Goal: Communication & Community: Answer question/provide support

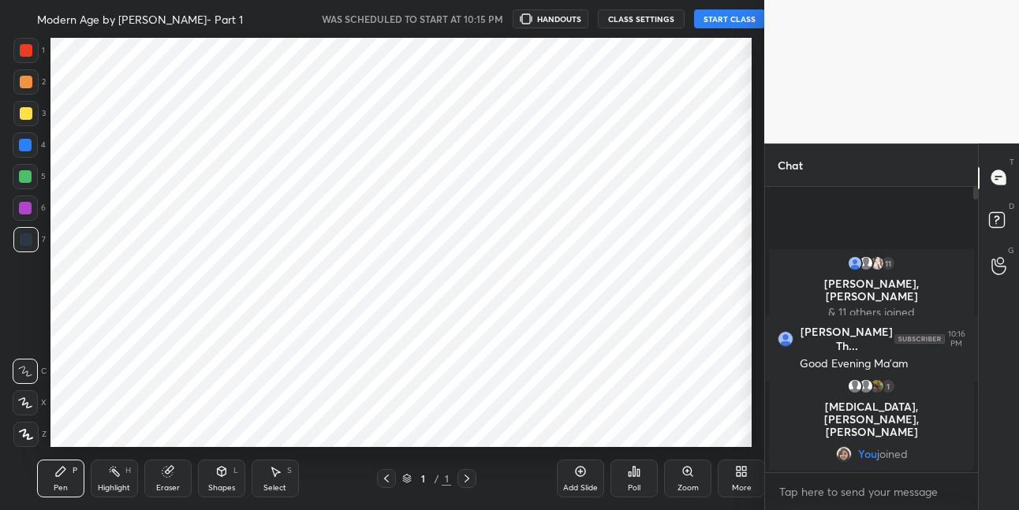
scroll to position [78450, 78158]
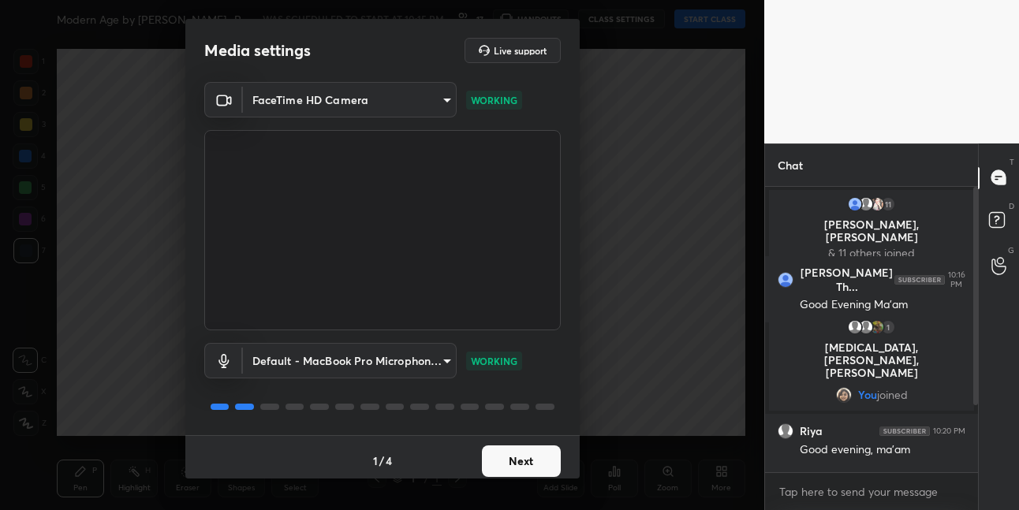
click at [539, 450] on button "Next" at bounding box center [521, 462] width 79 height 32
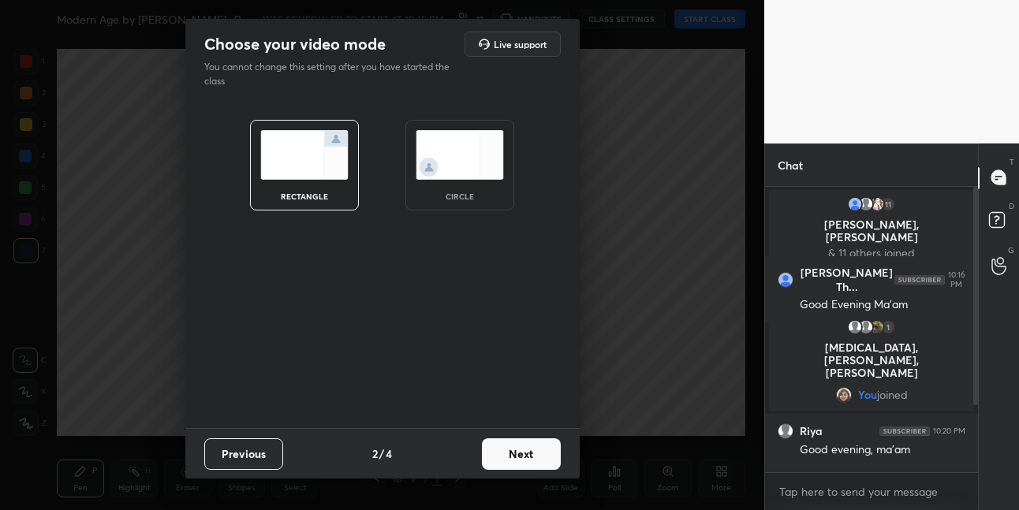
click at [545, 450] on button "Next" at bounding box center [521, 454] width 79 height 32
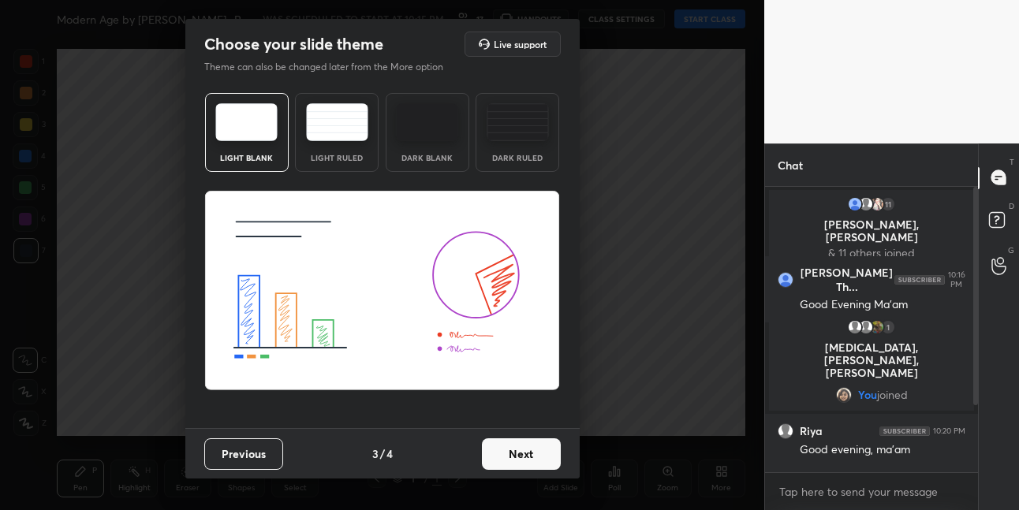
click at [545, 450] on button "Next" at bounding box center [521, 454] width 79 height 32
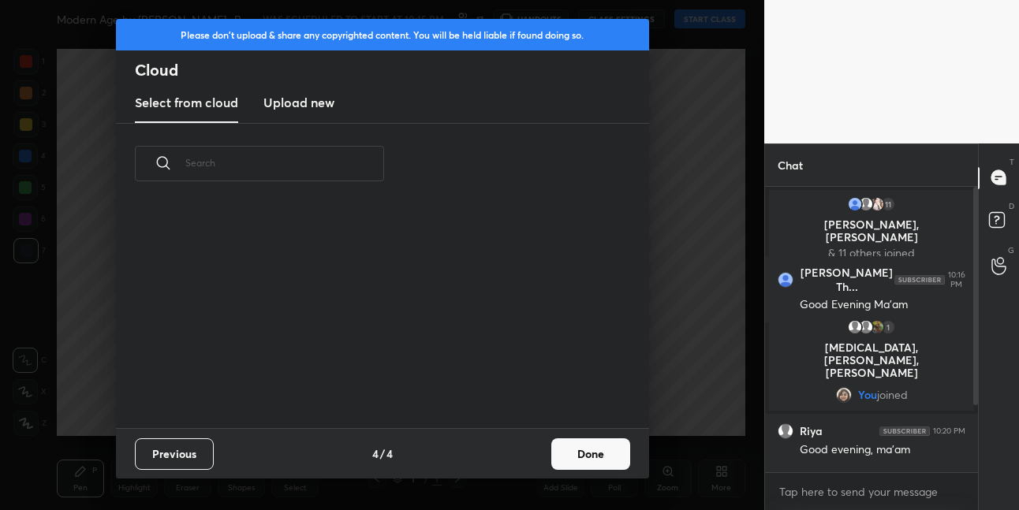
click at [583, 442] on button "Done" at bounding box center [590, 454] width 79 height 32
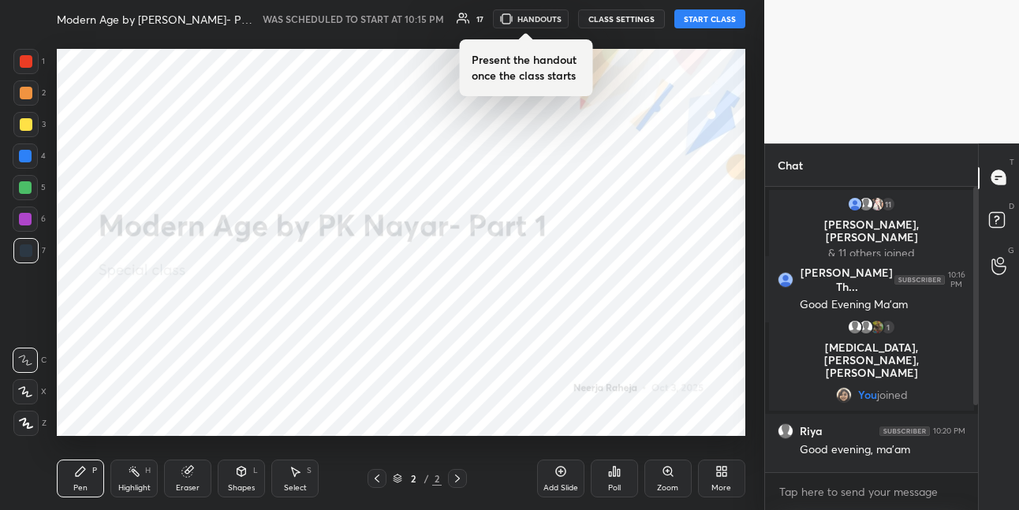
click at [718, 21] on button "START CLASS" at bounding box center [709, 18] width 71 height 19
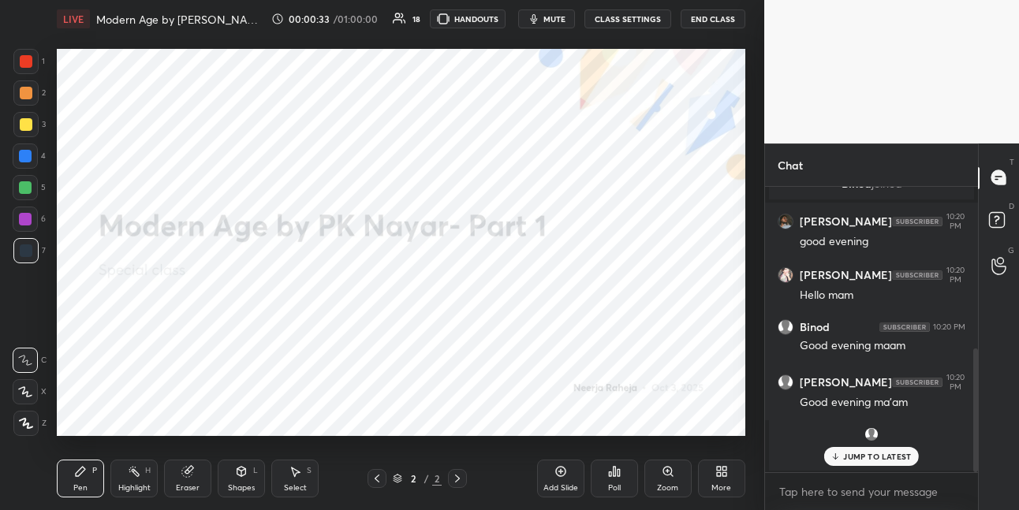
scroll to position [430, 0]
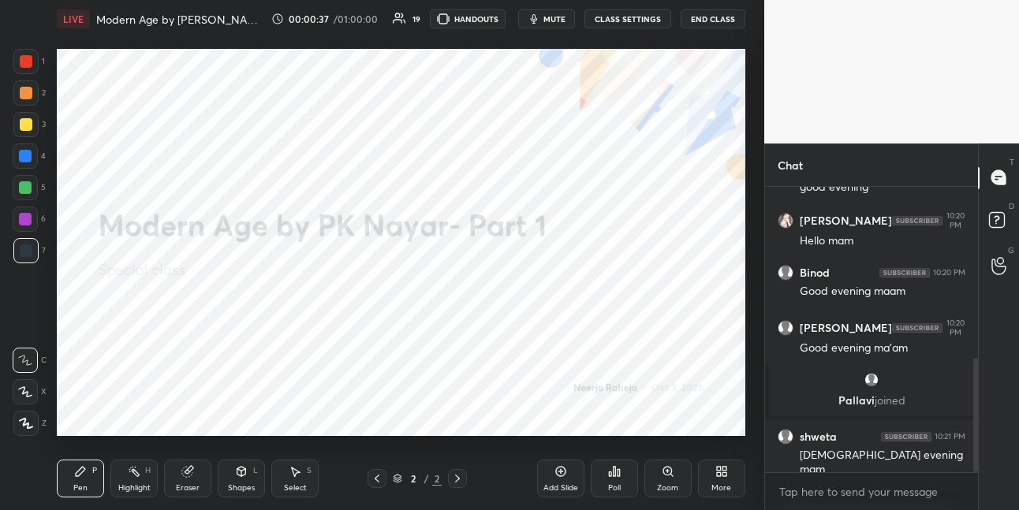
drag, startPoint x: 25, startPoint y: 419, endPoint x: 31, endPoint y: 367, distance: 51.6
click at [24, 417] on div at bounding box center [25, 423] width 25 height 25
click at [24, 218] on div at bounding box center [25, 219] width 13 height 13
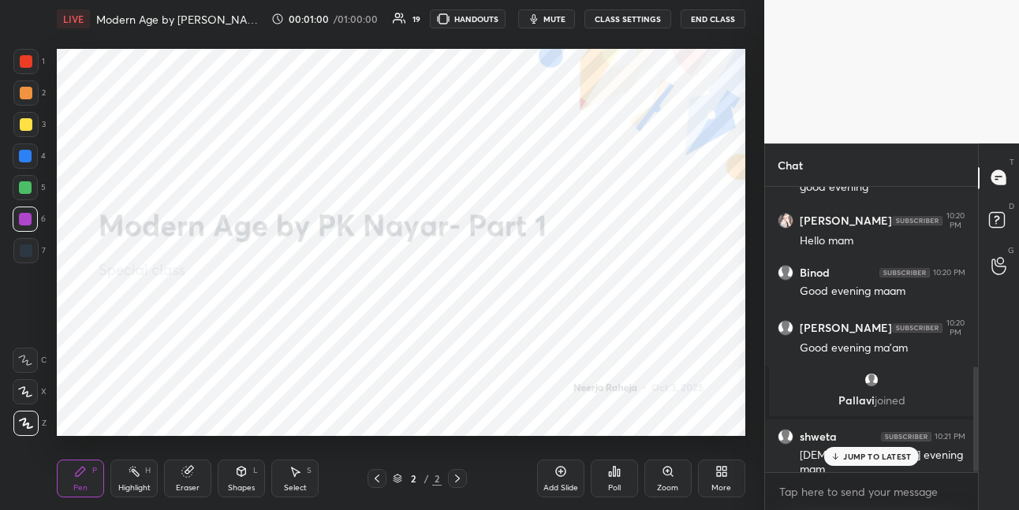
scroll to position [486, 0]
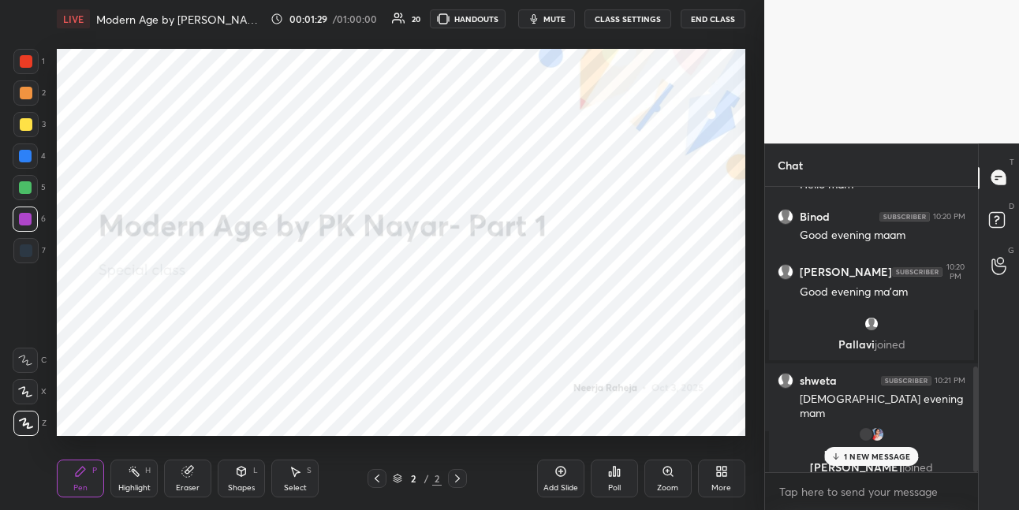
click at [718, 476] on icon at bounding box center [721, 471] width 13 height 13
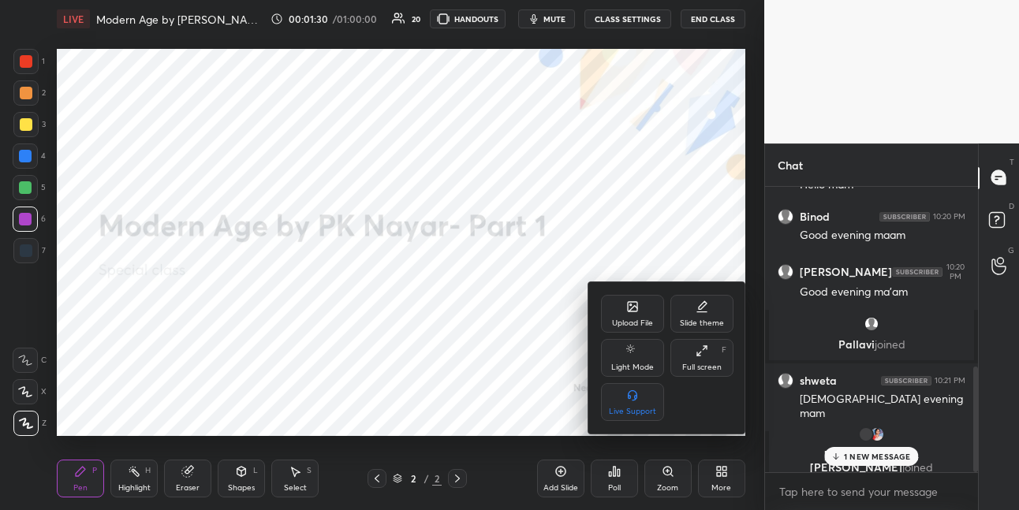
scroll to position [540, 0]
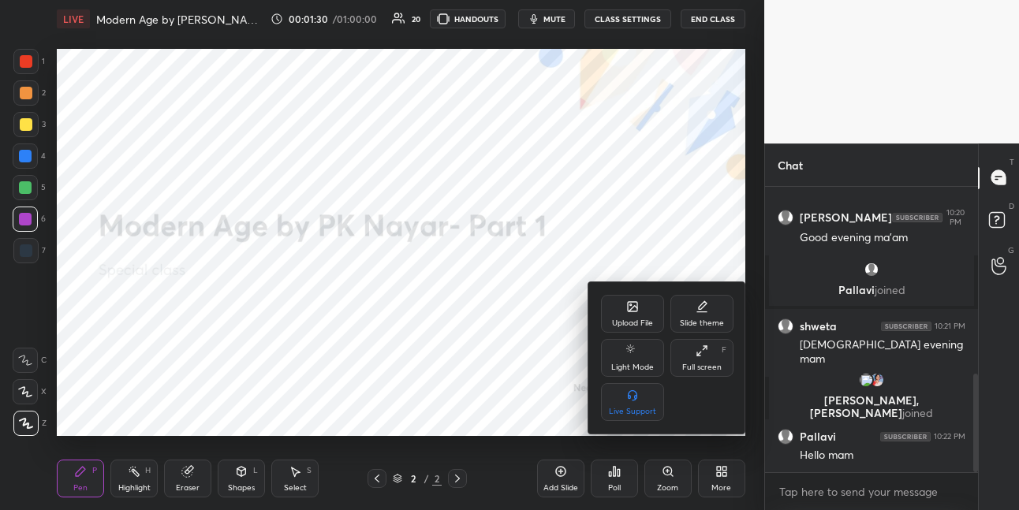
click at [612, 309] on div "Upload File" at bounding box center [632, 314] width 63 height 38
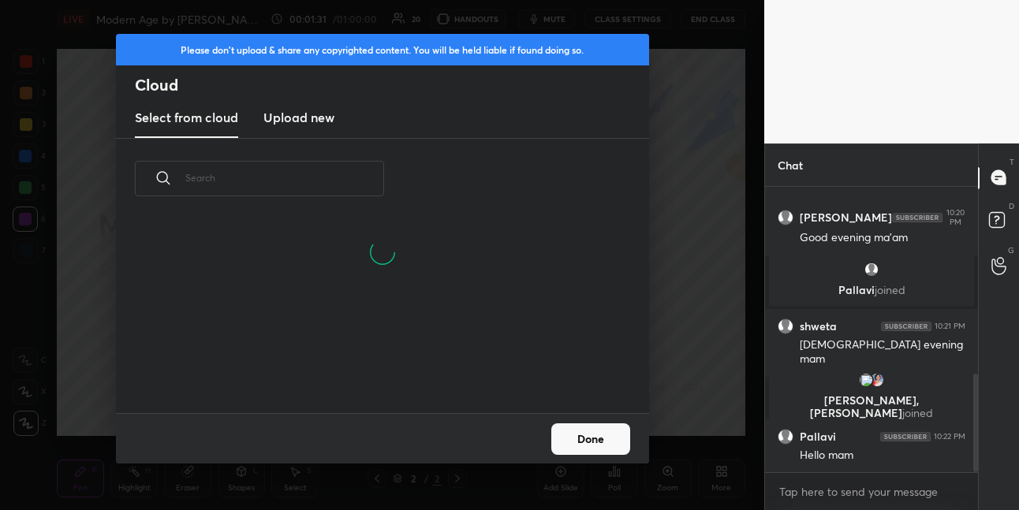
scroll to position [596, 0]
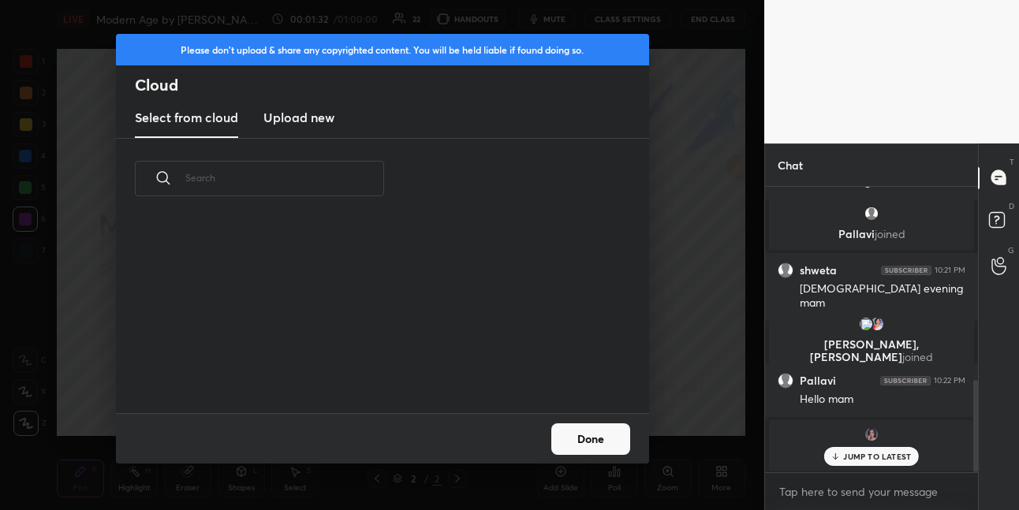
click at [311, 113] on h3 "Upload new" at bounding box center [298, 117] width 71 height 19
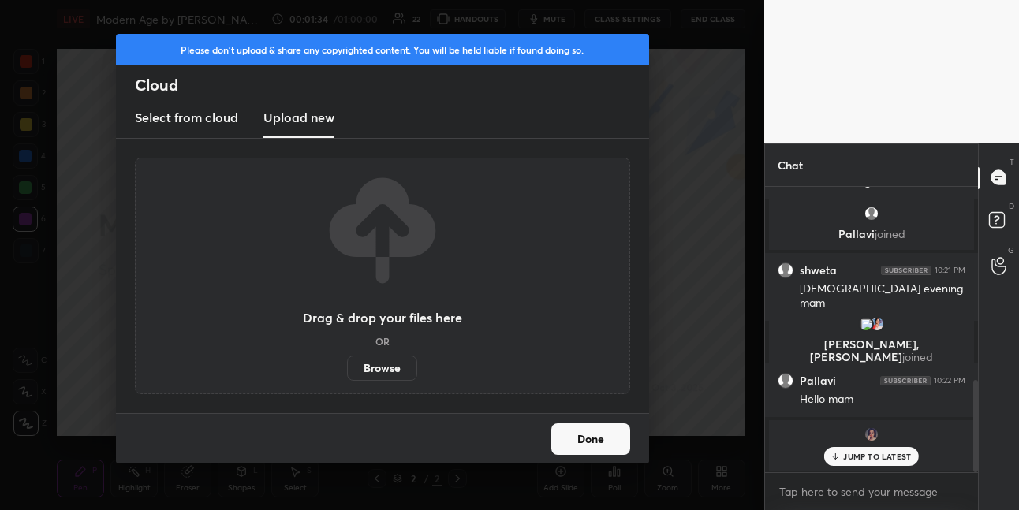
click at [364, 365] on label "Browse" at bounding box center [382, 368] width 70 height 25
click at [347, 365] on input "Browse" at bounding box center [347, 368] width 0 height 25
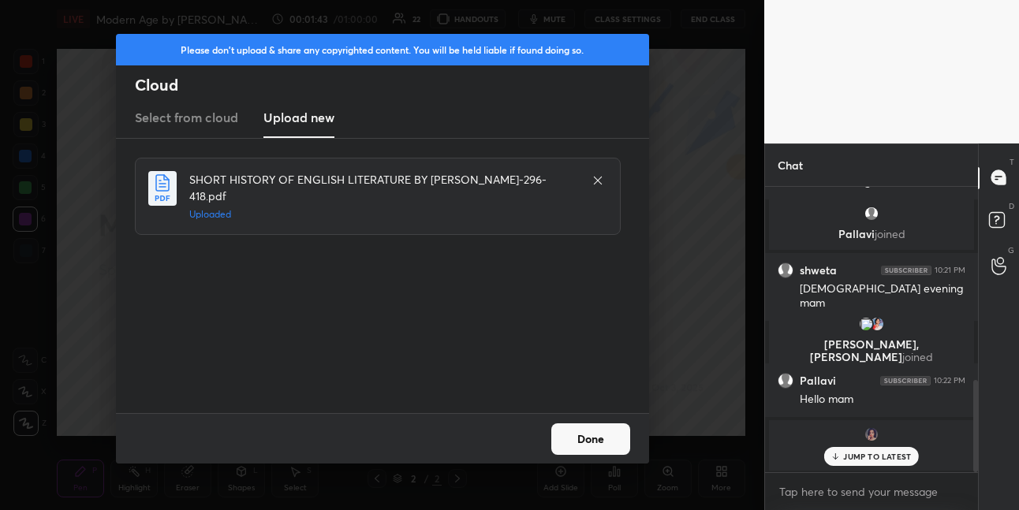
drag, startPoint x: 586, startPoint y: 438, endPoint x: 580, endPoint y: 424, distance: 14.5
click at [579, 432] on button "Done" at bounding box center [590, 439] width 79 height 32
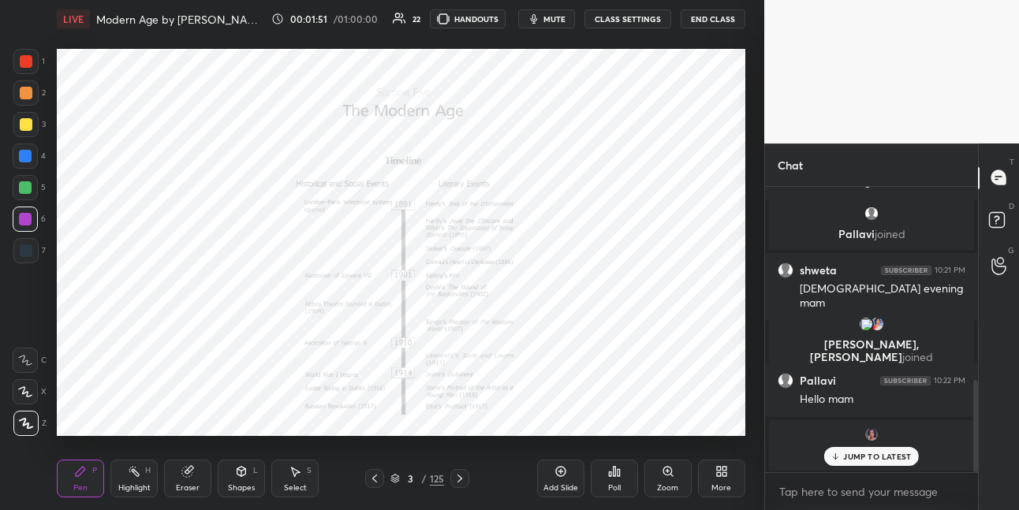
click at [668, 476] on icon at bounding box center [668, 471] width 13 height 13
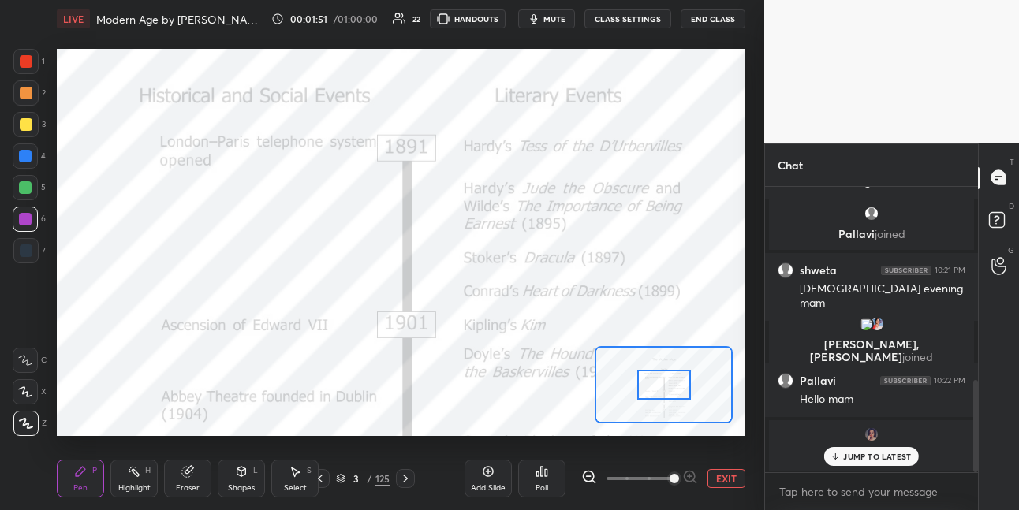
click at [668, 477] on span at bounding box center [639, 479] width 66 height 24
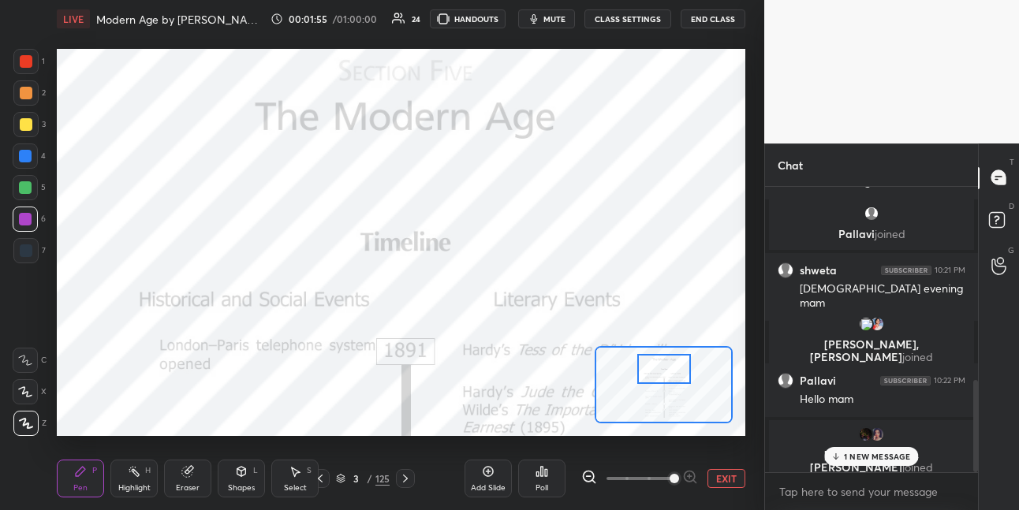
drag, startPoint x: 662, startPoint y: 392, endPoint x: 662, endPoint y: 372, distance: 19.7
click at [662, 375] on div at bounding box center [664, 369] width 54 height 30
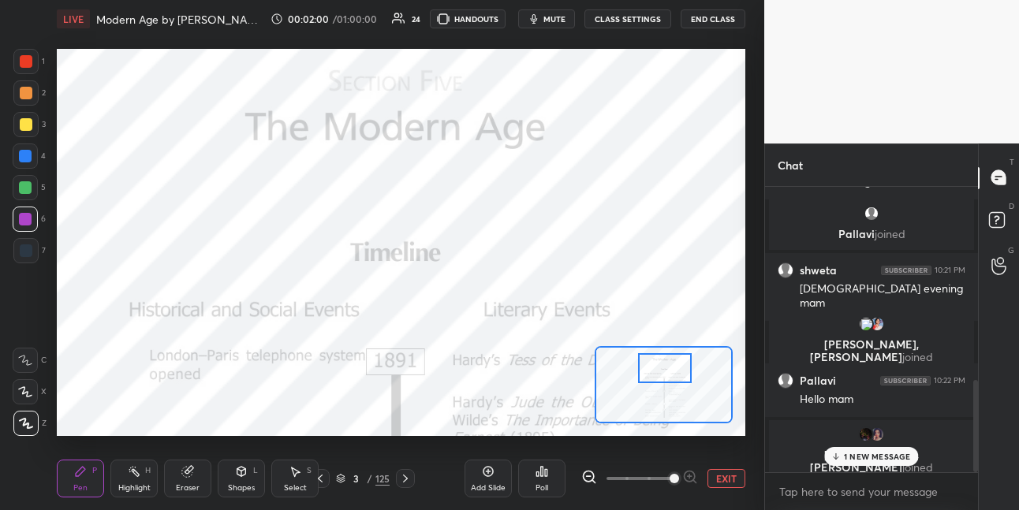
click at [22, 389] on icon at bounding box center [25, 391] width 14 height 11
click at [34, 62] on div at bounding box center [25, 61] width 25 height 25
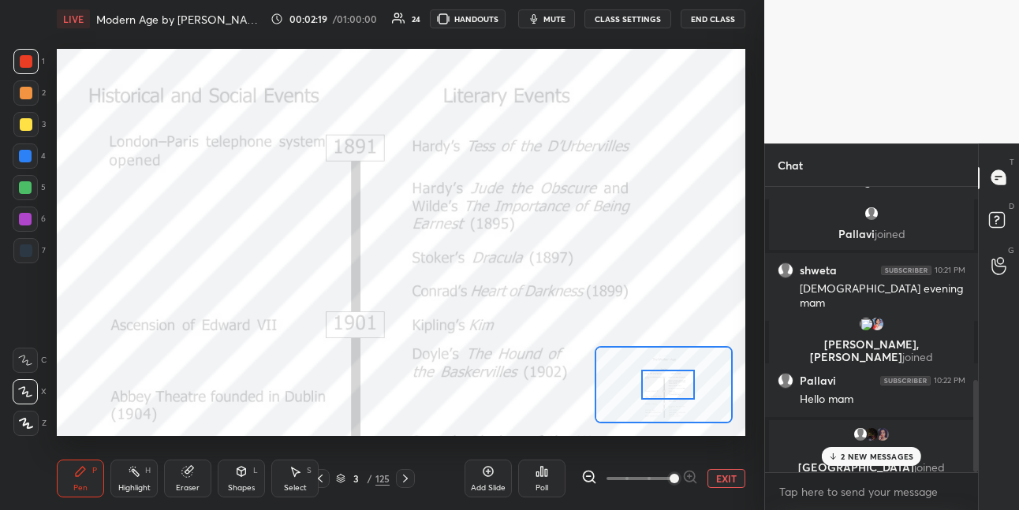
drag, startPoint x: 673, startPoint y: 370, endPoint x: 671, endPoint y: 382, distance: 12.7
click at [673, 384] on div at bounding box center [668, 385] width 54 height 30
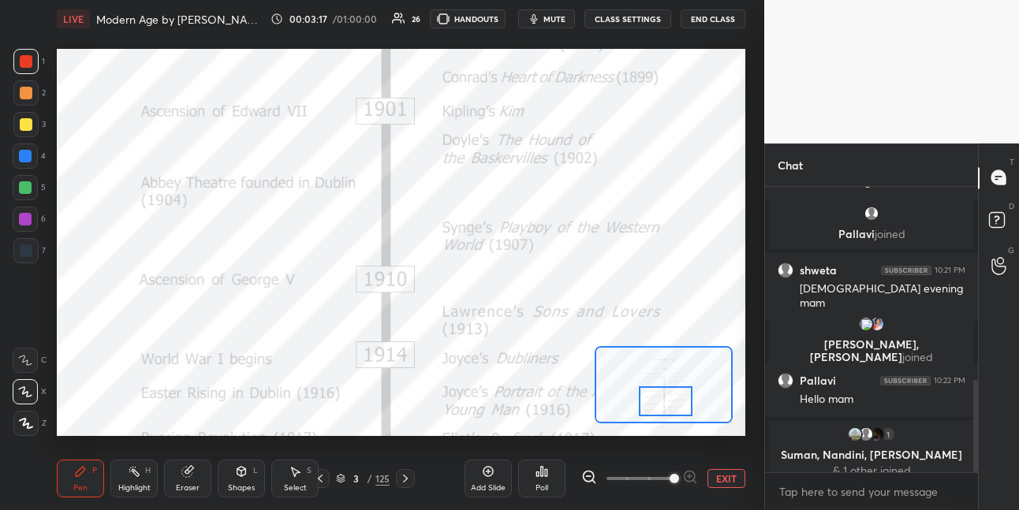
click at [659, 401] on div at bounding box center [666, 401] width 54 height 30
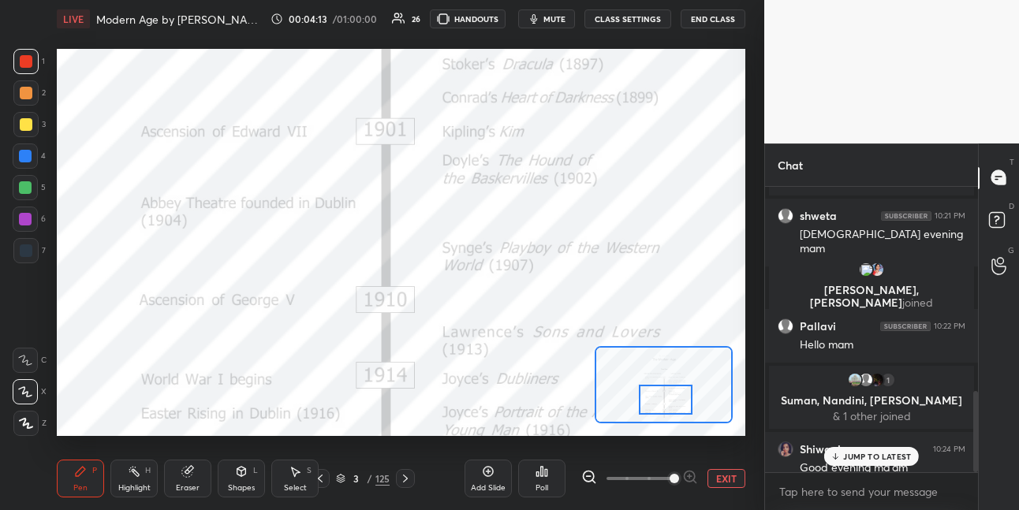
scroll to position [719, 0]
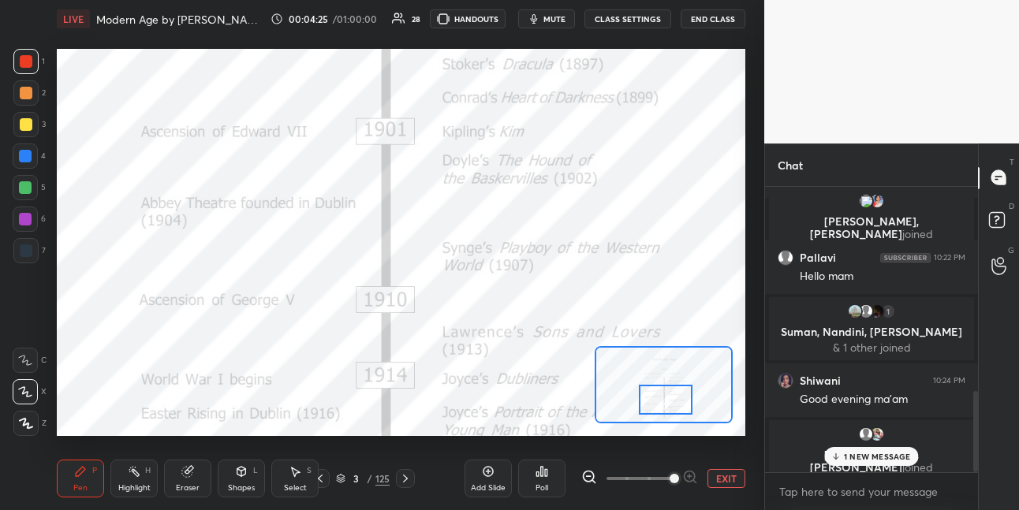
click at [32, 190] on div at bounding box center [25, 187] width 25 height 25
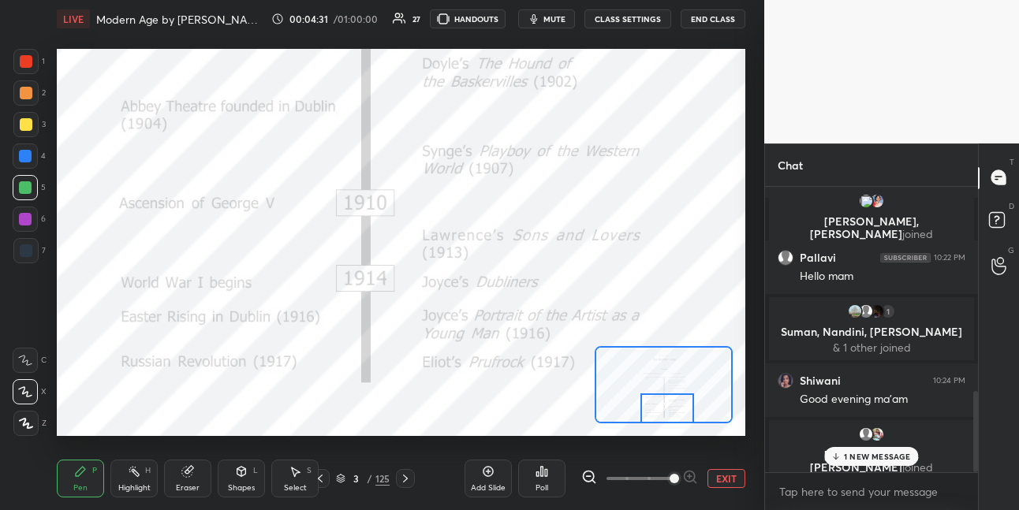
click at [671, 411] on div at bounding box center [667, 409] width 54 height 30
drag, startPoint x: 491, startPoint y: 473, endPoint x: 484, endPoint y: 446, distance: 28.3
click at [488, 471] on icon at bounding box center [488, 471] width 13 height 13
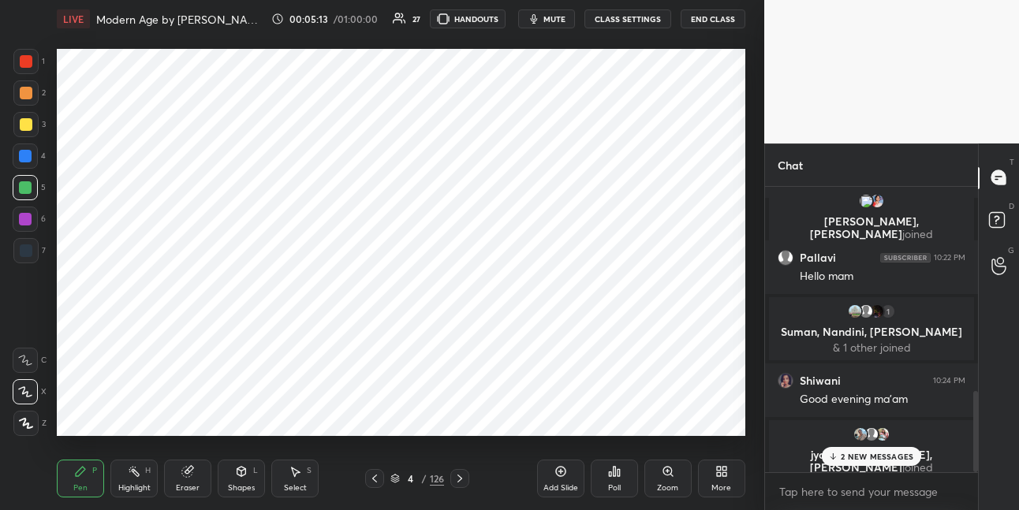
click at [30, 423] on icon at bounding box center [26, 423] width 14 height 11
click at [458, 478] on icon at bounding box center [459, 478] width 13 height 13
click at [667, 477] on icon at bounding box center [668, 471] width 13 height 13
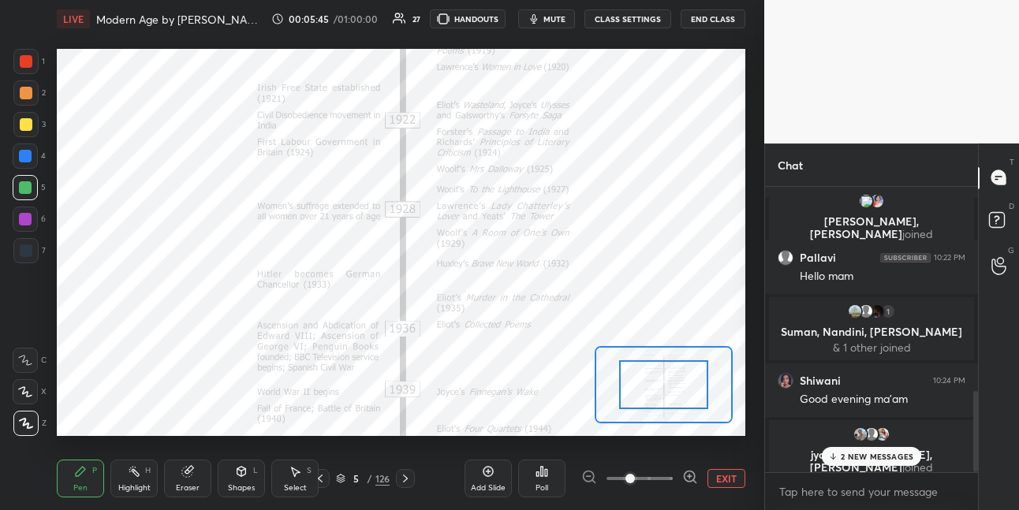
click at [666, 475] on span at bounding box center [639, 479] width 66 height 24
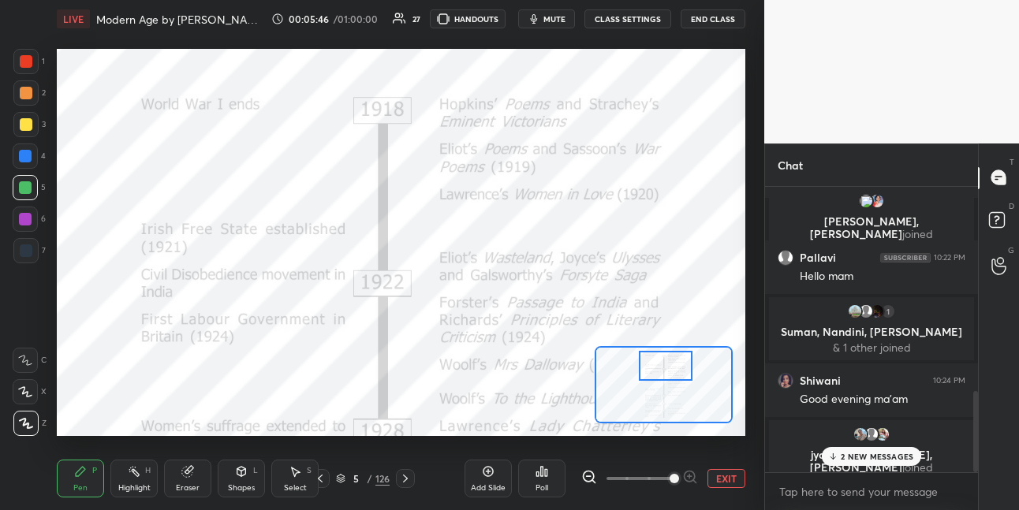
drag, startPoint x: 657, startPoint y: 375, endPoint x: 657, endPoint y: 353, distance: 22.1
click at [658, 356] on div at bounding box center [666, 366] width 54 height 30
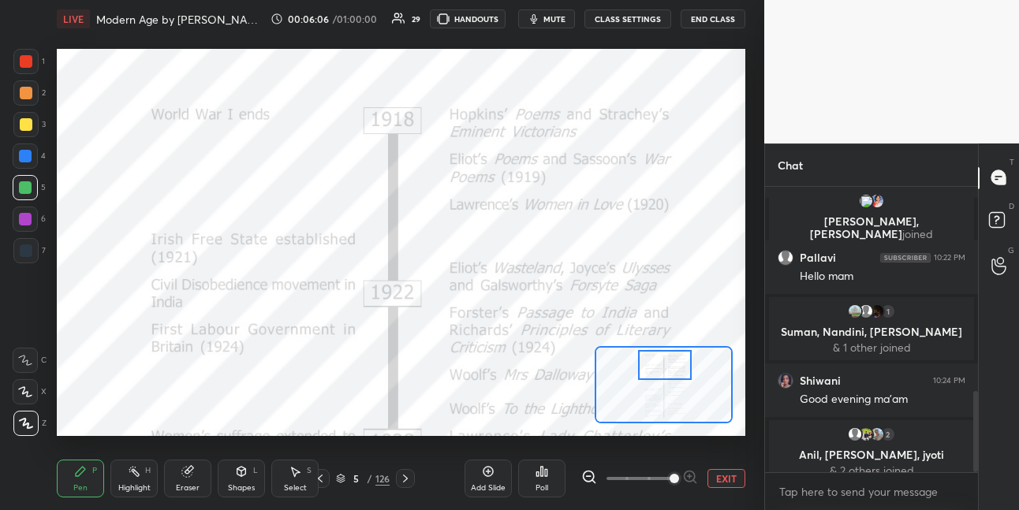
click at [28, 157] on div at bounding box center [25, 156] width 13 height 13
click at [24, 392] on icon at bounding box center [25, 391] width 14 height 11
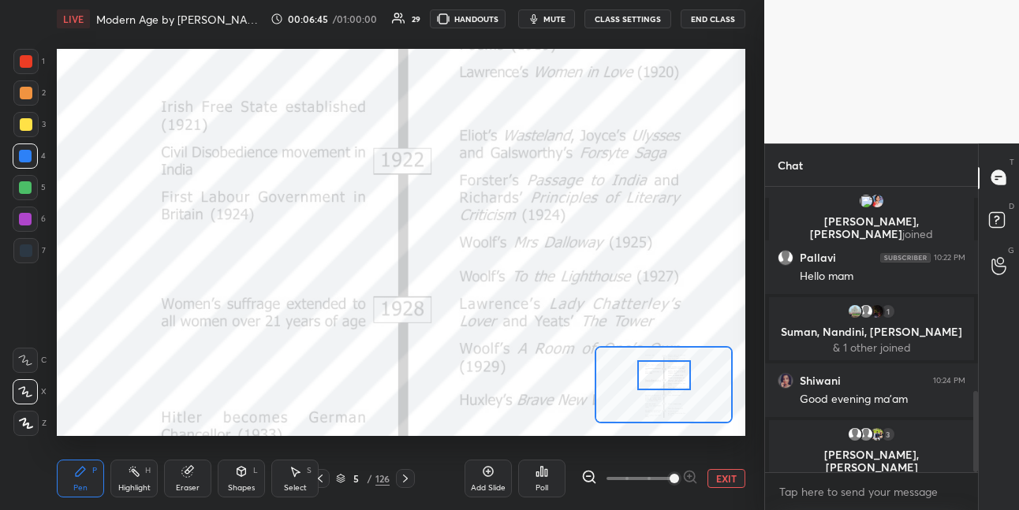
drag, startPoint x: 657, startPoint y: 364, endPoint x: 658, endPoint y: 371, distance: 7.9
click at [656, 373] on div at bounding box center [664, 375] width 54 height 30
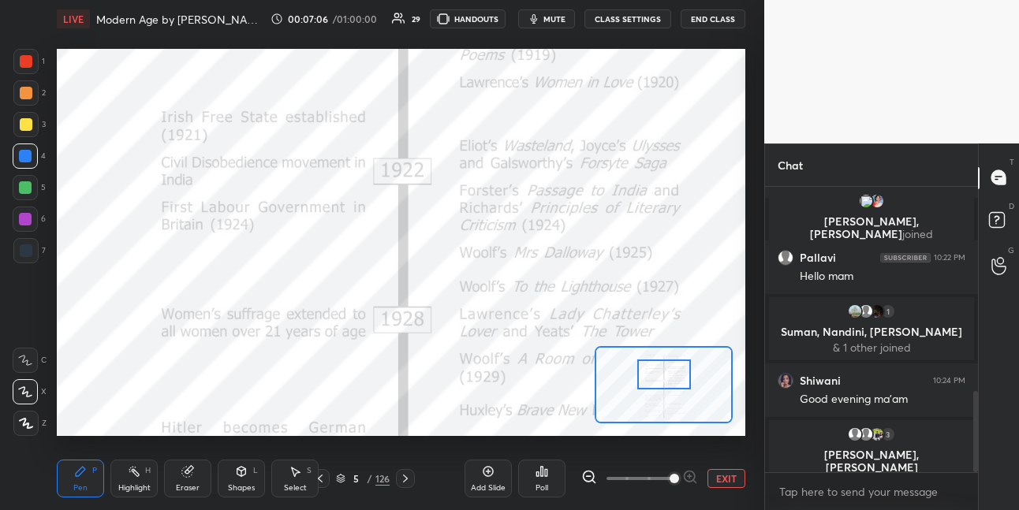
drag, startPoint x: 30, startPoint y: 62, endPoint x: 49, endPoint y: 57, distance: 19.7
click at [32, 62] on div at bounding box center [25, 61] width 25 height 25
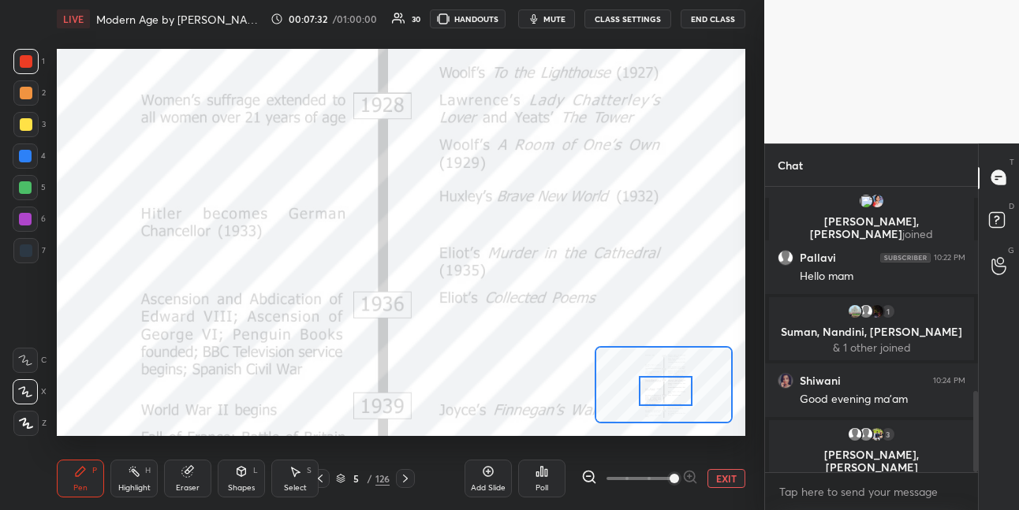
drag, startPoint x: 662, startPoint y: 375, endPoint x: 663, endPoint y: 386, distance: 10.4
click at [662, 391] on div at bounding box center [666, 391] width 54 height 30
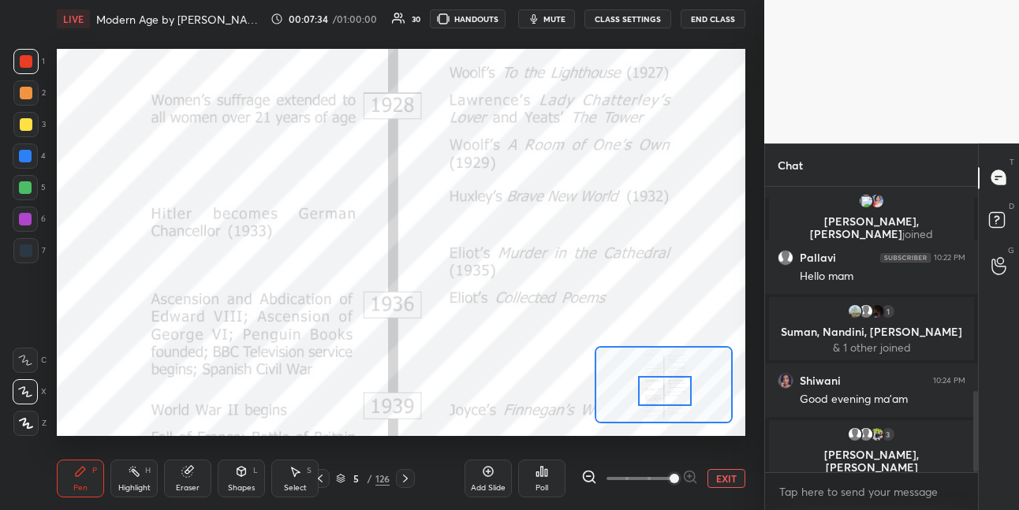
drag, startPoint x: 32, startPoint y: 96, endPoint x: 54, endPoint y: 94, distance: 22.2
click at [32, 96] on div at bounding box center [25, 92] width 25 height 25
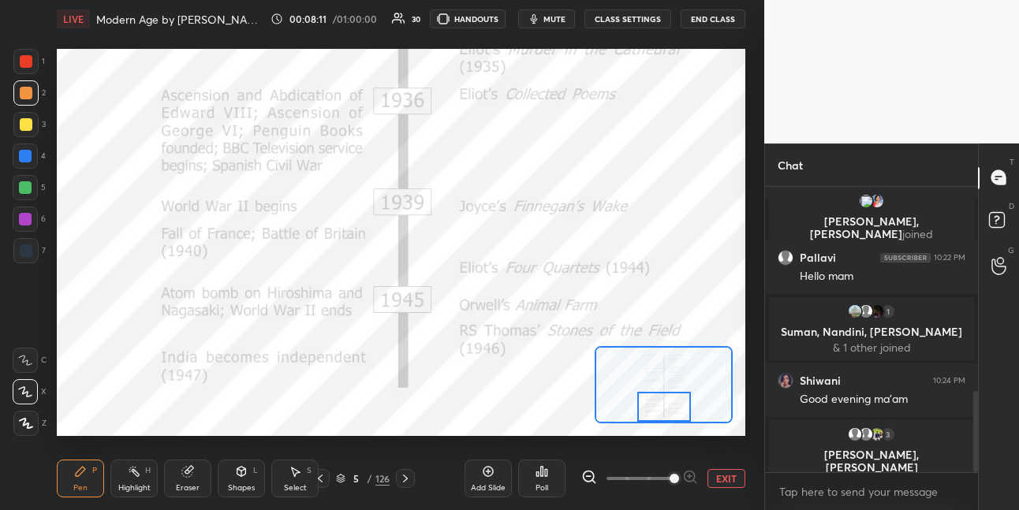
drag, startPoint x: 666, startPoint y: 384, endPoint x: 662, endPoint y: 394, distance: 10.0
click at [663, 398] on div at bounding box center [664, 407] width 54 height 30
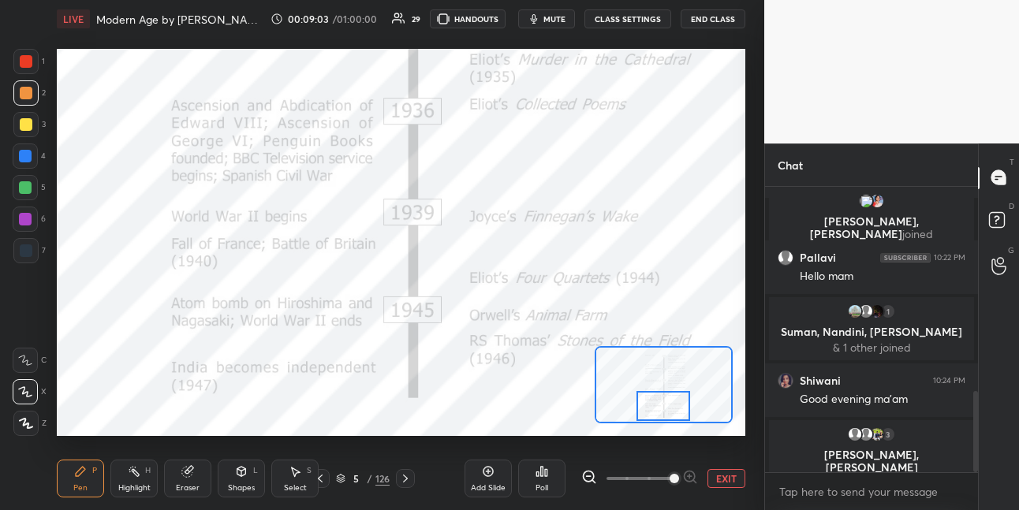
click at [409, 476] on icon at bounding box center [405, 478] width 13 height 13
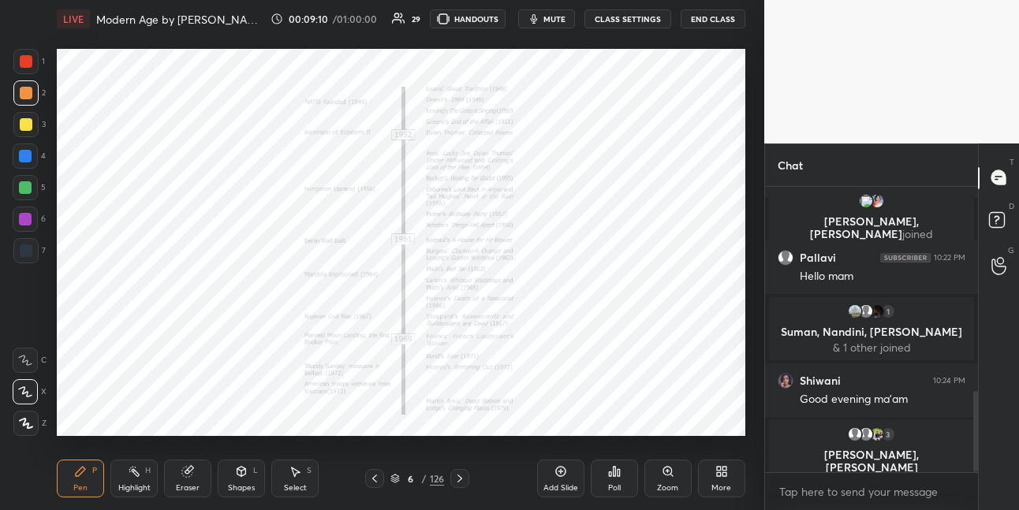
click at [462, 476] on icon at bounding box center [459, 478] width 13 height 13
click at [461, 476] on icon at bounding box center [459, 478] width 13 height 13
click at [664, 468] on icon at bounding box center [667, 471] width 9 height 9
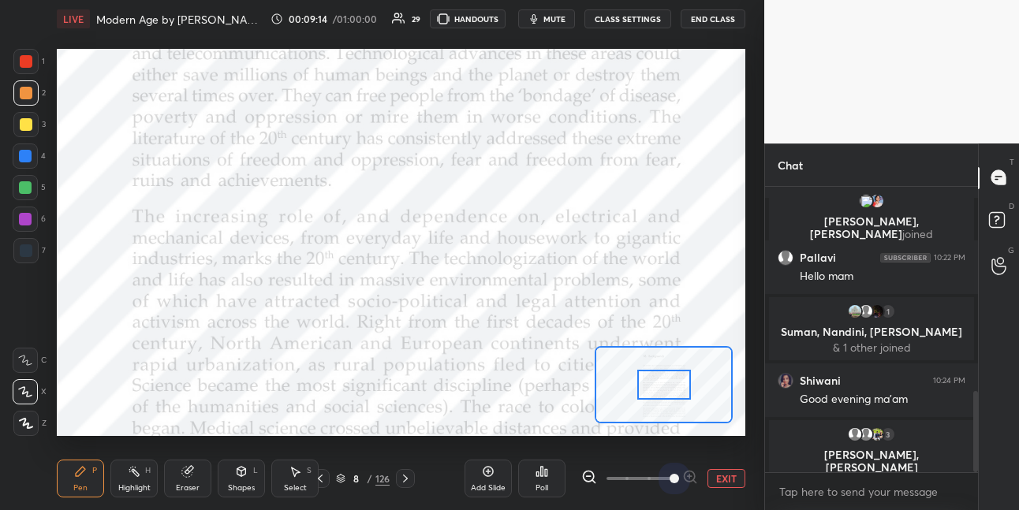
click at [666, 468] on span at bounding box center [639, 479] width 66 height 24
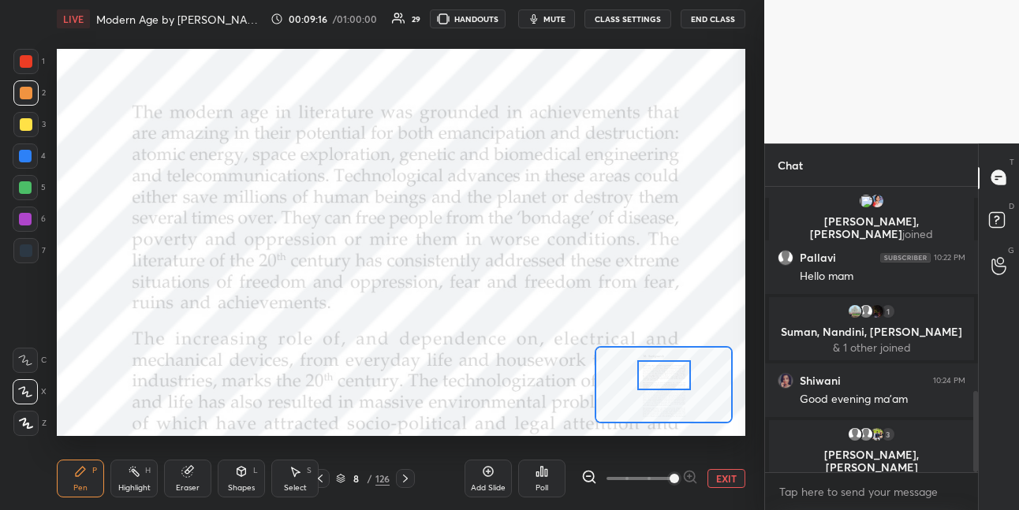
drag, startPoint x: 662, startPoint y: 387, endPoint x: 662, endPoint y: 377, distance: 10.3
click at [662, 378] on div at bounding box center [664, 375] width 54 height 30
drag, startPoint x: 29, startPoint y: 356, endPoint x: 45, endPoint y: 328, distance: 32.5
click at [29, 356] on icon at bounding box center [25, 360] width 14 height 11
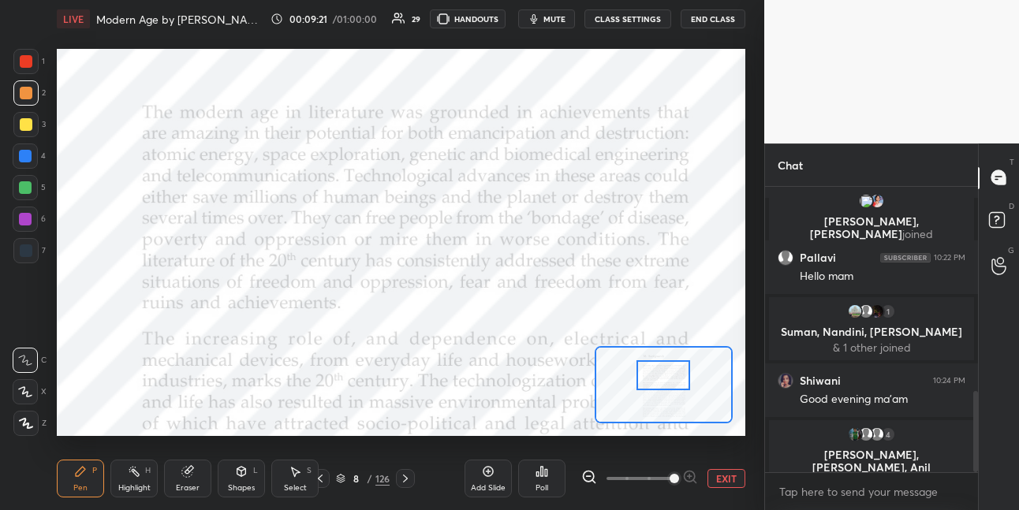
drag, startPoint x: 30, startPoint y: 60, endPoint x: 50, endPoint y: 62, distance: 19.9
click at [33, 59] on div at bounding box center [25, 61] width 25 height 25
click at [27, 158] on div at bounding box center [25, 156] width 13 height 13
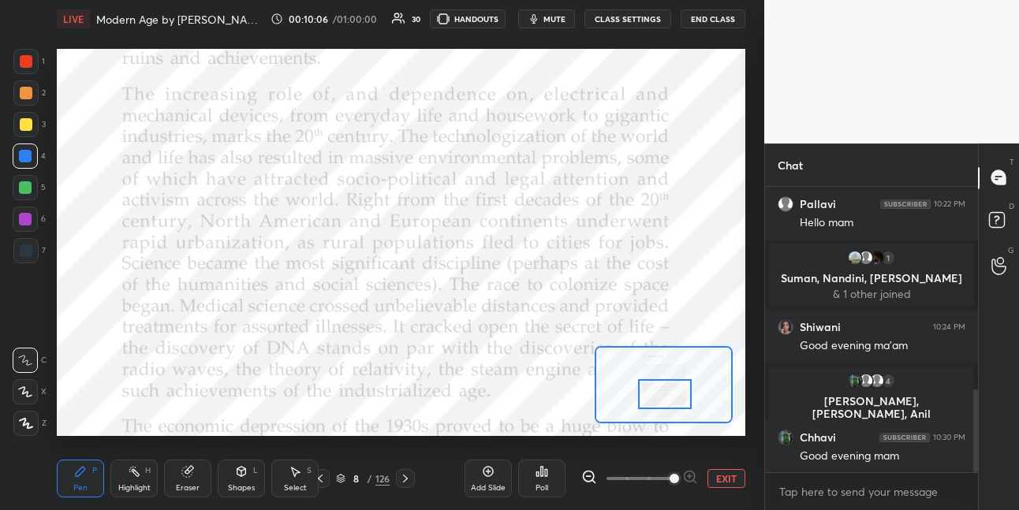
drag, startPoint x: 659, startPoint y: 375, endPoint x: 658, endPoint y: 382, distance: 7.9
click at [660, 391] on div at bounding box center [665, 394] width 54 height 30
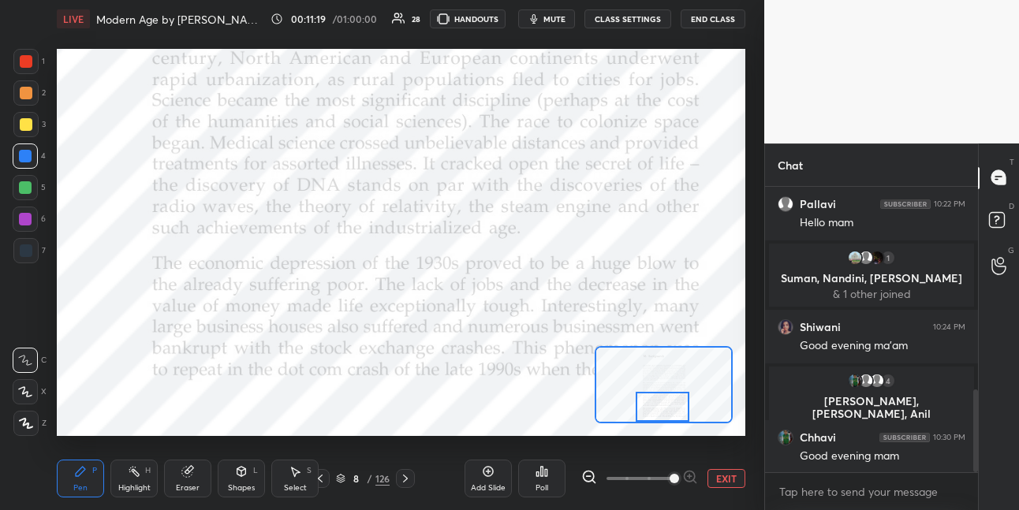
drag, startPoint x: 666, startPoint y: 394, endPoint x: 662, endPoint y: 408, distance: 14.7
click at [662, 408] on div at bounding box center [663, 407] width 54 height 30
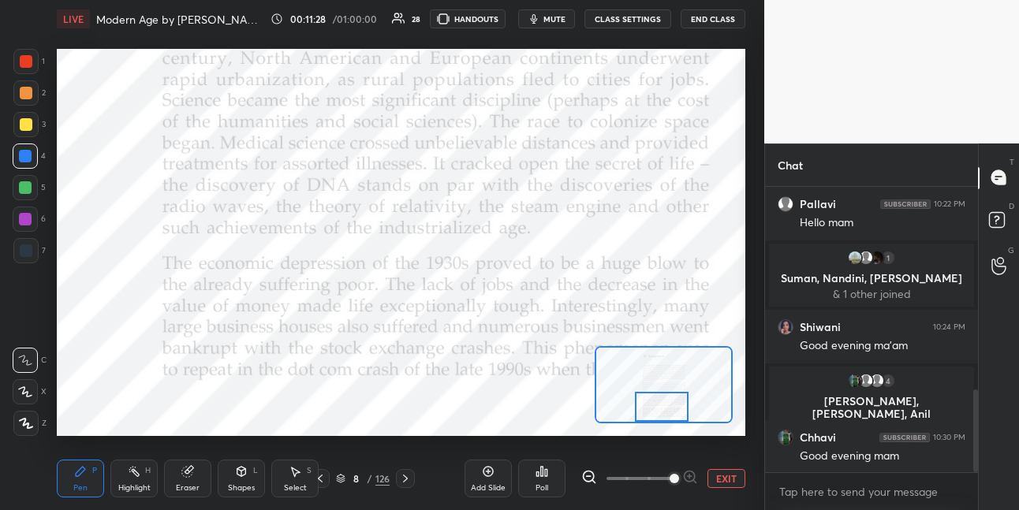
click at [187, 466] on icon at bounding box center [187, 471] width 13 height 13
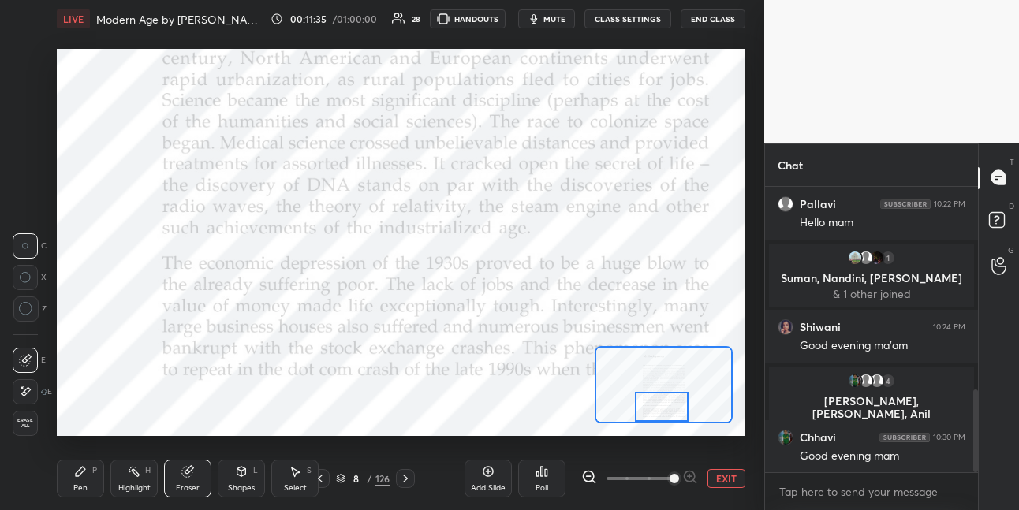
drag, startPoint x: 80, startPoint y: 467, endPoint x: 87, endPoint y: 436, distance: 31.6
click at [80, 465] on icon at bounding box center [80, 471] width 13 height 13
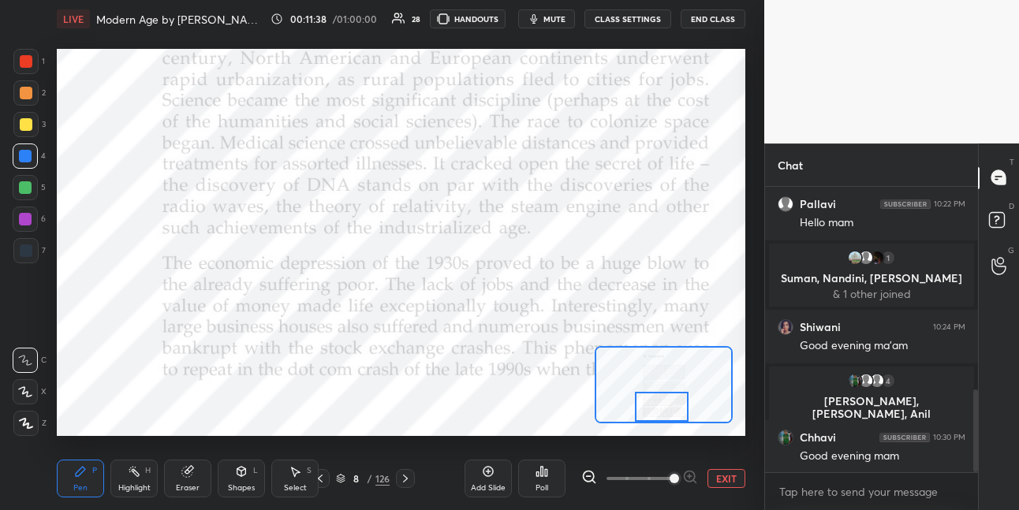
click at [26, 218] on div at bounding box center [25, 219] width 13 height 13
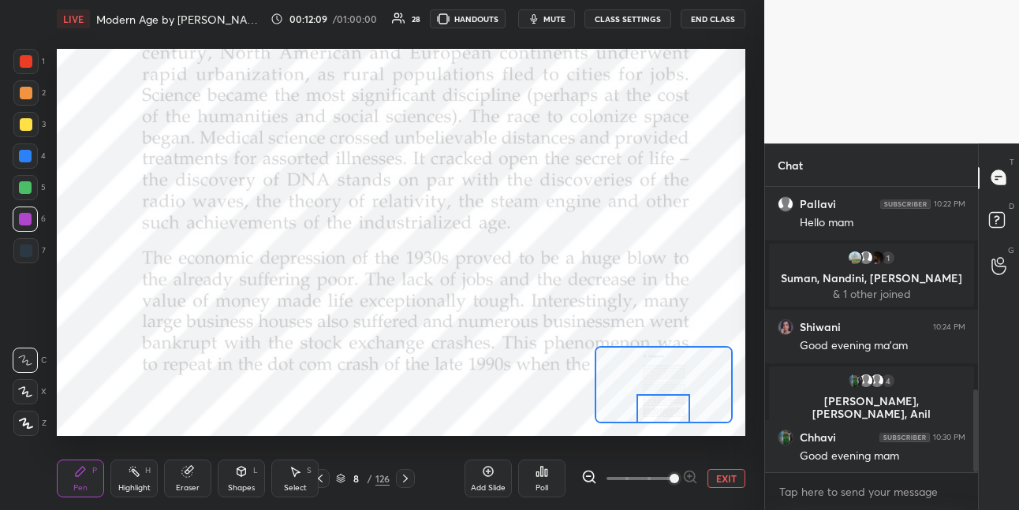
click at [654, 406] on div at bounding box center [663, 409] width 54 height 30
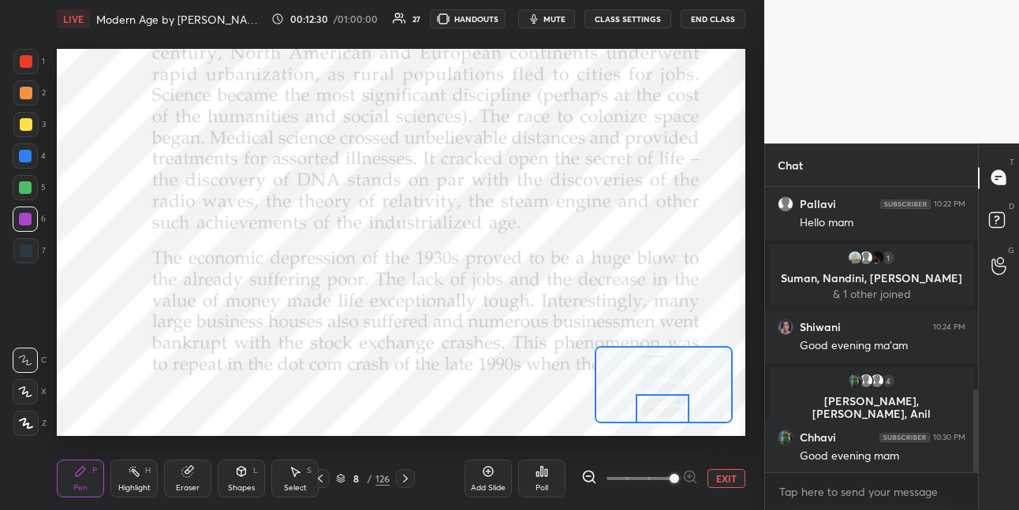
click at [402, 480] on icon at bounding box center [405, 478] width 13 height 13
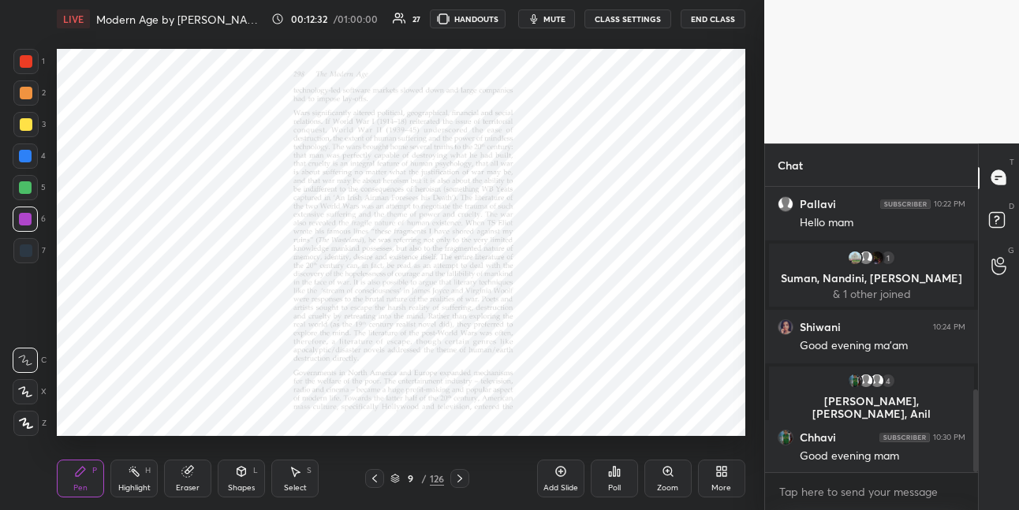
click at [666, 475] on icon at bounding box center [667, 471] width 9 height 9
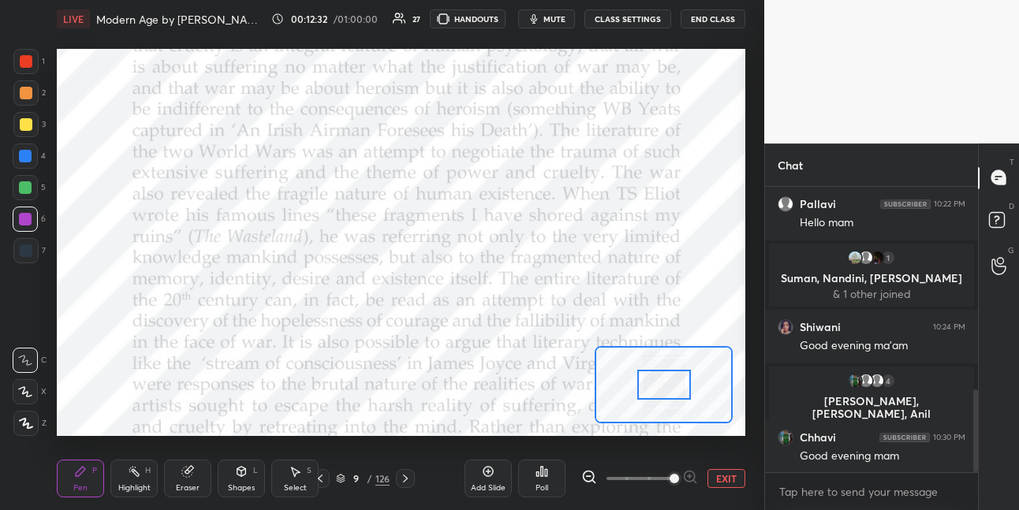
click at [667, 475] on span at bounding box center [639, 479] width 66 height 24
click at [670, 474] on span at bounding box center [674, 478] width 9 height 9
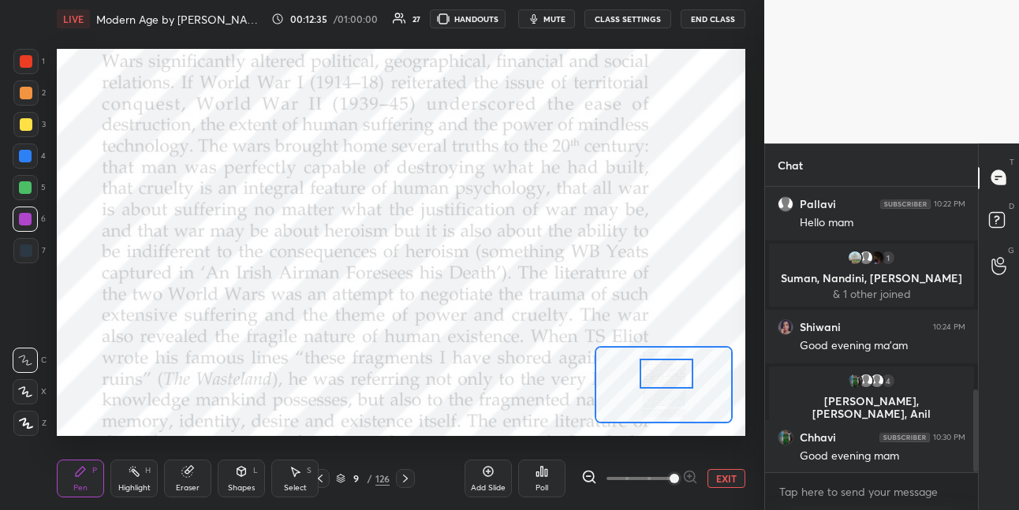
click at [673, 385] on div at bounding box center [667, 374] width 54 height 30
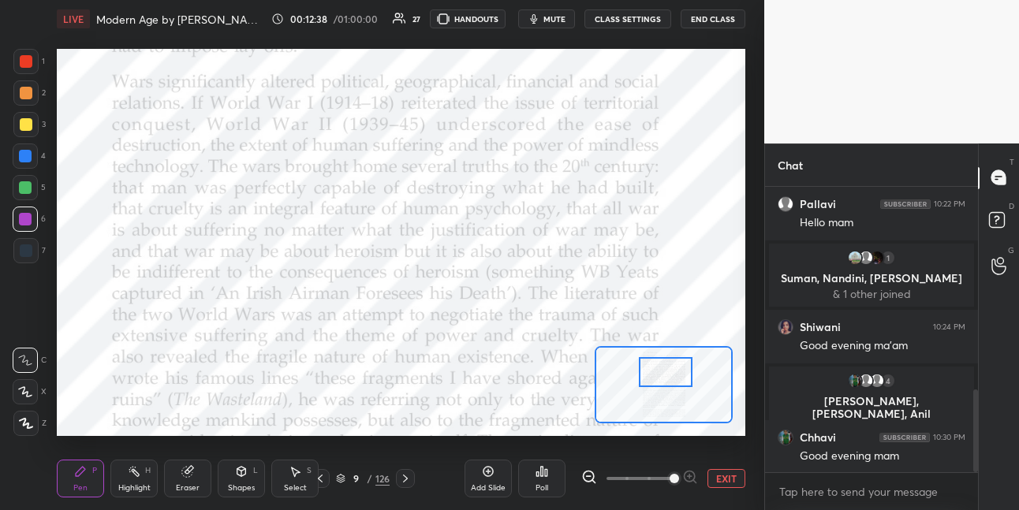
drag, startPoint x: 29, startPoint y: 162, endPoint x: 33, endPoint y: 152, distance: 10.3
click at [30, 160] on div at bounding box center [25, 156] width 25 height 25
click at [31, 65] on div at bounding box center [26, 61] width 13 height 13
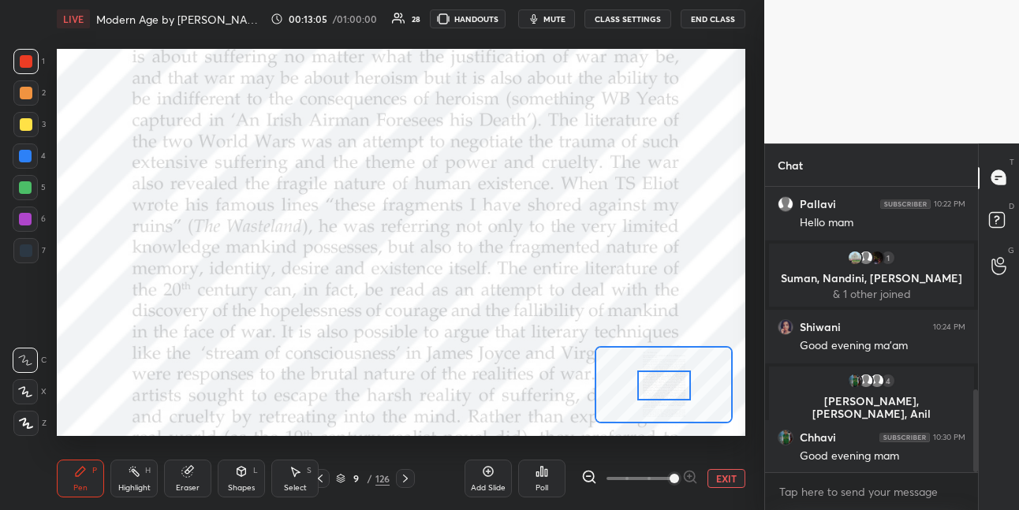
drag, startPoint x: 647, startPoint y: 369, endPoint x: 641, endPoint y: 377, distance: 9.6
click at [643, 381] on div at bounding box center [664, 386] width 54 height 30
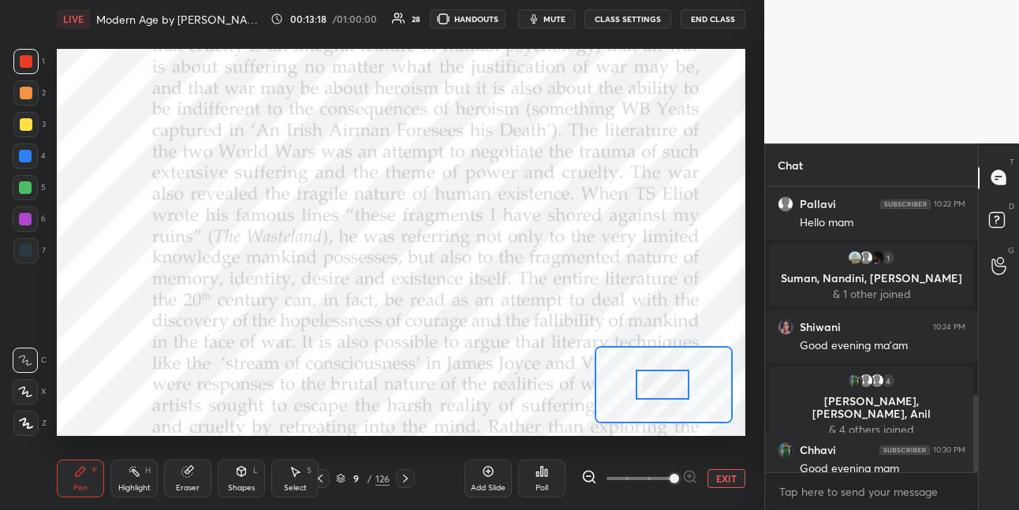
scroll to position [769, 0]
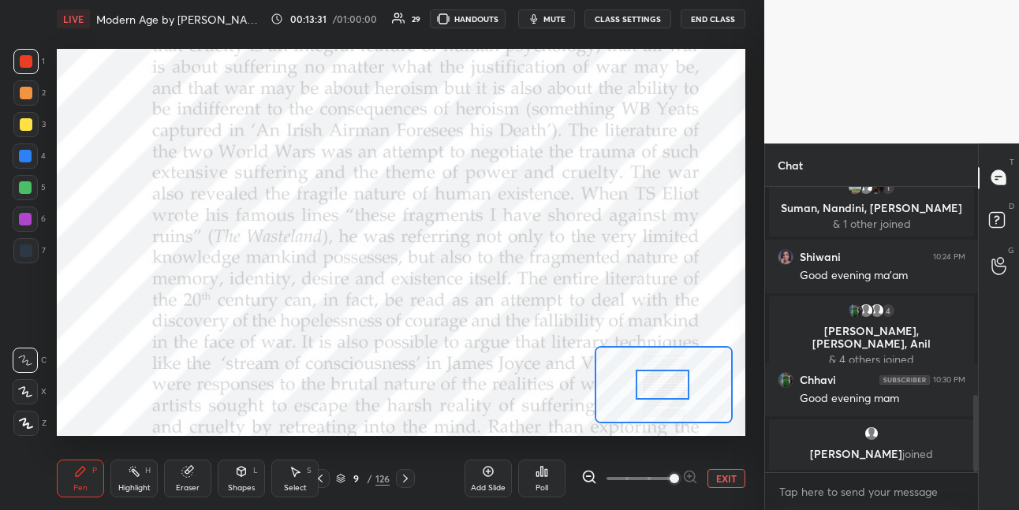
click at [34, 154] on div at bounding box center [25, 156] width 25 height 25
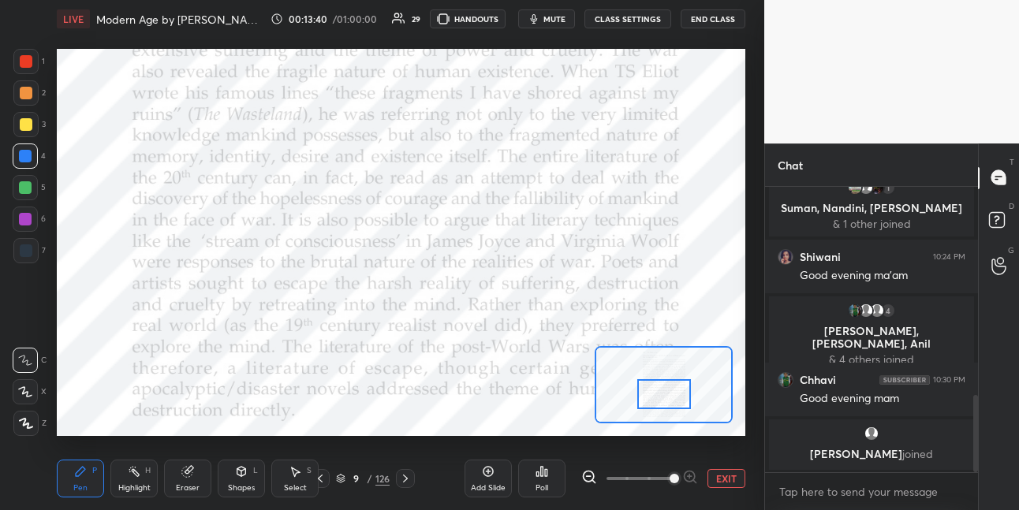
drag, startPoint x: 658, startPoint y: 392, endPoint x: 658, endPoint y: 401, distance: 8.7
click at [658, 401] on div at bounding box center [664, 394] width 54 height 30
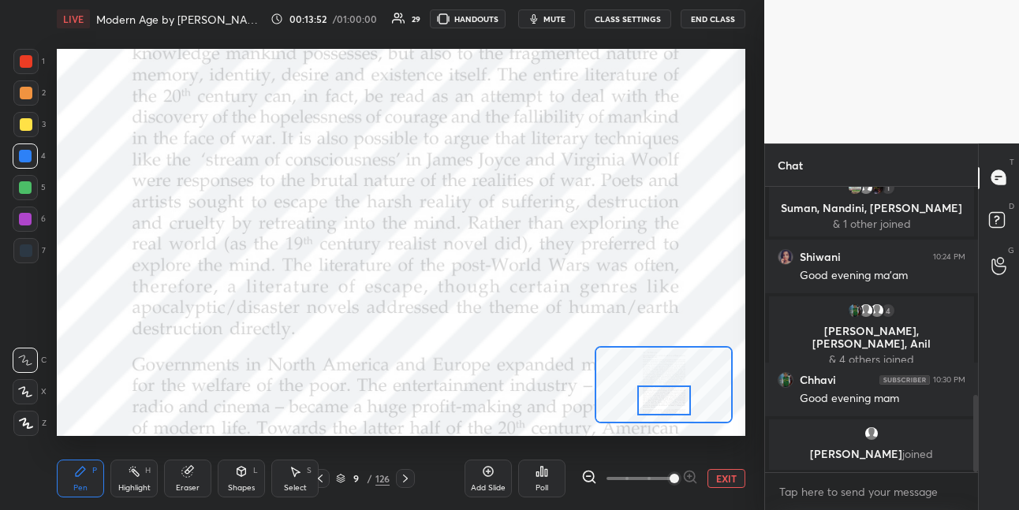
click at [673, 408] on div at bounding box center [664, 401] width 54 height 30
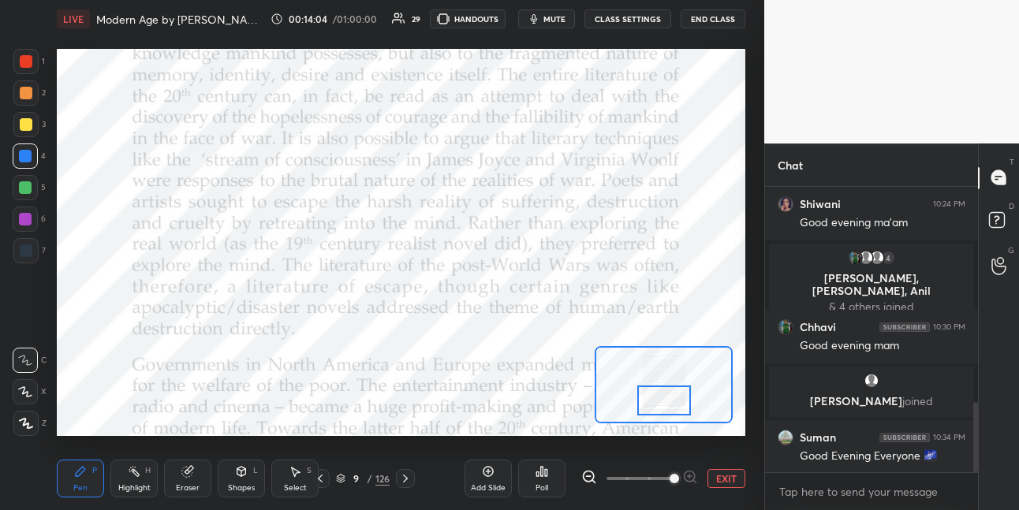
scroll to position [879, 0]
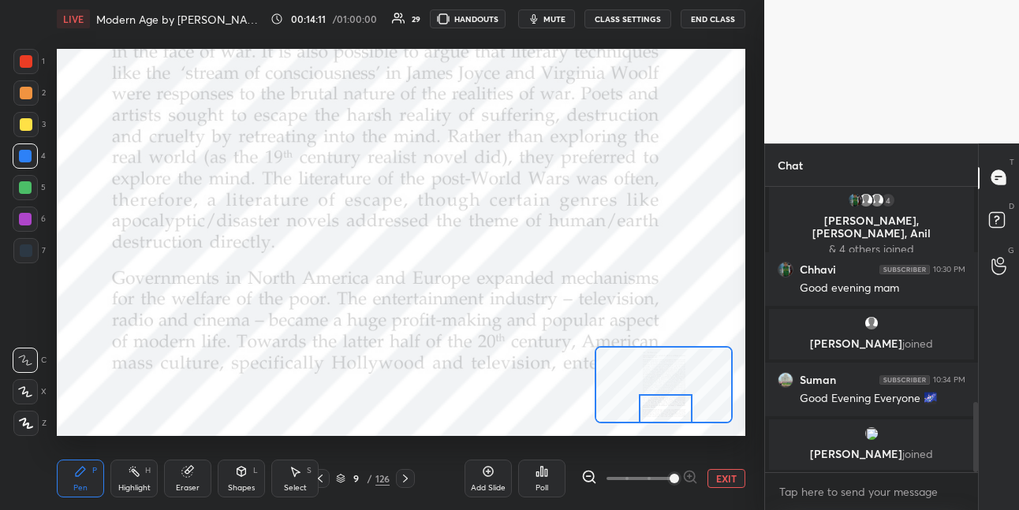
drag, startPoint x: 667, startPoint y: 400, endPoint x: 669, endPoint y: 409, distance: 9.6
click at [667, 410] on div at bounding box center [666, 409] width 54 height 30
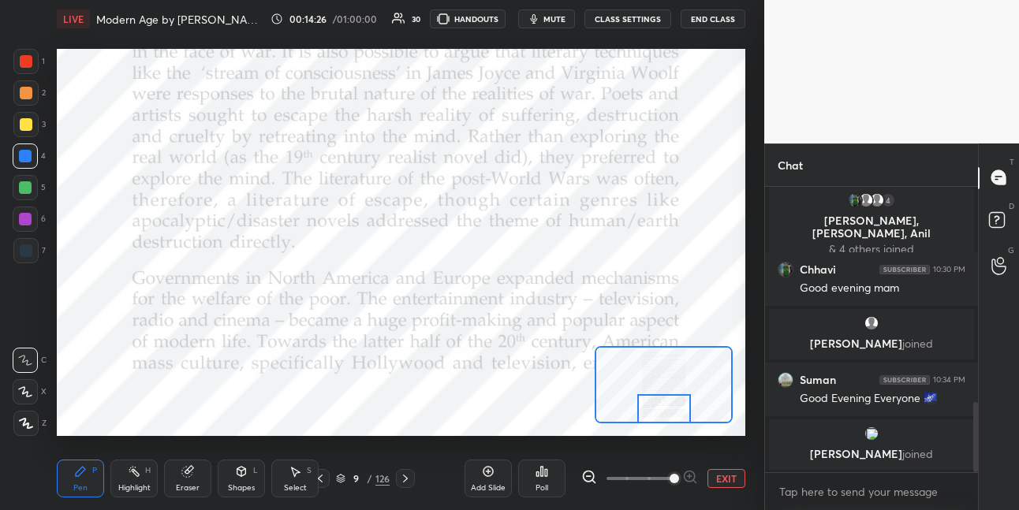
click at [24, 188] on div at bounding box center [25, 187] width 13 height 13
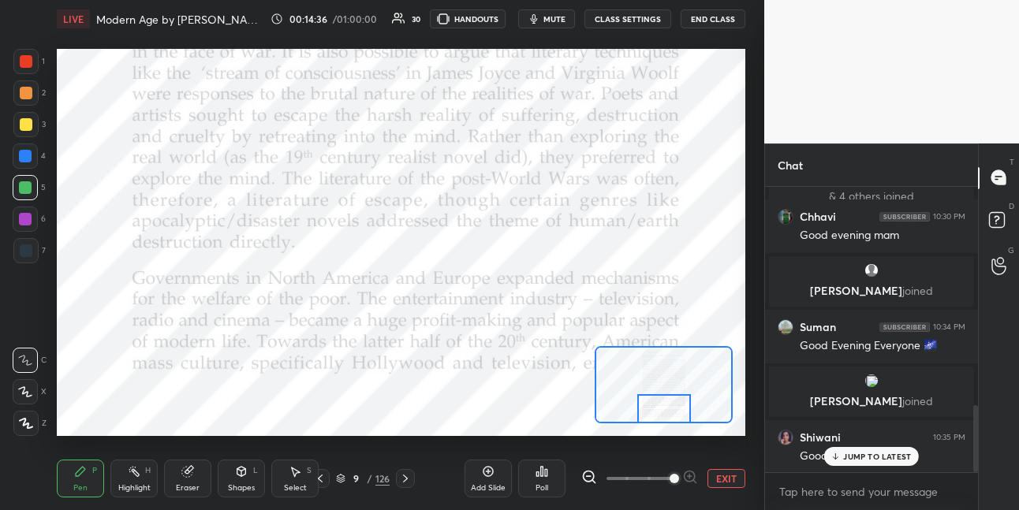
click at [404, 478] on icon at bounding box center [405, 478] width 13 height 13
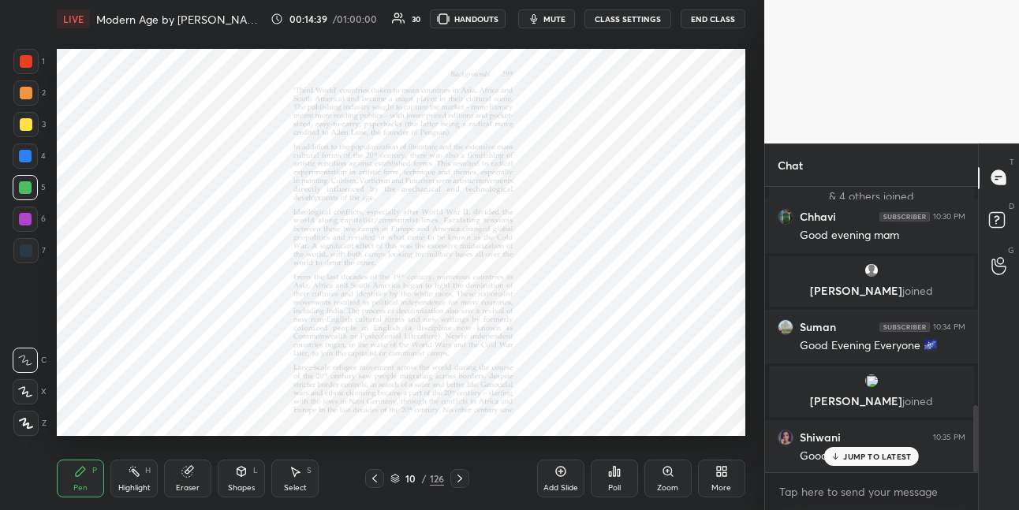
click at [663, 470] on icon at bounding box center [667, 471] width 9 height 9
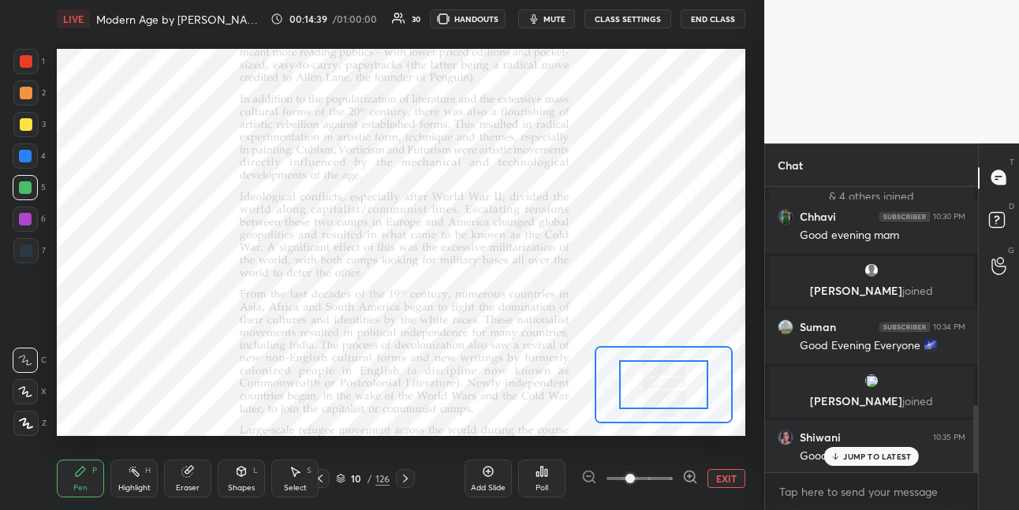
click at [666, 468] on span at bounding box center [639, 479] width 66 height 24
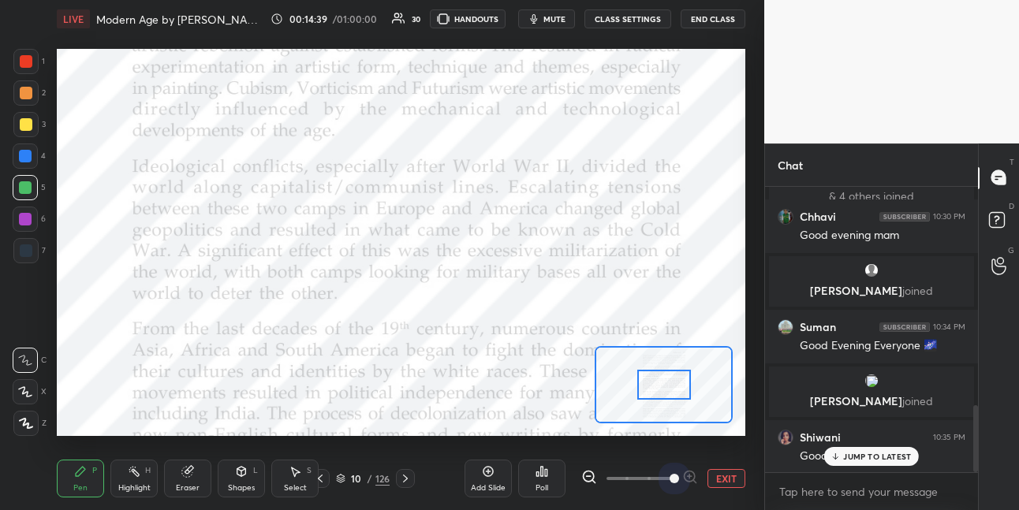
drag, startPoint x: 665, startPoint y: 468, endPoint x: 665, endPoint y: 441, distance: 26.8
click at [670, 474] on span at bounding box center [674, 478] width 9 height 9
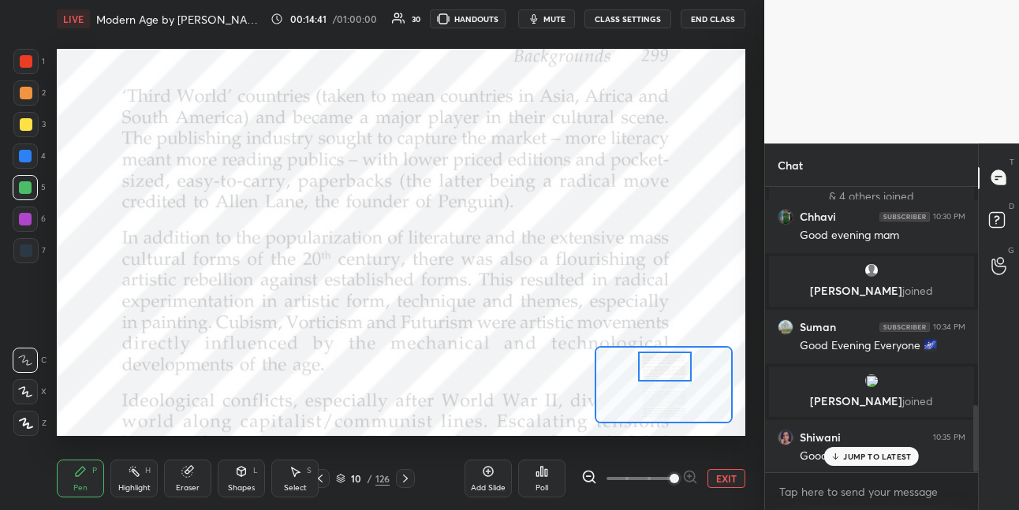
drag, startPoint x: 658, startPoint y: 375, endPoint x: 663, endPoint y: 356, distance: 19.5
click at [658, 355] on div at bounding box center [665, 367] width 54 height 30
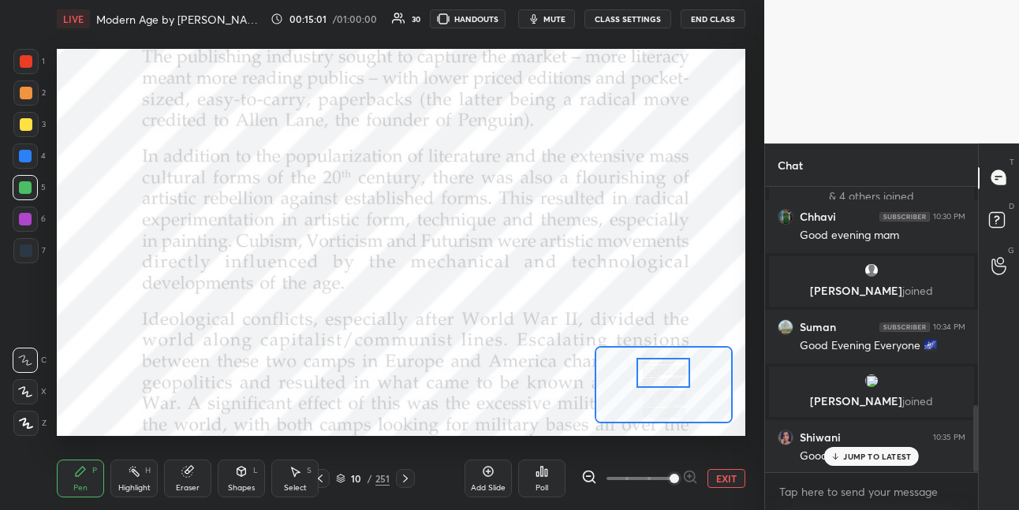
click at [663, 373] on div at bounding box center [663, 373] width 54 height 30
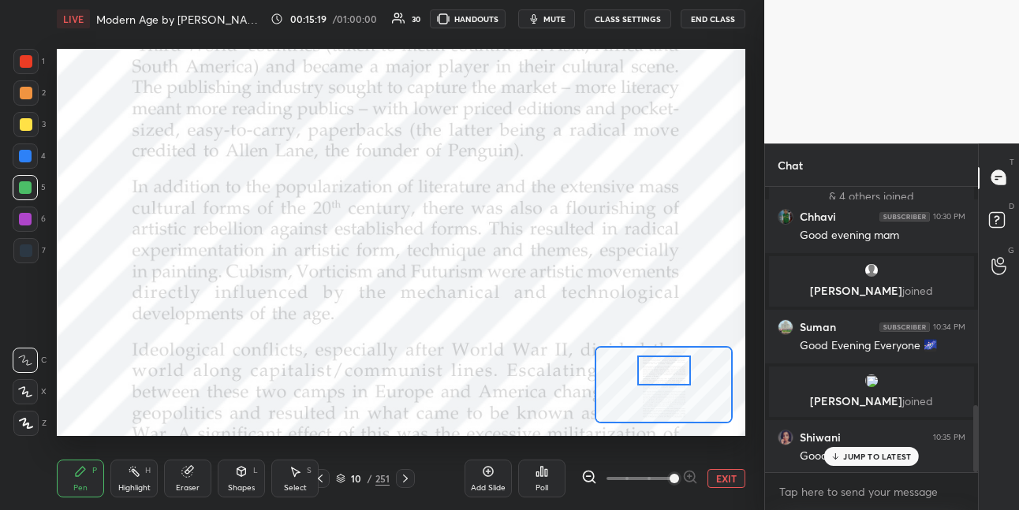
drag, startPoint x: 32, startPoint y: 64, endPoint x: 39, endPoint y: 71, distance: 10.0
click at [33, 65] on div at bounding box center [25, 61] width 25 height 25
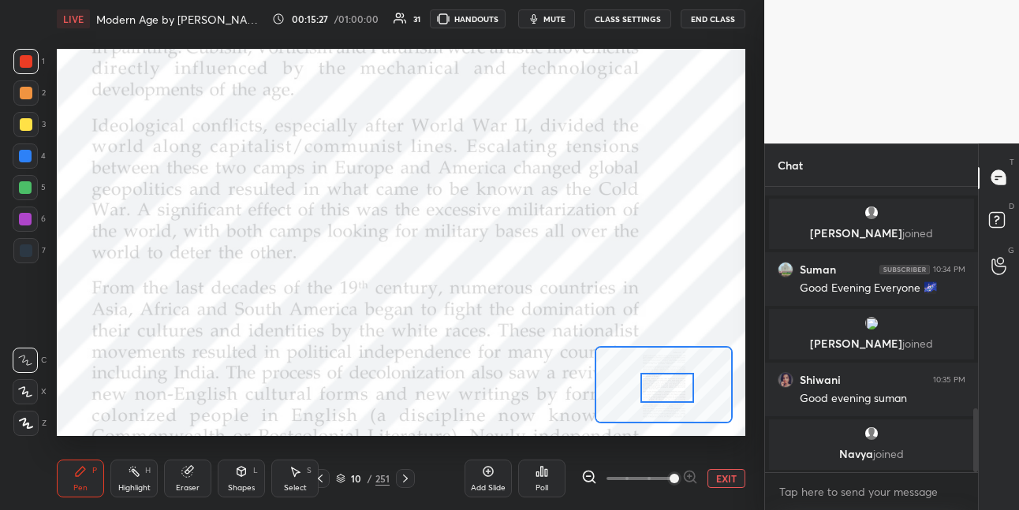
drag, startPoint x: 653, startPoint y: 379, endPoint x: 654, endPoint y: 395, distance: 15.8
click at [656, 397] on div at bounding box center [667, 388] width 54 height 30
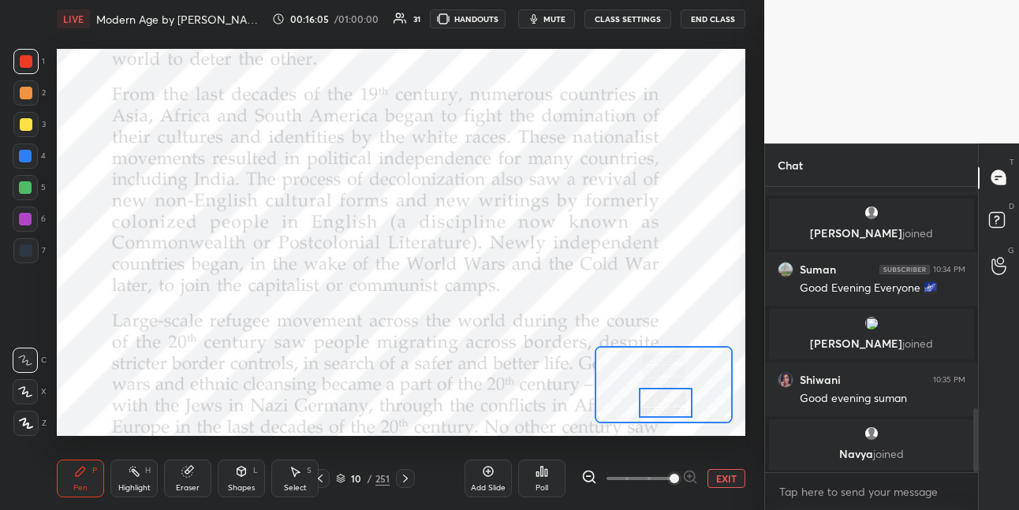
drag, startPoint x: 655, startPoint y: 388, endPoint x: 655, endPoint y: 401, distance: 13.4
click at [655, 402] on div at bounding box center [666, 403] width 54 height 30
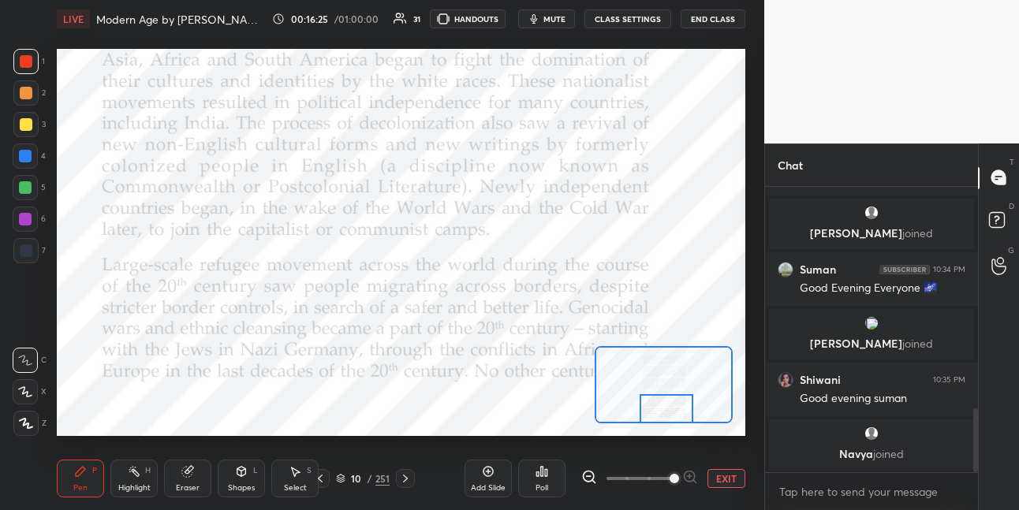
drag, startPoint x: 667, startPoint y: 401, endPoint x: 676, endPoint y: 410, distance: 12.3
click at [667, 416] on div at bounding box center [667, 409] width 54 height 30
click at [404, 473] on icon at bounding box center [405, 478] width 13 height 13
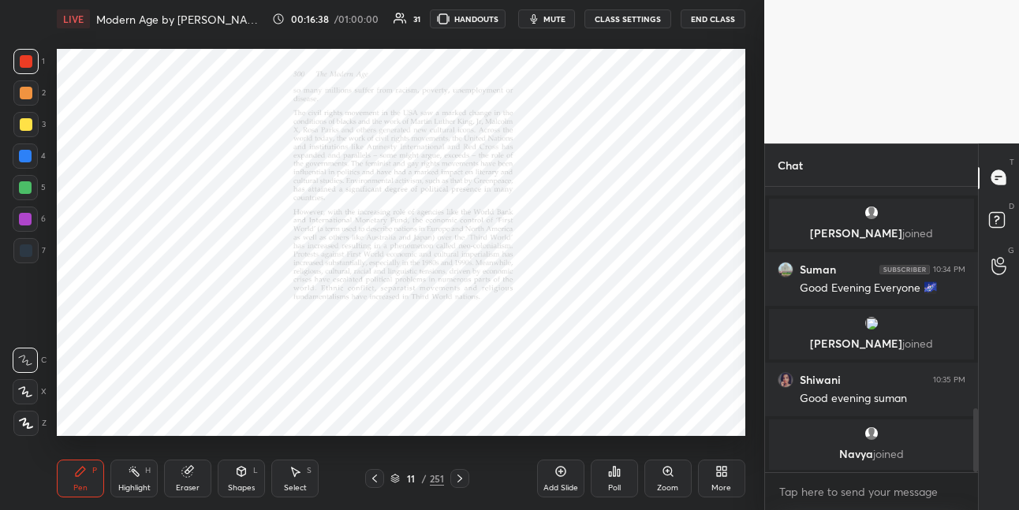
click at [670, 472] on icon at bounding box center [667, 471] width 9 height 9
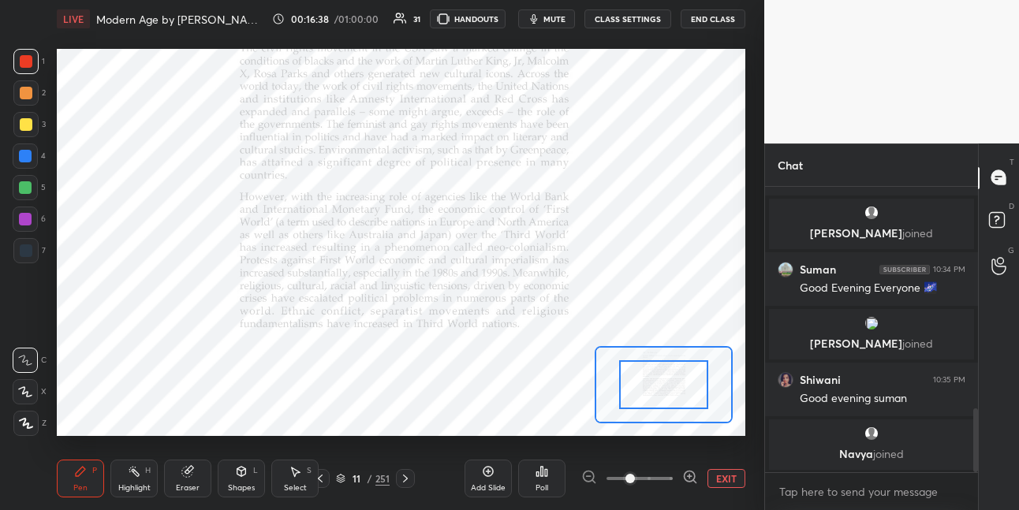
click at [670, 473] on span at bounding box center [639, 479] width 66 height 24
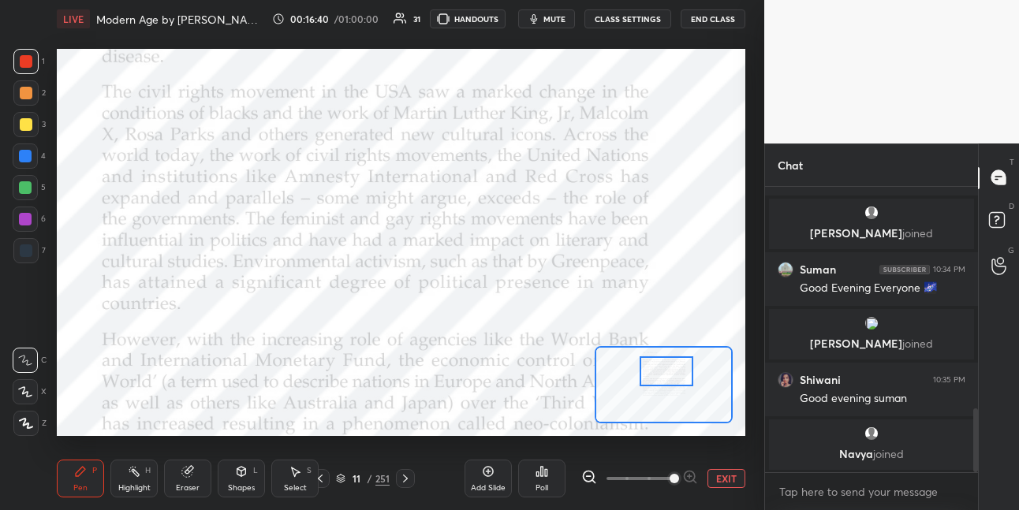
drag, startPoint x: 669, startPoint y: 394, endPoint x: 667, endPoint y: 385, distance: 8.8
click at [670, 382] on div at bounding box center [667, 371] width 54 height 30
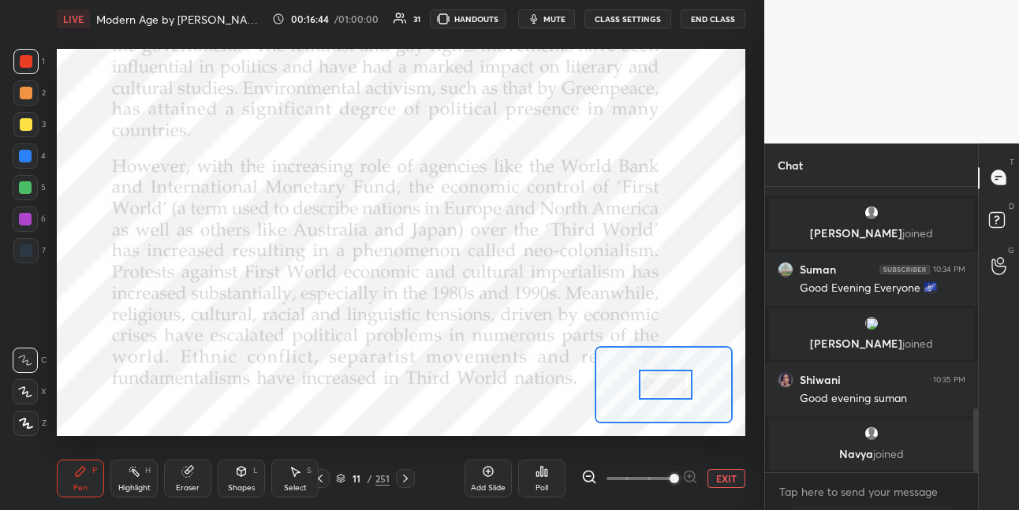
drag, startPoint x: 668, startPoint y: 375, endPoint x: 668, endPoint y: 386, distance: 10.3
click at [668, 387] on div at bounding box center [666, 385] width 54 height 30
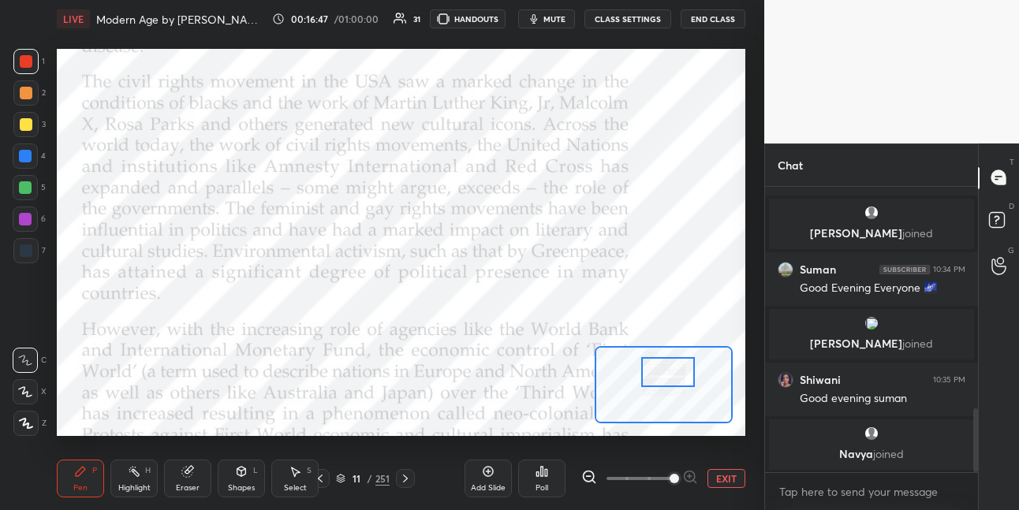
drag, startPoint x: 666, startPoint y: 386, endPoint x: 670, endPoint y: 374, distance: 13.0
click at [669, 375] on div at bounding box center [668, 372] width 54 height 30
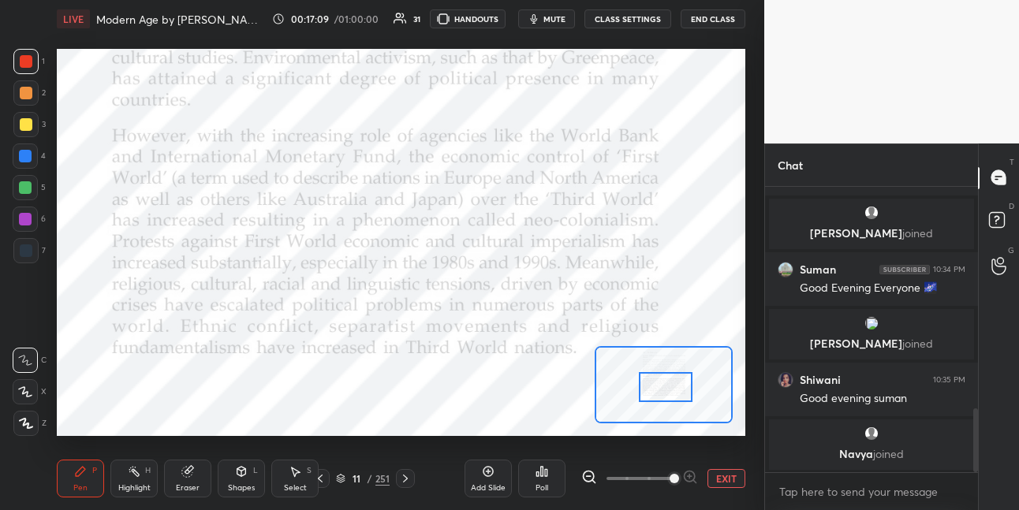
drag, startPoint x: 659, startPoint y: 370, endPoint x: 655, endPoint y: 386, distance: 16.3
click at [656, 386] on div at bounding box center [666, 387] width 54 height 30
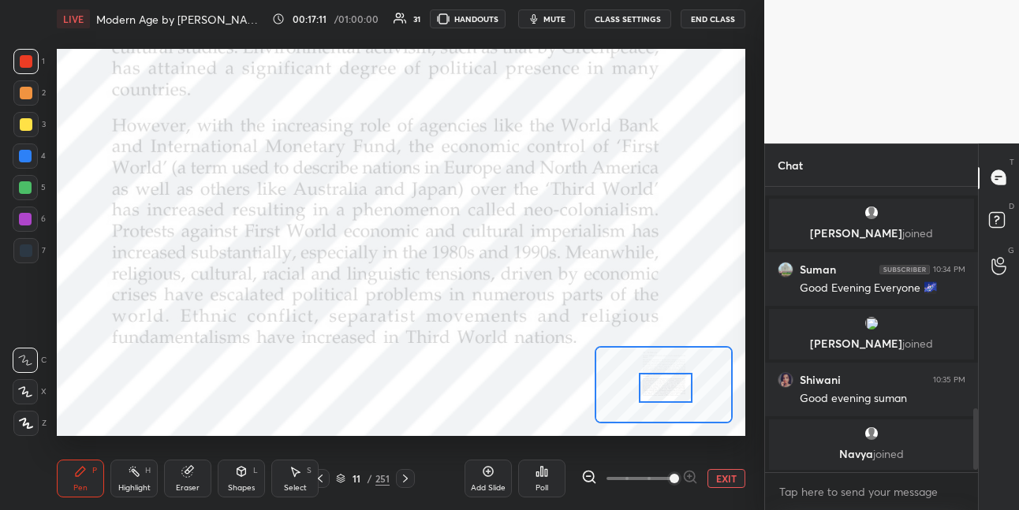
scroll to position [1043, 0]
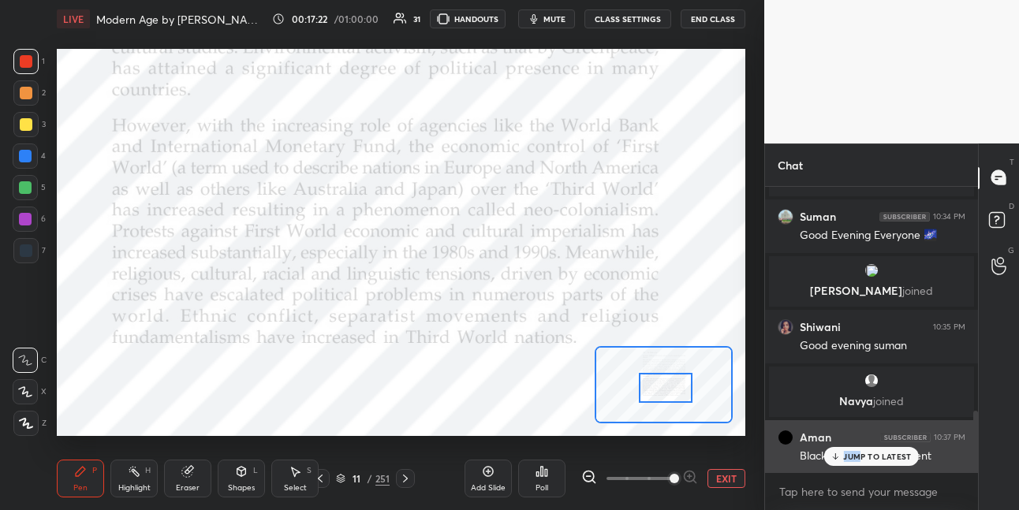
drag, startPoint x: 860, startPoint y: 451, endPoint x: 821, endPoint y: 425, distance: 46.6
click at [859, 449] on div "JUMP TO LATEST" at bounding box center [871, 456] width 95 height 19
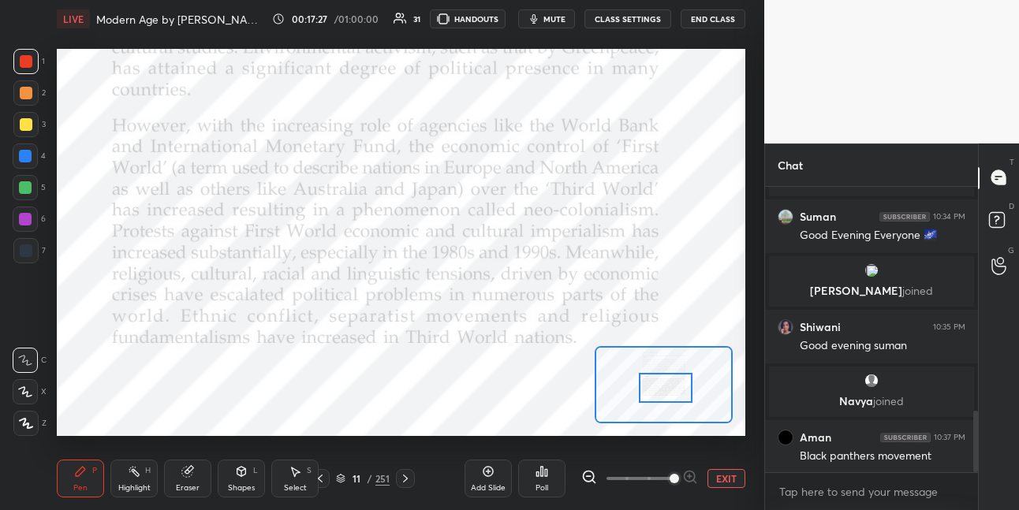
click at [405, 478] on icon at bounding box center [405, 478] width 13 height 13
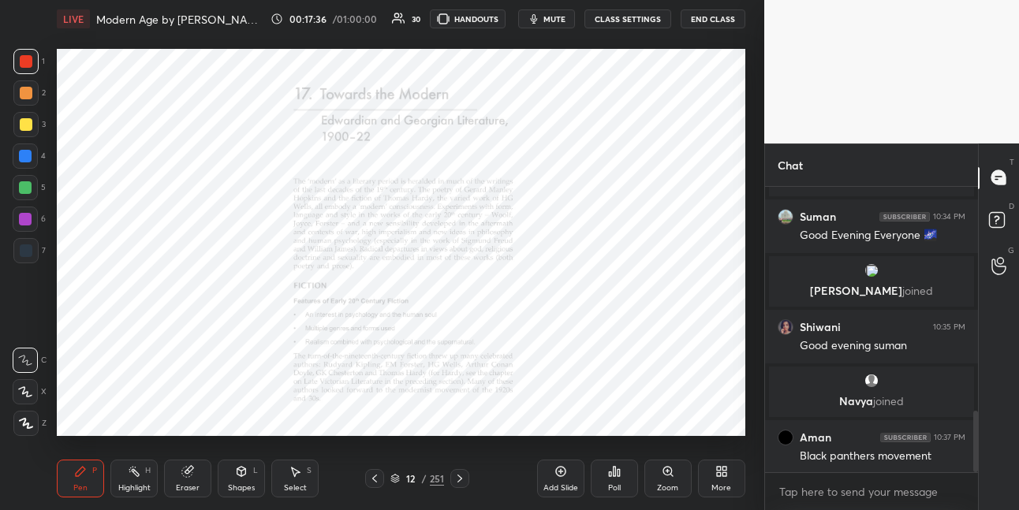
click at [667, 468] on icon at bounding box center [667, 471] width 9 height 9
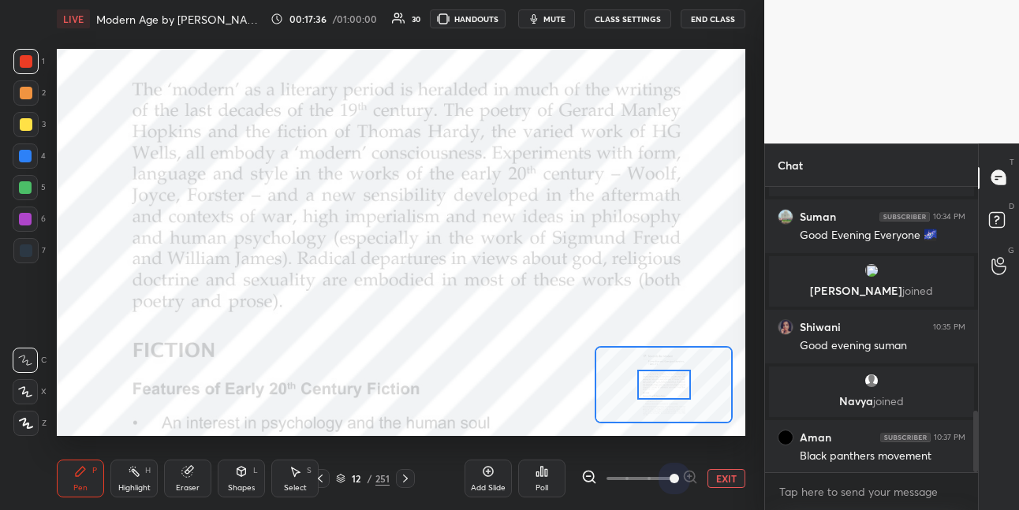
click at [670, 469] on span at bounding box center [639, 479] width 66 height 24
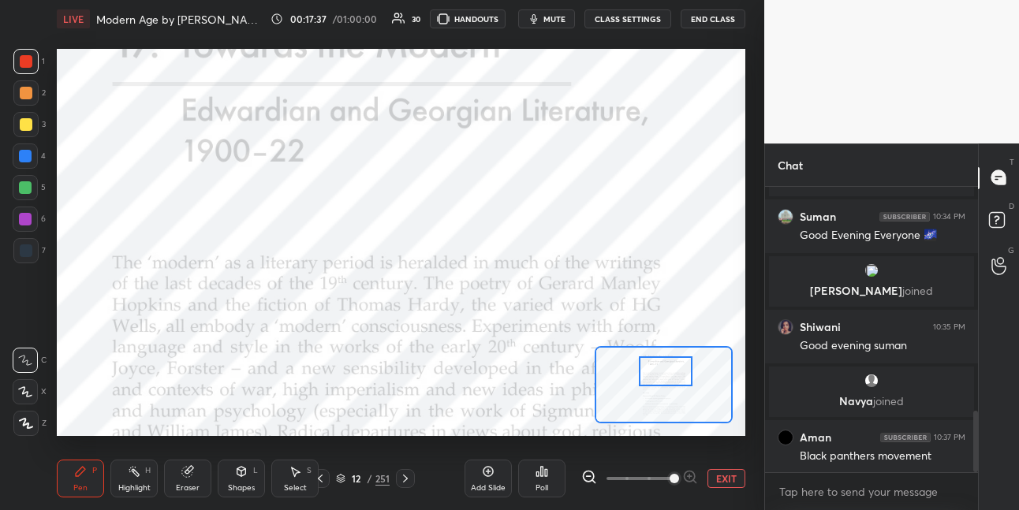
drag, startPoint x: 663, startPoint y: 385, endPoint x: 664, endPoint y: 373, distance: 11.9
click at [665, 374] on div at bounding box center [666, 371] width 54 height 30
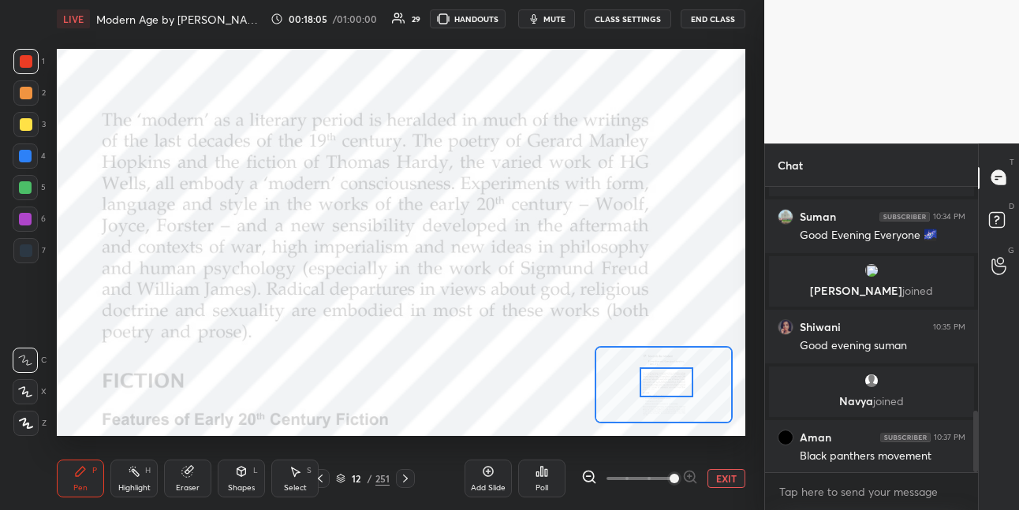
drag, startPoint x: 658, startPoint y: 377, endPoint x: 659, endPoint y: 387, distance: 10.3
click at [659, 388] on div at bounding box center [667, 382] width 54 height 30
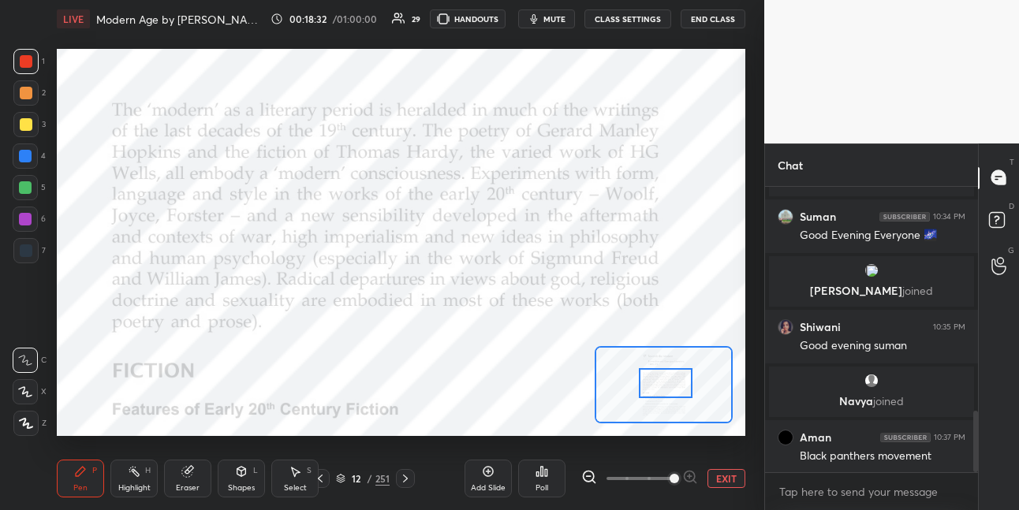
click at [28, 160] on div at bounding box center [25, 156] width 13 height 13
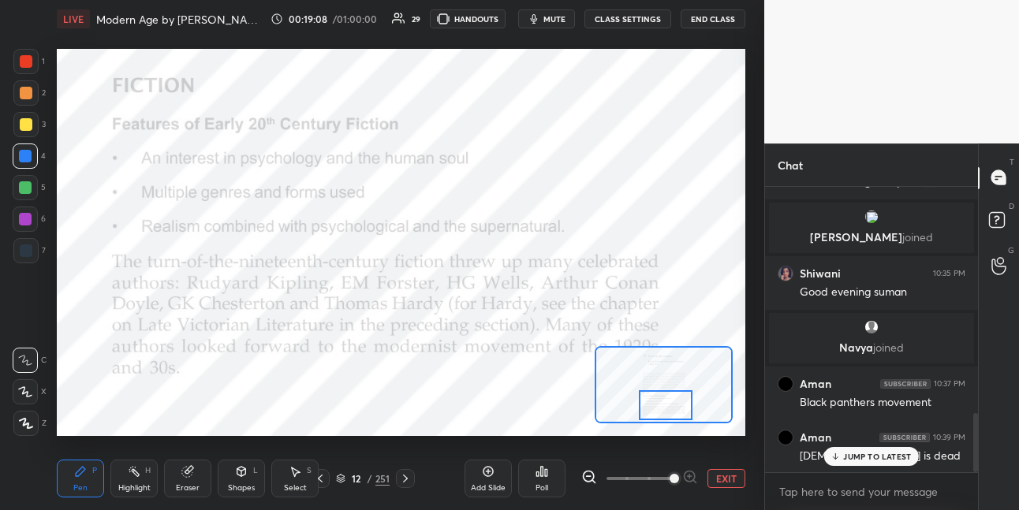
drag, startPoint x: 659, startPoint y: 379, endPoint x: 661, endPoint y: 399, distance: 20.6
click at [660, 400] on div at bounding box center [666, 405] width 54 height 30
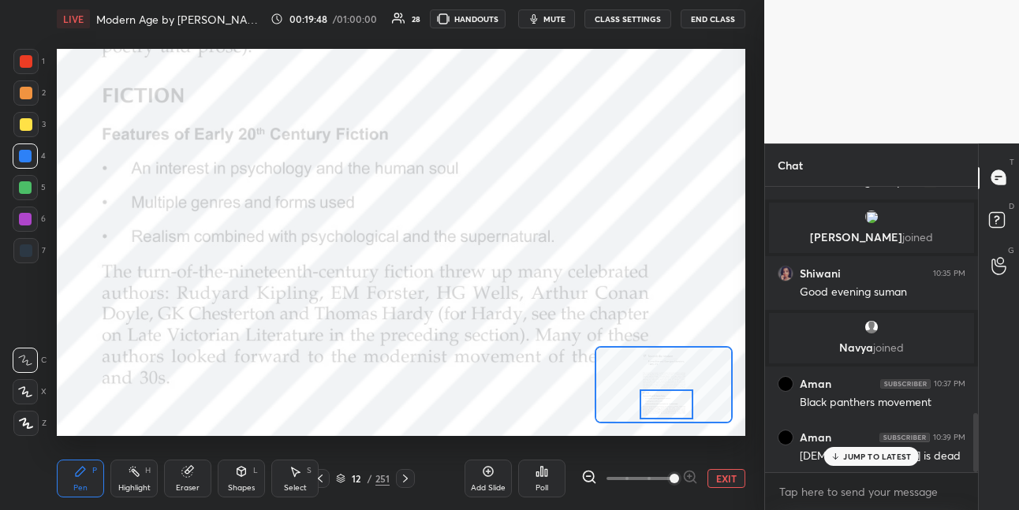
click at [23, 217] on div at bounding box center [25, 219] width 13 height 13
drag, startPoint x: 404, startPoint y: 479, endPoint x: 420, endPoint y: 472, distance: 17.3
click at [404, 478] on icon at bounding box center [405, 478] width 13 height 13
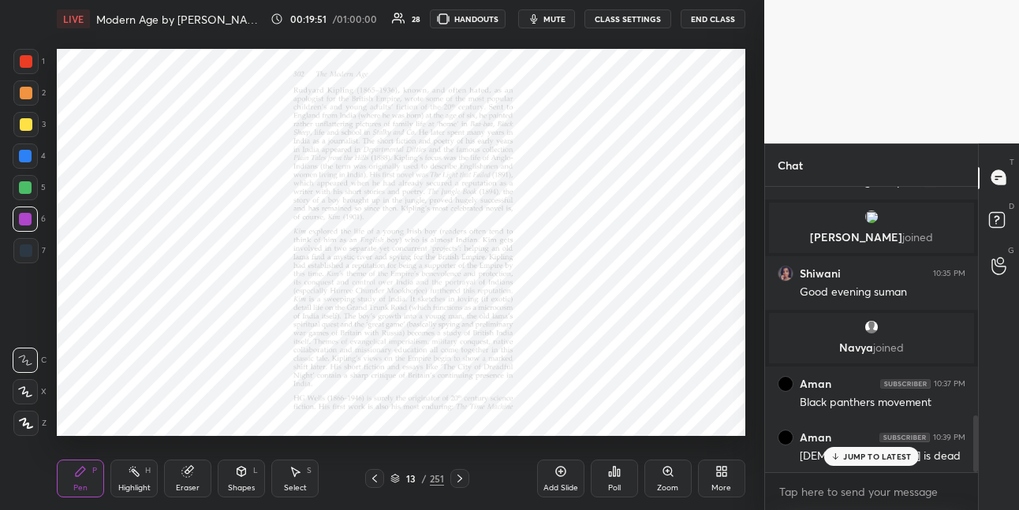
scroll to position [1150, 0]
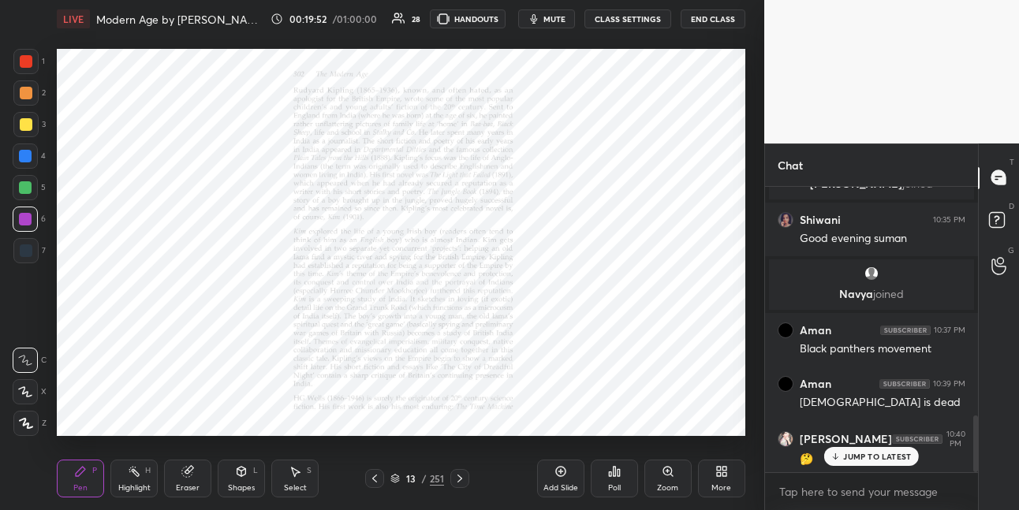
click at [668, 472] on icon at bounding box center [668, 471] width 13 height 13
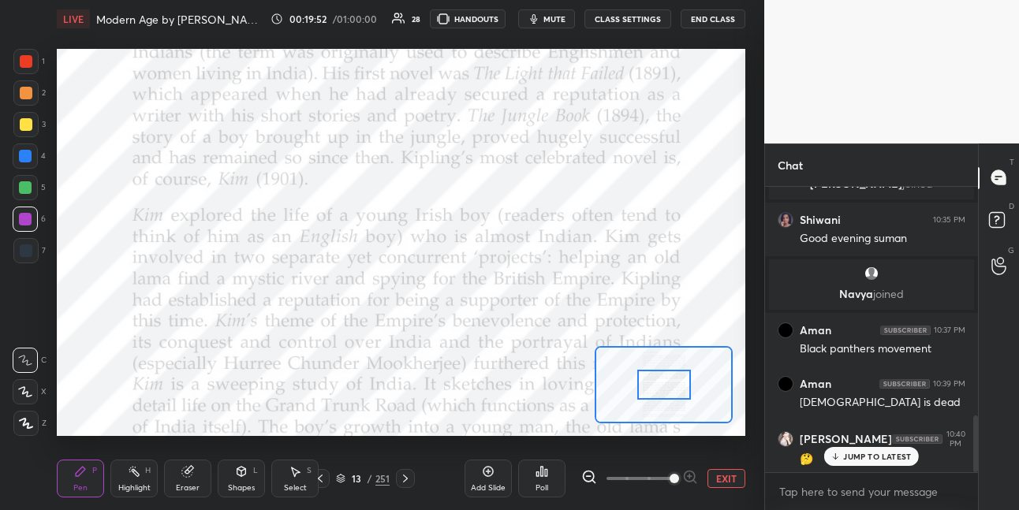
click at [669, 468] on span at bounding box center [639, 479] width 66 height 24
drag, startPoint x: 668, startPoint y: 469, endPoint x: 670, endPoint y: 459, distance: 10.4
click at [670, 474] on span at bounding box center [674, 478] width 9 height 9
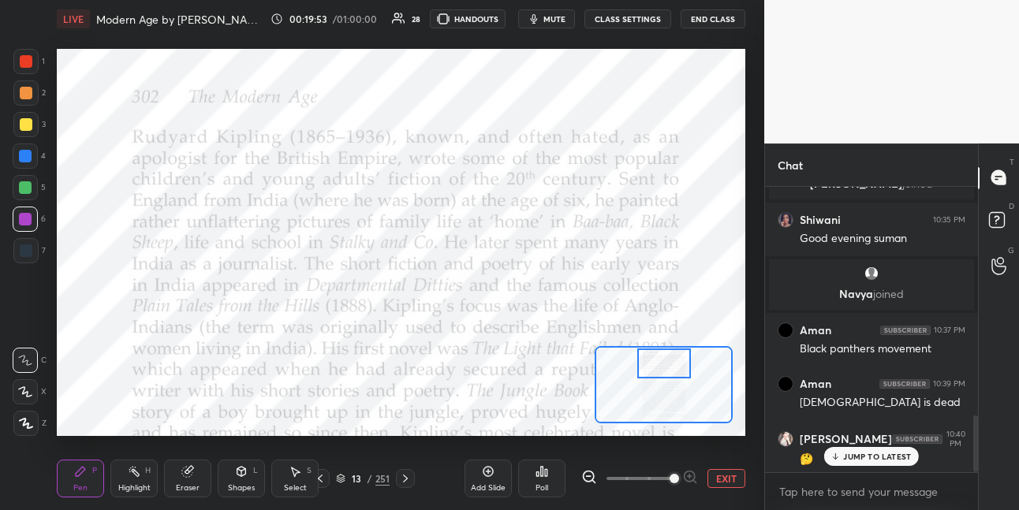
drag, startPoint x: 659, startPoint y: 380, endPoint x: 658, endPoint y: 371, distance: 9.6
click at [657, 369] on div at bounding box center [664, 364] width 54 height 30
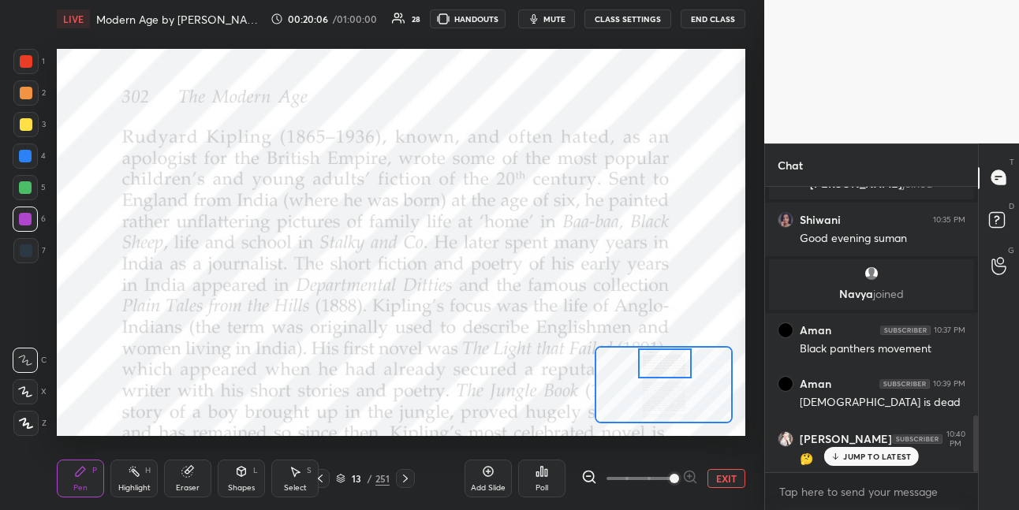
click at [33, 62] on div at bounding box center [25, 61] width 25 height 25
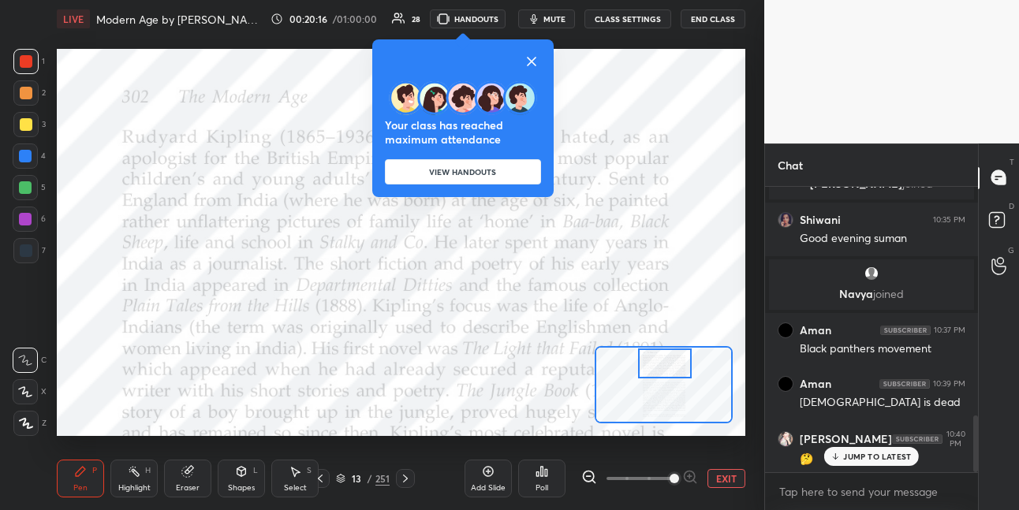
click at [534, 61] on icon at bounding box center [532, 62] width 8 height 8
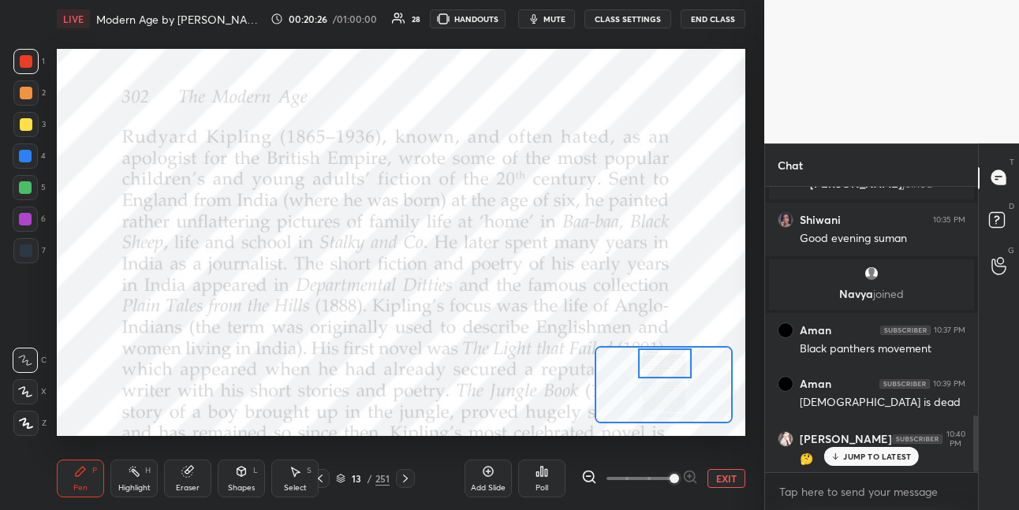
click at [26, 185] on div at bounding box center [25, 187] width 13 height 13
drag, startPoint x: 24, startPoint y: 158, endPoint x: 53, endPoint y: 157, distance: 28.4
click at [26, 158] on div at bounding box center [25, 156] width 13 height 13
click at [31, 214] on div at bounding box center [25, 219] width 13 height 13
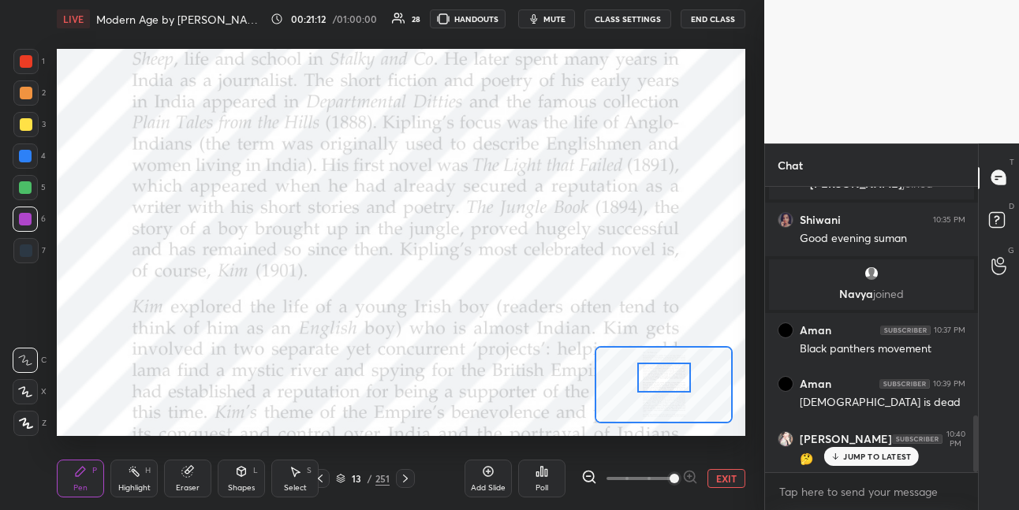
drag, startPoint x: 661, startPoint y: 379, endPoint x: 659, endPoint y: 391, distance: 11.9
click at [660, 391] on div at bounding box center [664, 378] width 54 height 30
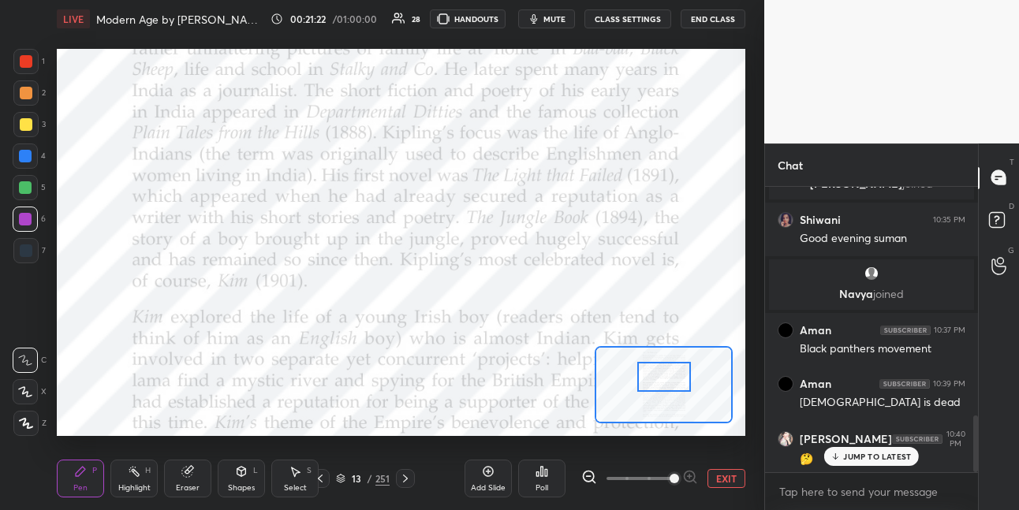
click at [28, 158] on div at bounding box center [25, 156] width 13 height 13
drag, startPoint x: 28, startPoint y: 62, endPoint x: 47, endPoint y: 82, distance: 27.9
click at [28, 64] on div at bounding box center [26, 61] width 13 height 13
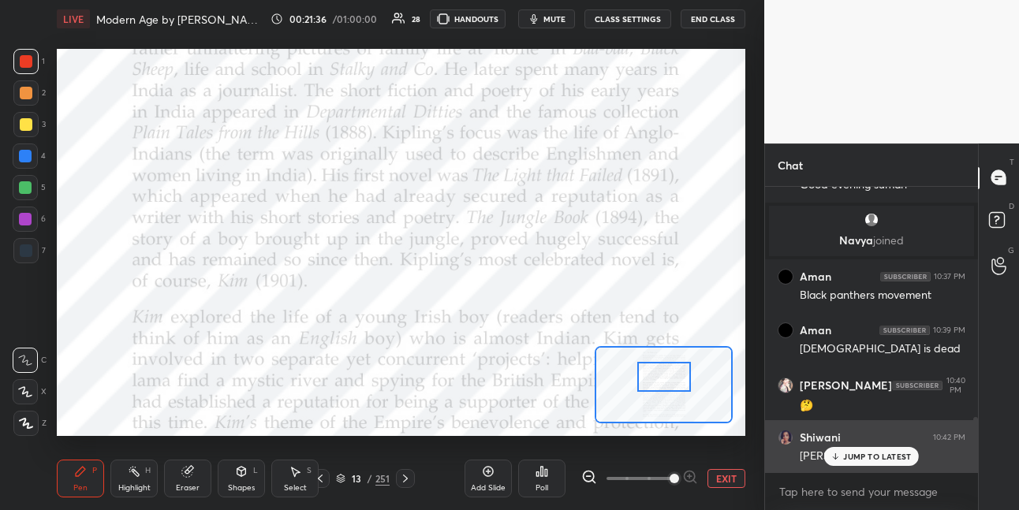
click at [849, 459] on p "JUMP TO LATEST" at bounding box center [877, 456] width 68 height 9
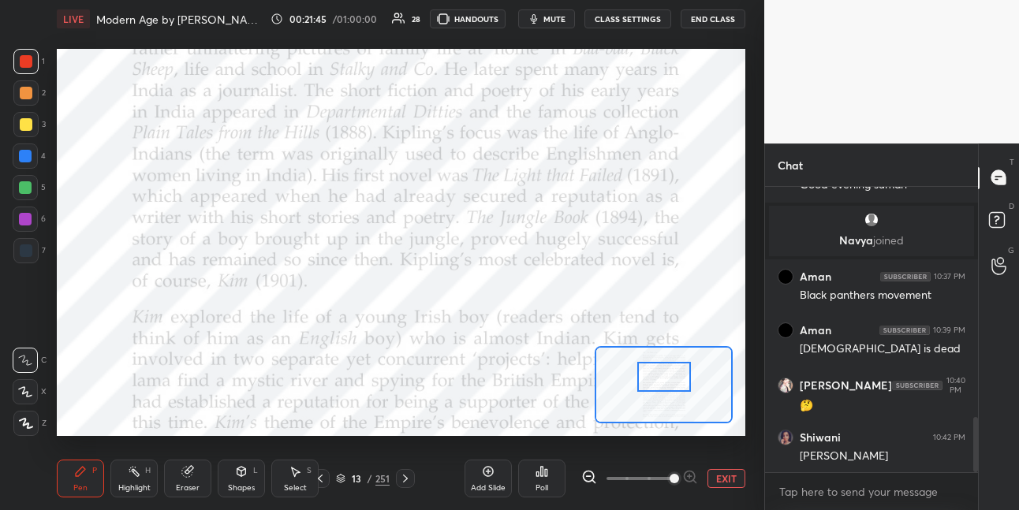
drag, startPoint x: 26, startPoint y: 214, endPoint x: 52, endPoint y: 206, distance: 27.2
click at [26, 214] on div at bounding box center [25, 219] width 13 height 13
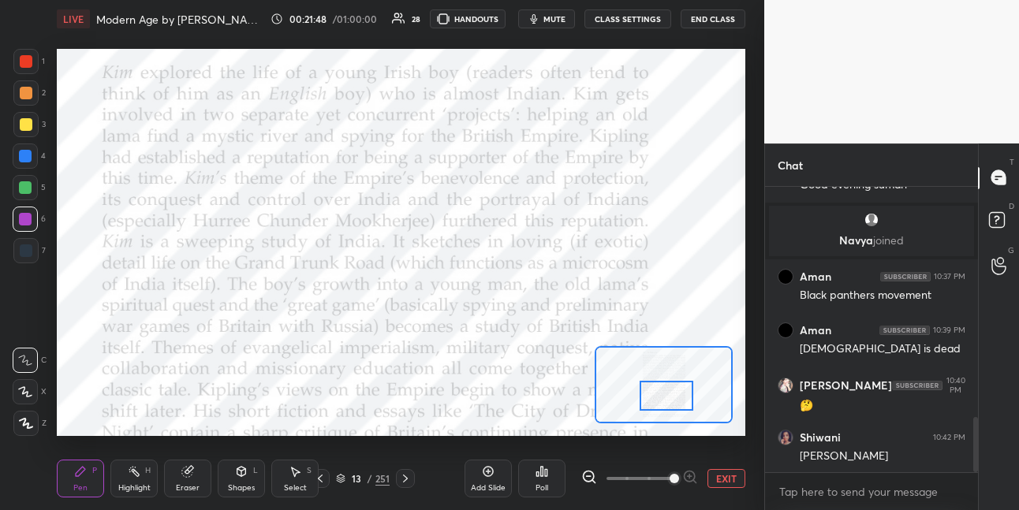
drag, startPoint x: 651, startPoint y: 380, endPoint x: 651, endPoint y: 391, distance: 11.0
click at [654, 397] on div at bounding box center [667, 396] width 54 height 30
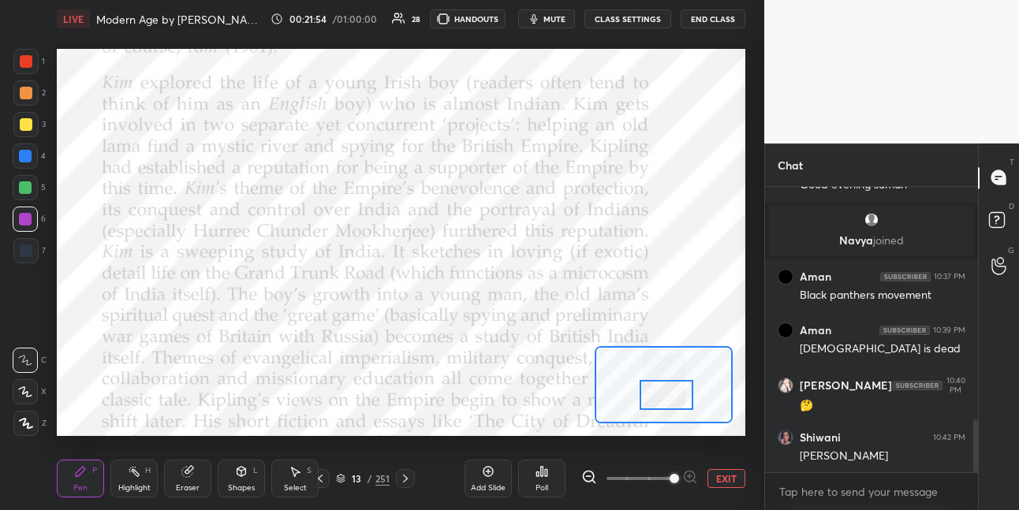
scroll to position [1258, 0]
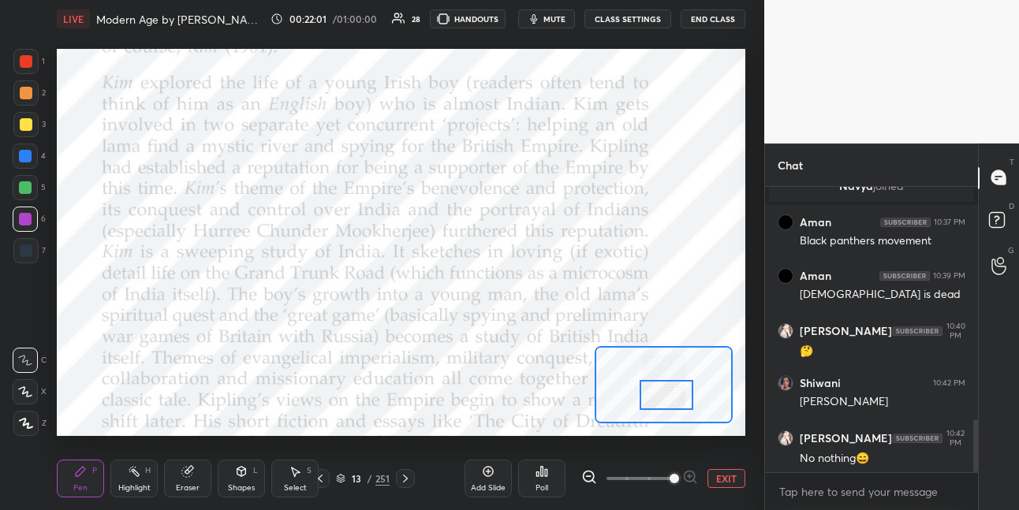
drag, startPoint x: 30, startPoint y: 64, endPoint x: 39, endPoint y: 63, distance: 9.5
click at [30, 65] on div at bounding box center [26, 61] width 13 height 13
drag, startPoint x: 27, startPoint y: 158, endPoint x: 35, endPoint y: 156, distance: 8.0
click at [27, 158] on div at bounding box center [25, 156] width 13 height 13
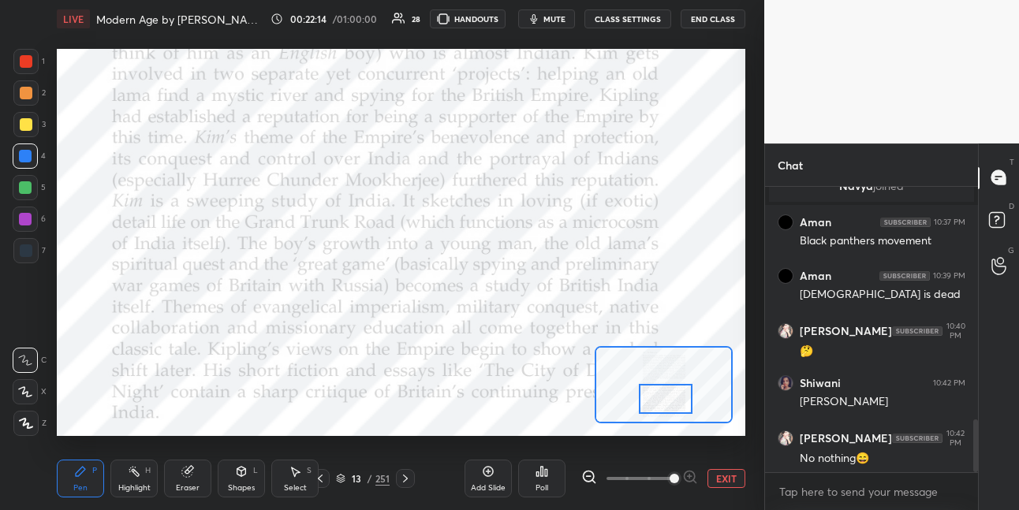
click at [666, 404] on div at bounding box center [666, 399] width 54 height 30
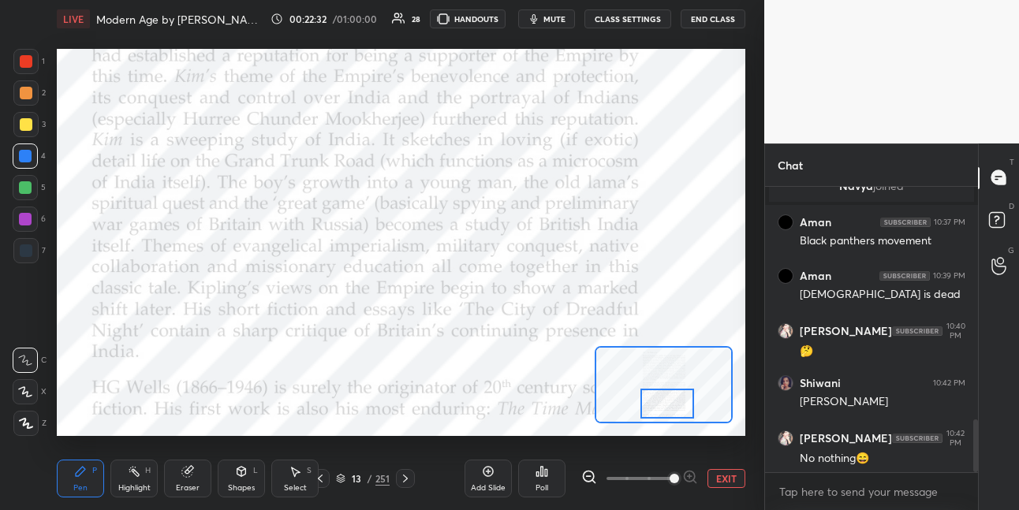
click at [670, 408] on div at bounding box center [667, 404] width 54 height 30
drag, startPoint x: 29, startPoint y: 96, endPoint x: 50, endPoint y: 109, distance: 24.7
click at [32, 98] on div at bounding box center [25, 92] width 25 height 25
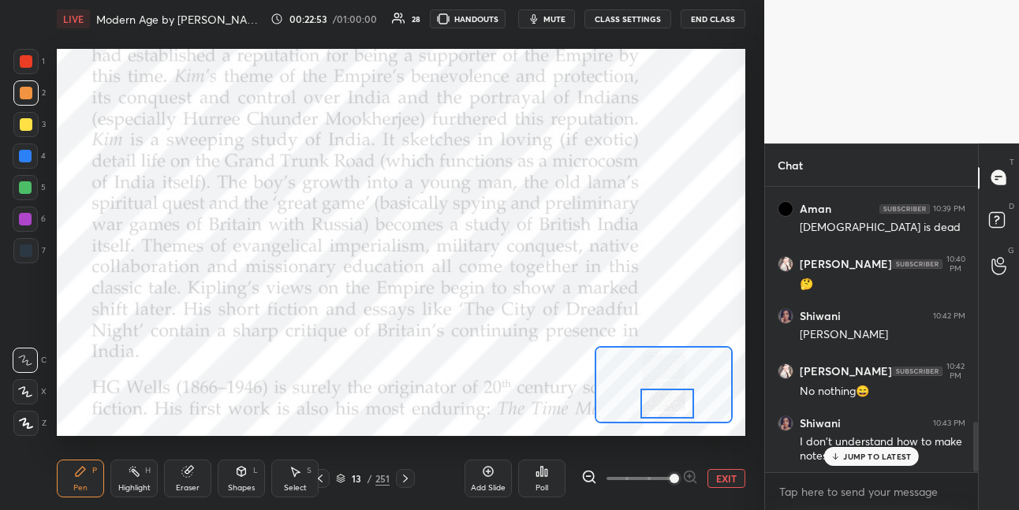
drag, startPoint x: 24, startPoint y: 216, endPoint x: 32, endPoint y: 211, distance: 8.5
click at [24, 216] on div at bounding box center [25, 219] width 13 height 13
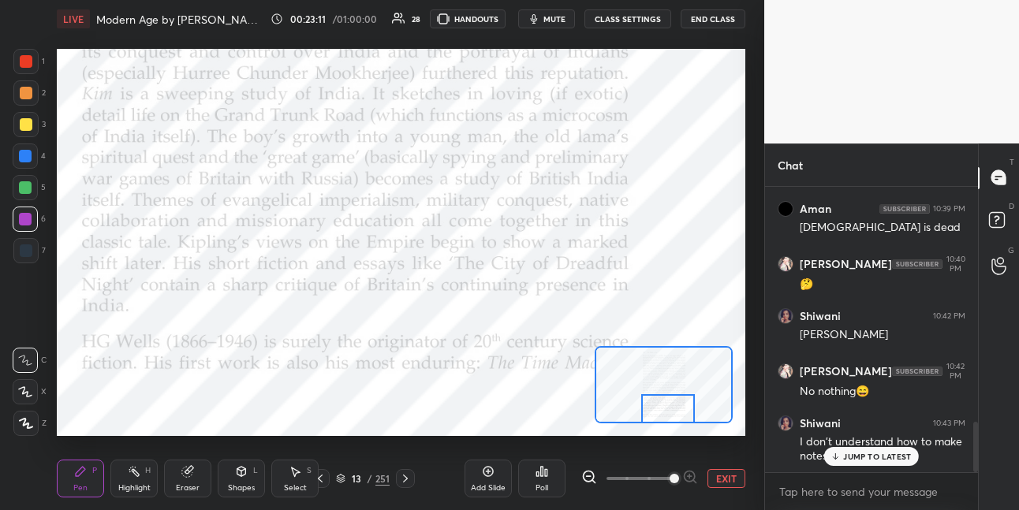
drag, startPoint x: 656, startPoint y: 394, endPoint x: 658, endPoint y: 405, distance: 11.9
click at [658, 408] on div at bounding box center [668, 409] width 54 height 30
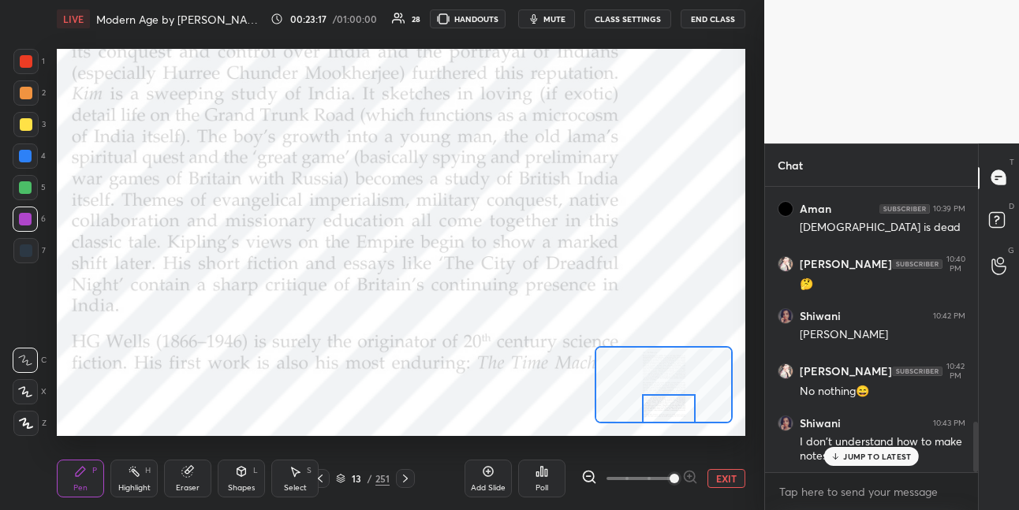
click at [29, 191] on div at bounding box center [25, 187] width 13 height 13
click at [401, 477] on icon at bounding box center [405, 478] width 13 height 13
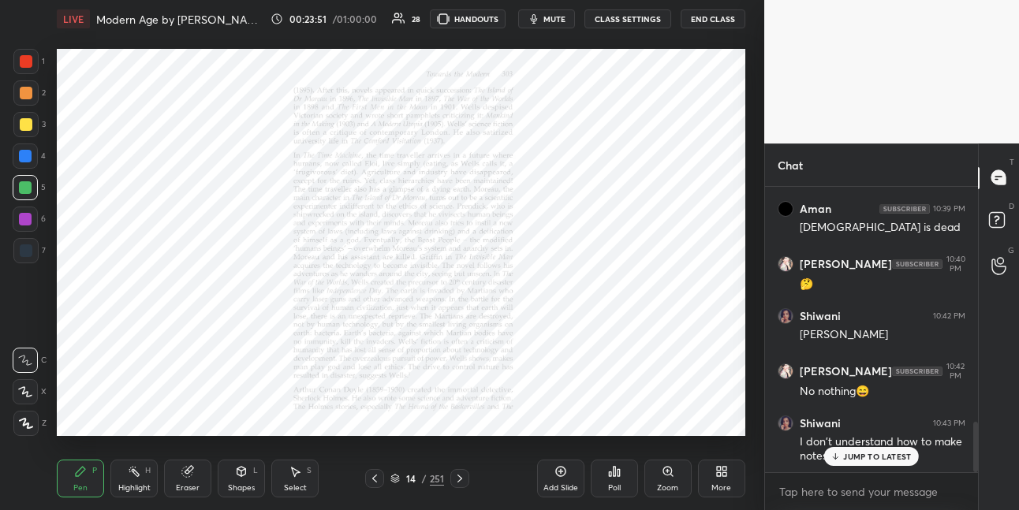
click at [667, 473] on icon at bounding box center [667, 471] width 9 height 9
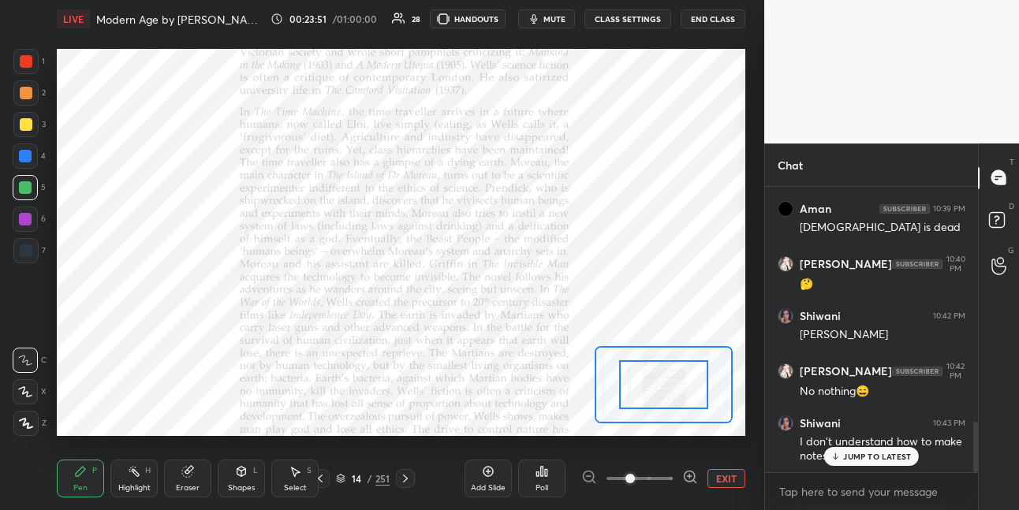
click at [666, 473] on span at bounding box center [639, 479] width 66 height 24
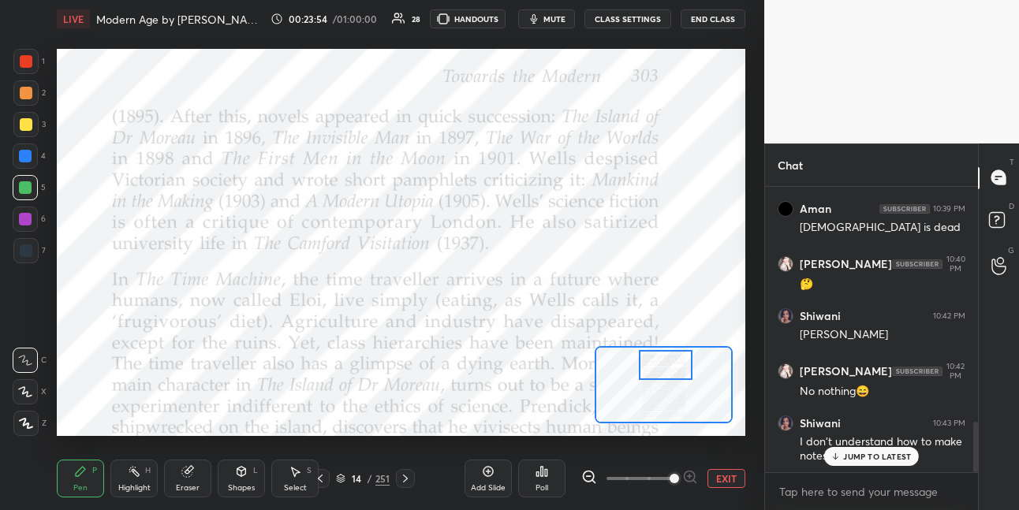
drag, startPoint x: 654, startPoint y: 394, endPoint x: 655, endPoint y: 373, distance: 20.6
click at [656, 374] on div at bounding box center [666, 365] width 54 height 30
click at [24, 159] on div at bounding box center [25, 156] width 13 height 13
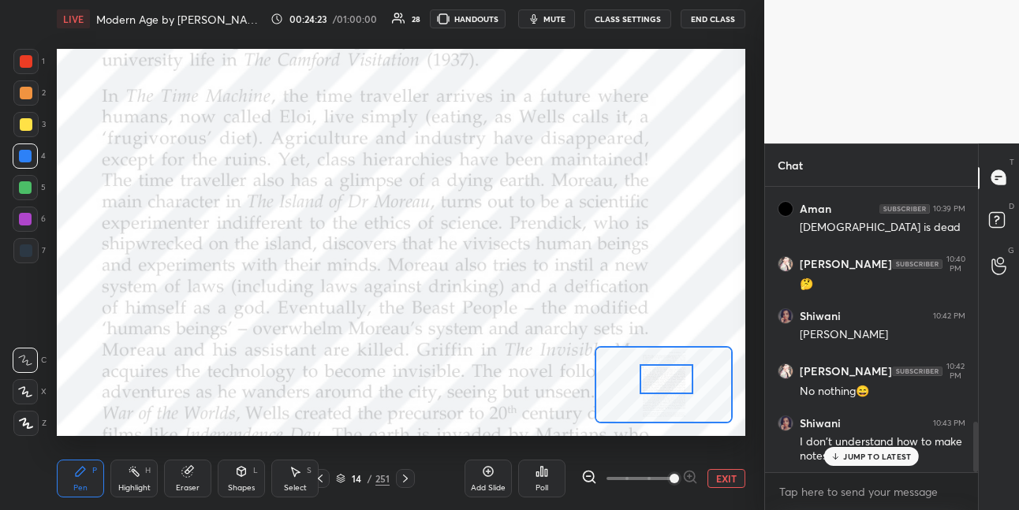
drag, startPoint x: 661, startPoint y: 371, endPoint x: 664, endPoint y: 380, distance: 9.2
click at [662, 384] on div at bounding box center [667, 379] width 54 height 30
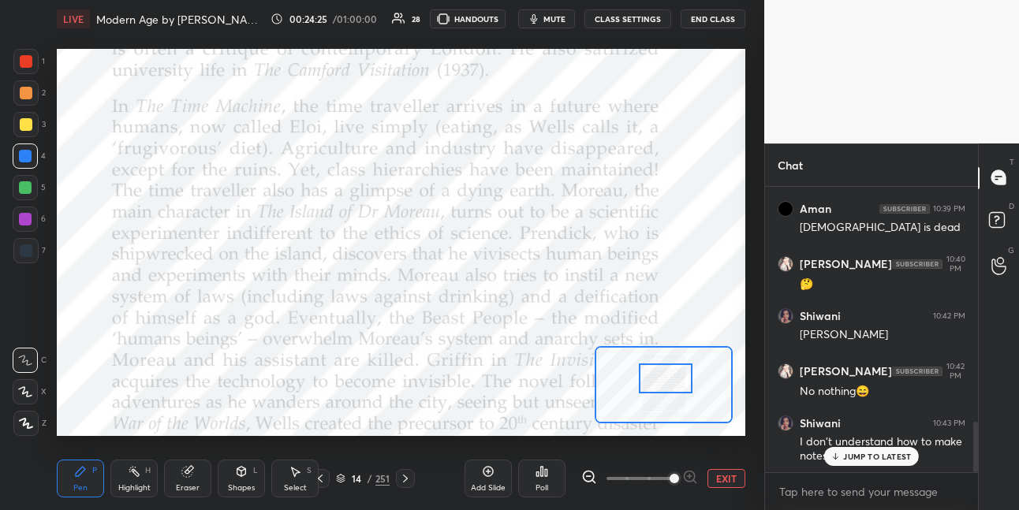
drag, startPoint x: 24, startPoint y: 58, endPoint x: 55, endPoint y: 63, distance: 31.1
click at [26, 61] on div at bounding box center [26, 61] width 13 height 13
click at [31, 158] on div at bounding box center [25, 156] width 13 height 13
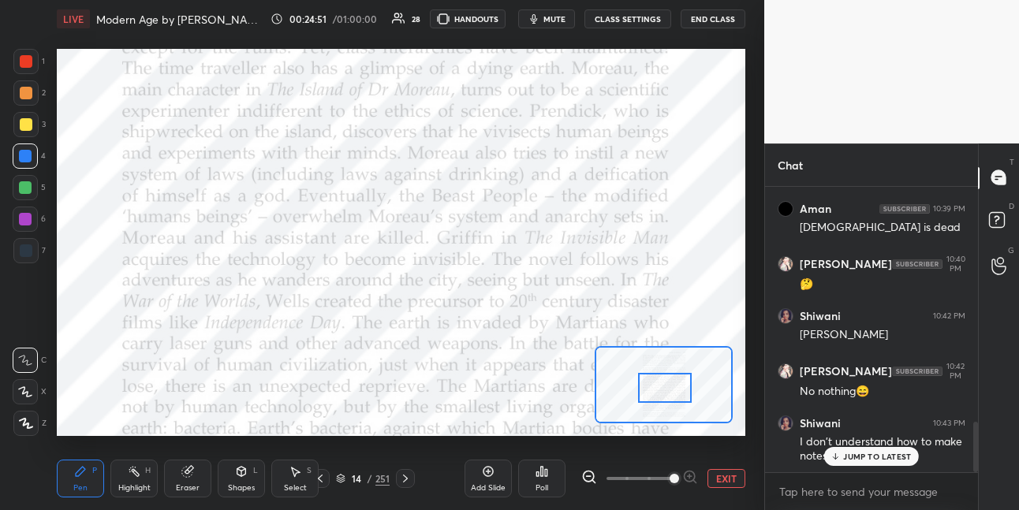
click at [657, 389] on div at bounding box center [665, 388] width 54 height 30
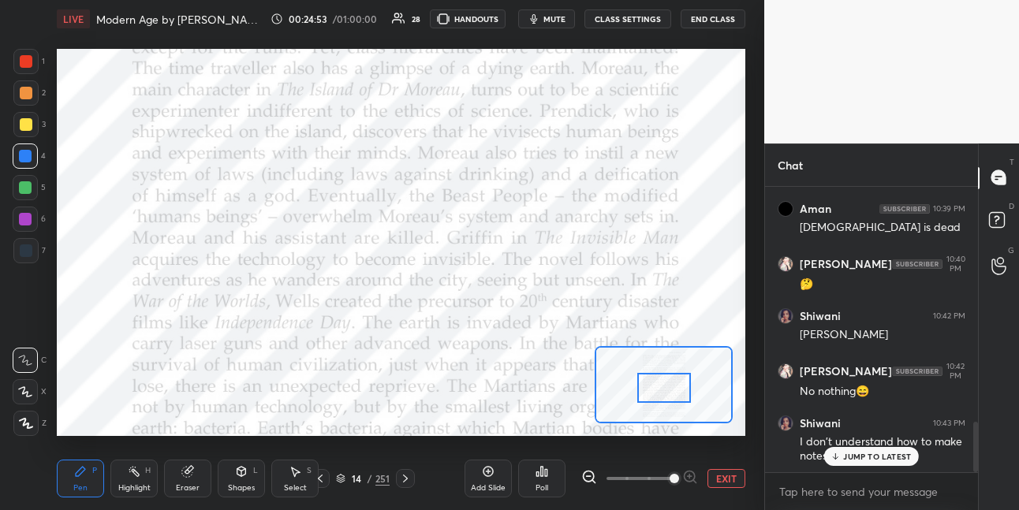
drag, startPoint x: 29, startPoint y: 61, endPoint x: 47, endPoint y: 65, distance: 18.7
click at [32, 63] on div at bounding box center [25, 61] width 25 height 25
drag, startPoint x: 24, startPoint y: 160, endPoint x: 45, endPoint y: 165, distance: 21.8
click at [29, 162] on div at bounding box center [25, 156] width 25 height 25
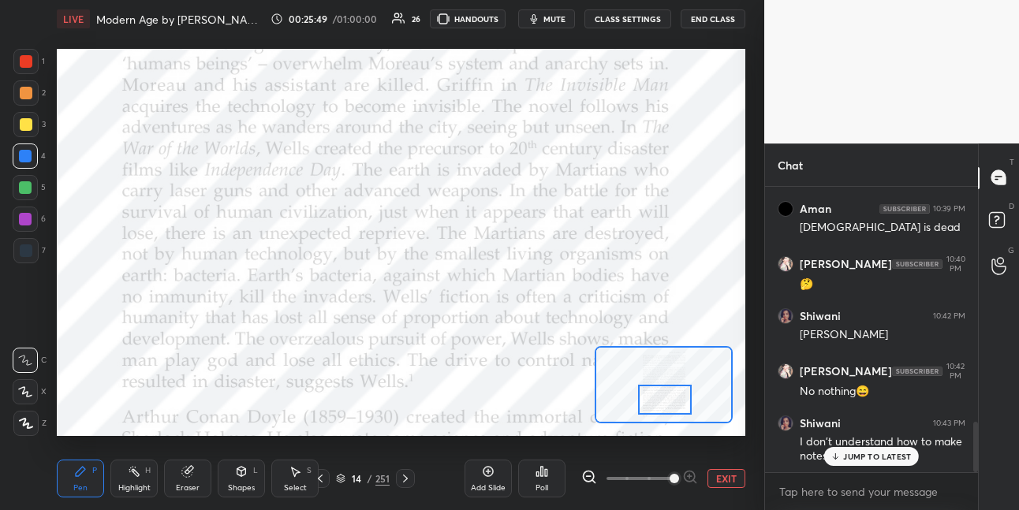
drag, startPoint x: 657, startPoint y: 386, endPoint x: 656, endPoint y: 397, distance: 11.9
click at [657, 397] on div at bounding box center [665, 400] width 54 height 30
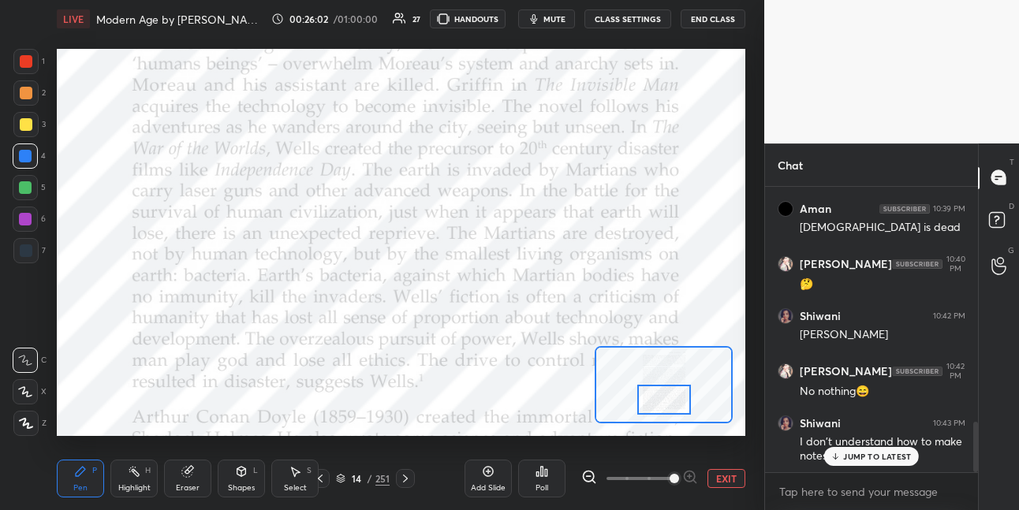
click at [29, 98] on div at bounding box center [26, 93] width 13 height 13
drag, startPoint x: 28, startPoint y: 219, endPoint x: 47, endPoint y: 218, distance: 18.9
click at [31, 219] on div at bounding box center [25, 219] width 13 height 13
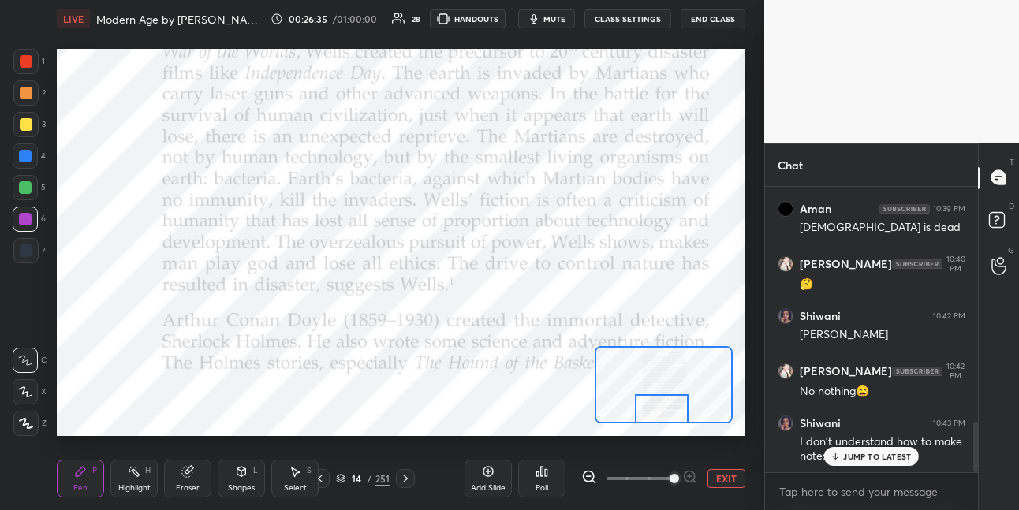
drag, startPoint x: 661, startPoint y: 401, endPoint x: 658, endPoint y: 410, distance: 9.8
click at [659, 411] on div at bounding box center [662, 409] width 54 height 30
click at [31, 156] on div at bounding box center [25, 156] width 25 height 25
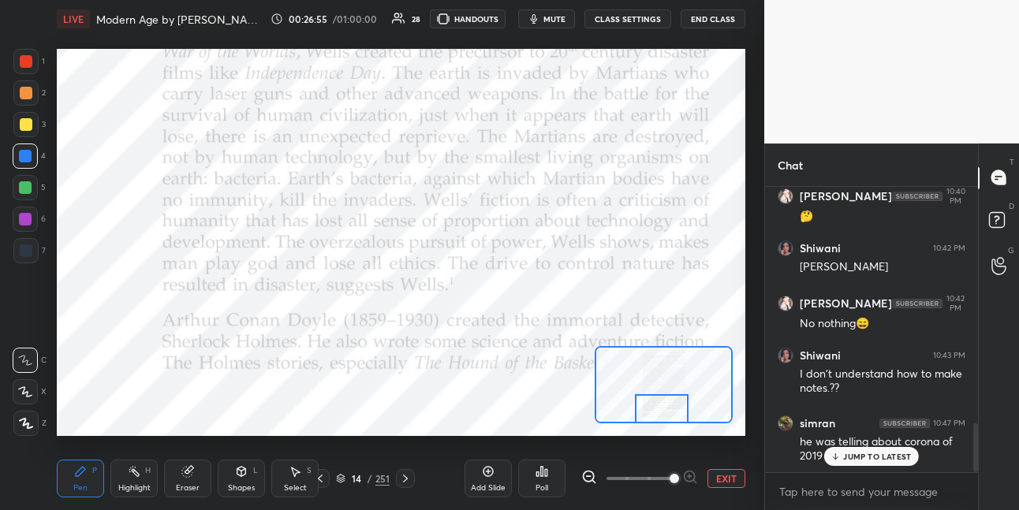
click at [30, 68] on div at bounding box center [25, 61] width 25 height 25
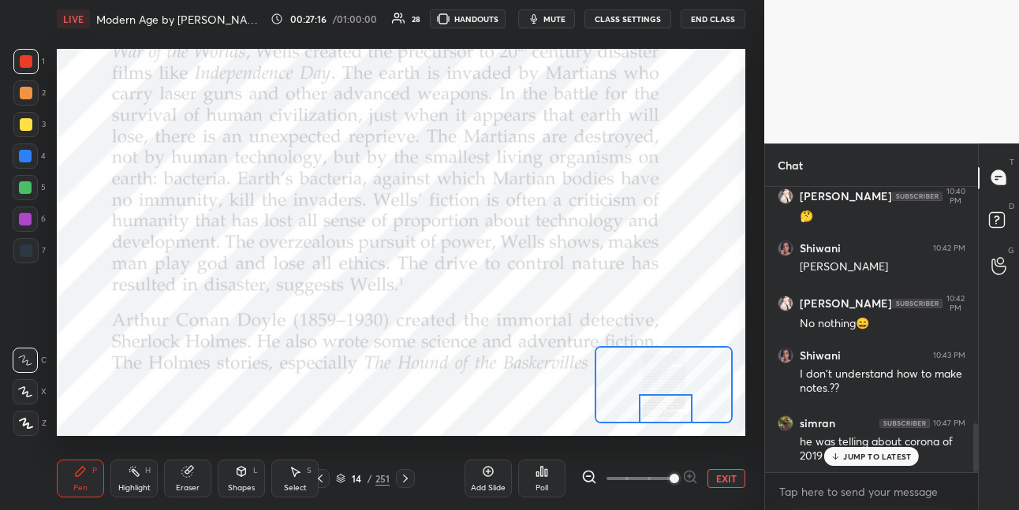
click at [667, 414] on div at bounding box center [666, 409] width 54 height 30
click at [401, 474] on icon at bounding box center [405, 478] width 13 height 13
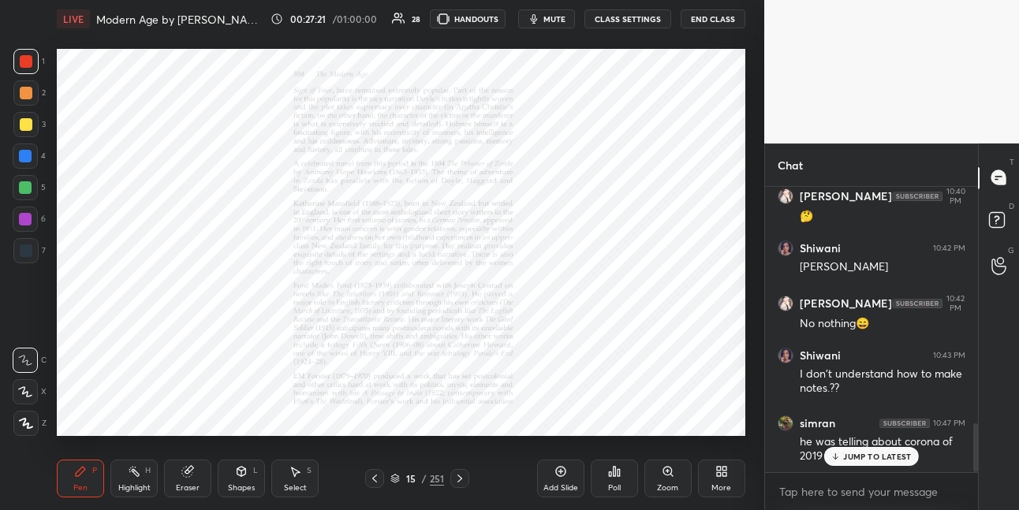
click at [675, 471] on div "Zoom" at bounding box center [667, 479] width 47 height 38
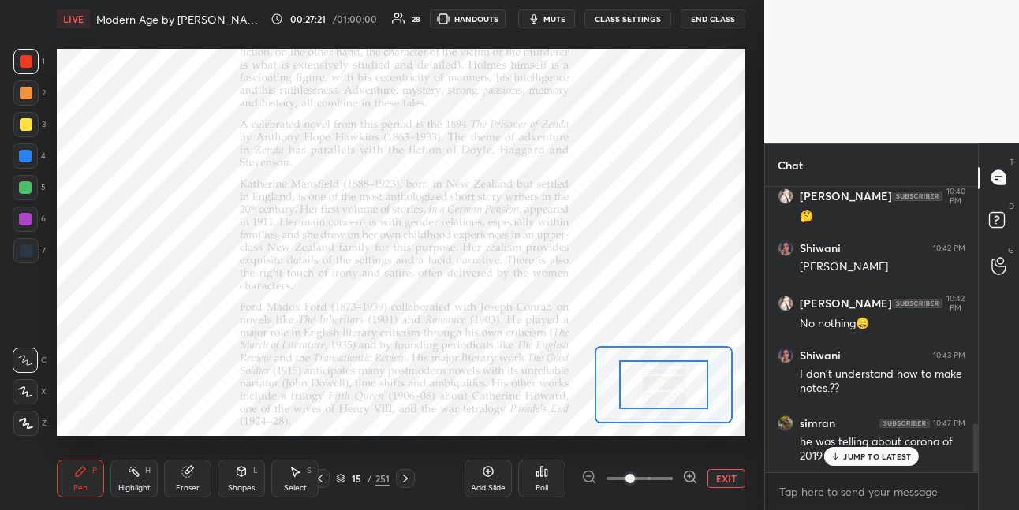
drag, startPoint x: 677, startPoint y: 469, endPoint x: 676, endPoint y: 459, distance: 10.3
click at [677, 468] on div "Add Slide Poll EXIT" at bounding box center [604, 479] width 281 height 88
click at [684, 474] on icon at bounding box center [690, 477] width 16 height 16
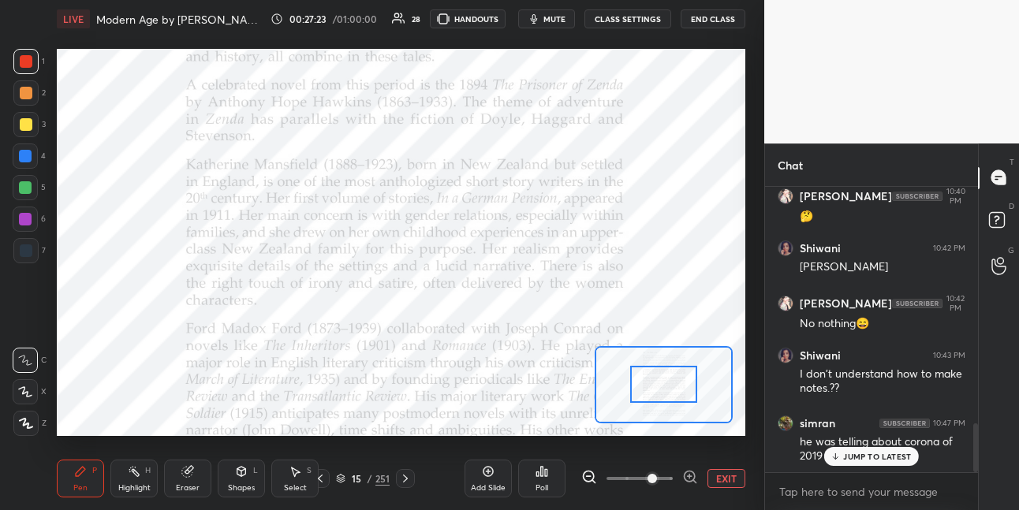
drag, startPoint x: 691, startPoint y: 472, endPoint x: 690, endPoint y: 457, distance: 15.0
click at [691, 472] on icon at bounding box center [689, 477] width 10 height 10
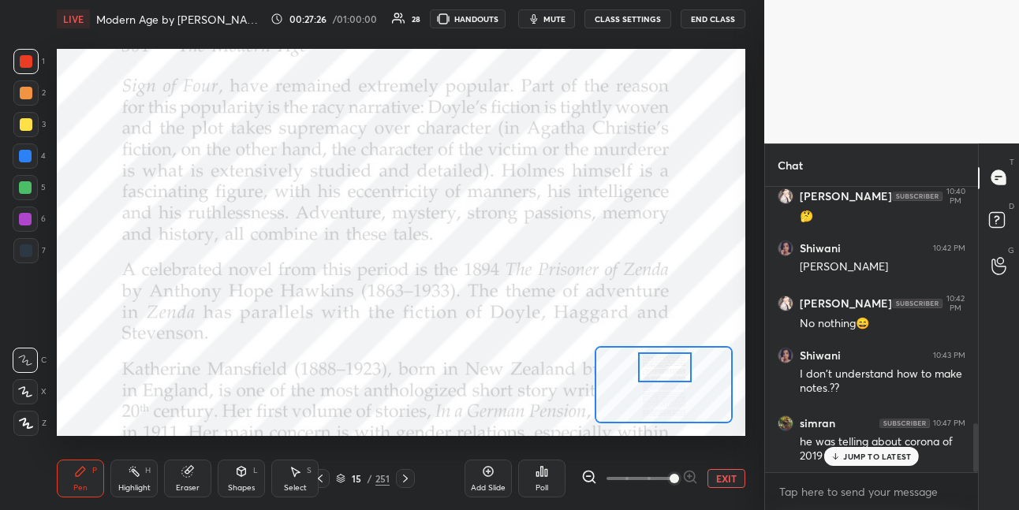
drag, startPoint x: 663, startPoint y: 385, endPoint x: 663, endPoint y: 370, distance: 15.0
click at [663, 370] on div at bounding box center [665, 368] width 54 height 30
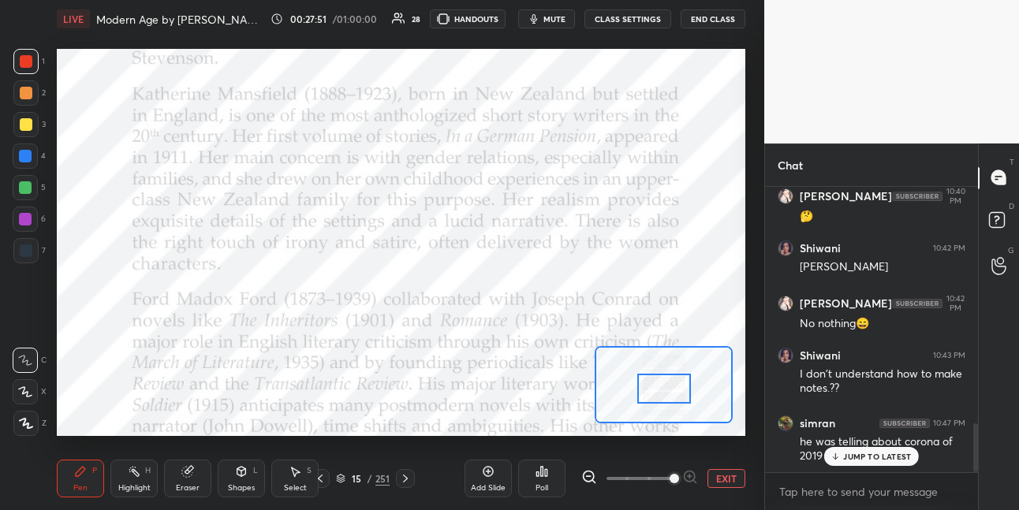
drag, startPoint x: 662, startPoint y: 368, endPoint x: 662, endPoint y: 385, distance: 16.6
click at [661, 388] on div at bounding box center [664, 389] width 54 height 30
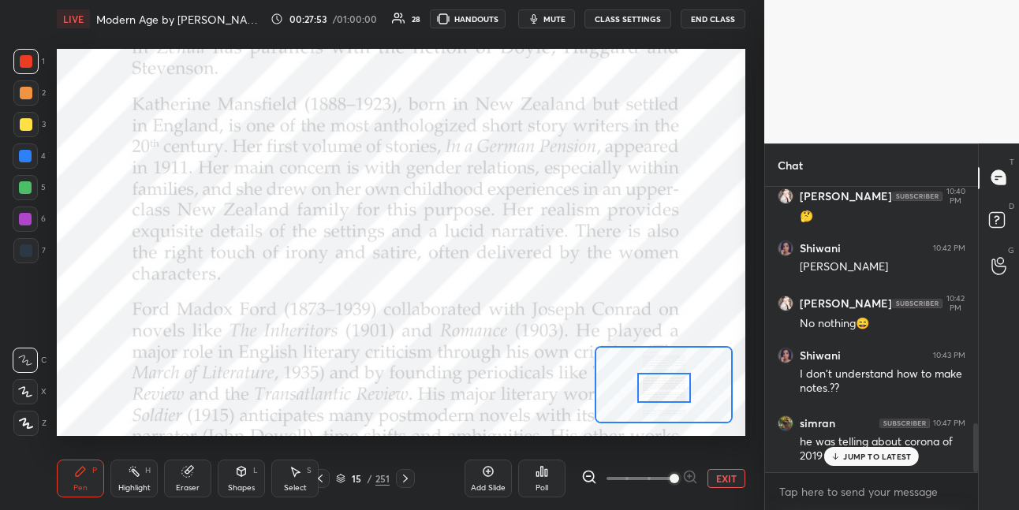
drag, startPoint x: 27, startPoint y: 156, endPoint x: 47, endPoint y: 146, distance: 22.9
click at [32, 153] on div at bounding box center [25, 156] width 25 height 25
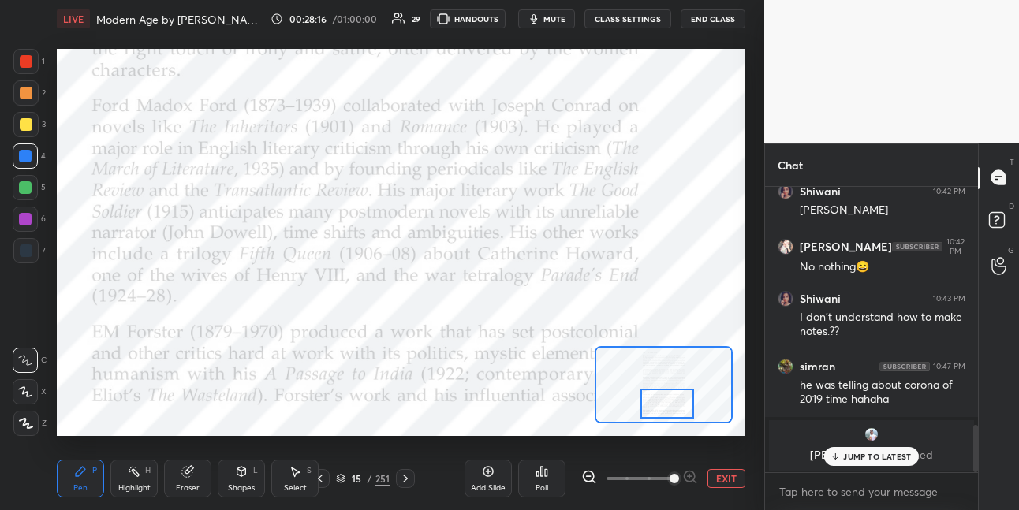
click at [662, 405] on div at bounding box center [667, 404] width 54 height 30
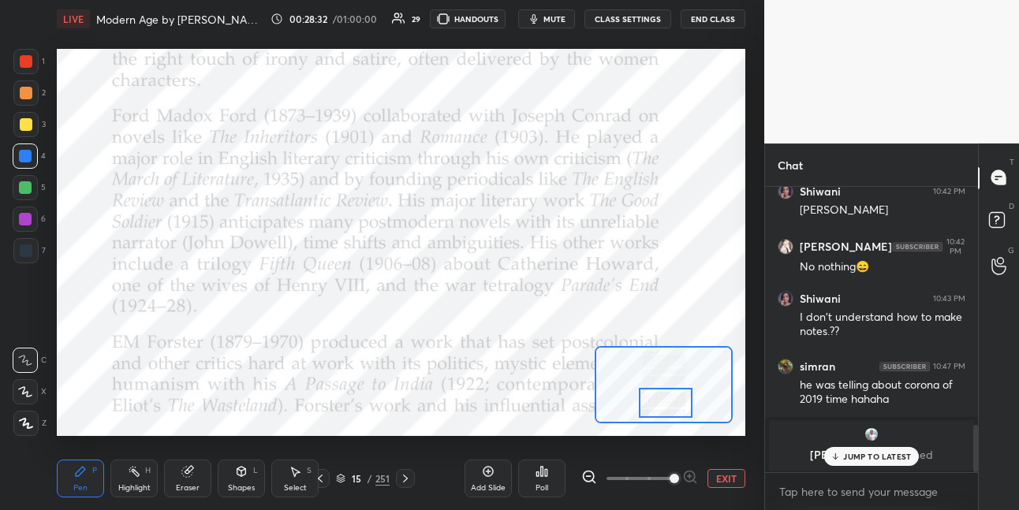
drag, startPoint x: 32, startPoint y: 198, endPoint x: 47, endPoint y: 209, distance: 18.0
click at [32, 199] on div at bounding box center [25, 187] width 25 height 25
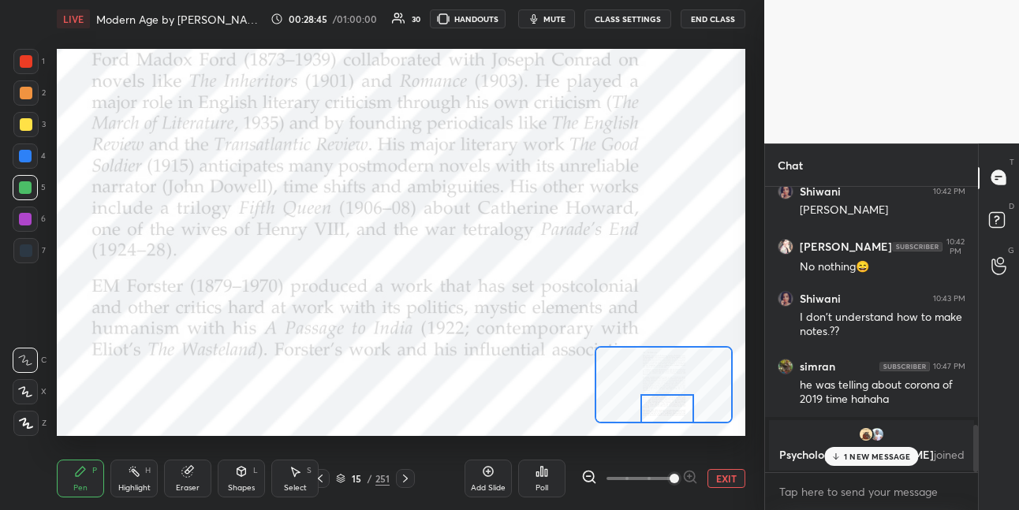
click at [663, 416] on div at bounding box center [667, 409] width 54 height 30
click at [408, 476] on icon at bounding box center [405, 478] width 13 height 13
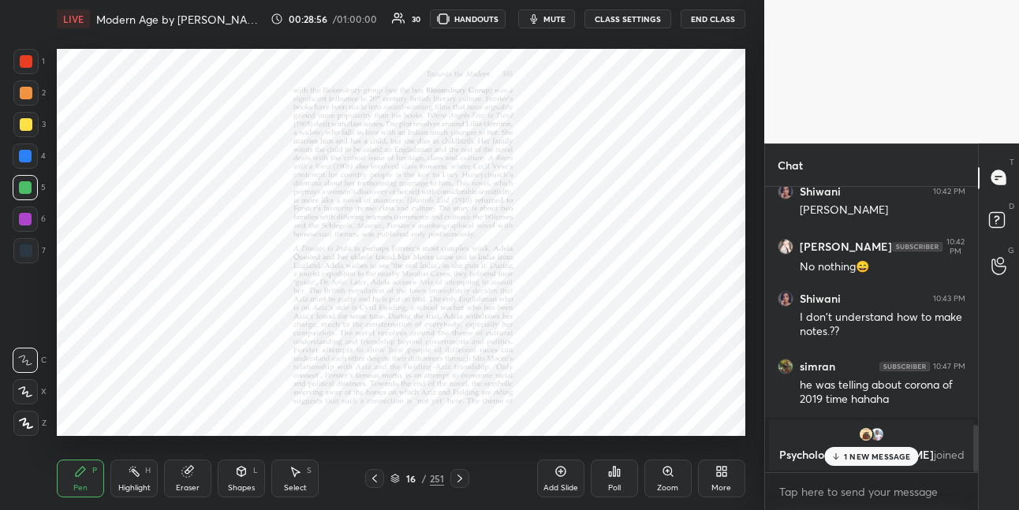
click at [662, 471] on icon at bounding box center [668, 471] width 13 height 13
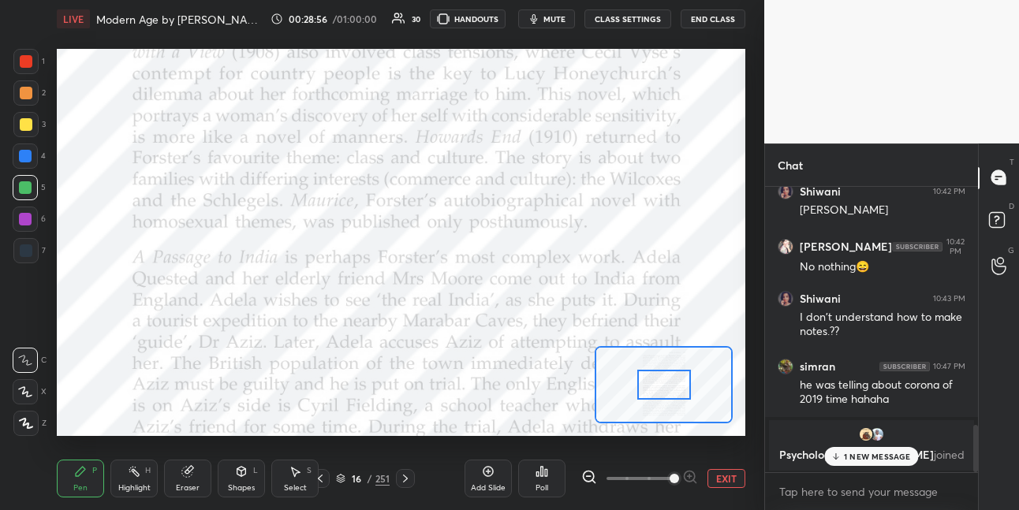
click at [670, 474] on span at bounding box center [674, 478] width 9 height 9
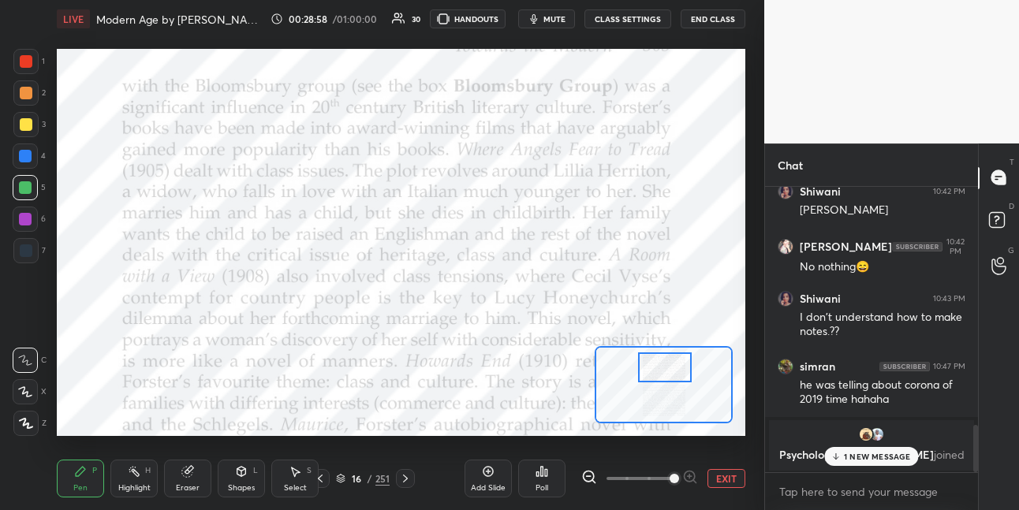
drag, startPoint x: 658, startPoint y: 386, endPoint x: 654, endPoint y: 372, distance: 15.0
click at [658, 371] on div at bounding box center [665, 368] width 54 height 30
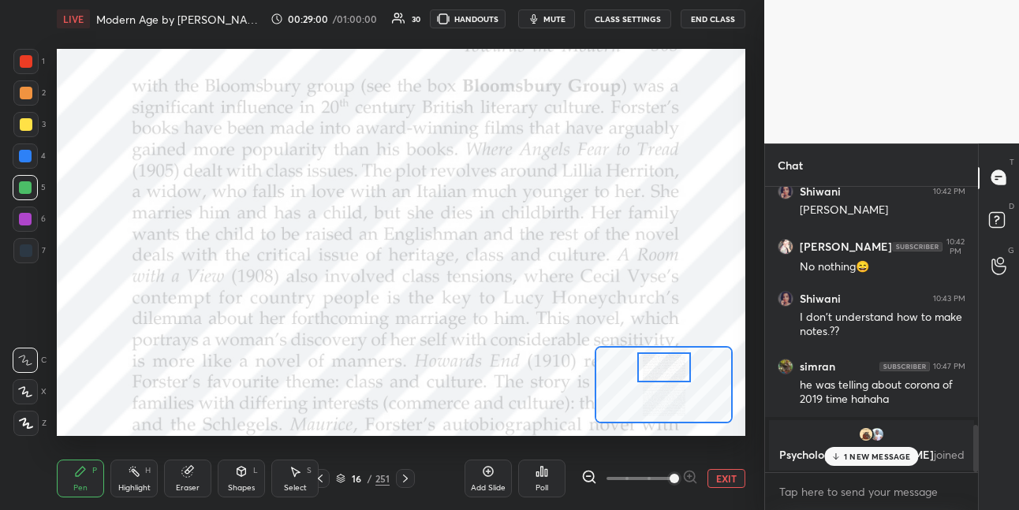
click at [34, 68] on div at bounding box center [25, 61] width 25 height 25
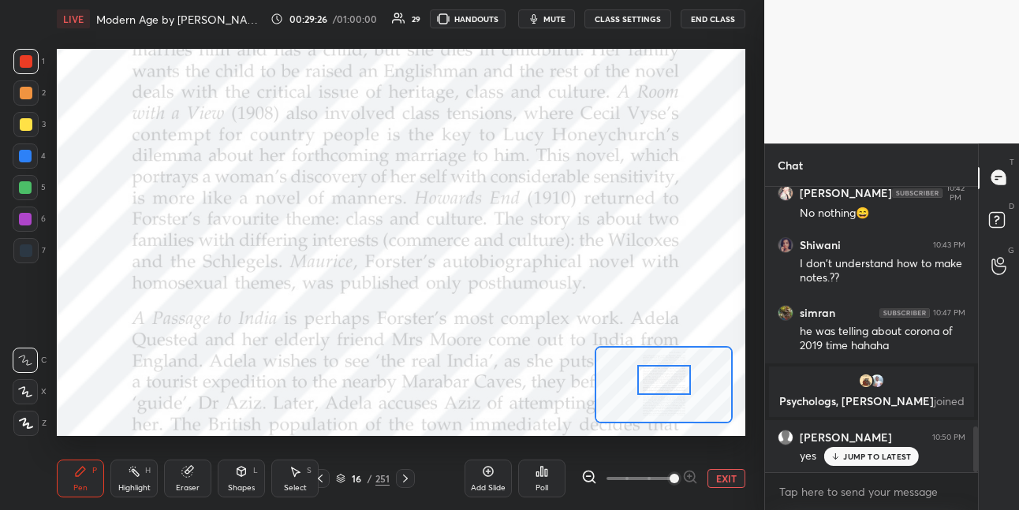
drag, startPoint x: 653, startPoint y: 372, endPoint x: 654, endPoint y: 382, distance: 10.3
click at [654, 383] on div at bounding box center [664, 380] width 54 height 30
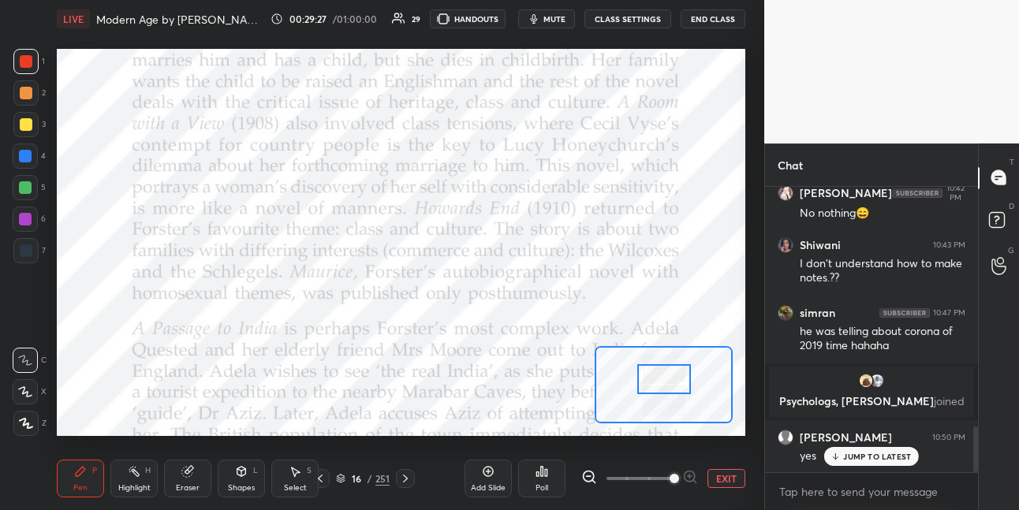
click at [31, 151] on div at bounding box center [25, 156] width 13 height 13
drag, startPoint x: 28, startPoint y: 186, endPoint x: 39, endPoint y: 178, distance: 12.9
click at [34, 185] on div at bounding box center [25, 187] width 25 height 25
drag, startPoint x: 31, startPoint y: 220, endPoint x: 55, endPoint y: 228, distance: 25.7
click at [34, 223] on div at bounding box center [25, 219] width 25 height 25
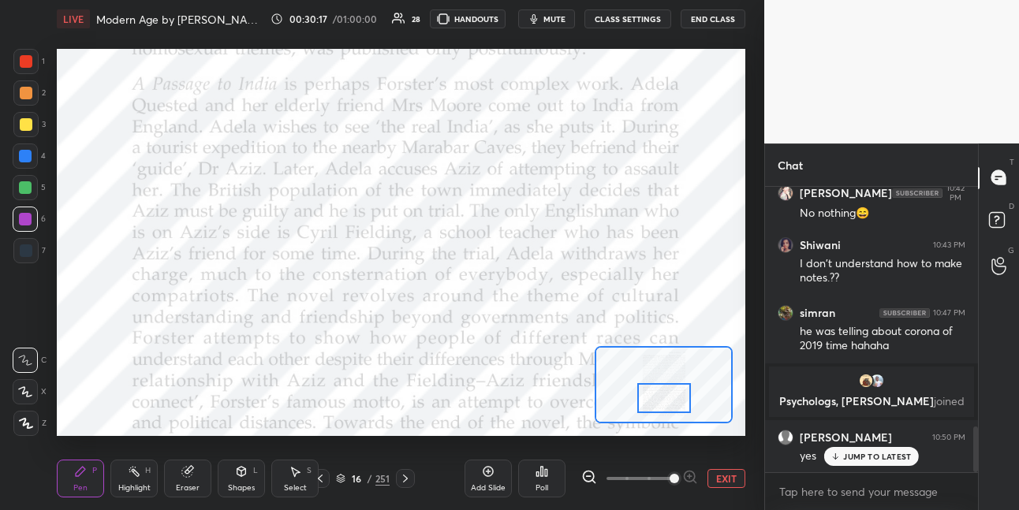
drag, startPoint x: 666, startPoint y: 382, endPoint x: 664, endPoint y: 396, distance: 13.5
click at [666, 400] on div at bounding box center [664, 398] width 54 height 30
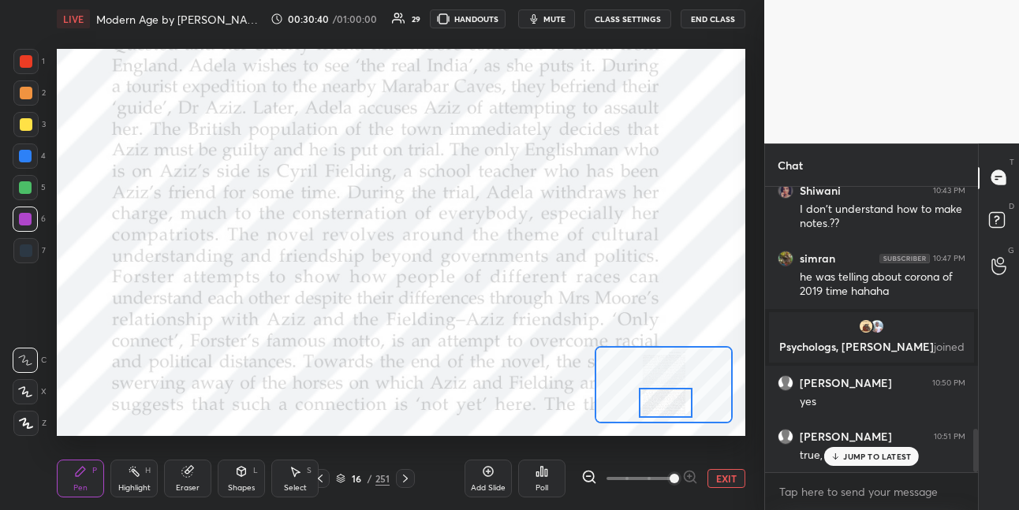
scroll to position [1613, 0]
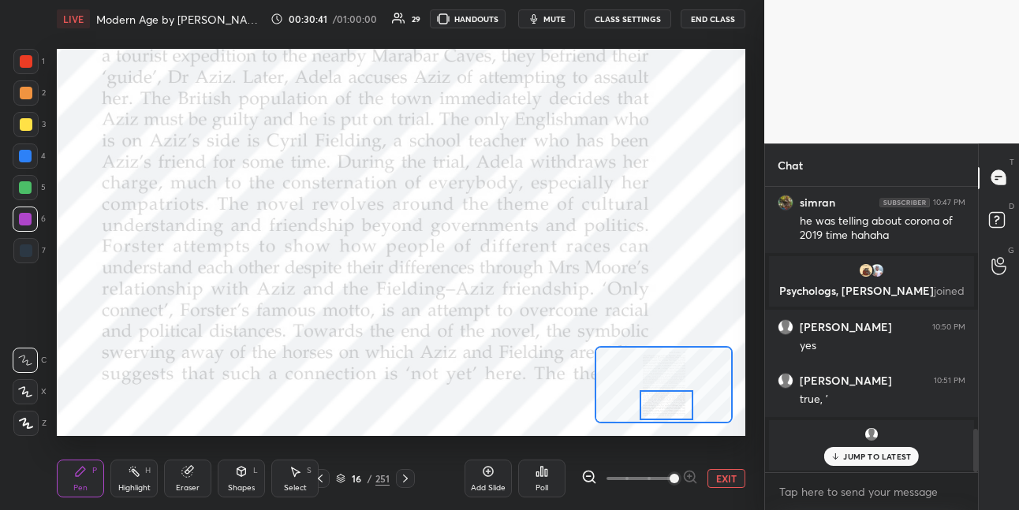
click at [656, 401] on div at bounding box center [667, 405] width 54 height 30
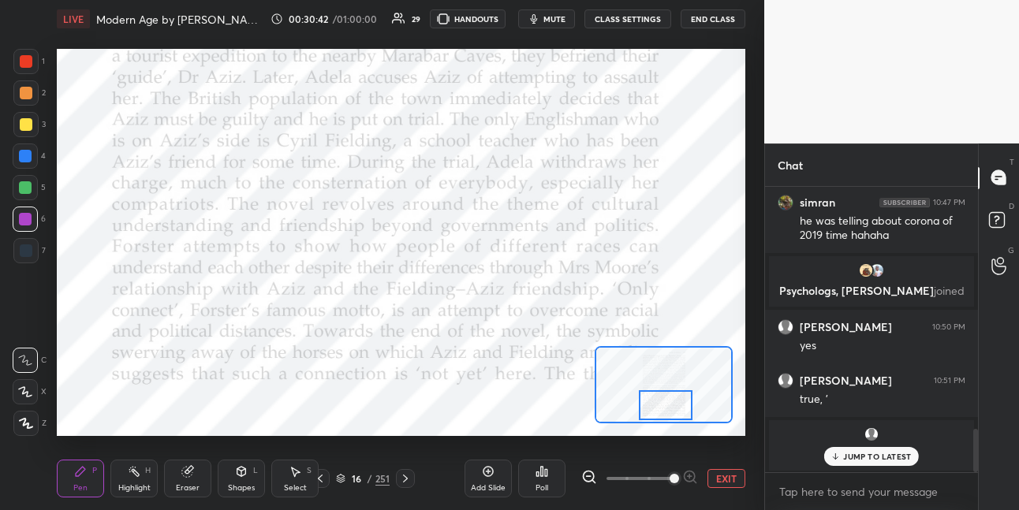
click at [32, 65] on div at bounding box center [26, 61] width 13 height 13
click at [405, 475] on icon at bounding box center [405, 478] width 13 height 13
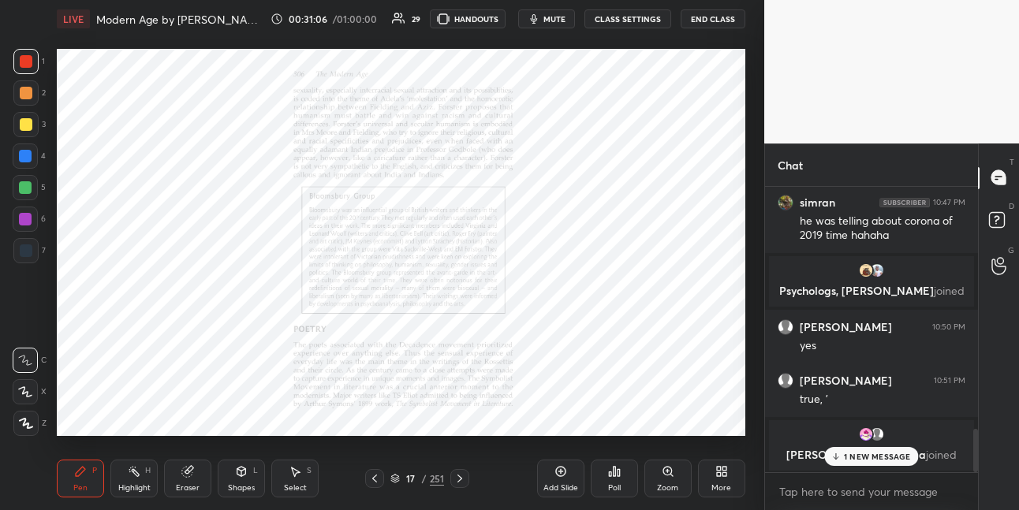
click at [673, 471] on icon at bounding box center [668, 471] width 13 height 13
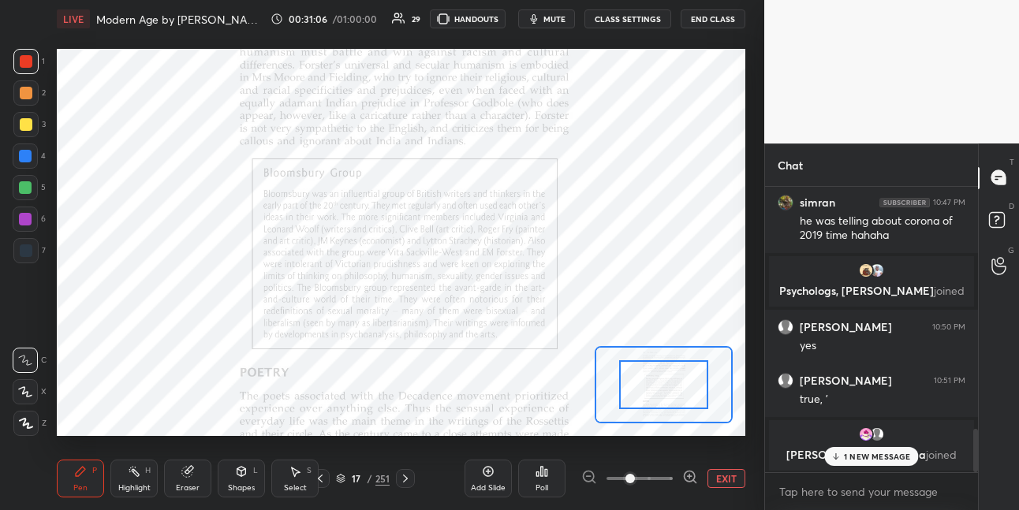
click at [672, 469] on span at bounding box center [639, 479] width 66 height 24
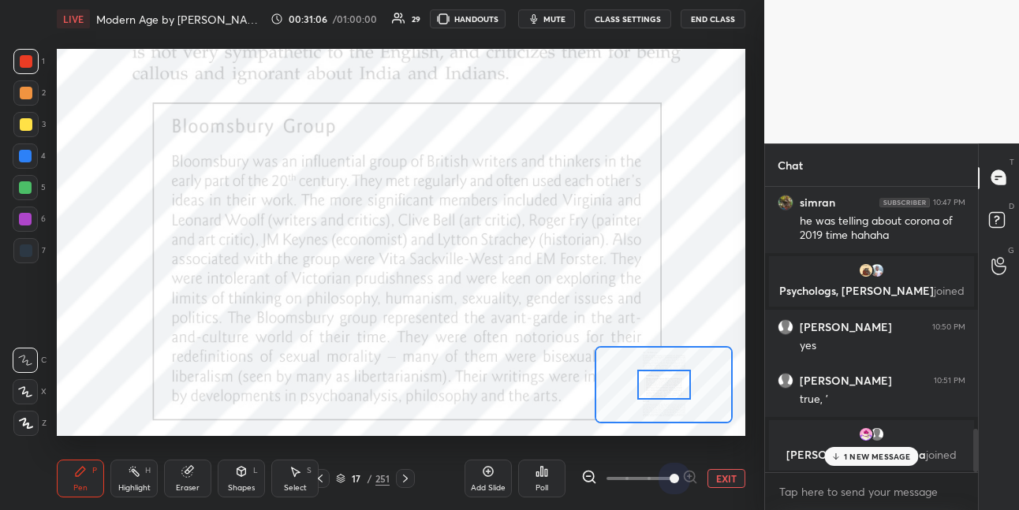
drag, startPoint x: 673, startPoint y: 470, endPoint x: 673, endPoint y: 455, distance: 15.0
click at [673, 474] on span at bounding box center [674, 478] width 9 height 9
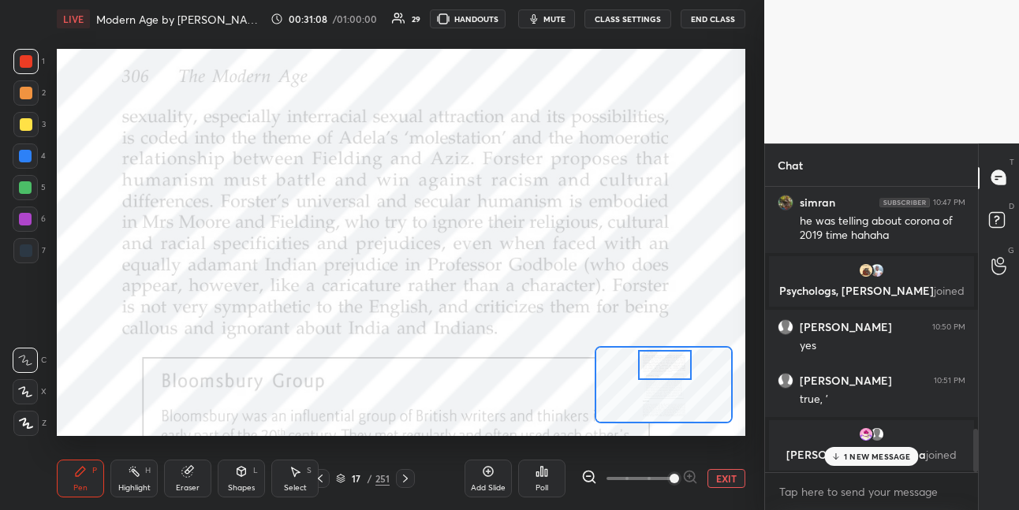
drag, startPoint x: 662, startPoint y: 388, endPoint x: 661, endPoint y: 369, distance: 19.0
click at [662, 368] on div at bounding box center [665, 365] width 54 height 30
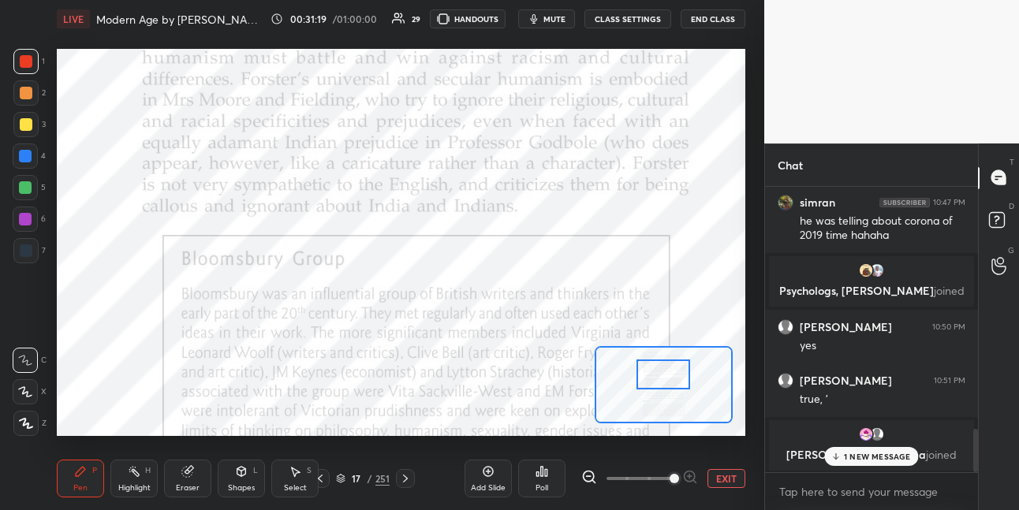
click at [658, 378] on div at bounding box center [663, 375] width 54 height 30
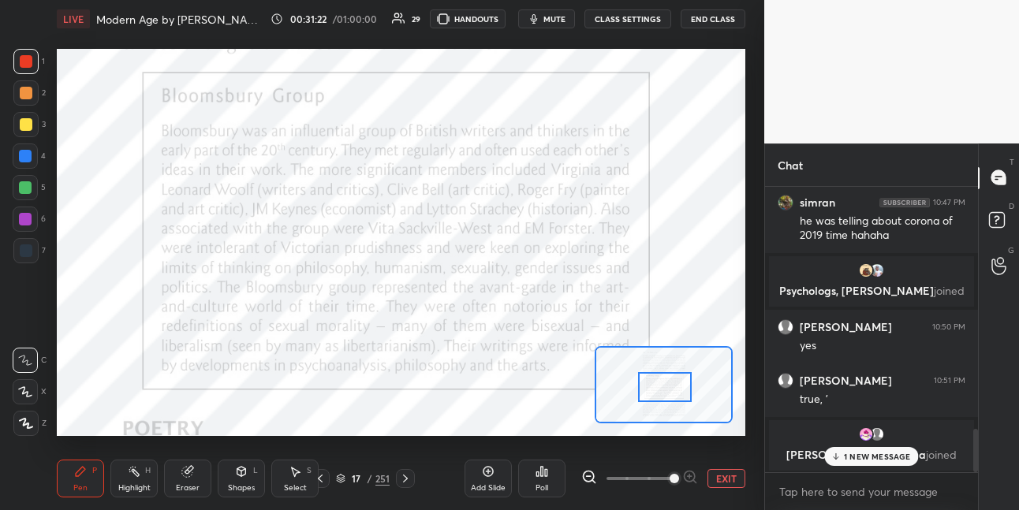
drag, startPoint x: 656, startPoint y: 374, endPoint x: 658, endPoint y: 386, distance: 11.9
click at [658, 386] on div at bounding box center [665, 387] width 54 height 30
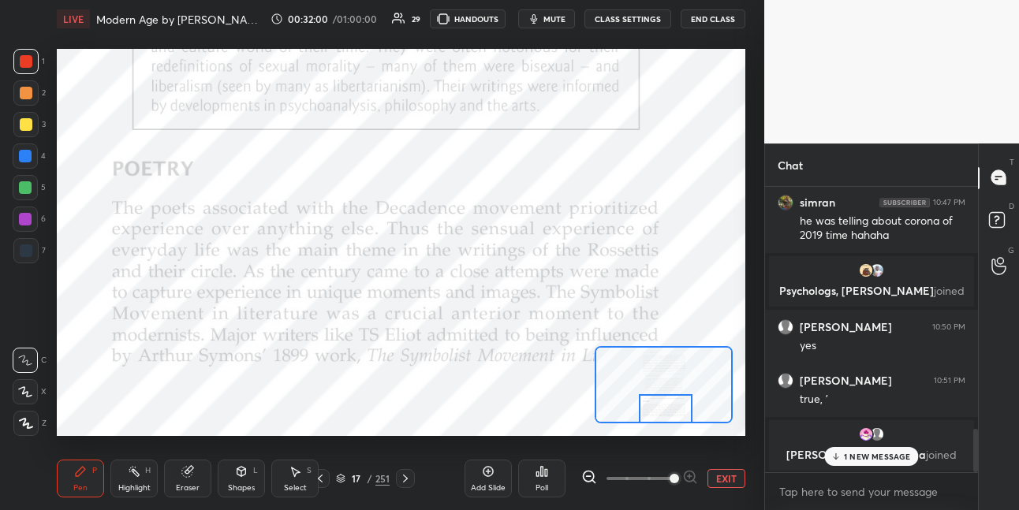
drag, startPoint x: 674, startPoint y: 390, endPoint x: 684, endPoint y: 410, distance: 21.9
click at [677, 413] on div at bounding box center [666, 409] width 54 height 30
click at [24, 196] on div at bounding box center [25, 187] width 25 height 25
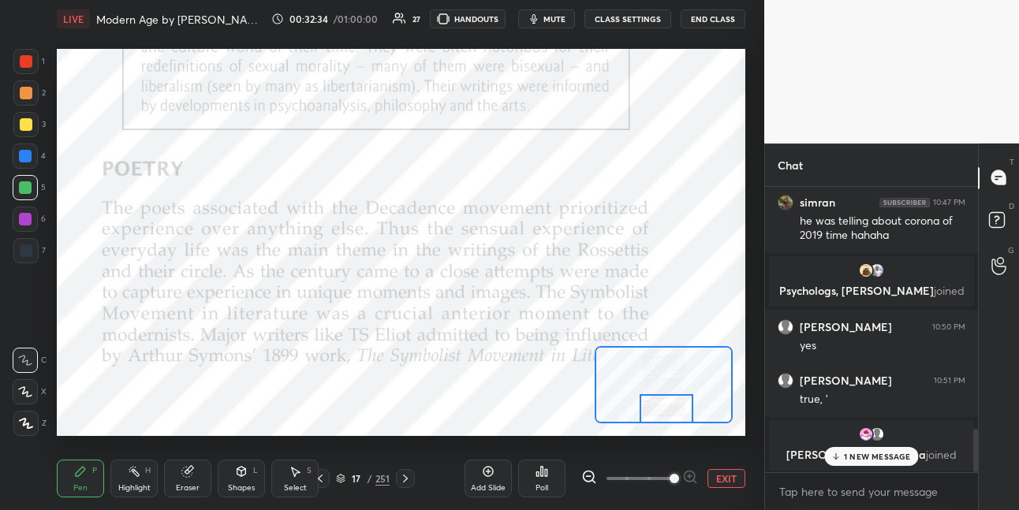
drag, startPoint x: 402, startPoint y: 479, endPoint x: 405, endPoint y: 468, distance: 11.3
click at [401, 479] on icon at bounding box center [405, 478] width 13 height 13
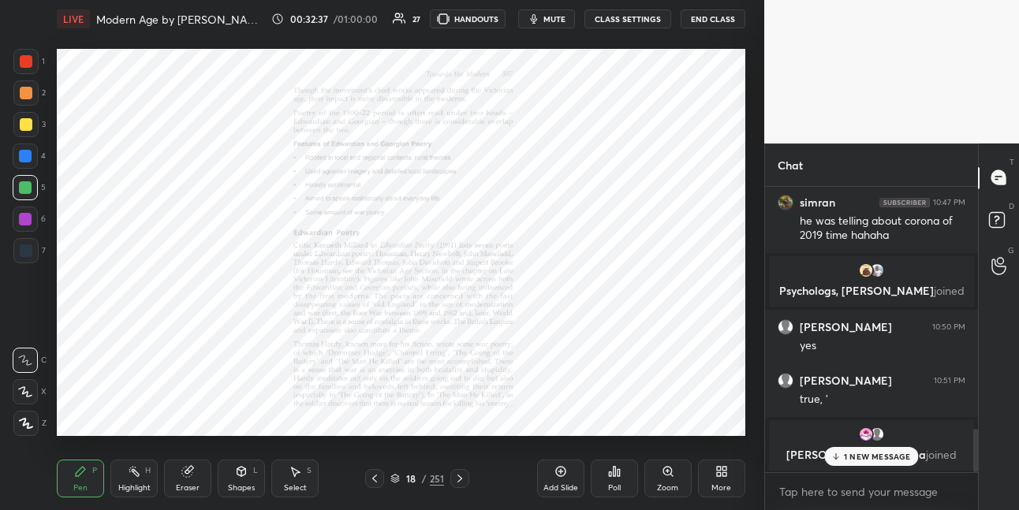
click at [668, 470] on icon at bounding box center [667, 471] width 9 height 9
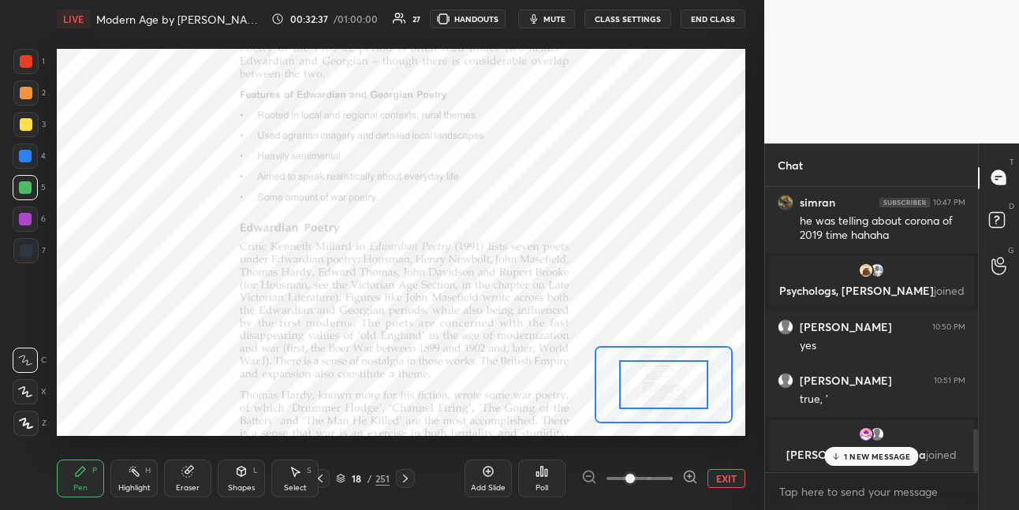
click at [667, 470] on span at bounding box center [639, 479] width 66 height 24
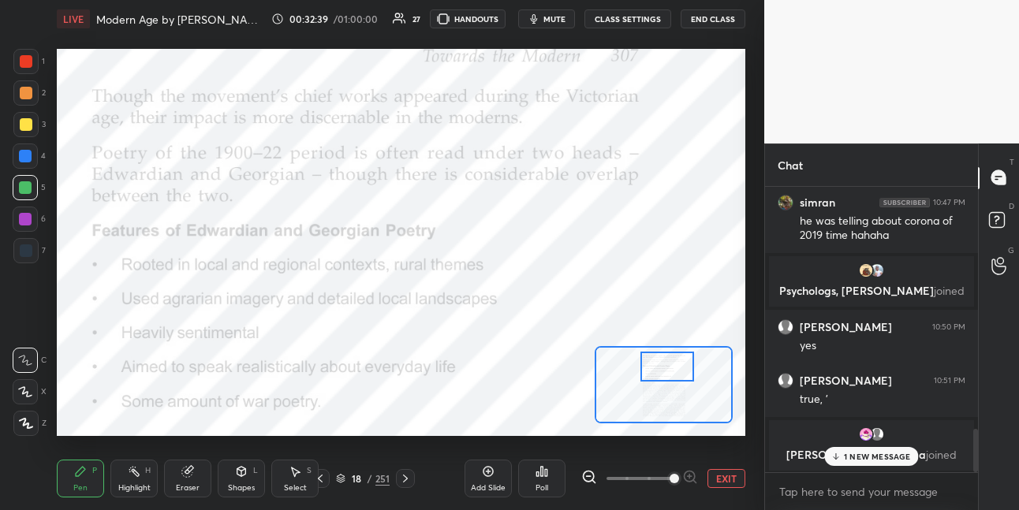
drag, startPoint x: 674, startPoint y: 384, endPoint x: 671, endPoint y: 371, distance: 13.8
click at [673, 371] on div at bounding box center [667, 367] width 54 height 30
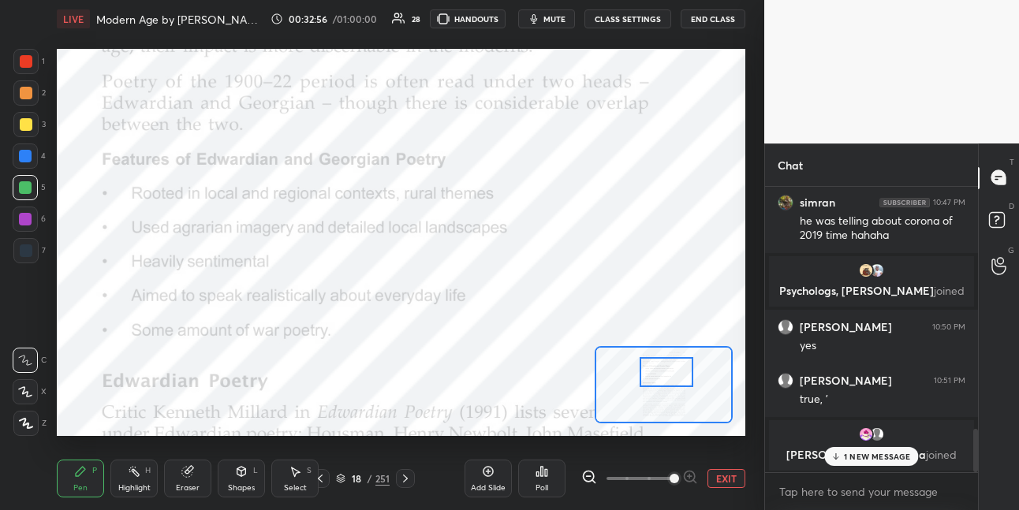
click at [671, 375] on div at bounding box center [667, 372] width 54 height 30
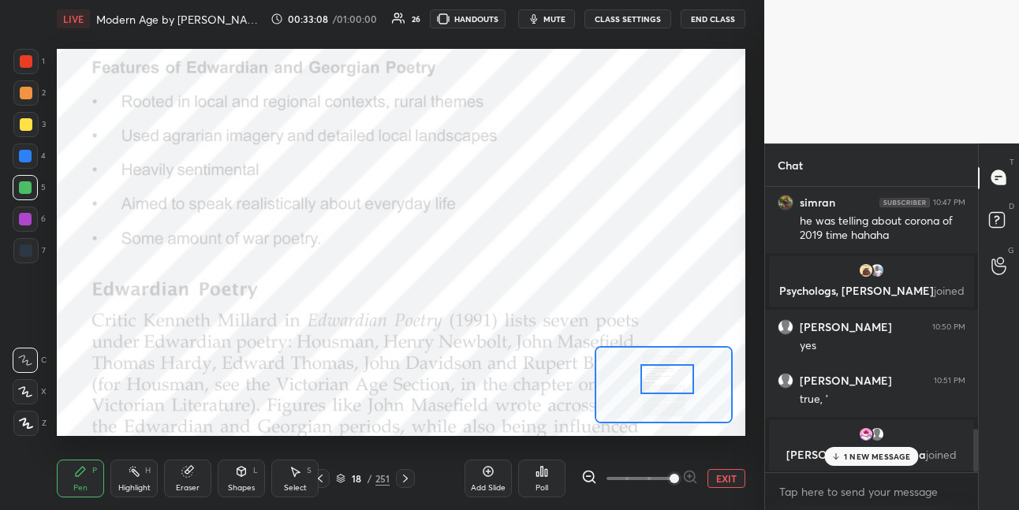
click at [664, 382] on div at bounding box center [667, 379] width 54 height 30
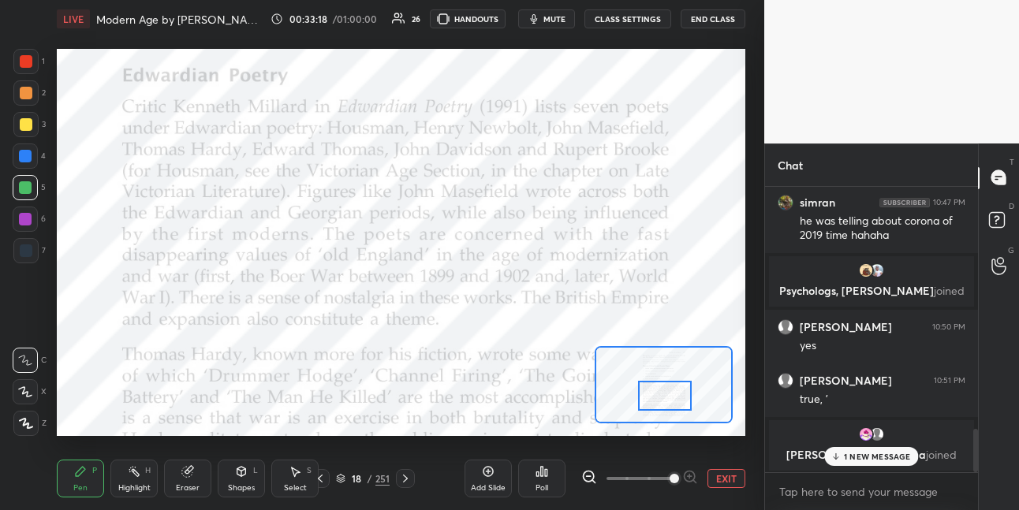
drag, startPoint x: 659, startPoint y: 382, endPoint x: 657, endPoint y: 393, distance: 11.3
click at [658, 398] on div at bounding box center [665, 396] width 54 height 30
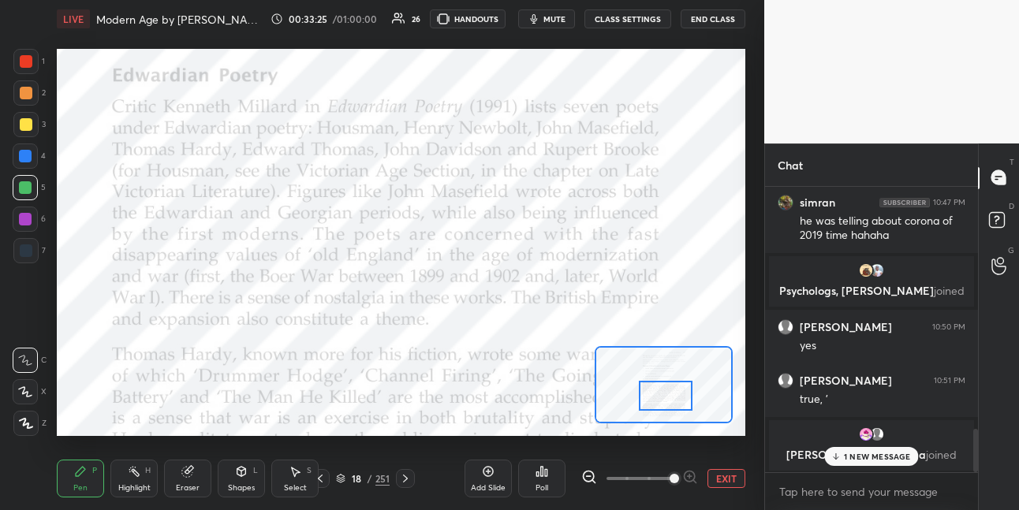
click at [29, 155] on div at bounding box center [25, 156] width 13 height 13
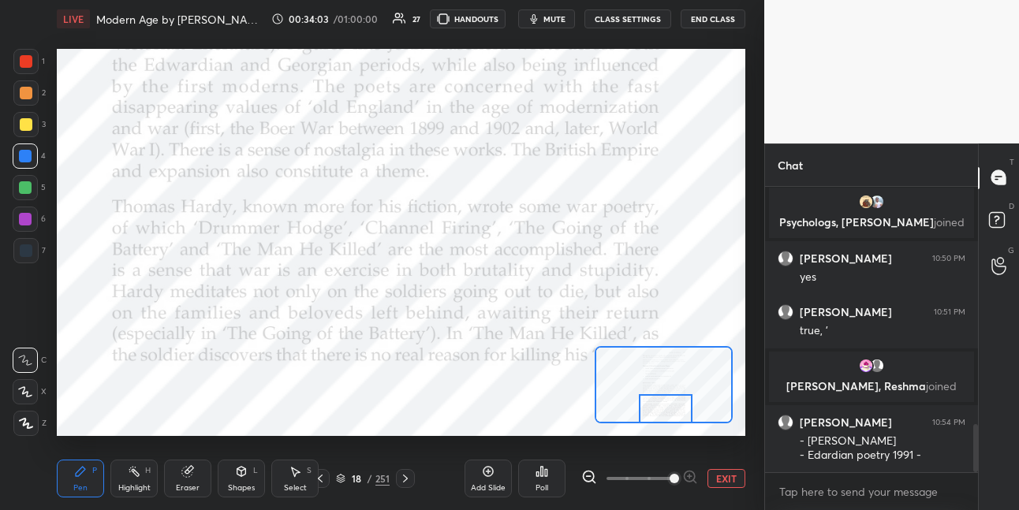
drag, startPoint x: 664, startPoint y: 398, endPoint x: 662, endPoint y: 410, distance: 11.9
click at [662, 412] on div at bounding box center [666, 409] width 54 height 30
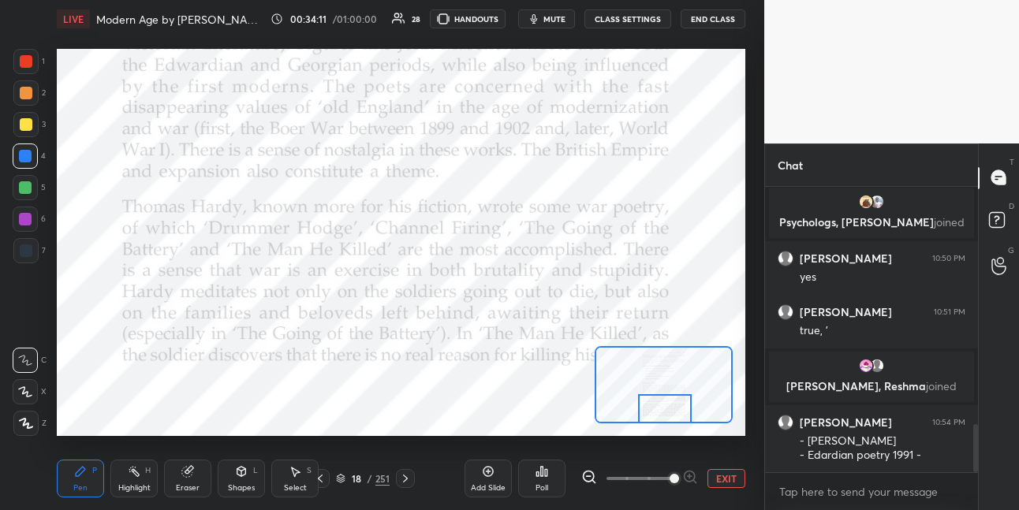
click at [29, 215] on div at bounding box center [25, 219] width 13 height 13
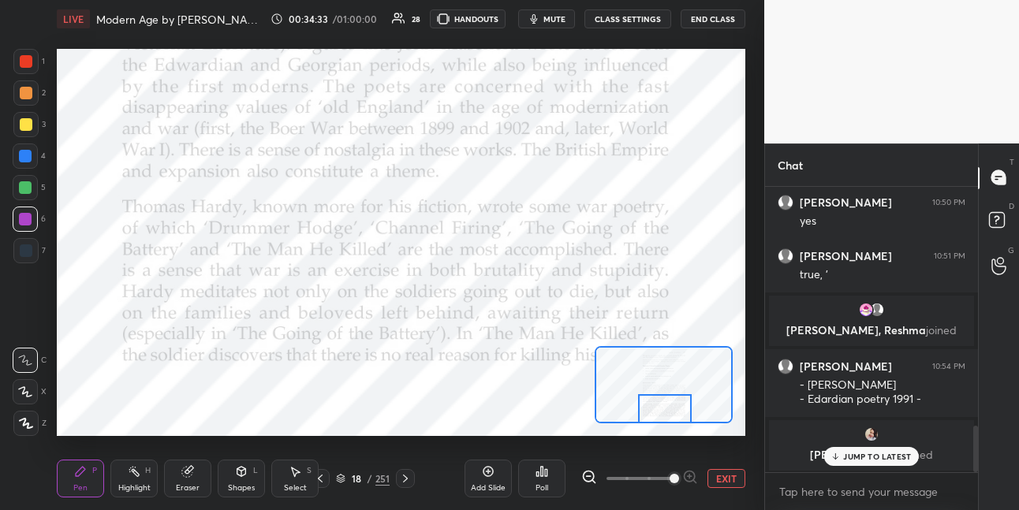
click at [24, 190] on div at bounding box center [25, 187] width 13 height 13
click at [31, 223] on div at bounding box center [25, 219] width 25 height 25
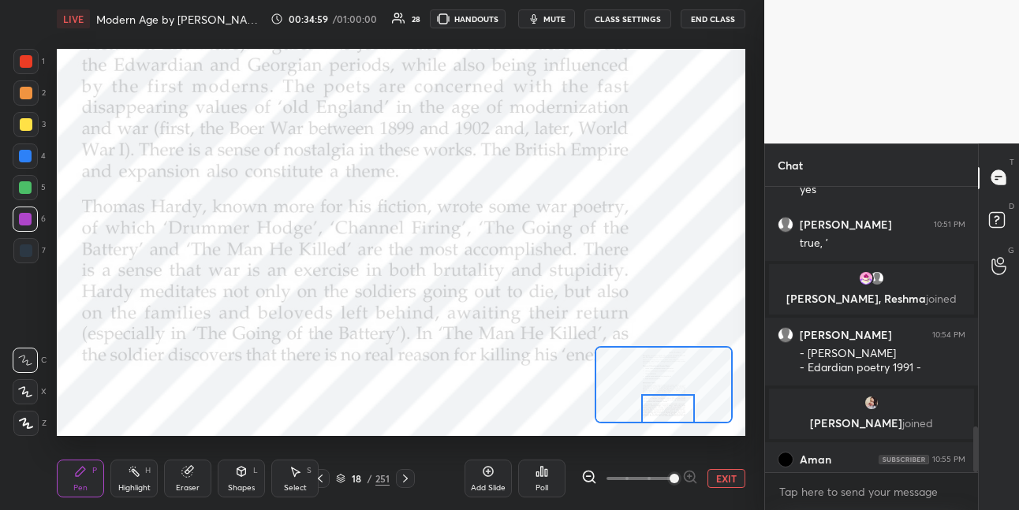
scroll to position [1494, 0]
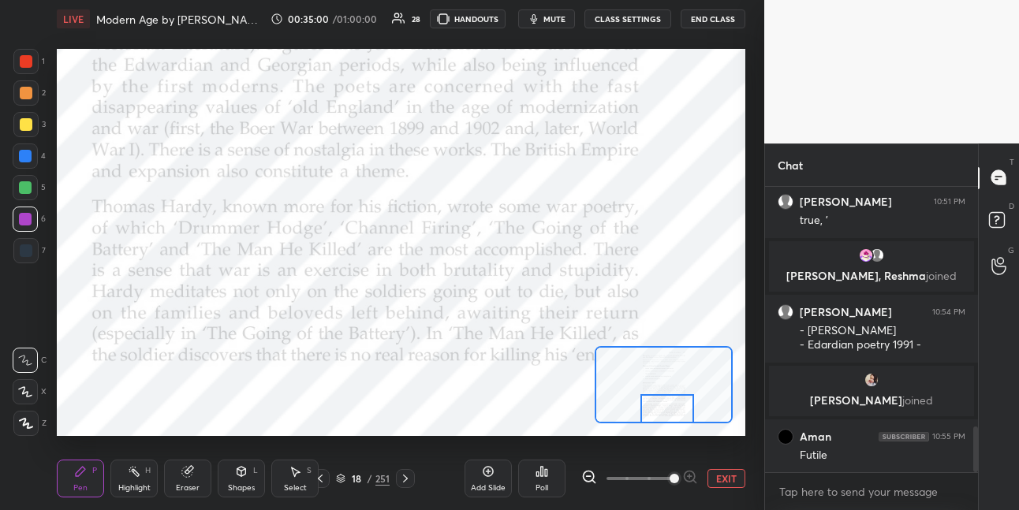
click at [670, 409] on div at bounding box center [667, 409] width 54 height 30
click at [403, 472] on icon at bounding box center [405, 478] width 13 height 13
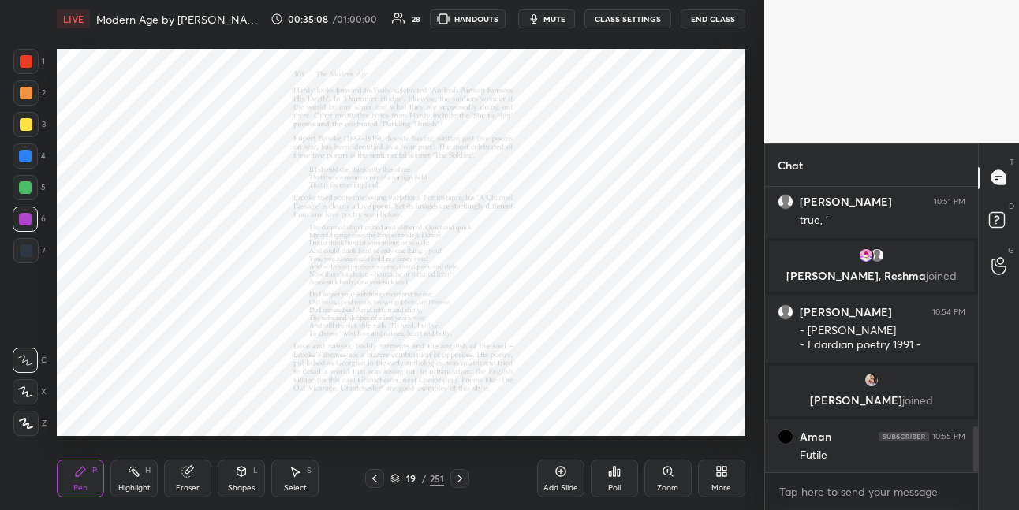
click at [668, 474] on icon at bounding box center [667, 471] width 9 height 9
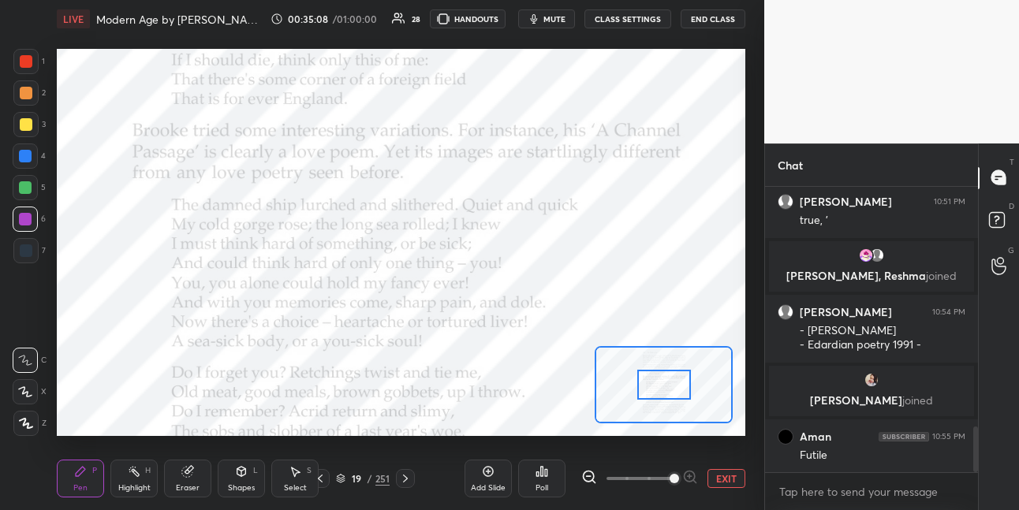
click at [667, 474] on span at bounding box center [639, 479] width 66 height 24
click at [670, 475] on span at bounding box center [674, 478] width 9 height 9
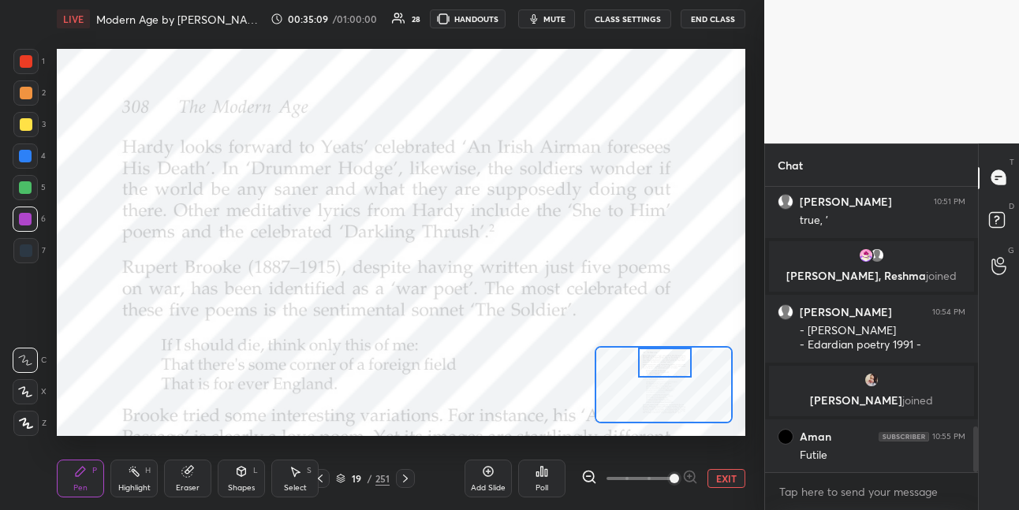
drag, startPoint x: 662, startPoint y: 380, endPoint x: 663, endPoint y: 362, distance: 18.2
click at [662, 362] on div at bounding box center [665, 363] width 54 height 30
drag, startPoint x: 28, startPoint y: 158, endPoint x: 45, endPoint y: 158, distance: 17.3
click at [32, 159] on div at bounding box center [25, 156] width 25 height 25
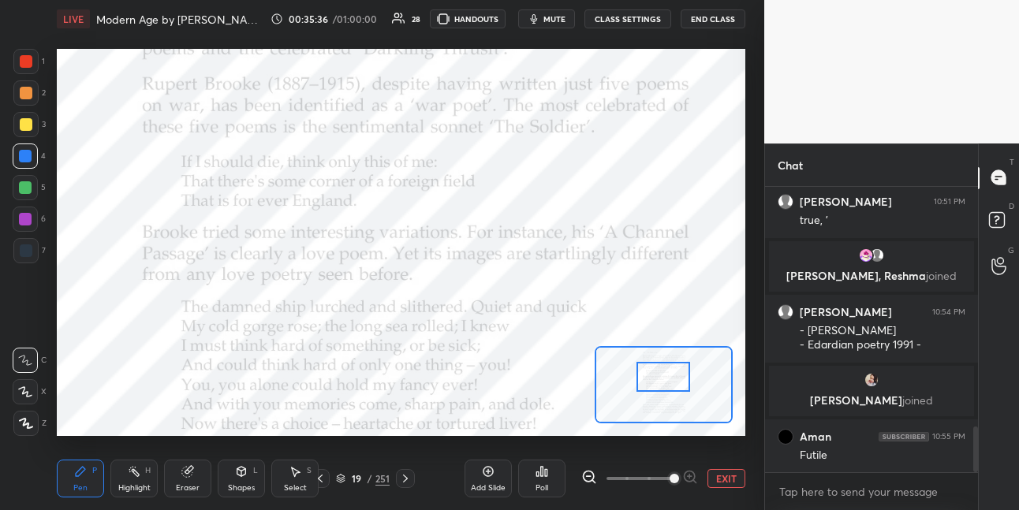
drag, startPoint x: 660, startPoint y: 371, endPoint x: 659, endPoint y: 382, distance: 11.1
click at [659, 382] on div at bounding box center [663, 377] width 54 height 30
drag, startPoint x: 33, startPoint y: 65, endPoint x: 54, endPoint y: 67, distance: 20.6
click at [35, 65] on div at bounding box center [25, 61] width 25 height 25
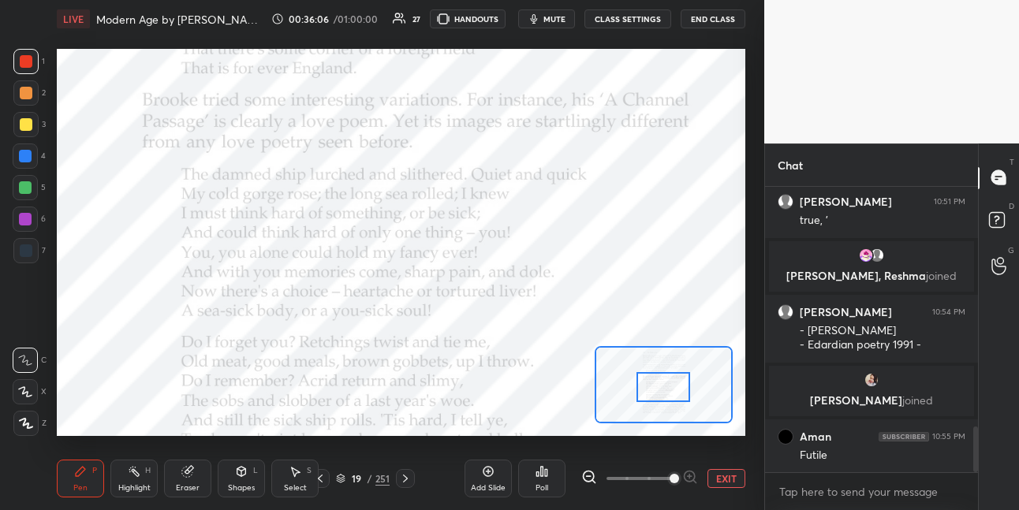
click at [658, 387] on div at bounding box center [663, 387] width 54 height 30
click at [26, 95] on div at bounding box center [26, 93] width 13 height 13
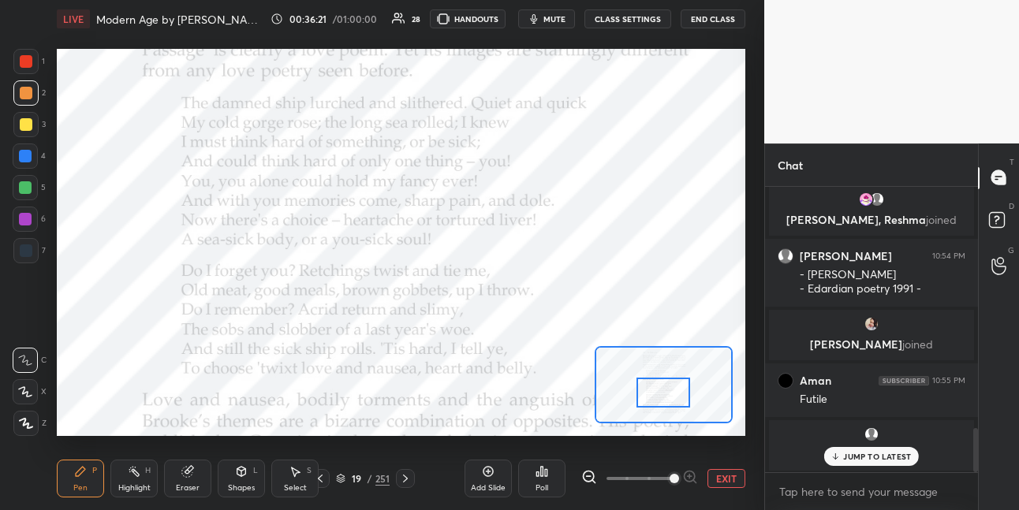
click at [659, 393] on div at bounding box center [663, 393] width 54 height 30
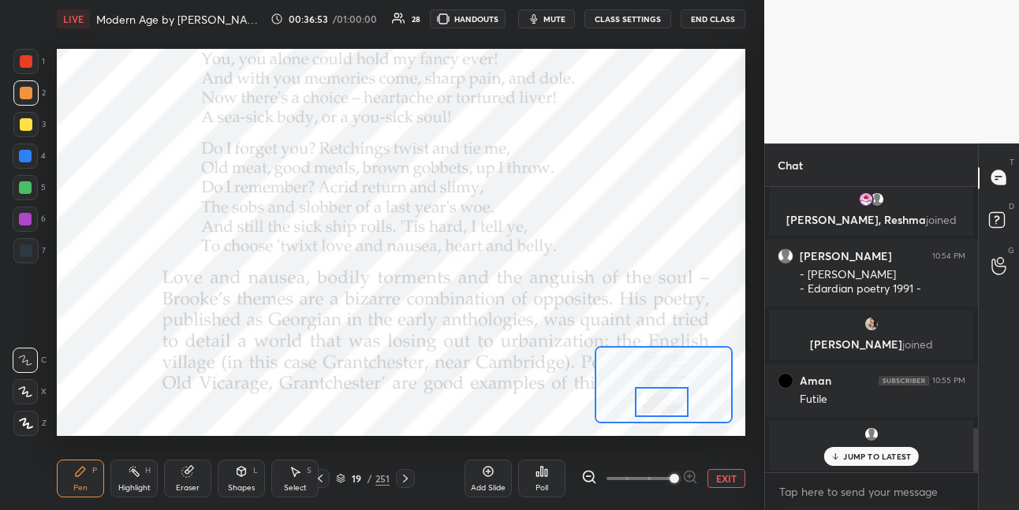
click at [658, 397] on div at bounding box center [662, 402] width 54 height 30
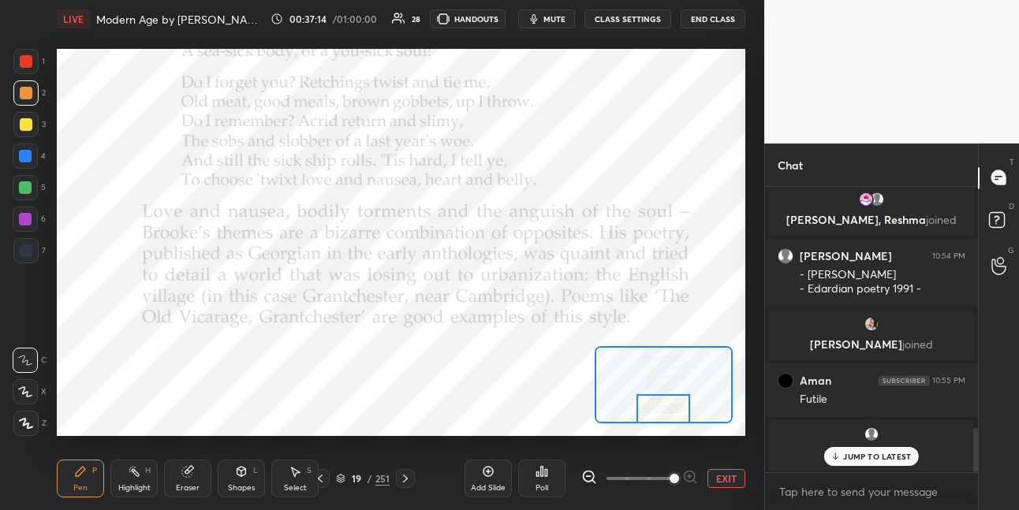
click at [655, 410] on div at bounding box center [663, 409] width 54 height 30
drag, startPoint x: 23, startPoint y: 154, endPoint x: 20, endPoint y: 143, distance: 11.5
click at [23, 152] on div at bounding box center [25, 156] width 13 height 13
click at [405, 483] on icon at bounding box center [405, 478] width 13 height 13
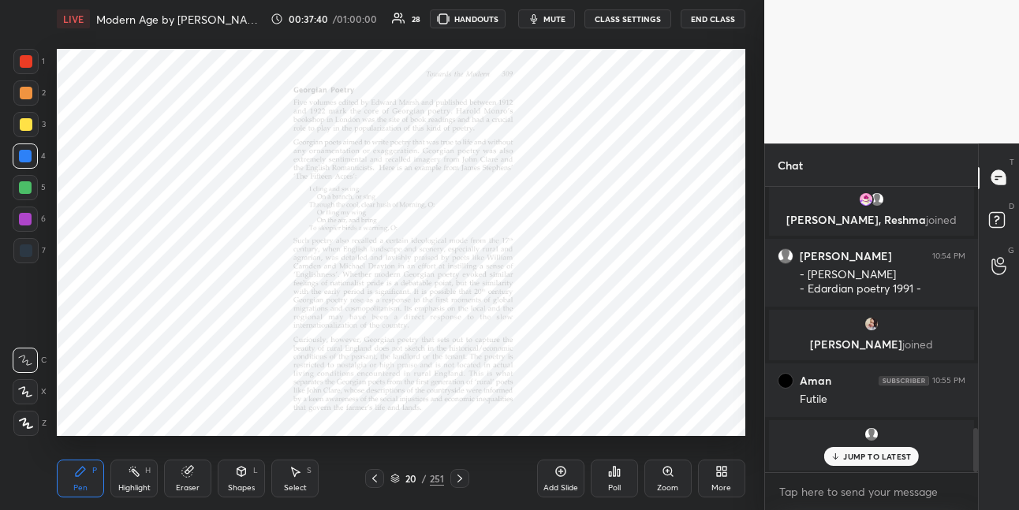
click at [667, 469] on icon at bounding box center [668, 471] width 13 height 13
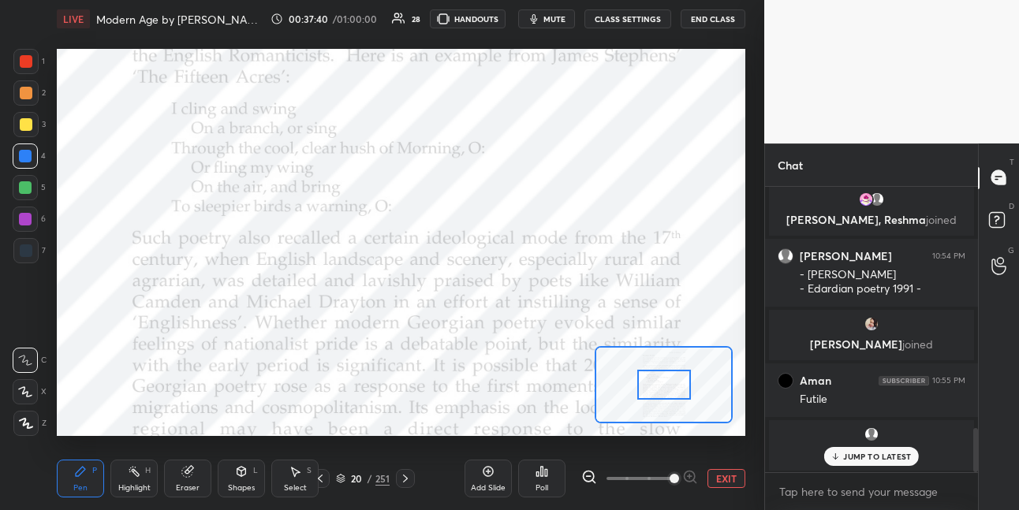
click at [670, 467] on span at bounding box center [639, 479] width 66 height 24
click at [671, 474] on span at bounding box center [674, 478] width 9 height 9
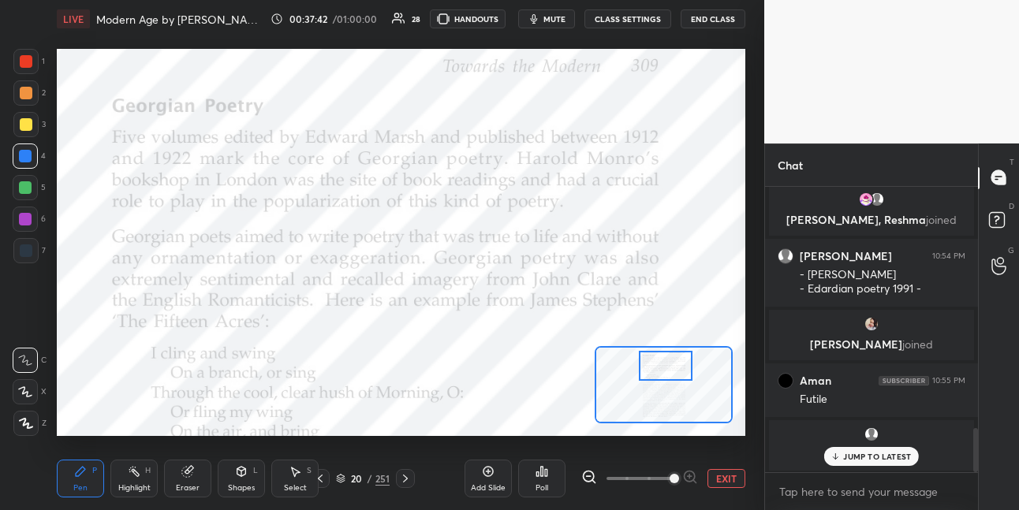
drag, startPoint x: 663, startPoint y: 384, endPoint x: 666, endPoint y: 364, distance: 20.0
click at [666, 365] on div at bounding box center [666, 366] width 54 height 30
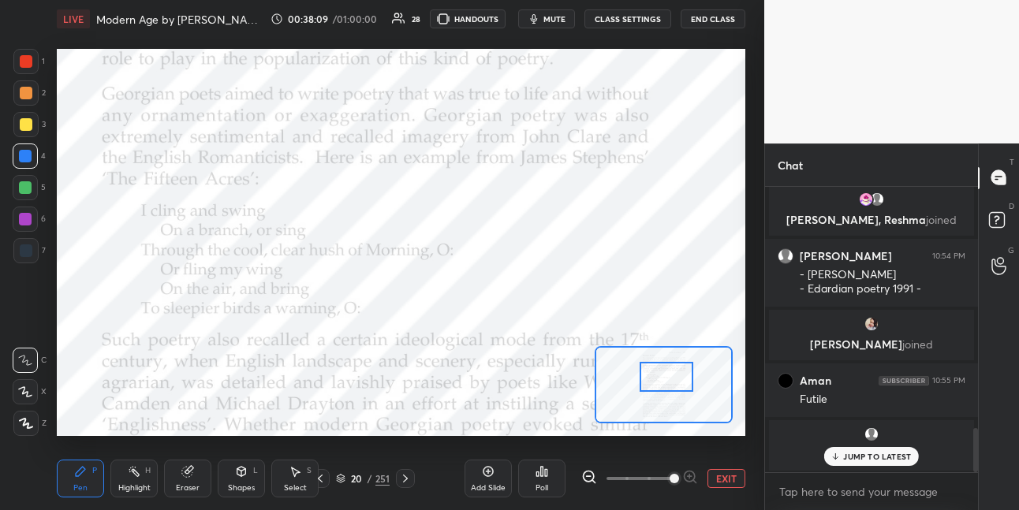
drag, startPoint x: 659, startPoint y: 365, endPoint x: 652, endPoint y: 372, distance: 10.0
click at [658, 375] on div at bounding box center [667, 377] width 54 height 30
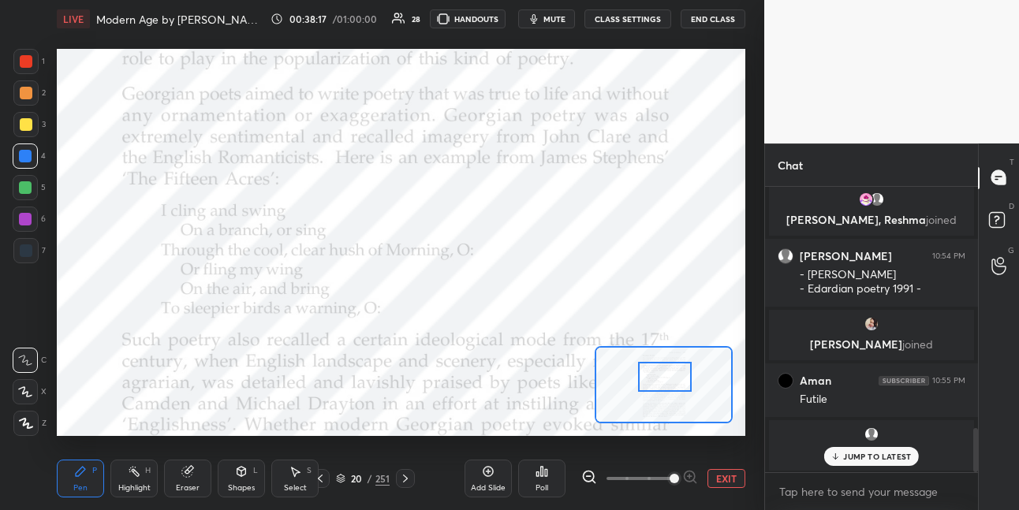
click at [30, 188] on div at bounding box center [25, 187] width 13 height 13
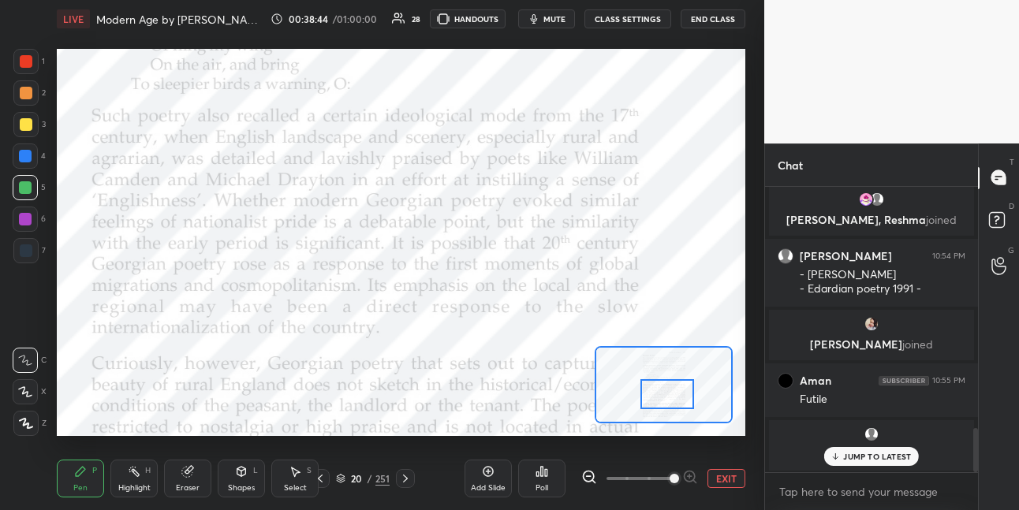
drag, startPoint x: 666, startPoint y: 379, endPoint x: 670, endPoint y: 394, distance: 15.5
click at [670, 395] on div at bounding box center [667, 394] width 54 height 30
click at [29, 155] on div at bounding box center [25, 156] width 13 height 13
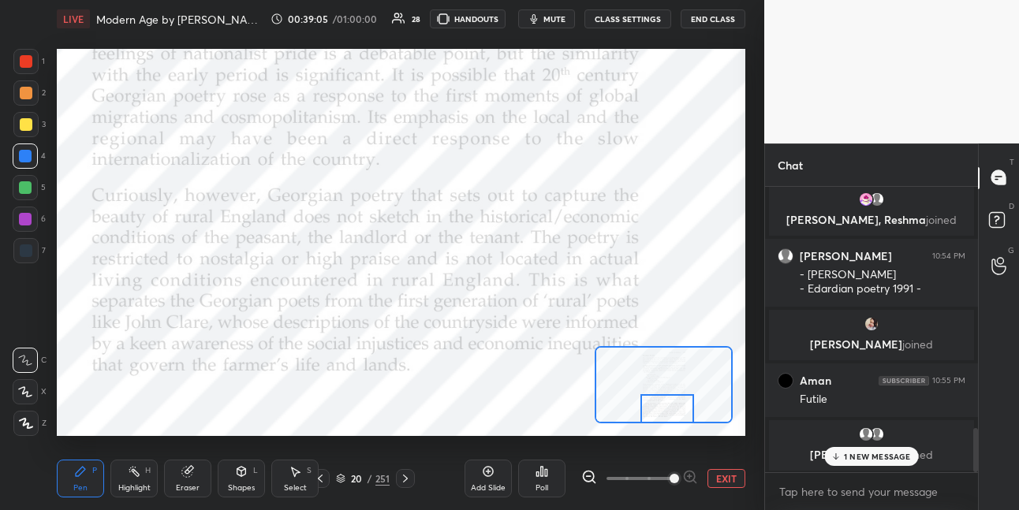
drag, startPoint x: 667, startPoint y: 392, endPoint x: 669, endPoint y: 401, distance: 9.6
click at [666, 408] on div at bounding box center [667, 409] width 54 height 30
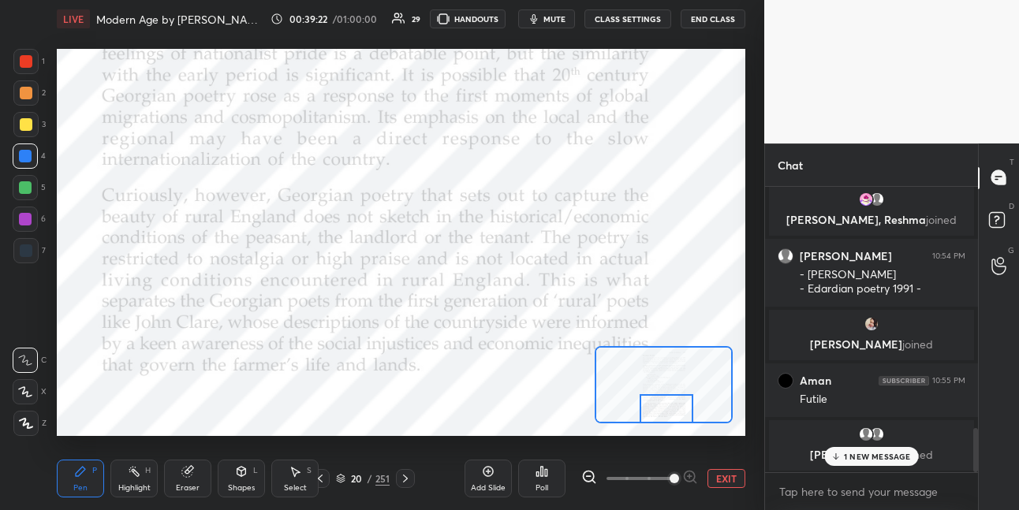
click at [404, 479] on icon at bounding box center [405, 478] width 13 height 13
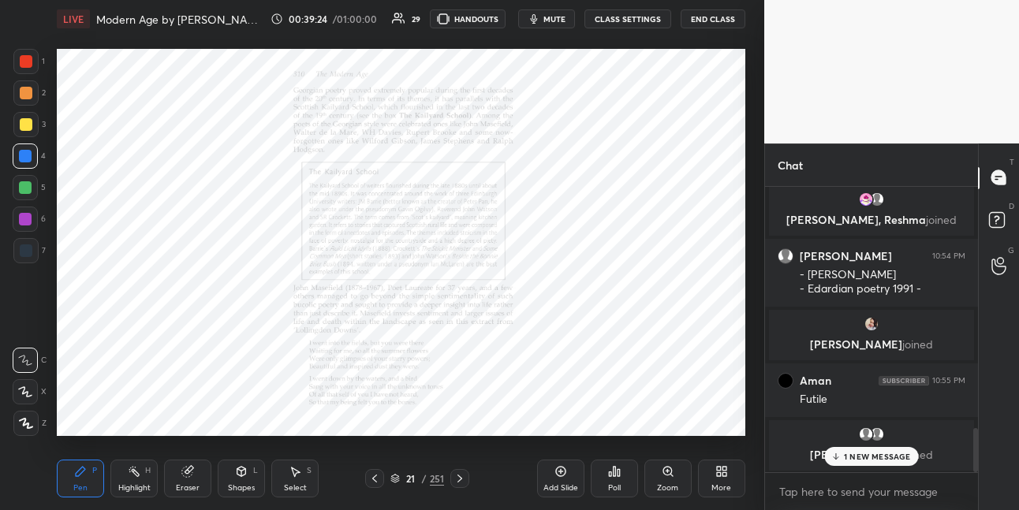
click at [669, 472] on icon at bounding box center [667, 471] width 9 height 9
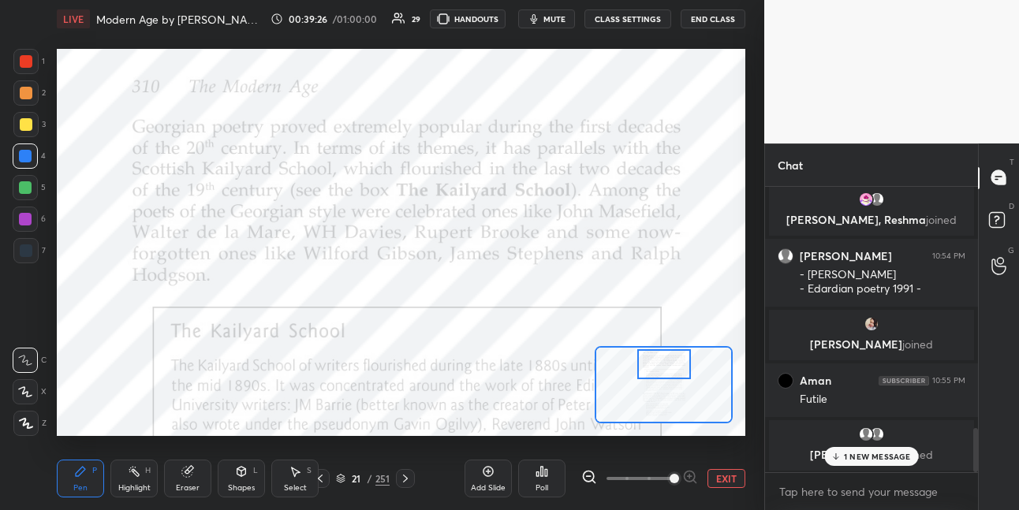
drag, startPoint x: 653, startPoint y: 387, endPoint x: 655, endPoint y: 370, distance: 17.4
click at [655, 371] on div at bounding box center [664, 364] width 54 height 30
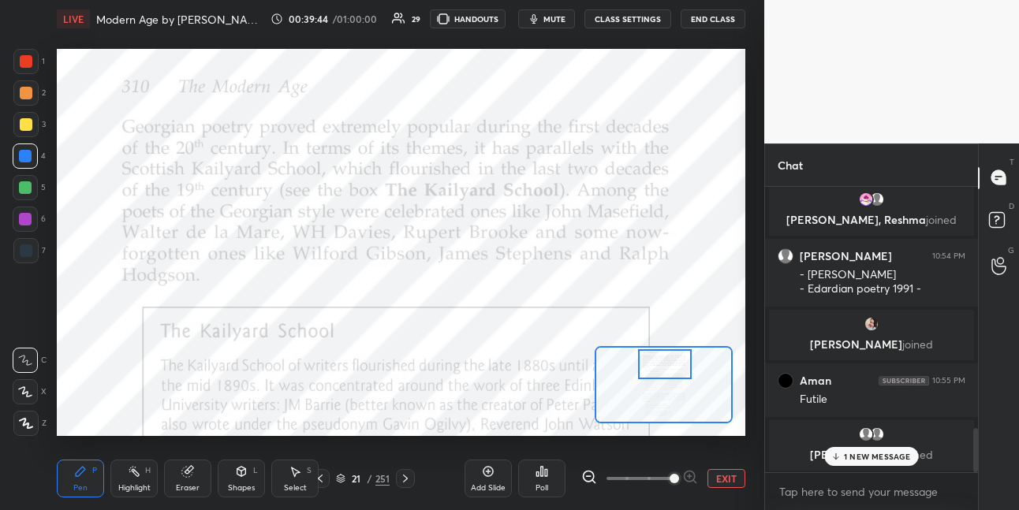
drag, startPoint x: 28, startPoint y: 62, endPoint x: 45, endPoint y: 71, distance: 18.7
click at [28, 64] on div at bounding box center [26, 61] width 13 height 13
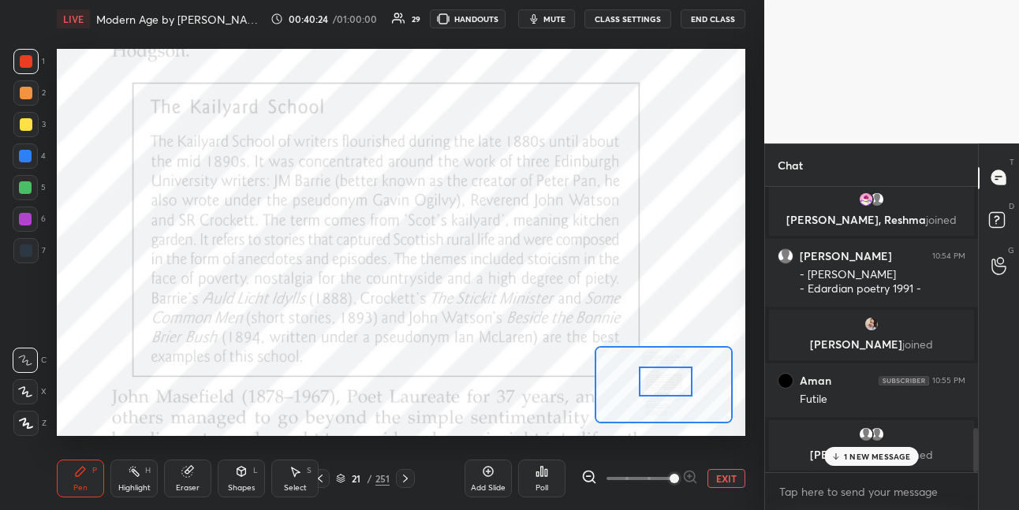
drag, startPoint x: 661, startPoint y: 367, endPoint x: 662, endPoint y: 381, distance: 13.4
click at [662, 382] on div at bounding box center [666, 382] width 54 height 30
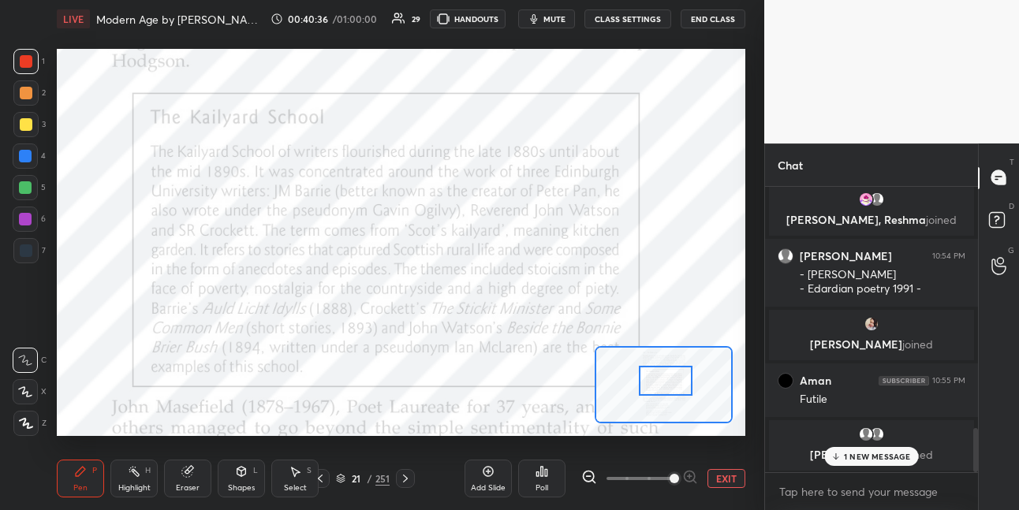
click at [29, 218] on div at bounding box center [25, 219] width 13 height 13
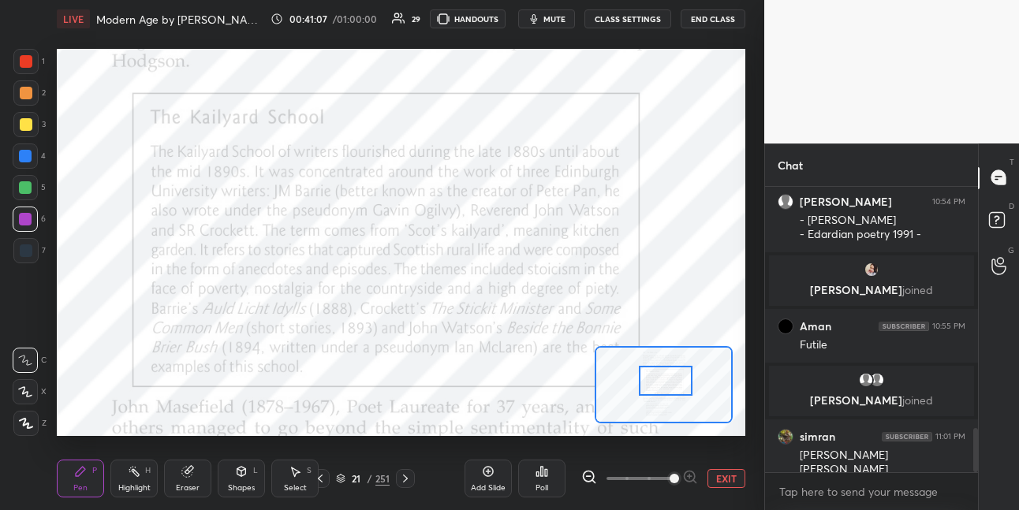
click at [33, 193] on div at bounding box center [25, 187] width 25 height 25
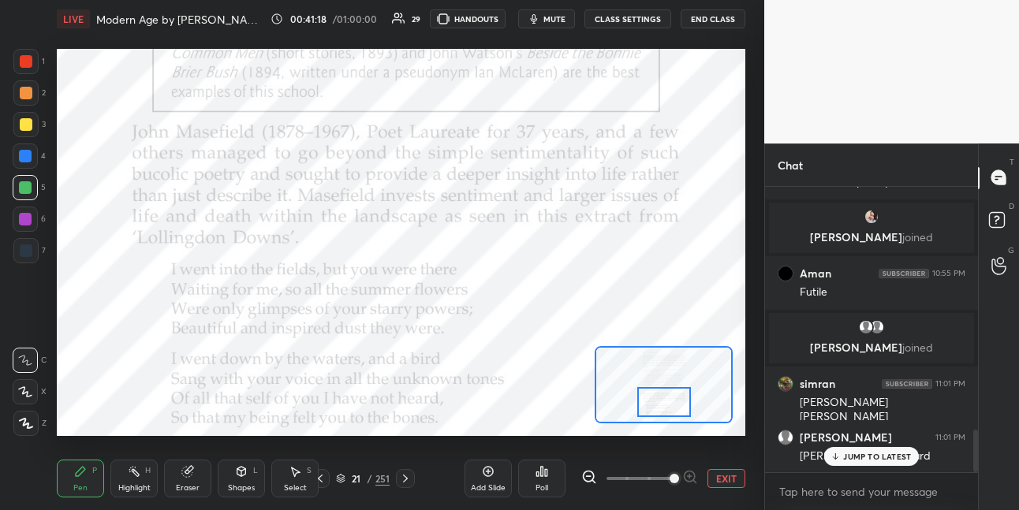
drag, startPoint x: 662, startPoint y: 390, endPoint x: 659, endPoint y: 410, distance: 20.6
click at [659, 411] on div at bounding box center [664, 402] width 54 height 30
click at [21, 153] on div at bounding box center [25, 156] width 13 height 13
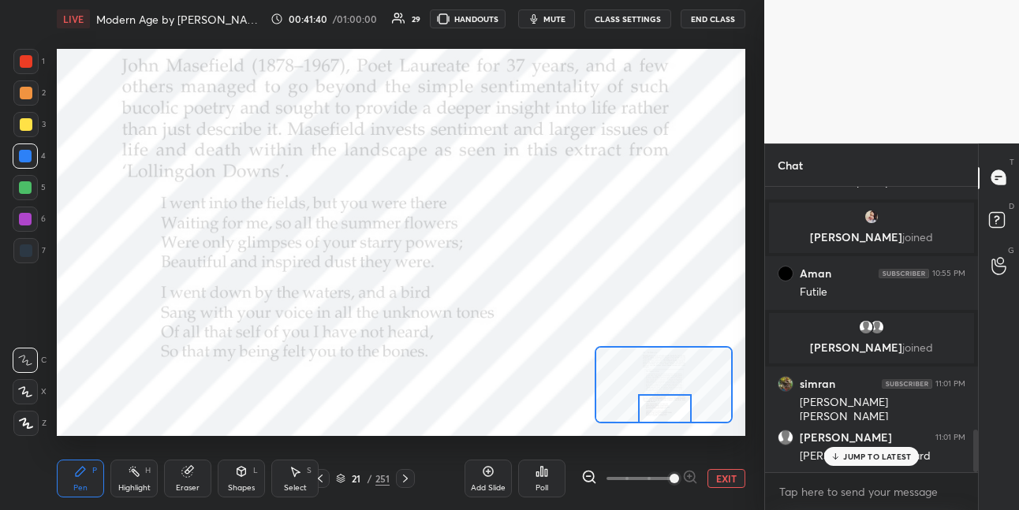
click at [662, 406] on div at bounding box center [665, 409] width 54 height 30
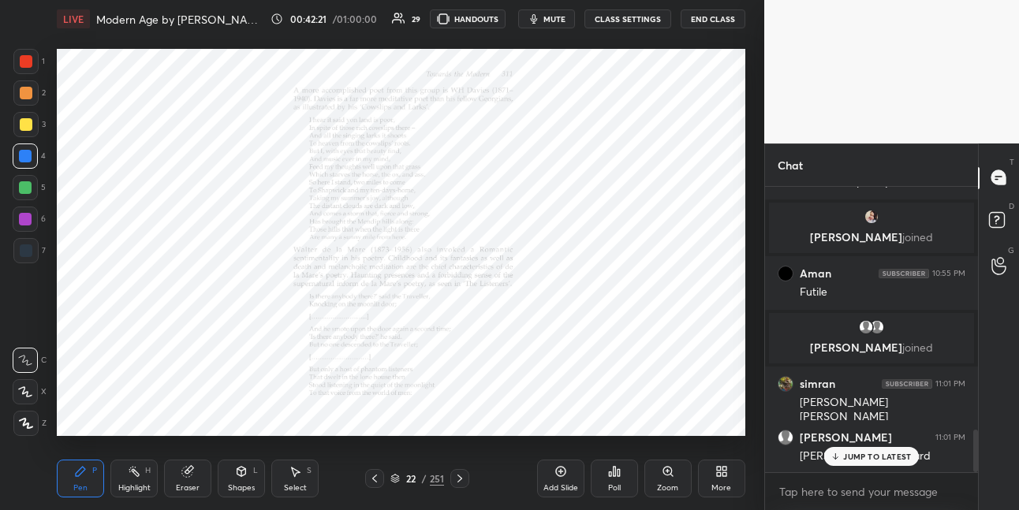
click at [670, 468] on icon at bounding box center [667, 471] width 9 height 9
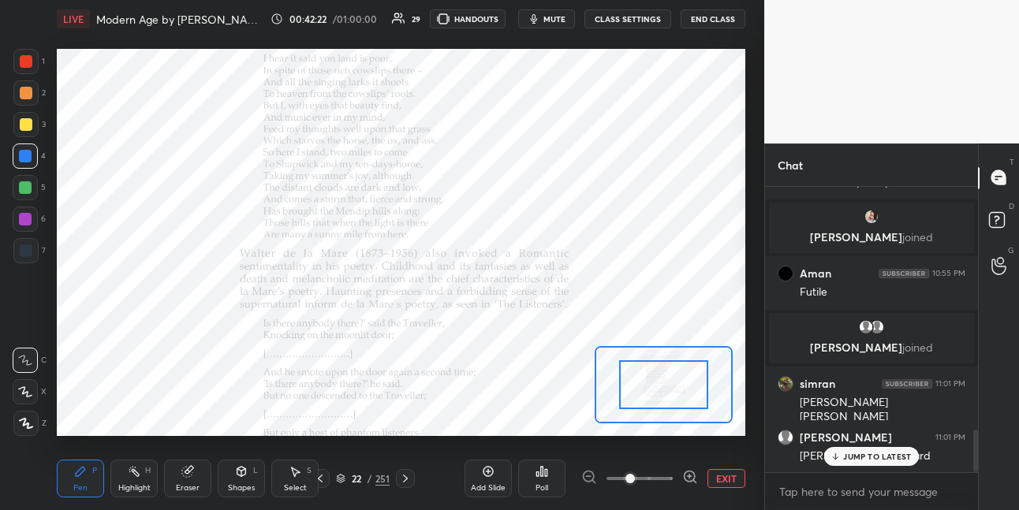
click at [670, 467] on span at bounding box center [639, 479] width 66 height 24
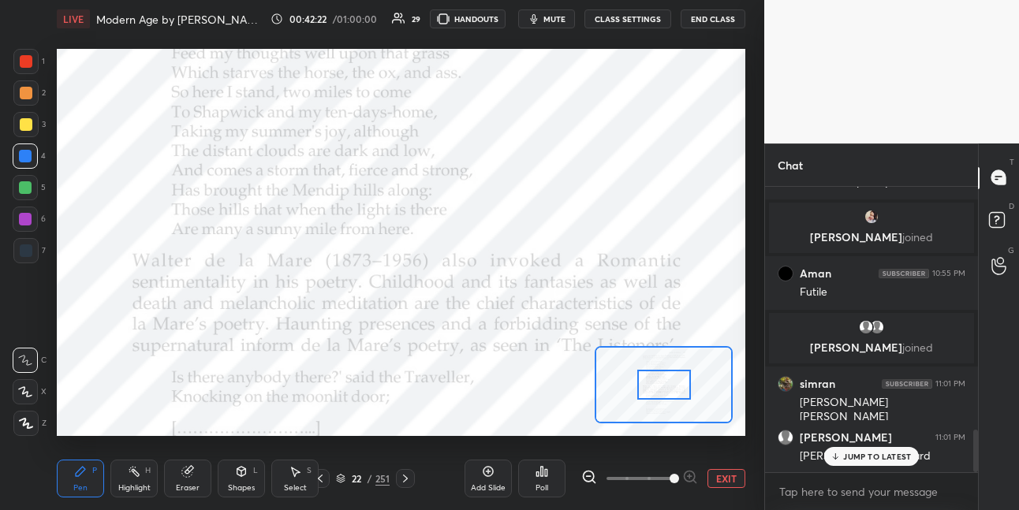
drag, startPoint x: 670, startPoint y: 467, endPoint x: 670, endPoint y: 450, distance: 16.6
click at [671, 474] on span at bounding box center [674, 478] width 9 height 9
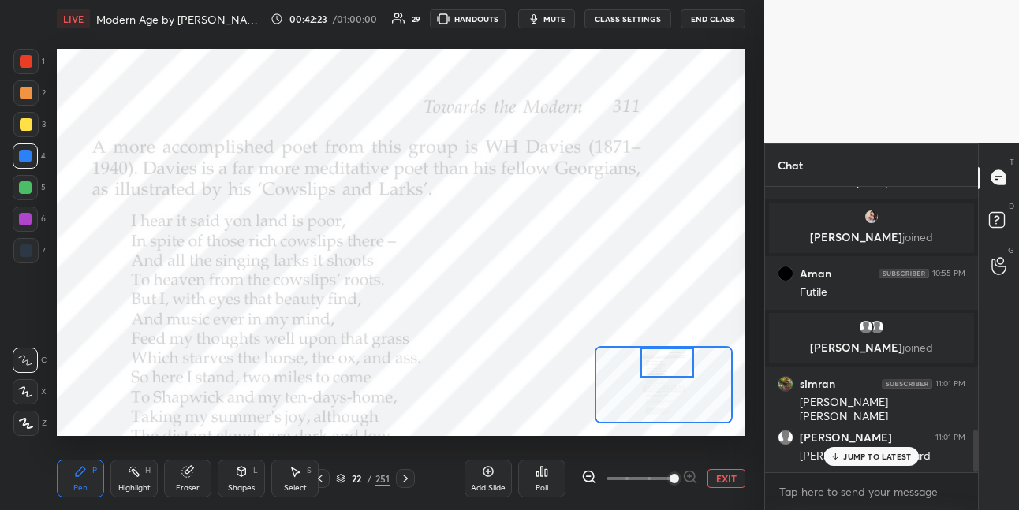
drag, startPoint x: 660, startPoint y: 382, endPoint x: 660, endPoint y: 358, distance: 23.7
click at [661, 360] on div at bounding box center [667, 363] width 54 height 30
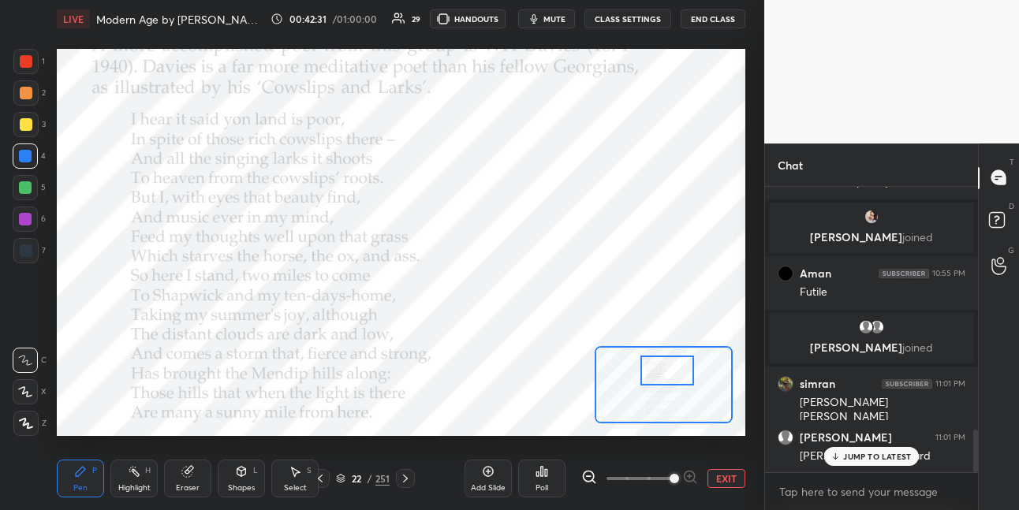
click at [658, 373] on div at bounding box center [667, 371] width 54 height 30
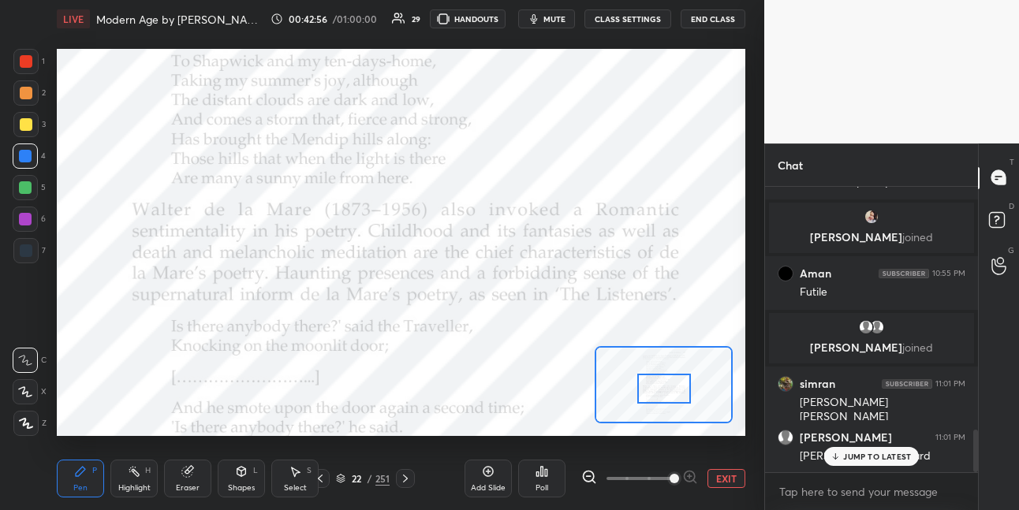
drag, startPoint x: 669, startPoint y: 378, endPoint x: 666, endPoint y: 394, distance: 16.1
click at [666, 395] on div at bounding box center [664, 389] width 54 height 30
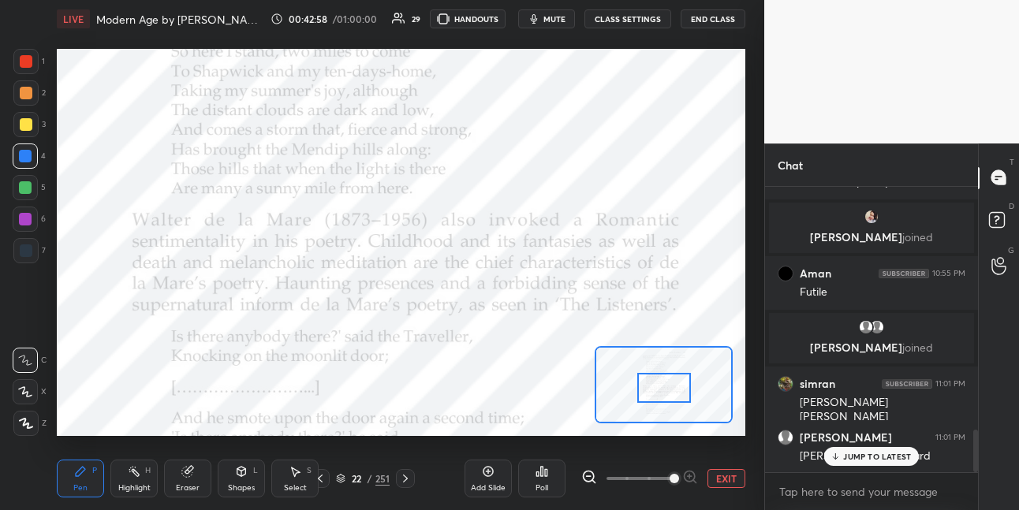
drag, startPoint x: 35, startPoint y: 221, endPoint x: 47, endPoint y: 219, distance: 11.2
click at [40, 221] on div "6" at bounding box center [29, 219] width 33 height 25
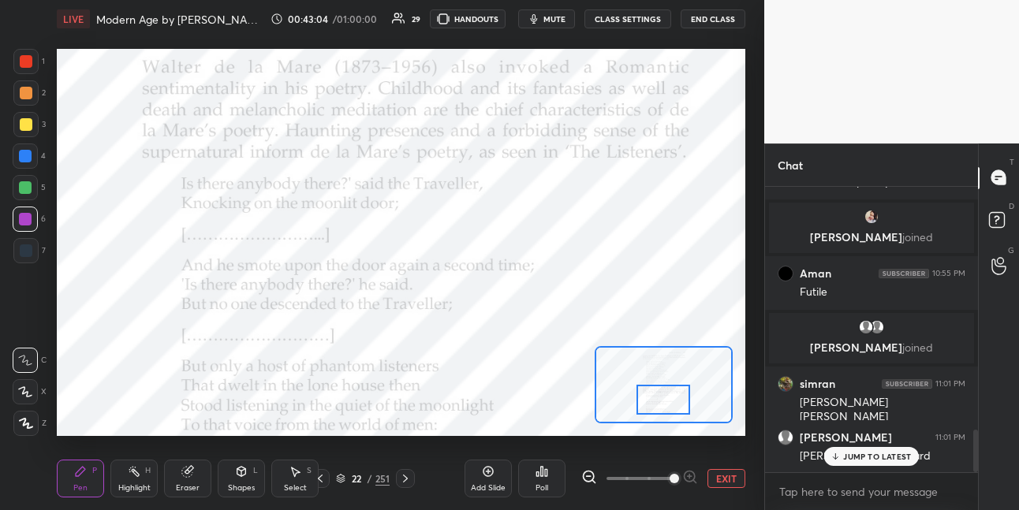
drag, startPoint x: 661, startPoint y: 386, endPoint x: 659, endPoint y: 396, distance: 9.6
click at [659, 397] on div at bounding box center [663, 400] width 54 height 30
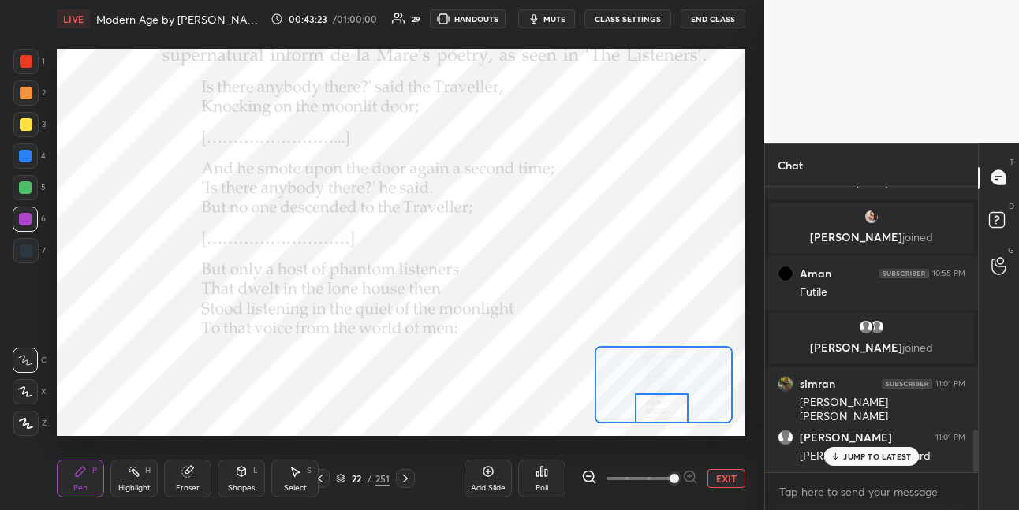
click at [645, 399] on div at bounding box center [662, 409] width 54 height 30
drag, startPoint x: 405, startPoint y: 479, endPoint x: 425, endPoint y: 470, distance: 22.6
click at [405, 479] on icon at bounding box center [405, 478] width 13 height 13
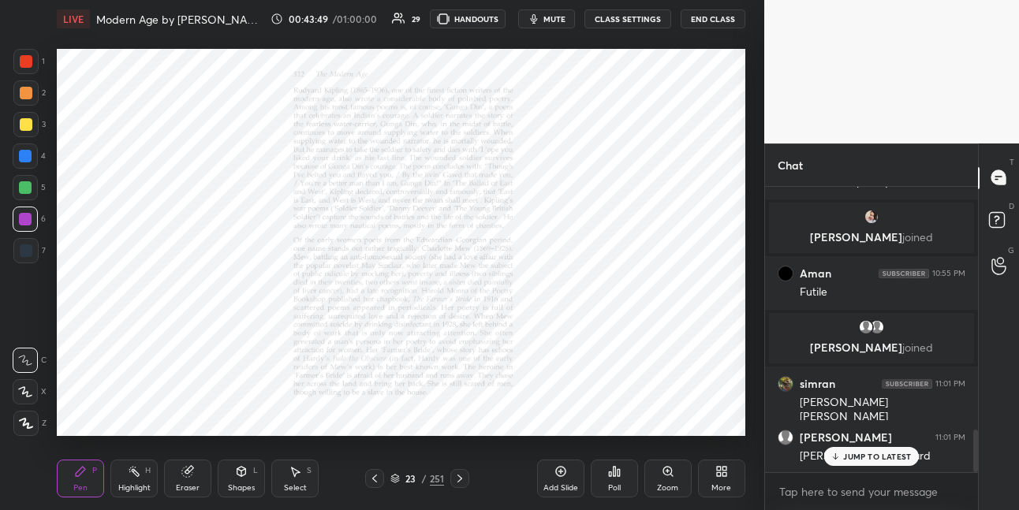
click at [457, 476] on icon at bounding box center [459, 478] width 13 height 13
drag, startPoint x: 373, startPoint y: 477, endPoint x: 404, endPoint y: 464, distance: 33.6
click at [376, 476] on icon at bounding box center [374, 479] width 5 height 8
click at [663, 474] on icon at bounding box center [668, 471] width 13 height 13
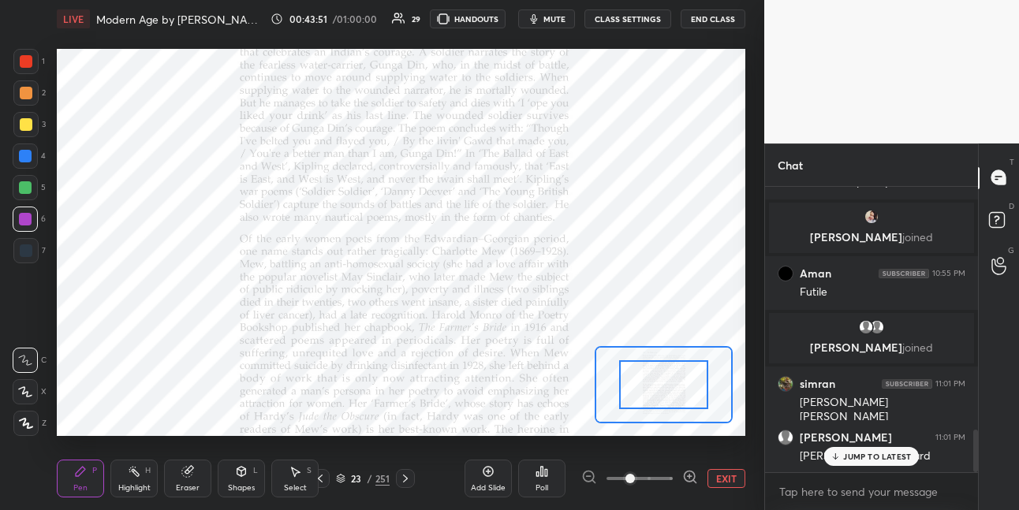
click at [665, 472] on span at bounding box center [639, 479] width 66 height 24
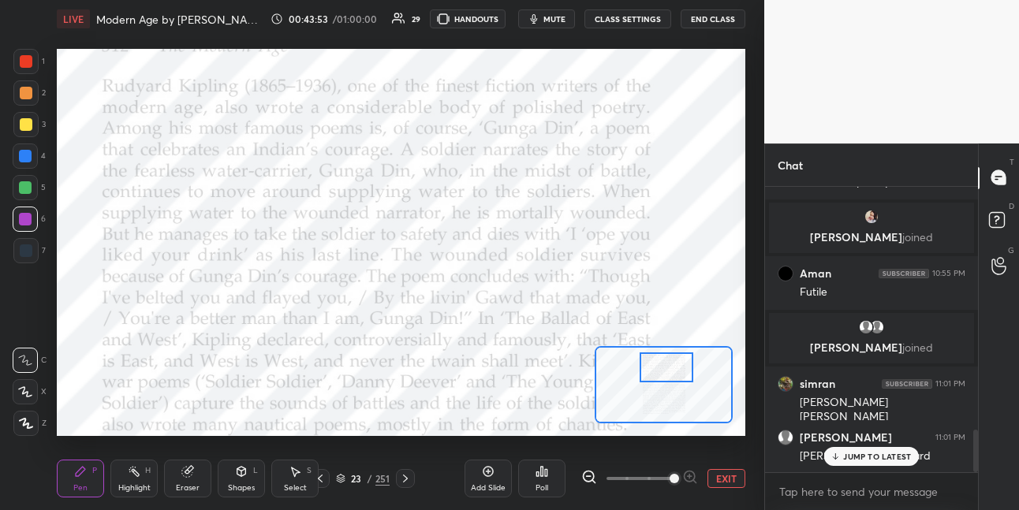
drag, startPoint x: 658, startPoint y: 387, endPoint x: 658, endPoint y: 368, distance: 18.9
click at [660, 370] on div at bounding box center [667, 368] width 54 height 30
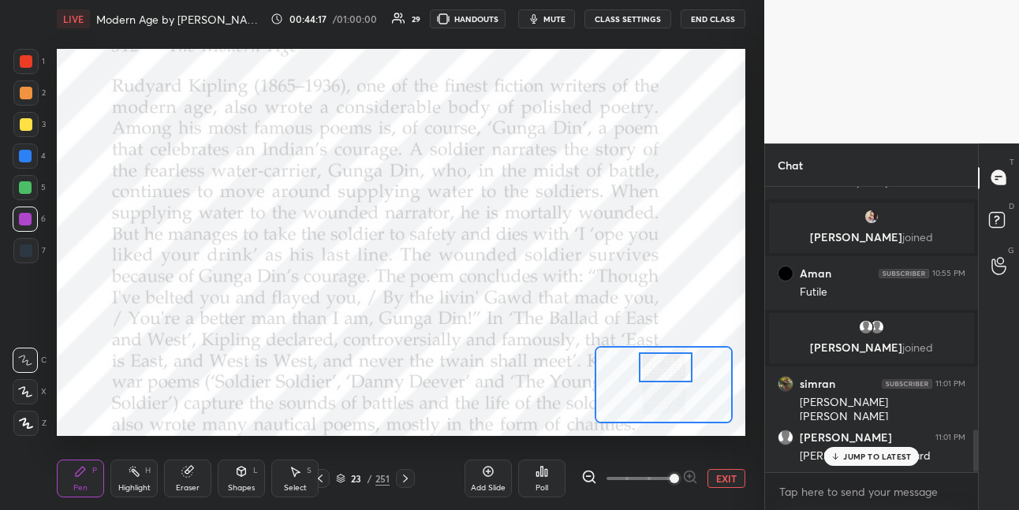
drag, startPoint x: 31, startPoint y: 154, endPoint x: 47, endPoint y: 151, distance: 16.9
click at [33, 154] on div at bounding box center [25, 156] width 25 height 25
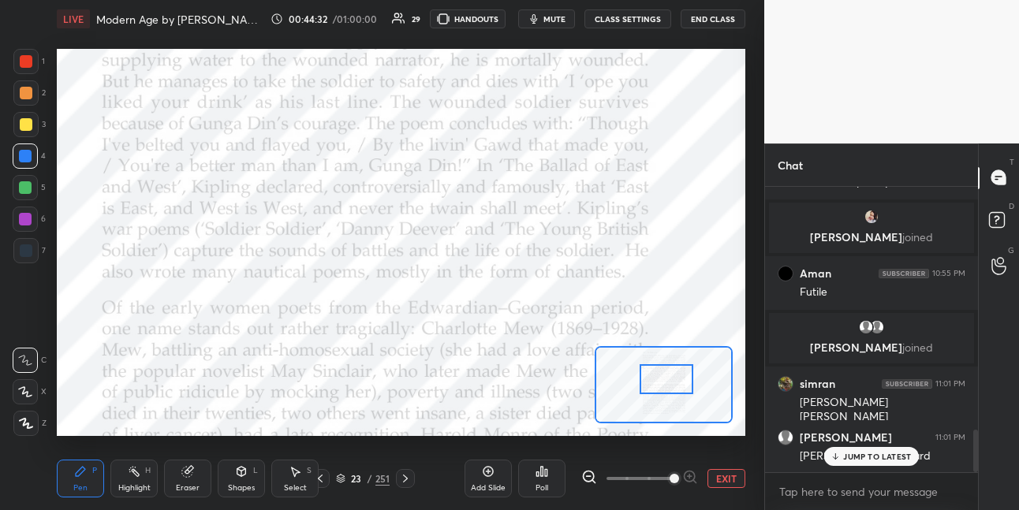
drag, startPoint x: 664, startPoint y: 367, endPoint x: 664, endPoint y: 377, distance: 10.3
click at [664, 378] on div at bounding box center [667, 379] width 54 height 30
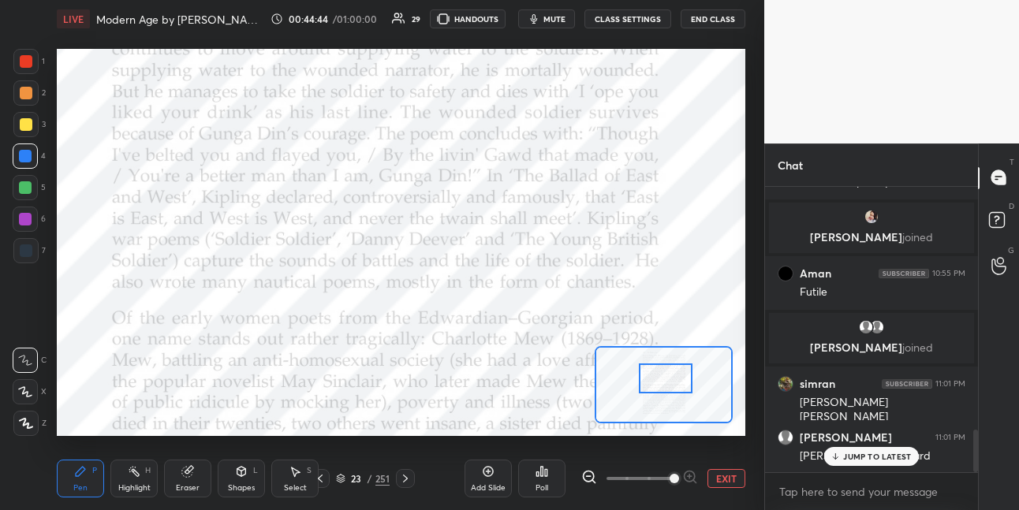
click at [33, 58] on div at bounding box center [25, 61] width 25 height 25
drag, startPoint x: 33, startPoint y: 158, endPoint x: 47, endPoint y: 156, distance: 14.3
click at [34, 158] on div at bounding box center [25, 156] width 25 height 25
drag, startPoint x: 17, startPoint y: 222, endPoint x: 46, endPoint y: 215, distance: 29.9
click at [19, 222] on div at bounding box center [25, 219] width 25 height 25
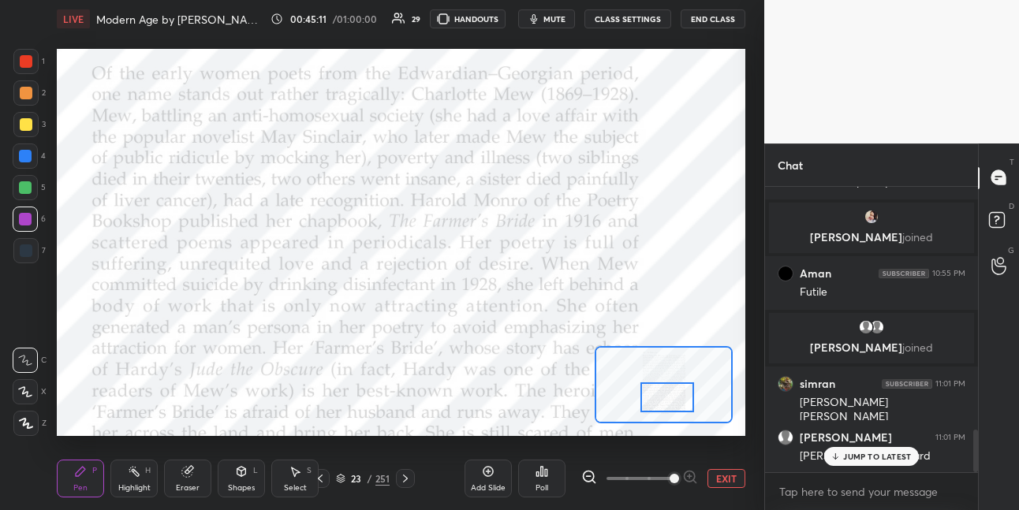
drag, startPoint x: 648, startPoint y: 382, endPoint x: 650, endPoint y: 399, distance: 16.6
click at [650, 401] on div at bounding box center [667, 397] width 54 height 30
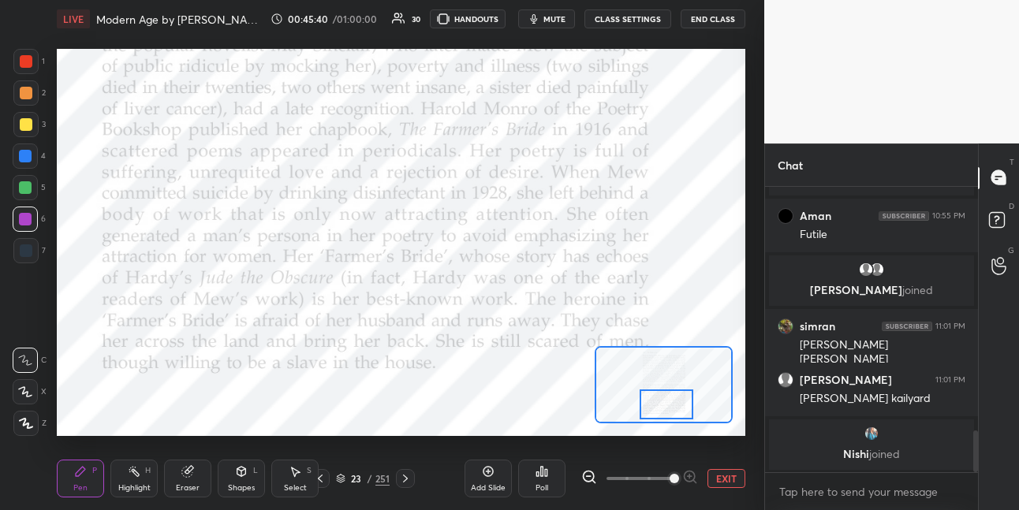
click at [648, 403] on div at bounding box center [667, 405] width 54 height 30
click at [404, 477] on icon at bounding box center [405, 478] width 13 height 13
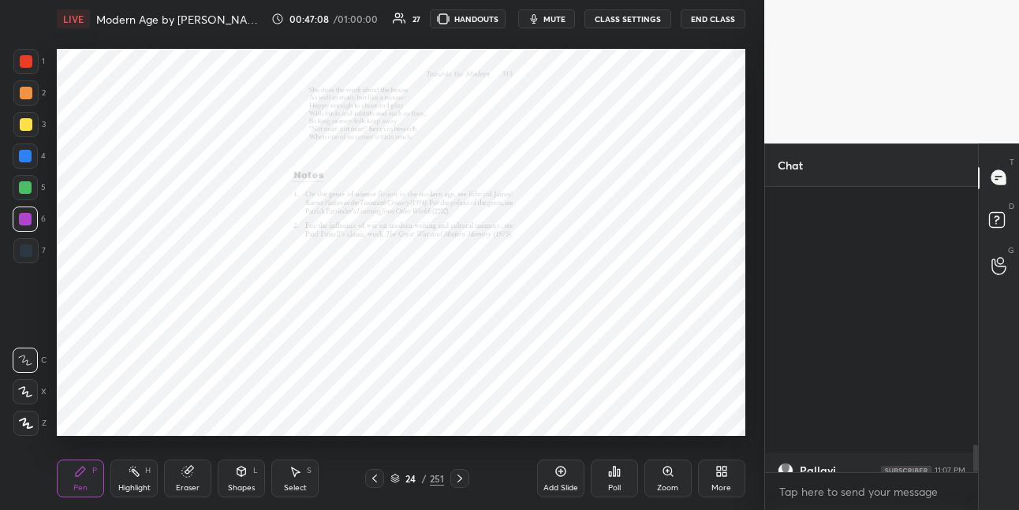
scroll to position [2638, 0]
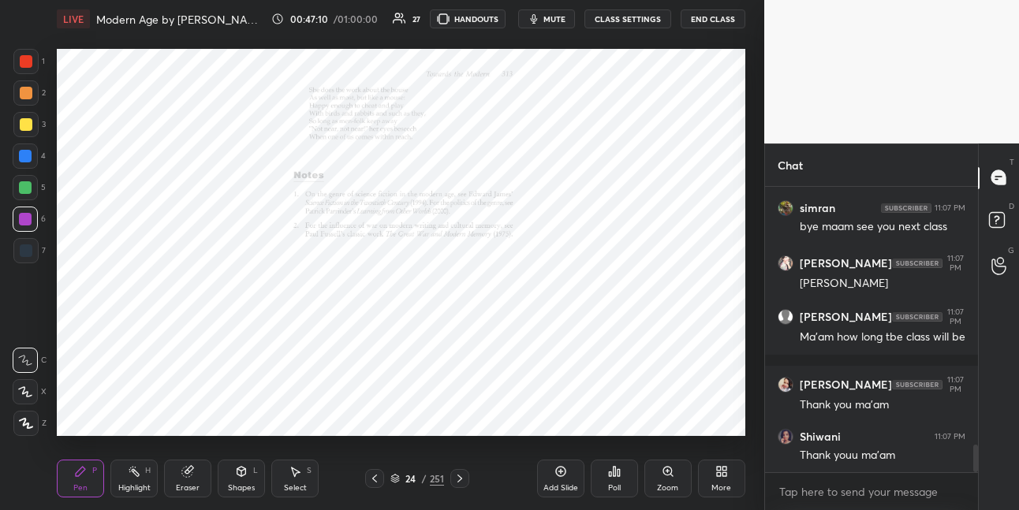
click at [714, 18] on button "End Class" at bounding box center [713, 18] width 65 height 19
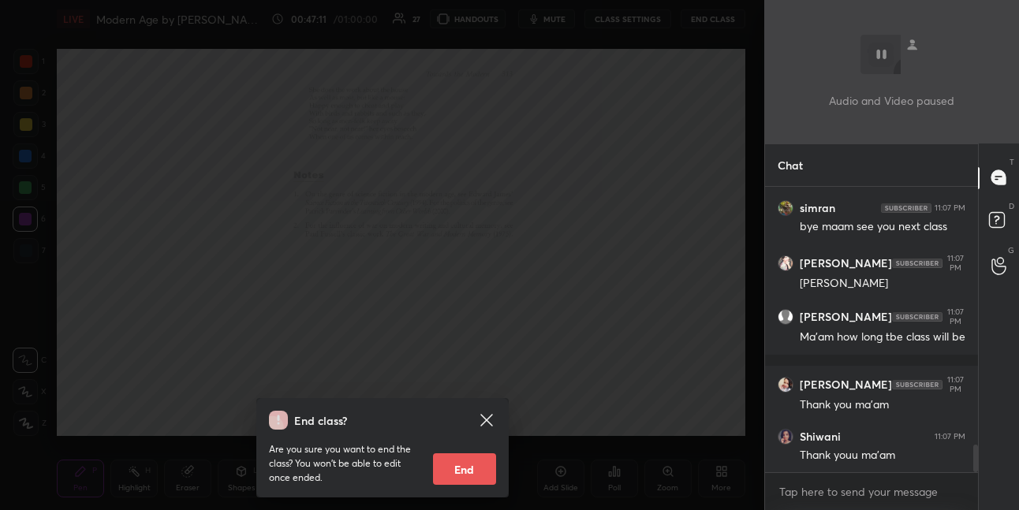
click at [452, 481] on button "End" at bounding box center [464, 469] width 63 height 32
type textarea "x"
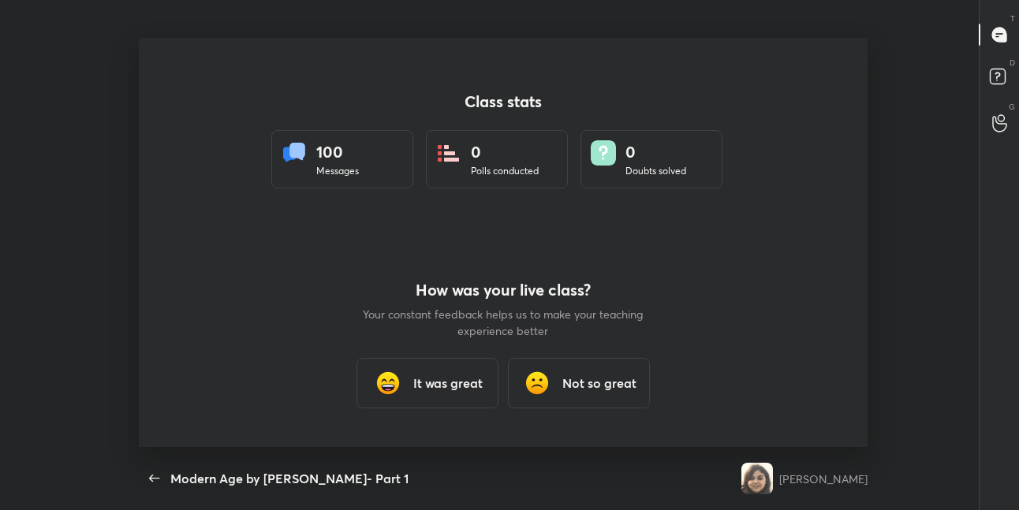
scroll to position [78450, 77868]
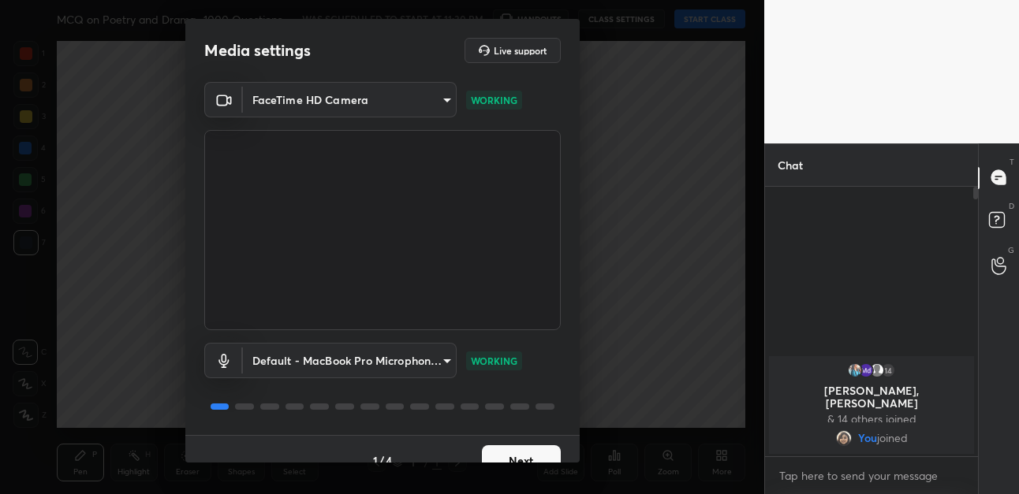
click at [519, 450] on button "Next" at bounding box center [521, 462] width 79 height 32
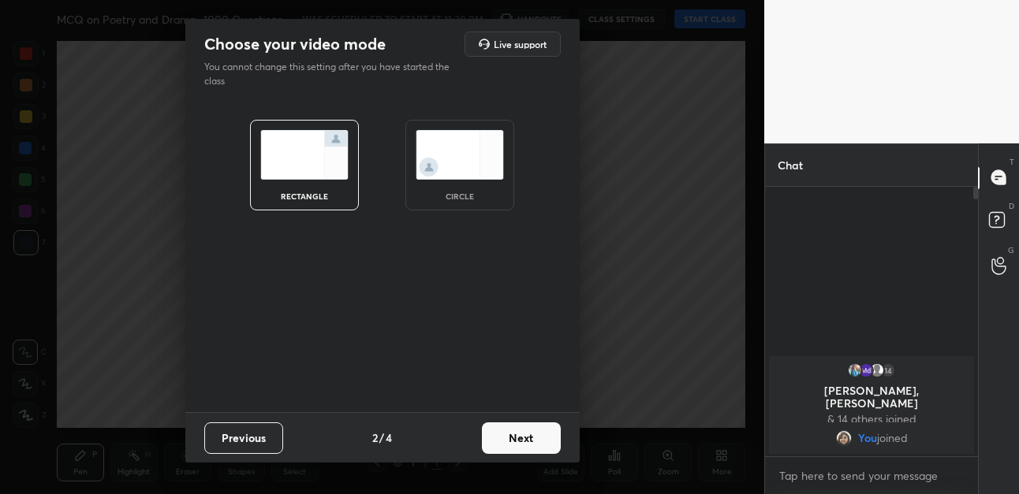
click at [523, 448] on button "Next" at bounding box center [521, 439] width 79 height 32
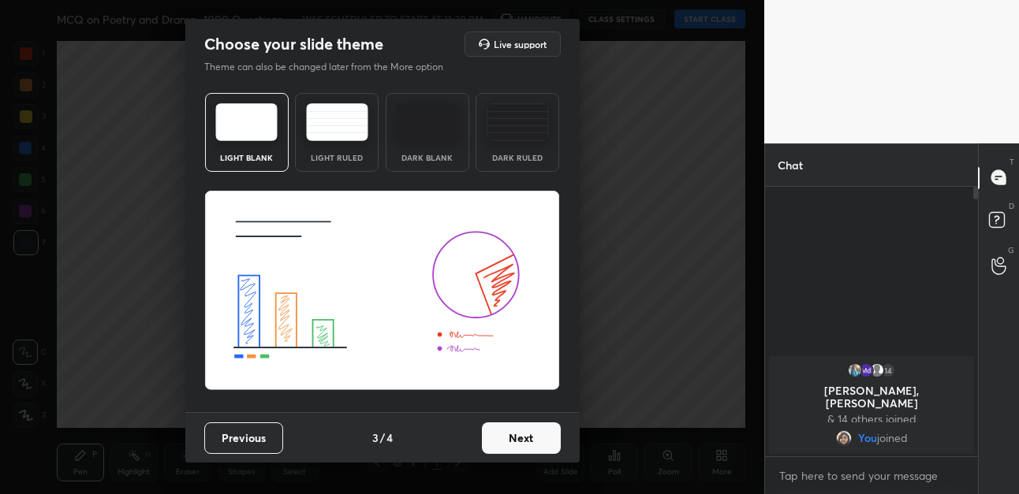
click at [523, 447] on button "Next" at bounding box center [521, 439] width 79 height 32
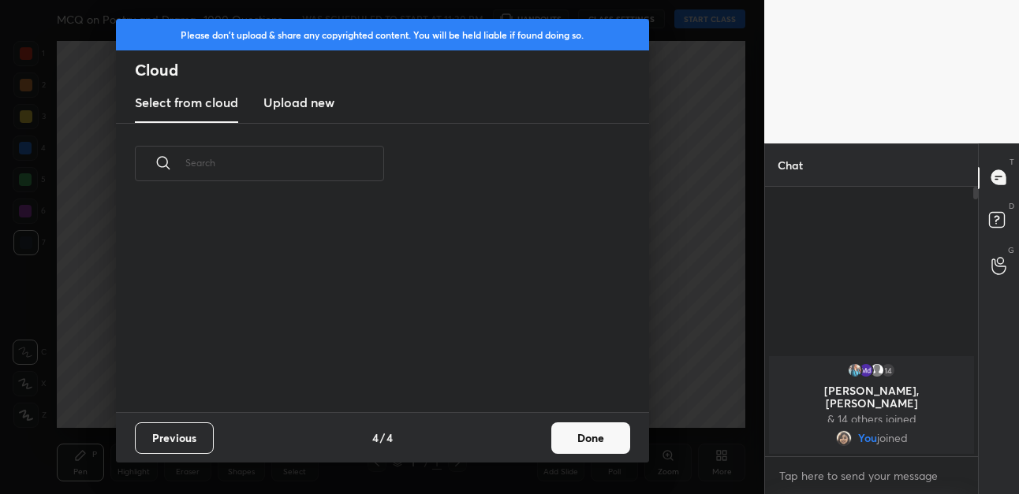
scroll to position [208, 506]
click at [536, 446] on div "Previous 4 / 4 Done" at bounding box center [382, 437] width 533 height 50
click at [561, 442] on button "Done" at bounding box center [590, 439] width 79 height 32
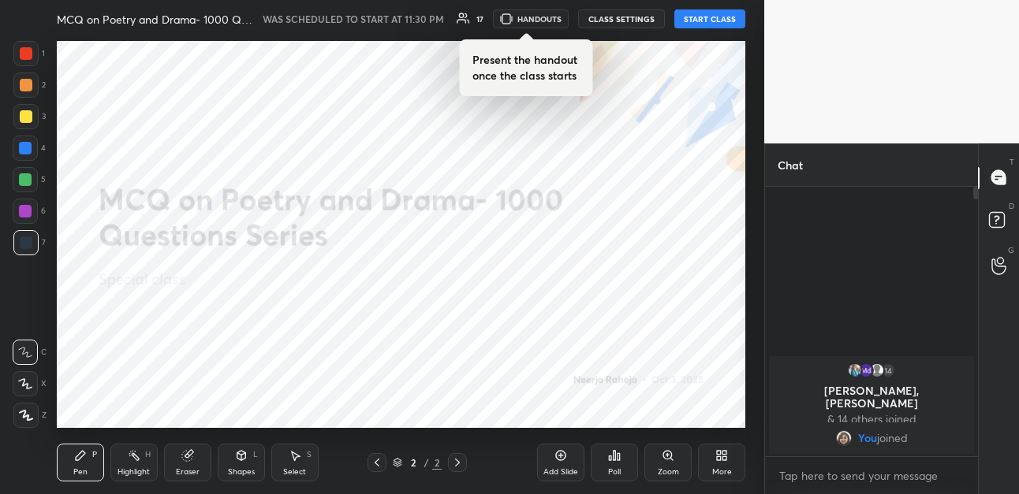
click at [684, 18] on button "START CLASS" at bounding box center [709, 18] width 71 height 19
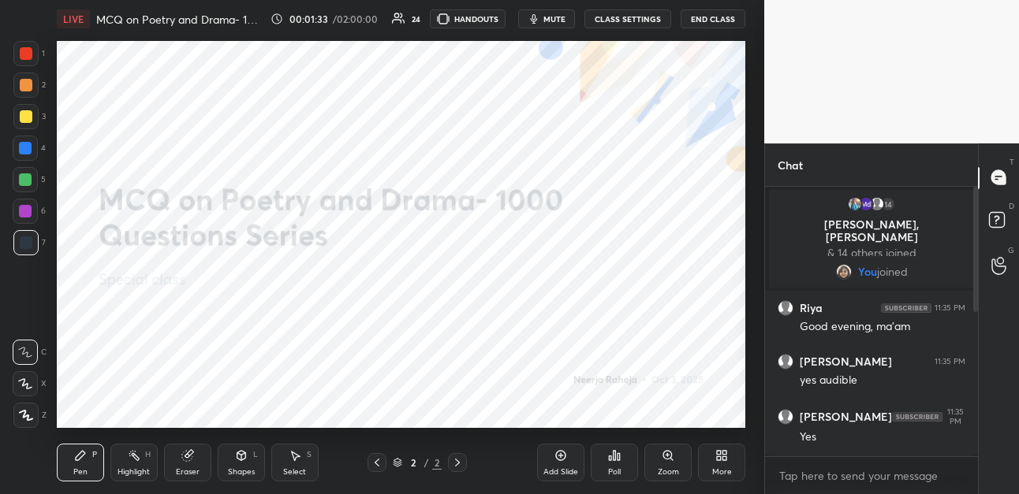
click at [722, 465] on div "More" at bounding box center [721, 463] width 47 height 38
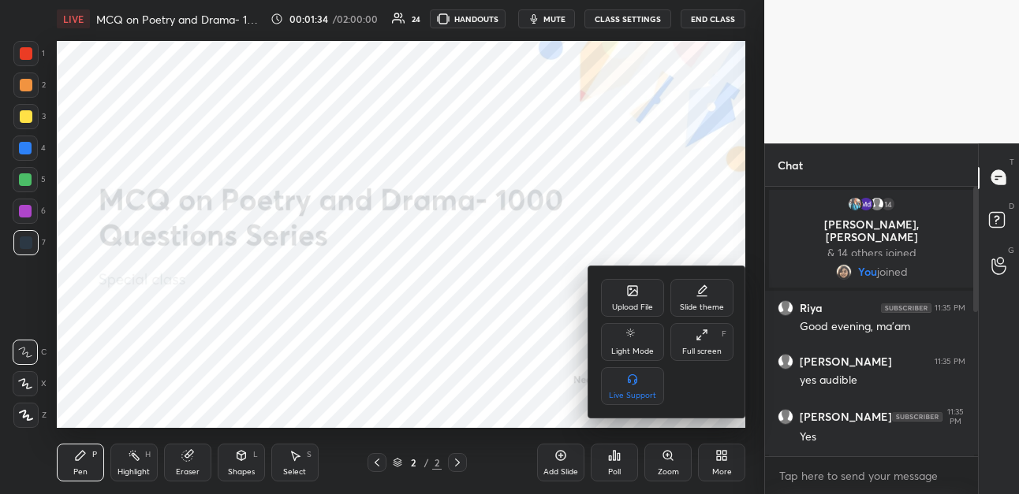
click at [629, 293] on icon at bounding box center [632, 291] width 13 height 13
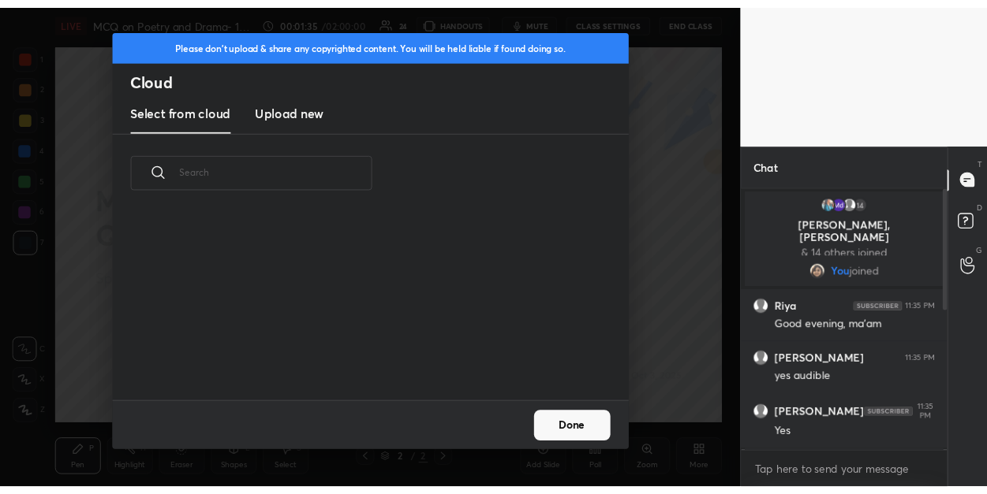
scroll to position [194, 506]
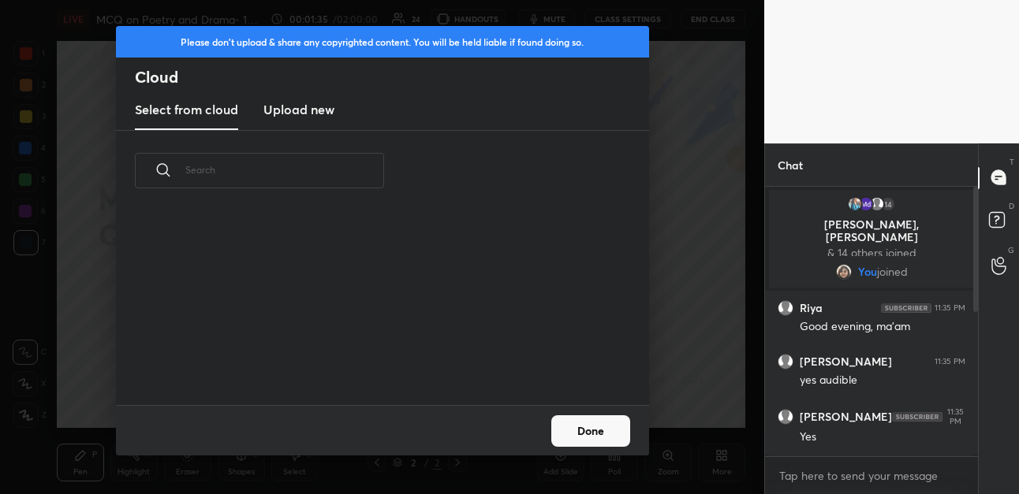
click at [306, 106] on h3 "Upload new" at bounding box center [298, 109] width 71 height 19
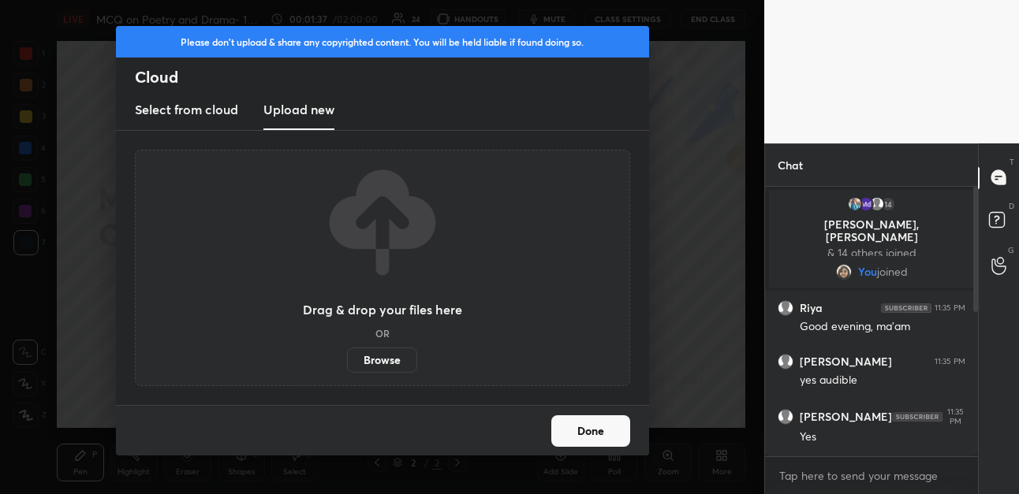
click at [371, 358] on label "Browse" at bounding box center [382, 360] width 70 height 25
click at [347, 358] on input "Browse" at bounding box center [347, 360] width 0 height 25
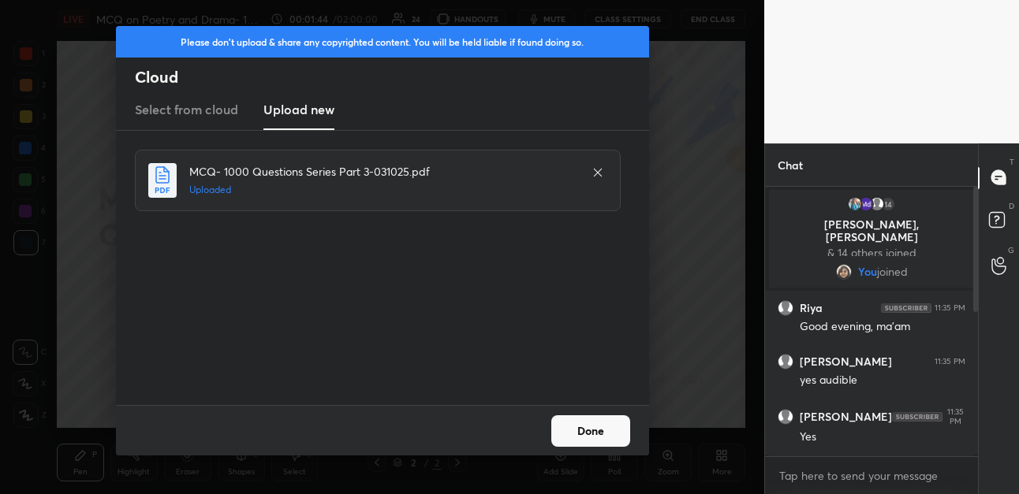
click at [587, 431] on button "Done" at bounding box center [590, 432] width 79 height 32
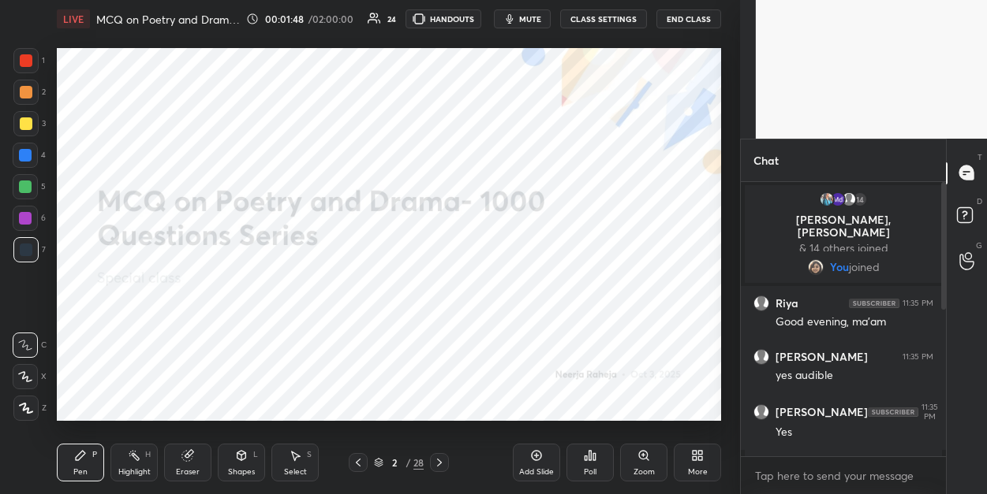
scroll to position [78466, 78182]
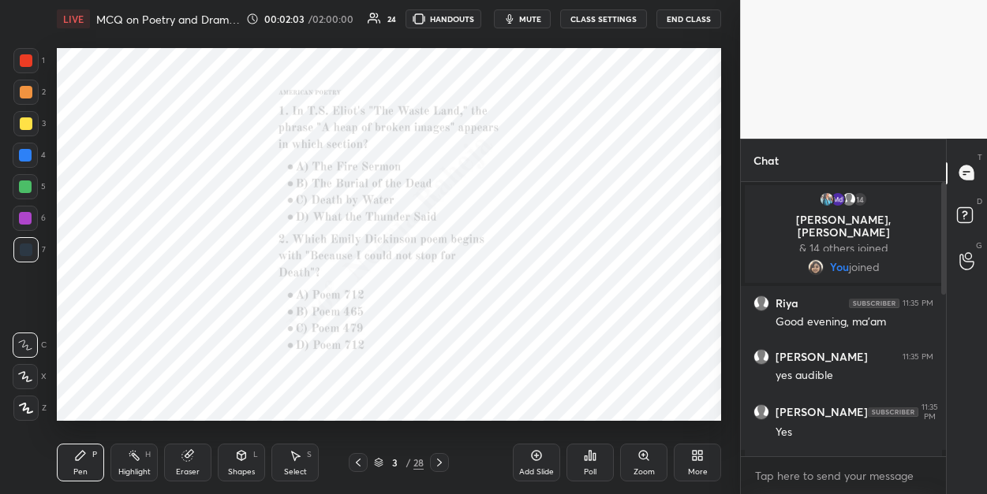
click at [654, 465] on div "Zoom" at bounding box center [643, 463] width 47 height 38
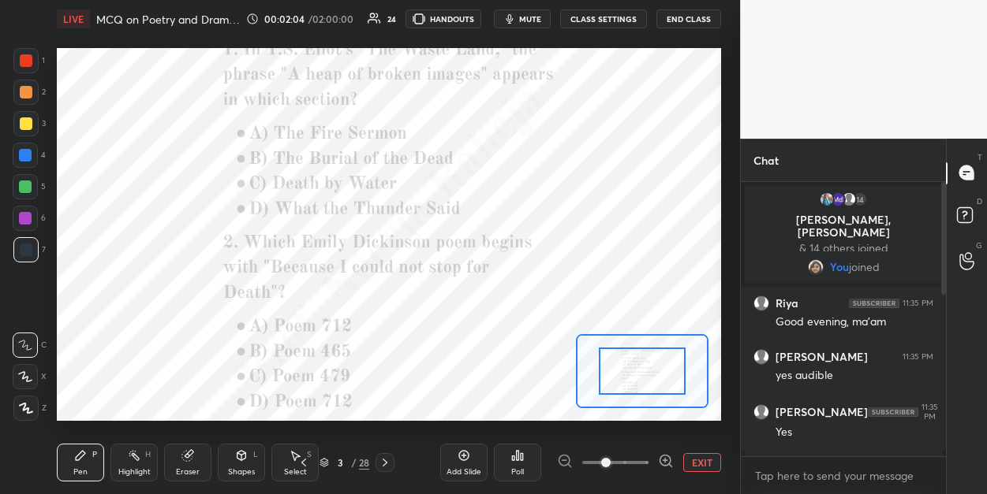
click at [665, 461] on icon at bounding box center [665, 461] width 4 height 0
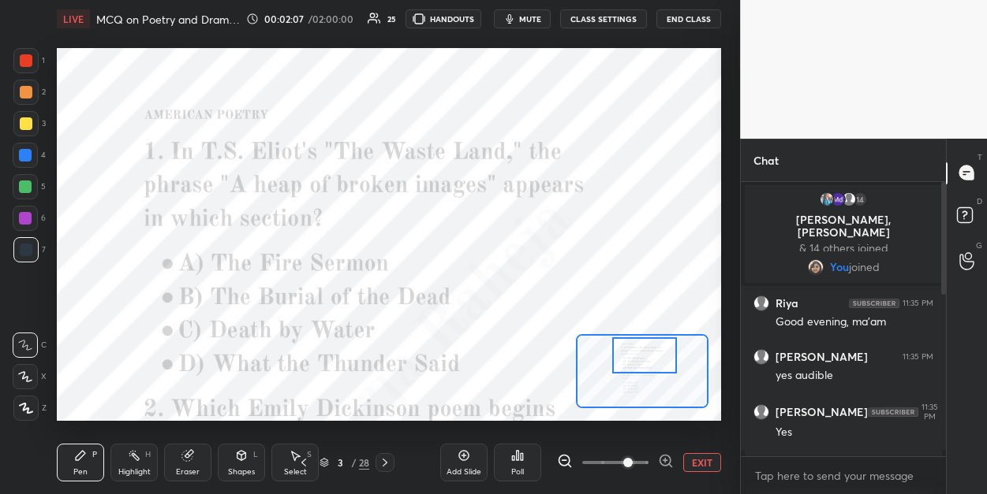
drag, startPoint x: 643, startPoint y: 378, endPoint x: 646, endPoint y: 362, distance: 15.9
click at [646, 362] on div at bounding box center [644, 355] width 65 height 35
click at [523, 461] on icon at bounding box center [517, 456] width 13 height 13
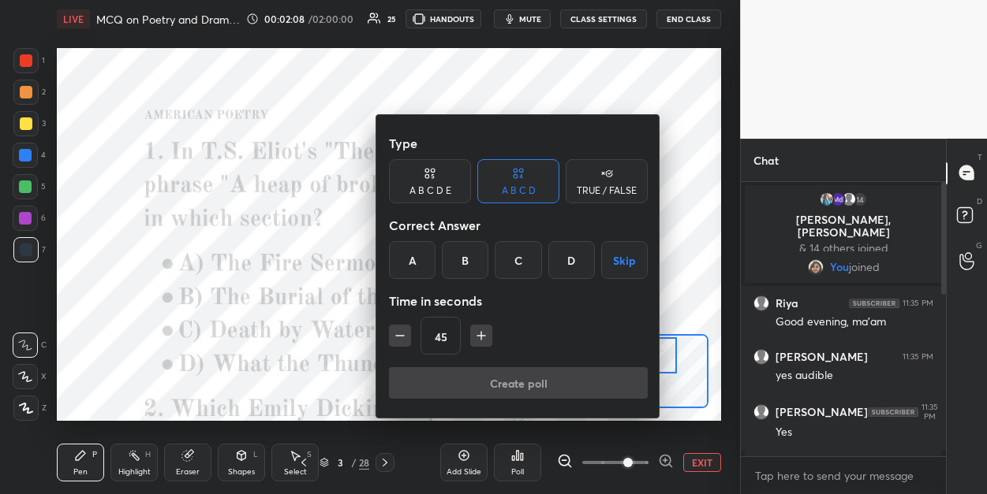
click at [477, 263] on div "B" at bounding box center [465, 260] width 47 height 38
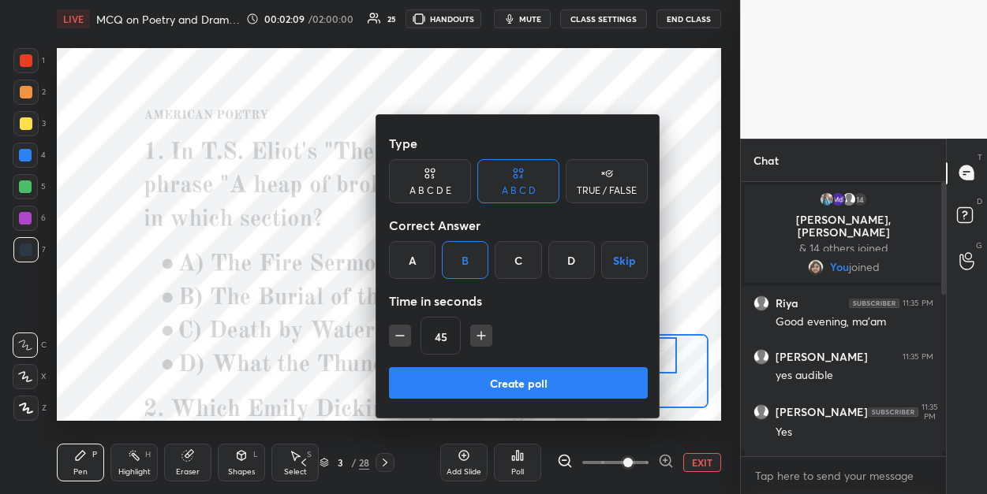
click at [475, 389] on button "Create poll" at bounding box center [518, 383] width 259 height 32
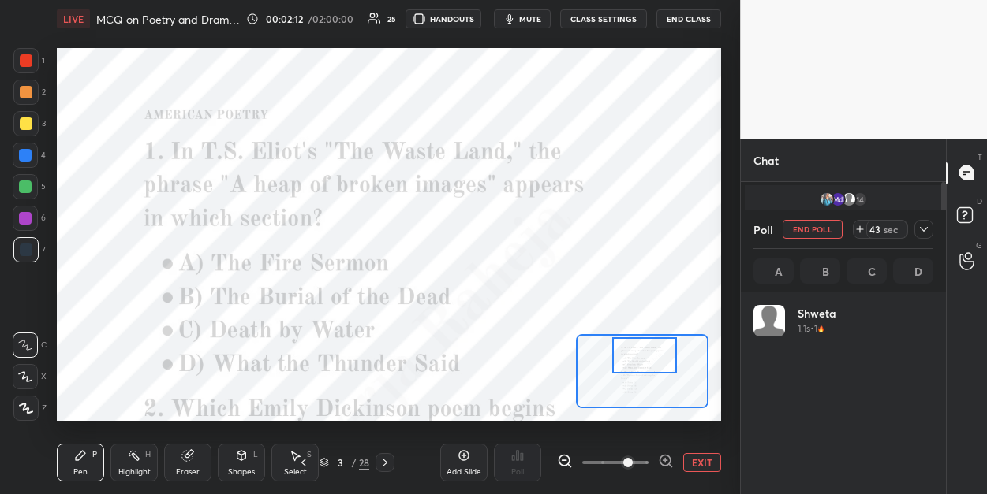
scroll to position [185, 174]
click at [23, 155] on div at bounding box center [25, 155] width 13 height 13
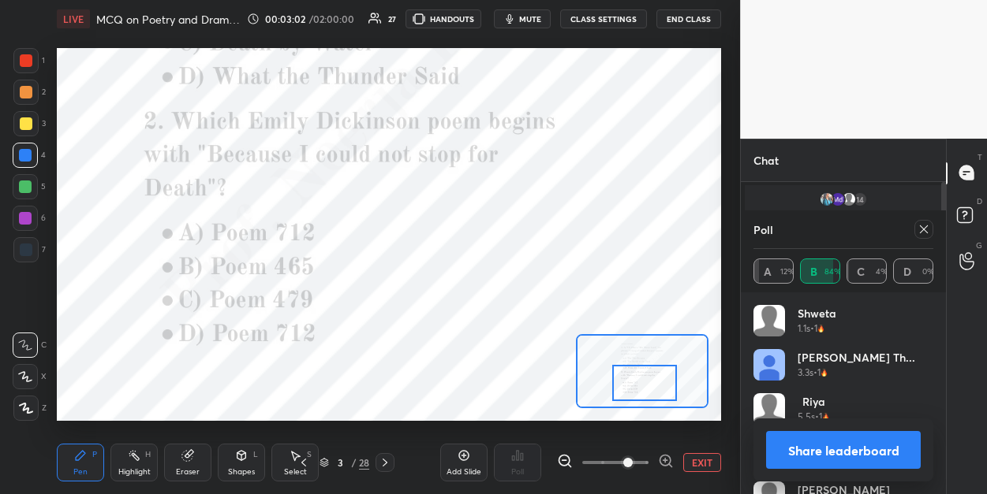
drag, startPoint x: 664, startPoint y: 360, endPoint x: 664, endPoint y: 387, distance: 27.6
click at [664, 387] on div at bounding box center [644, 382] width 65 height 35
click at [924, 231] on icon at bounding box center [924, 230] width 8 height 8
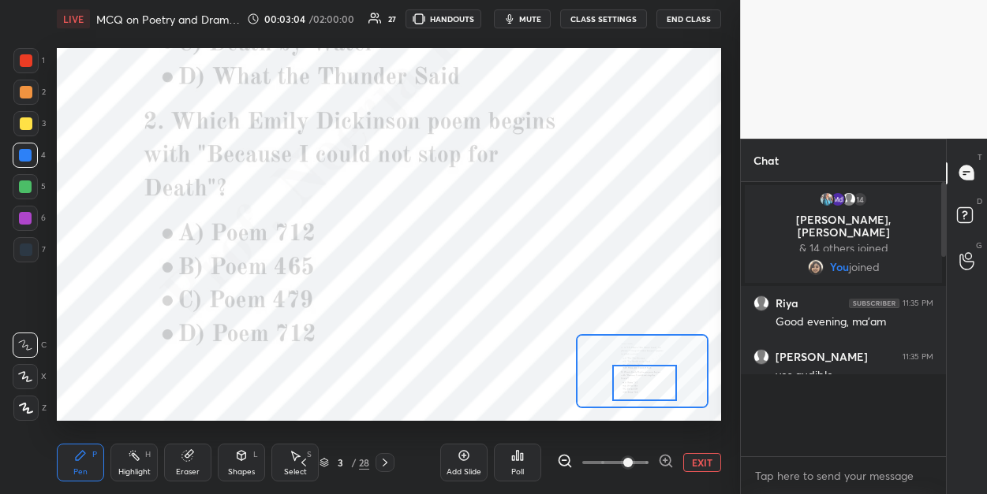
scroll to position [5, 5]
click at [514, 461] on icon at bounding box center [517, 456] width 13 height 13
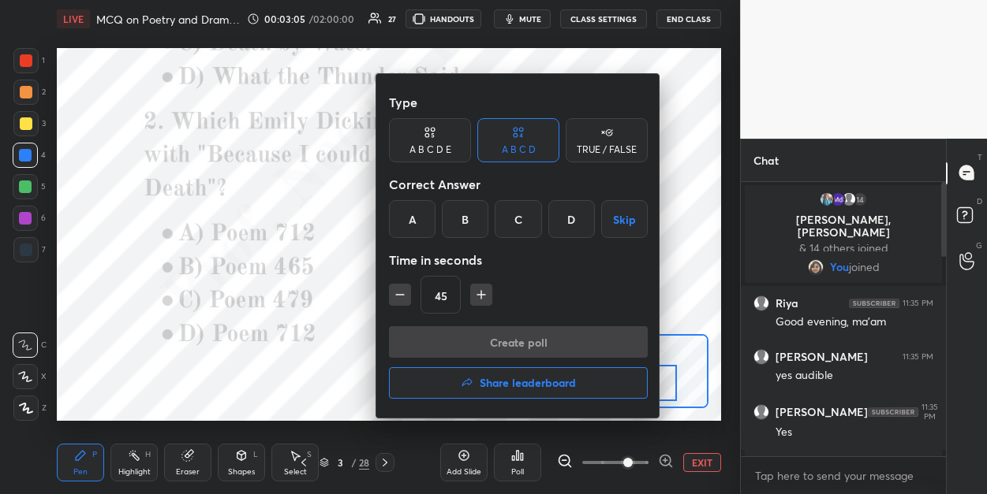
click at [513, 226] on div "C" at bounding box center [517, 219] width 47 height 38
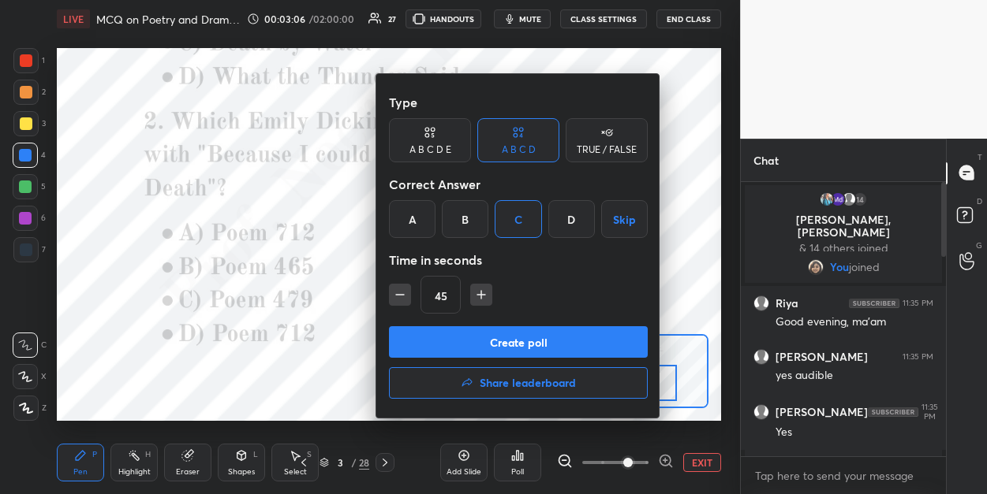
click at [499, 340] on button "Create poll" at bounding box center [518, 342] width 259 height 32
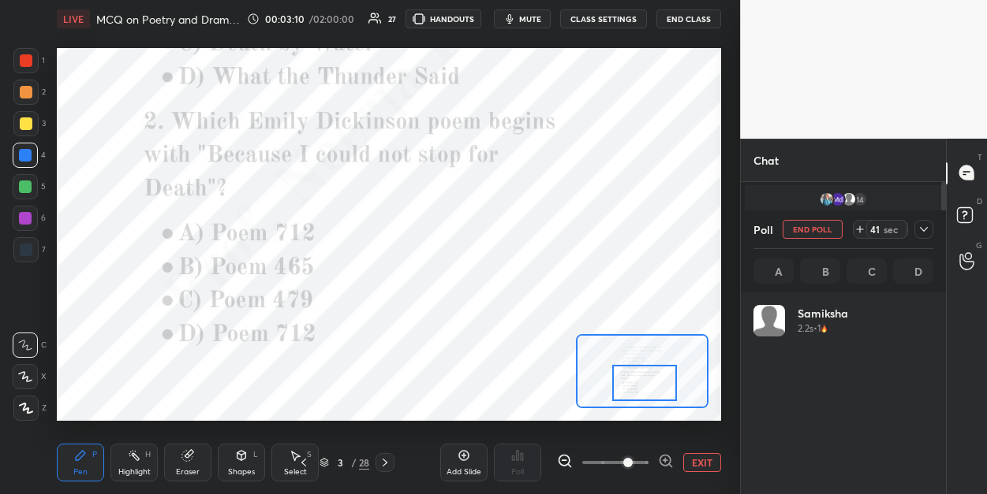
scroll to position [185, 174]
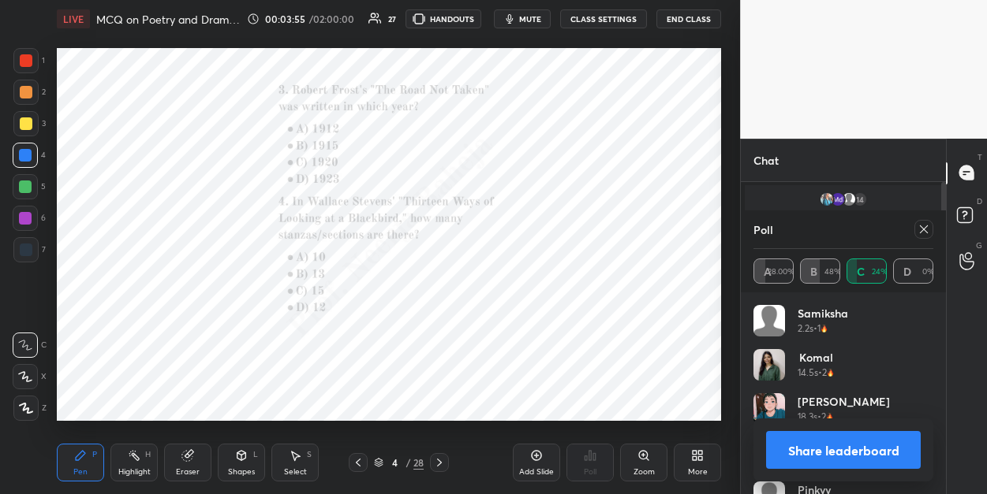
click at [917, 229] on icon at bounding box center [923, 229] width 13 height 13
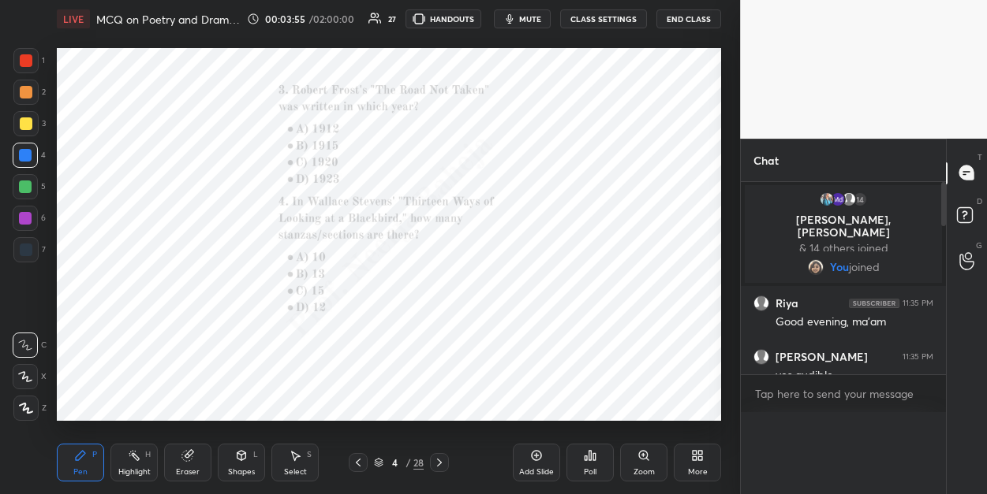
scroll to position [0, 0]
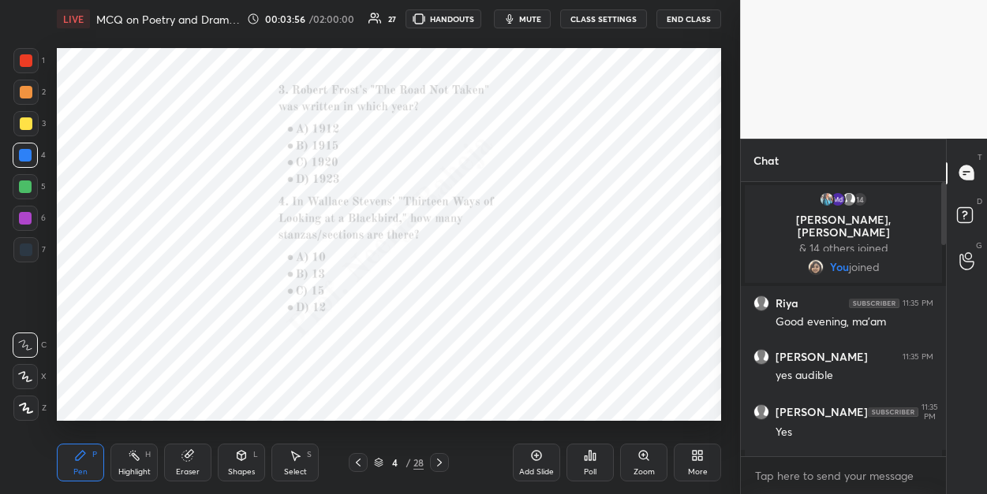
click at [632, 457] on div "Zoom" at bounding box center [643, 463] width 47 height 38
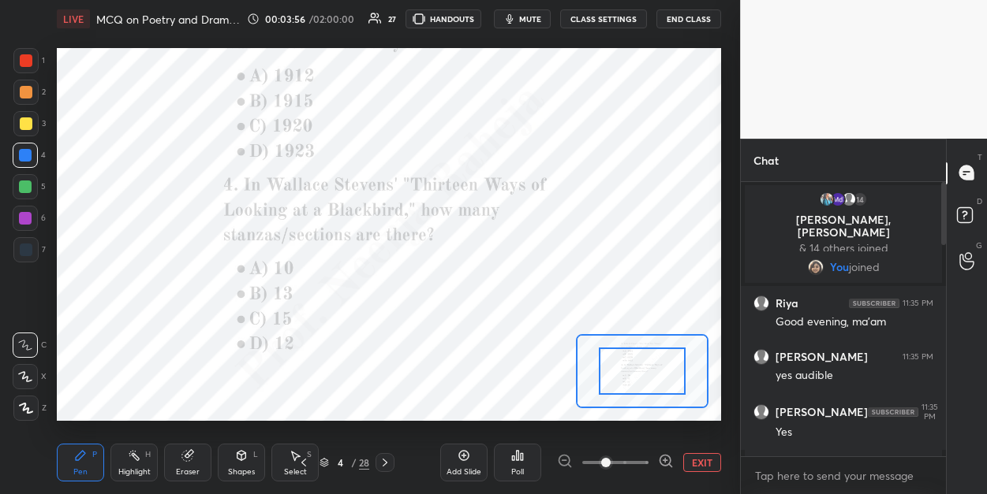
click at [632, 457] on span at bounding box center [615, 463] width 66 height 24
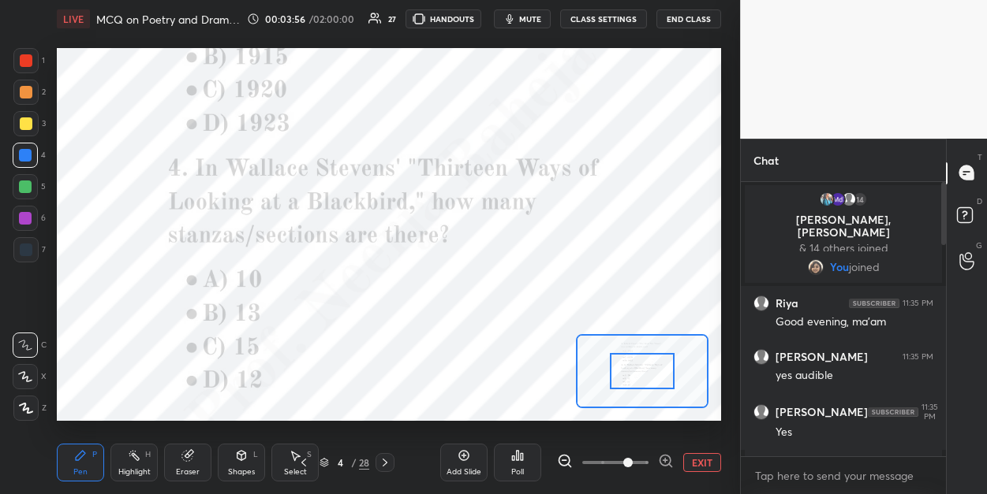
click at [632, 458] on span at bounding box center [627, 462] width 9 height 9
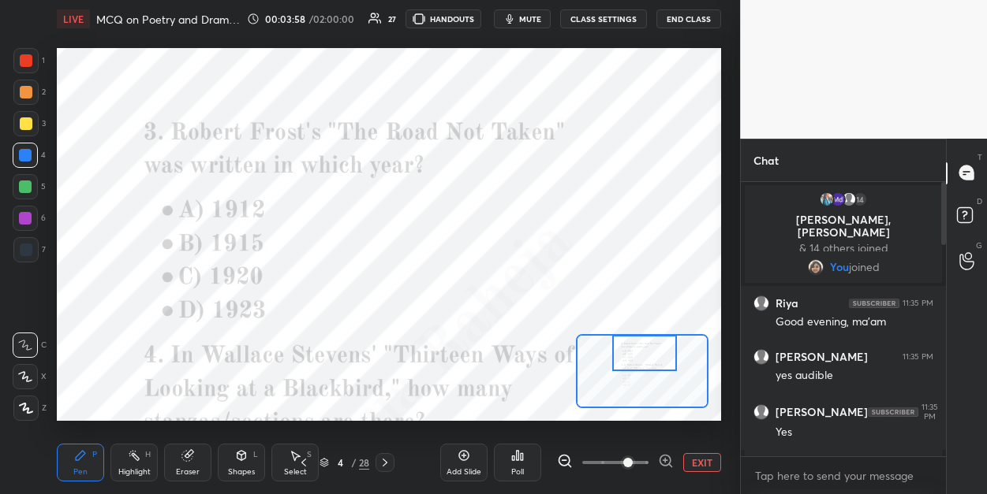
drag, startPoint x: 640, startPoint y: 382, endPoint x: 642, endPoint y: 360, distance: 22.2
click at [642, 359] on div at bounding box center [644, 352] width 65 height 35
click at [662, 461] on icon at bounding box center [666, 461] width 16 height 16
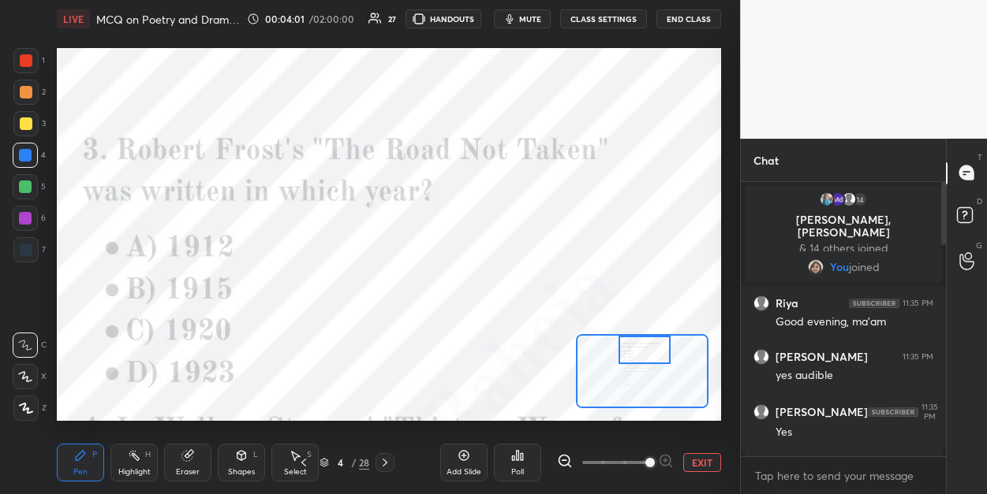
click at [644, 360] on div at bounding box center [644, 350] width 52 height 28
click at [509, 468] on div "Poll" at bounding box center [517, 463] width 47 height 38
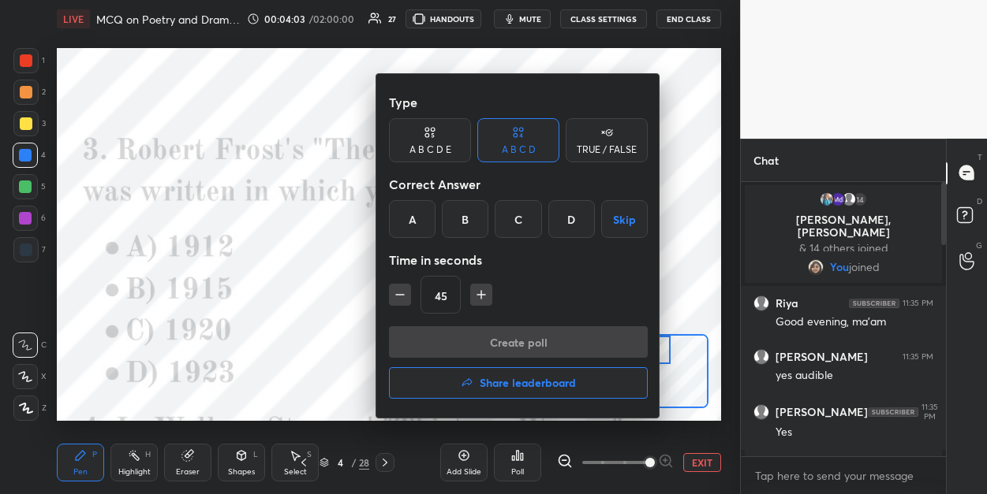
click at [464, 229] on div "B" at bounding box center [465, 219] width 47 height 38
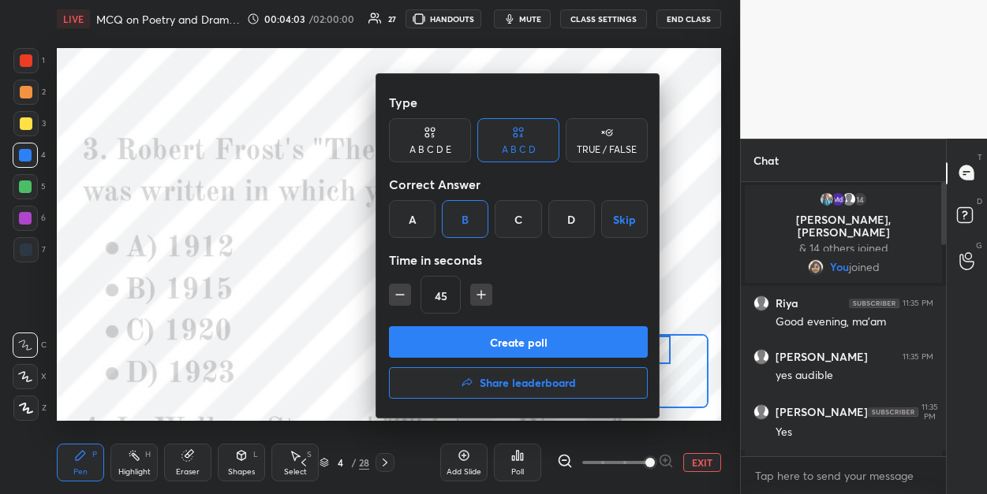
click at [438, 345] on button "Create poll" at bounding box center [518, 342] width 259 height 32
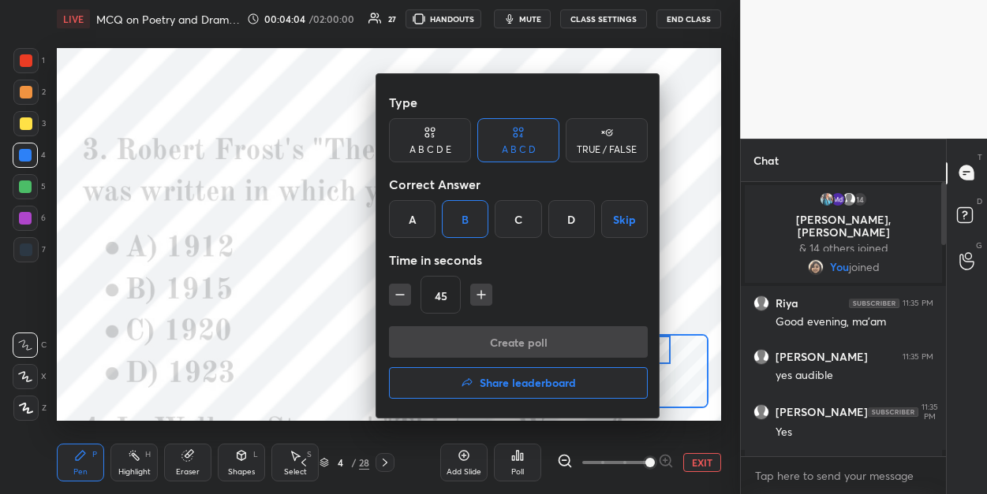
scroll to position [105, 200]
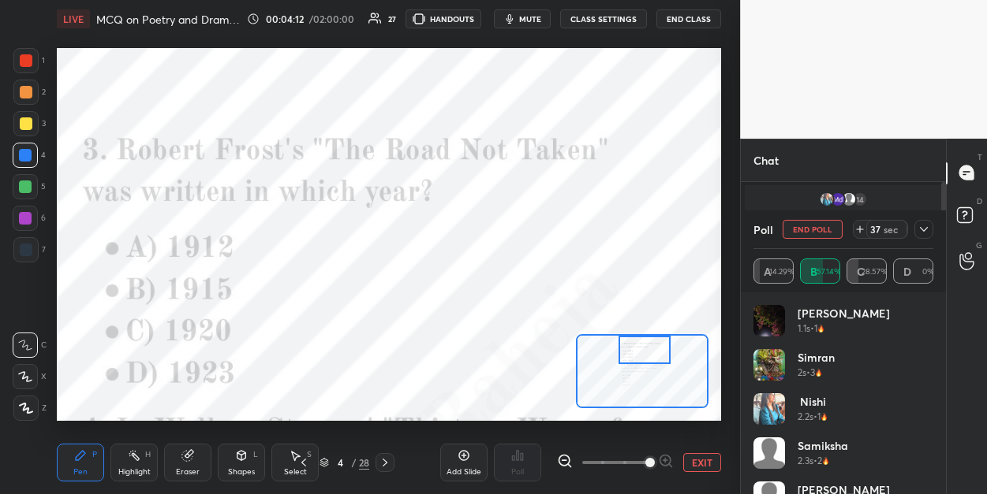
click at [26, 185] on div at bounding box center [25, 187] width 13 height 13
click at [24, 54] on div at bounding box center [26, 60] width 13 height 13
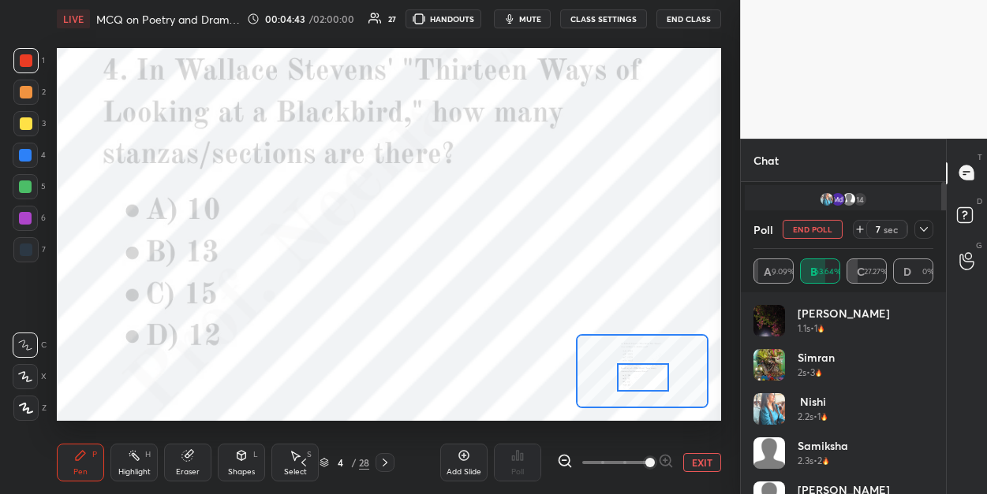
drag, startPoint x: 633, startPoint y: 349, endPoint x: 632, endPoint y: 376, distance: 27.6
click at [632, 376] on div at bounding box center [643, 378] width 52 height 28
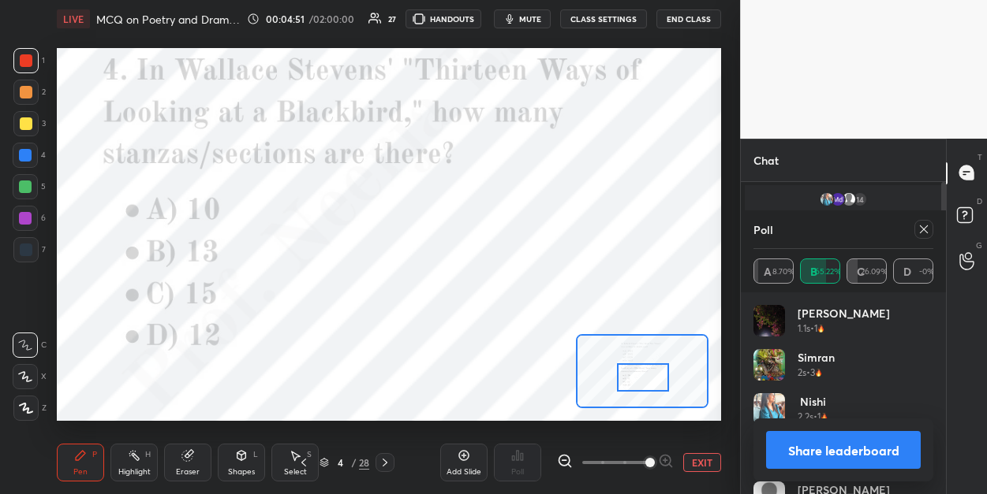
click at [921, 233] on icon at bounding box center [923, 229] width 13 height 13
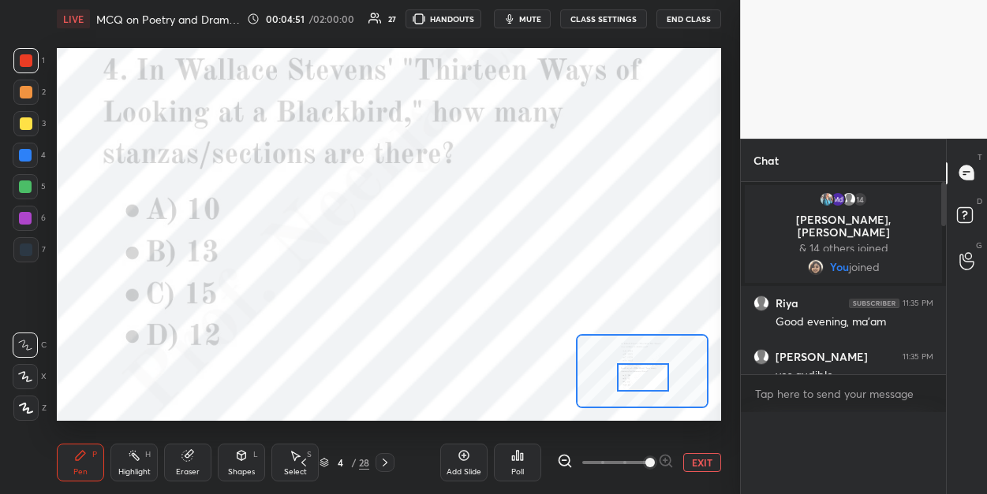
scroll to position [0, 0]
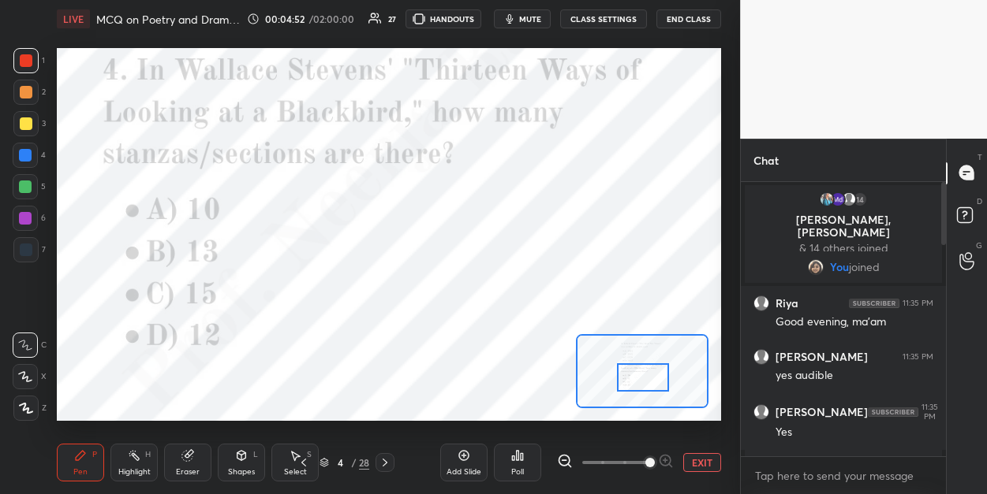
click at [517, 468] on div "Poll" at bounding box center [517, 472] width 13 height 8
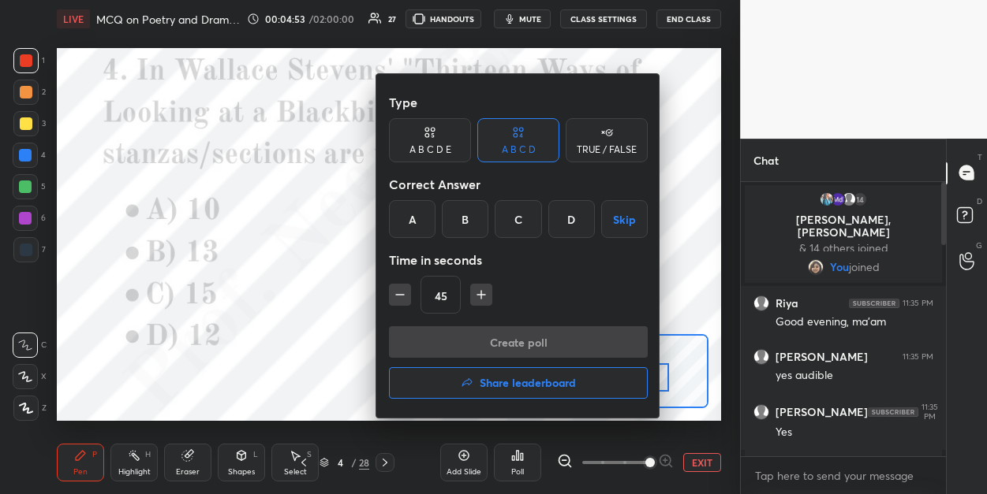
click at [467, 223] on div "B" at bounding box center [465, 219] width 47 height 38
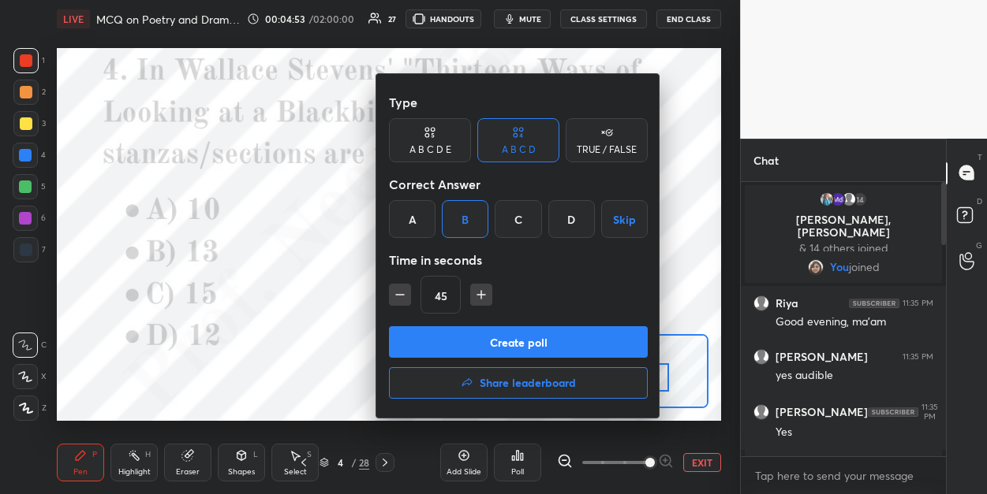
click at [456, 351] on button "Create poll" at bounding box center [518, 342] width 259 height 32
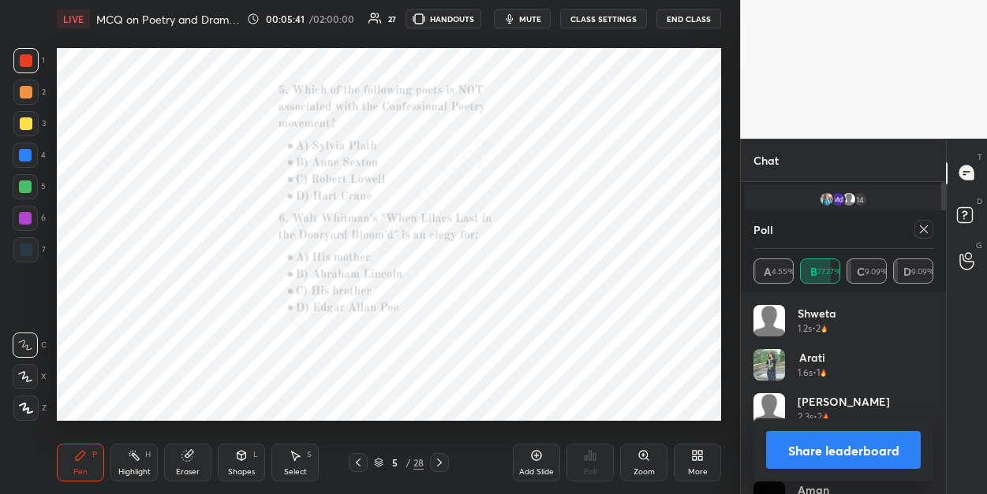
click at [650, 453] on div "Zoom" at bounding box center [643, 463] width 47 height 38
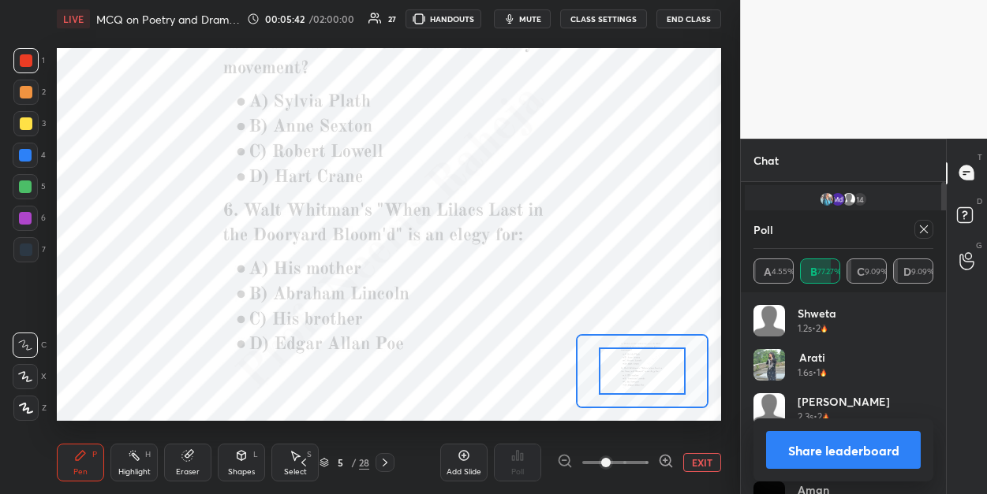
click at [650, 453] on div "Add Slide Poll EXIT" at bounding box center [580, 463] width 281 height 88
click at [664, 461] on icon at bounding box center [665, 461] width 4 height 0
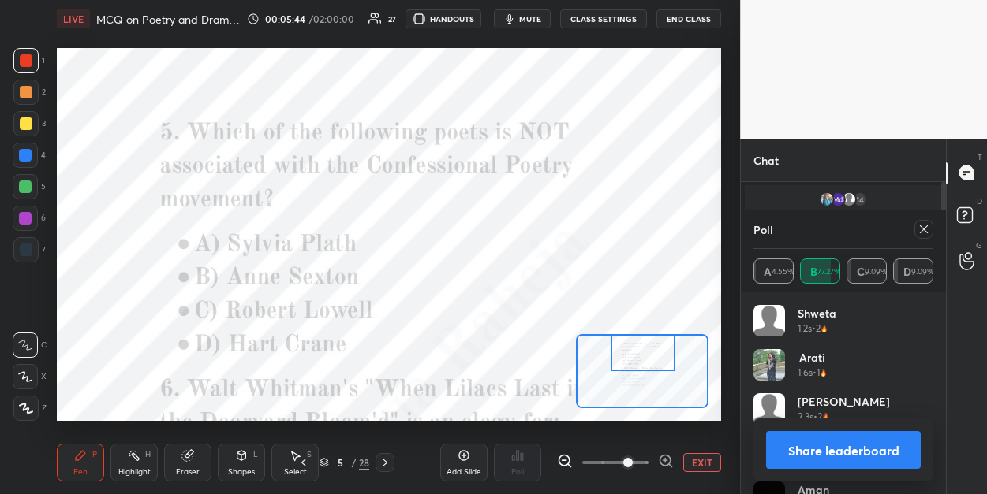
drag, startPoint x: 643, startPoint y: 368, endPoint x: 644, endPoint y: 341, distance: 27.6
click at [644, 341] on div at bounding box center [642, 352] width 65 height 35
click at [920, 228] on icon at bounding box center [923, 229] width 13 height 13
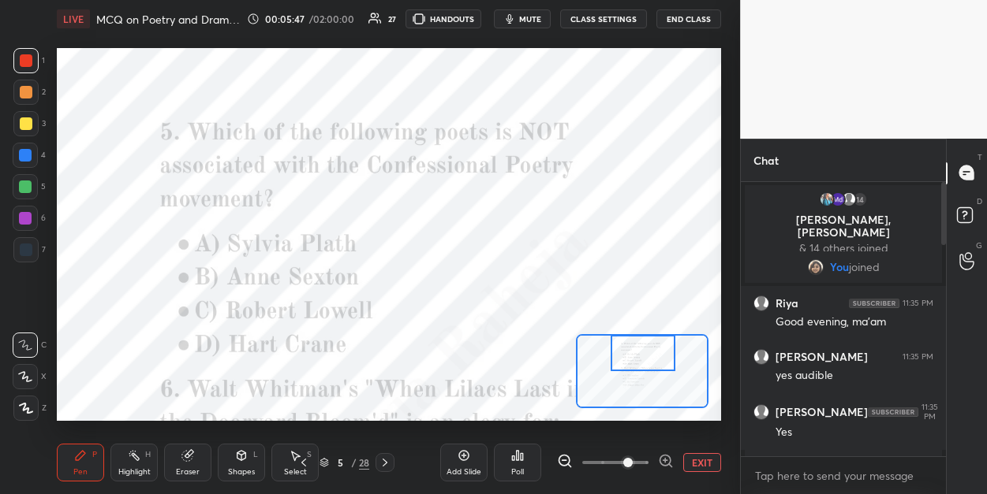
click at [516, 464] on div "Poll" at bounding box center [517, 463] width 47 height 38
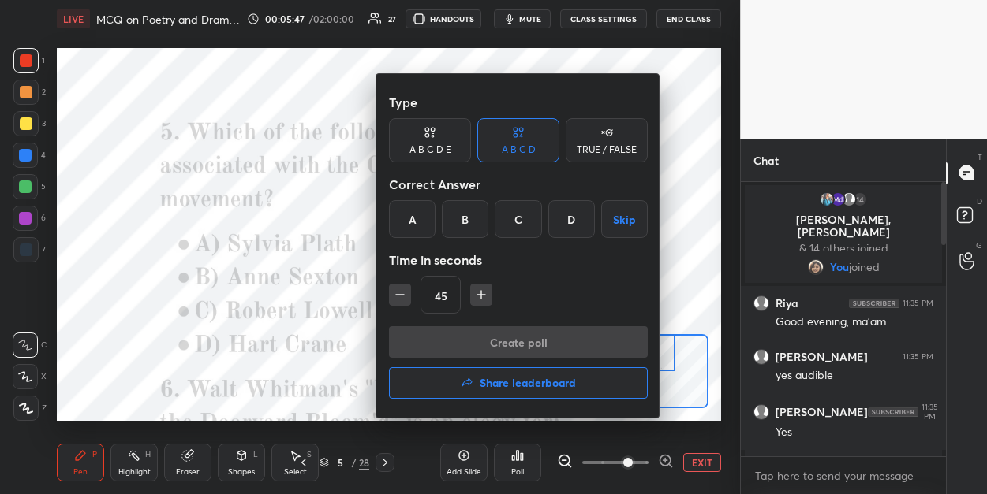
click at [574, 222] on div "D" at bounding box center [571, 219] width 47 height 38
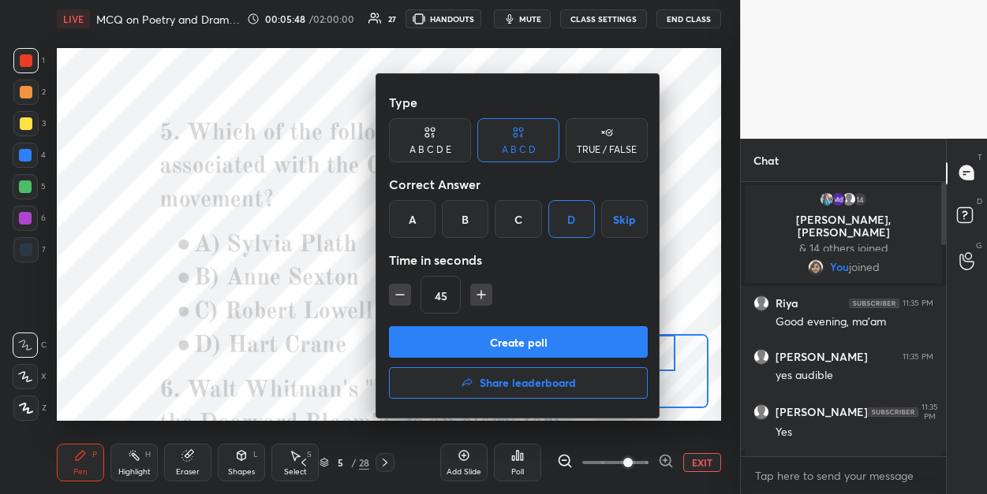
click at [521, 334] on button "Create poll" at bounding box center [518, 342] width 259 height 32
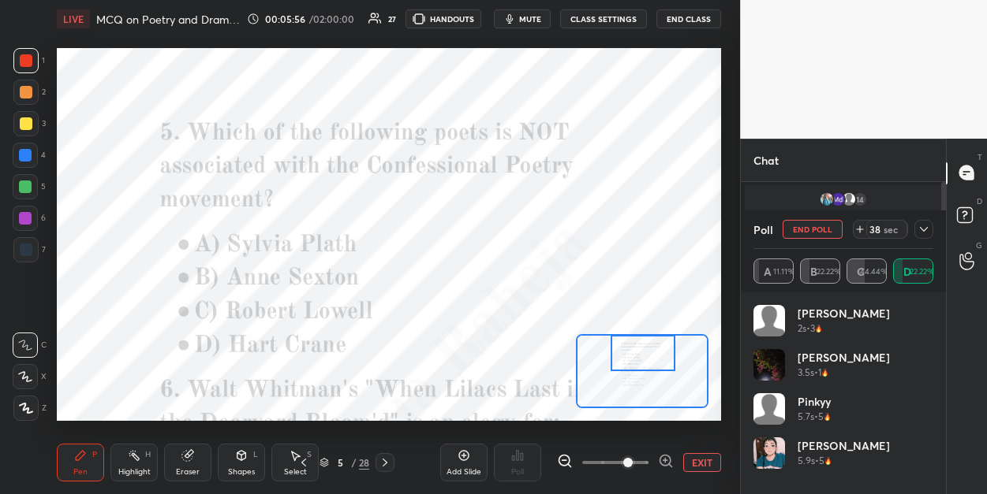
click at [26, 185] on div at bounding box center [25, 187] width 13 height 13
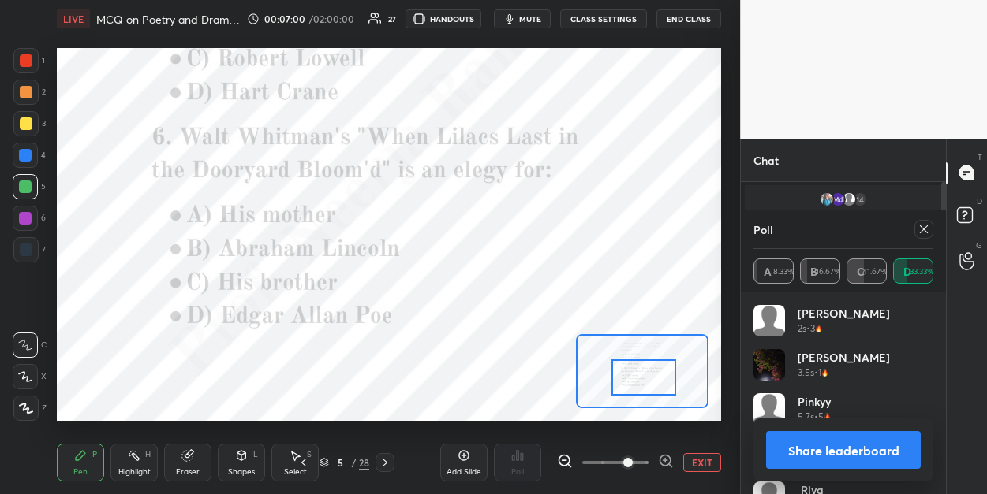
drag, startPoint x: 632, startPoint y: 347, endPoint x: 633, endPoint y: 371, distance: 24.5
click at [633, 371] on div at bounding box center [643, 377] width 65 height 35
click at [923, 231] on icon at bounding box center [923, 229] width 13 height 13
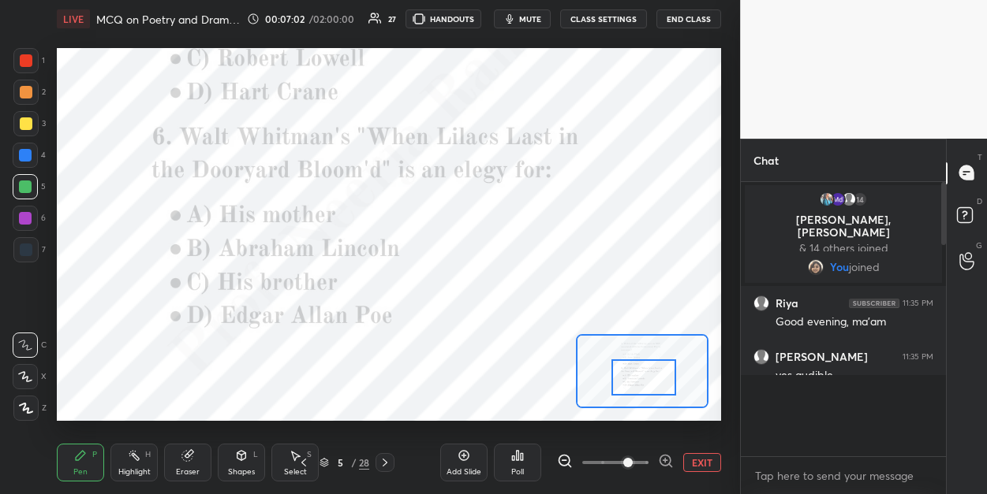
scroll to position [5, 5]
click at [511, 461] on icon at bounding box center [517, 456] width 13 height 13
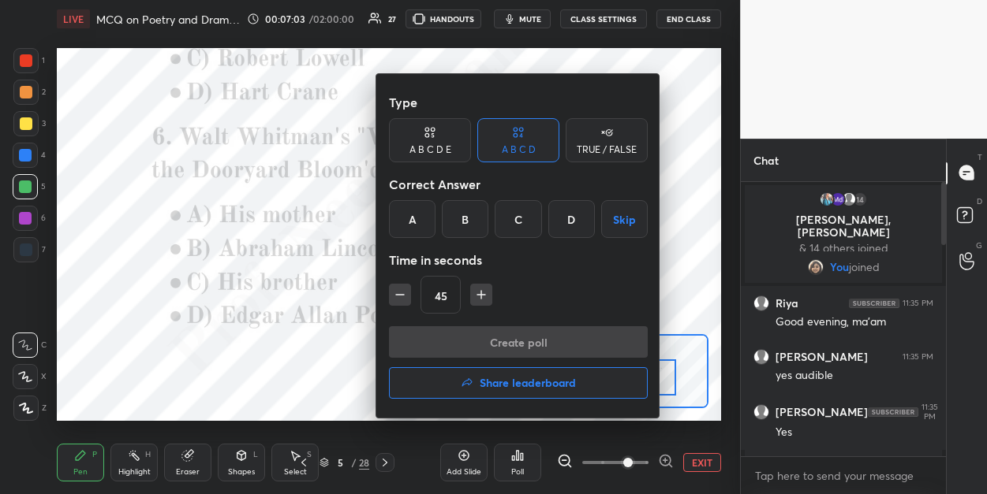
click at [462, 224] on div "B" at bounding box center [465, 219] width 47 height 38
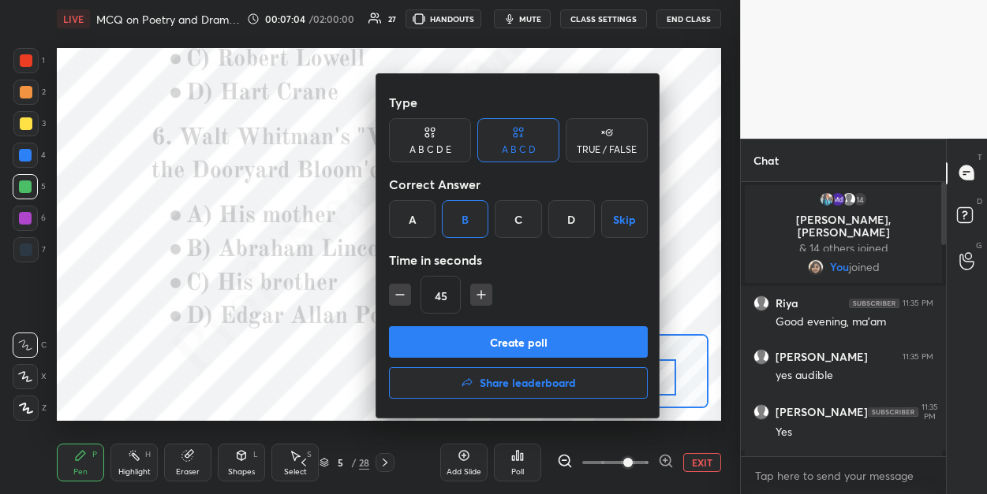
click at [454, 339] on button "Create poll" at bounding box center [518, 342] width 259 height 32
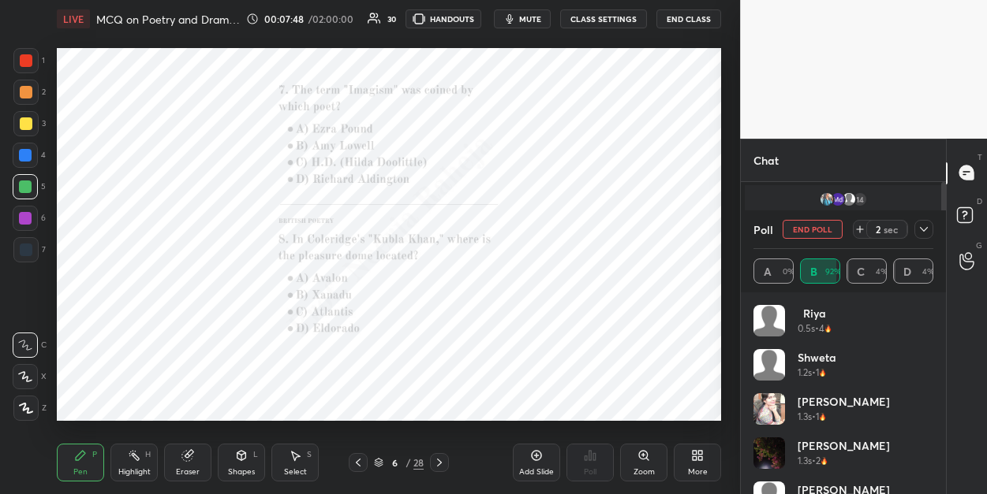
click at [647, 458] on icon at bounding box center [643, 456] width 13 height 13
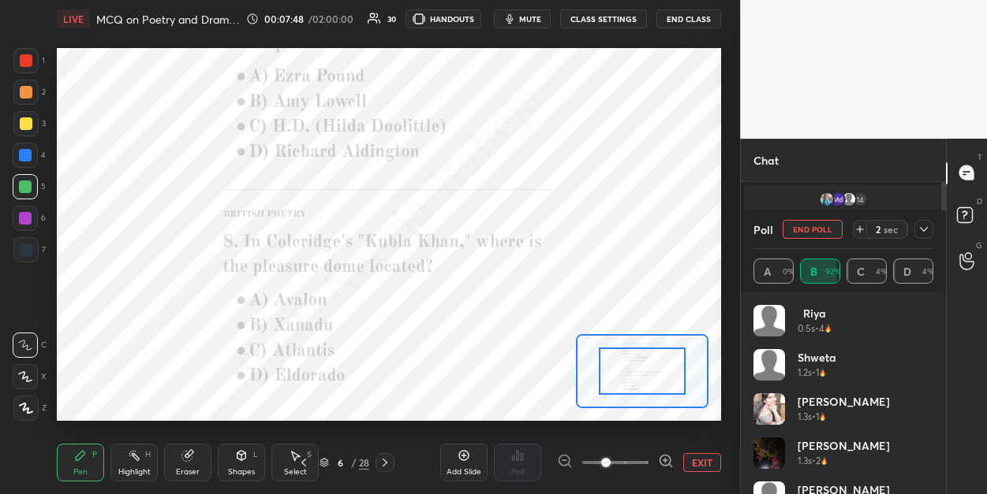
click at [647, 458] on span at bounding box center [615, 463] width 66 height 24
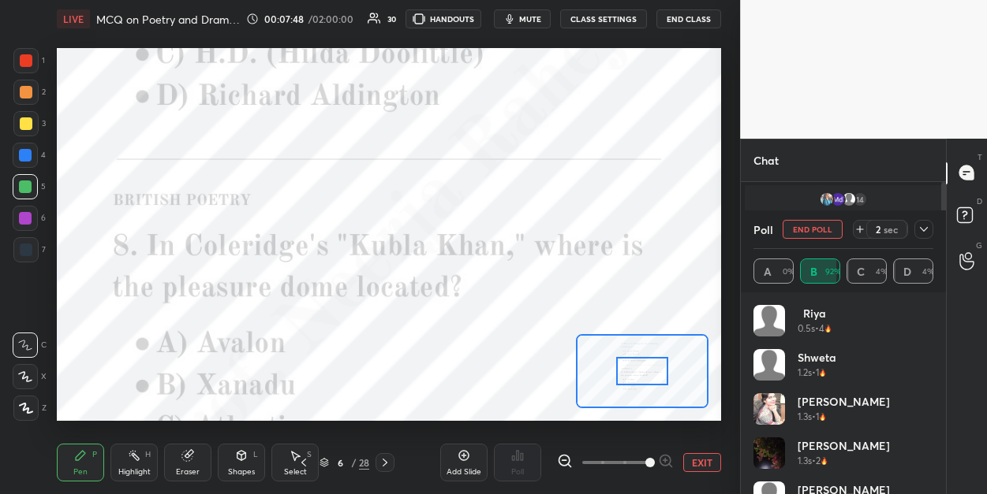
click at [647, 458] on span at bounding box center [649, 462] width 9 height 9
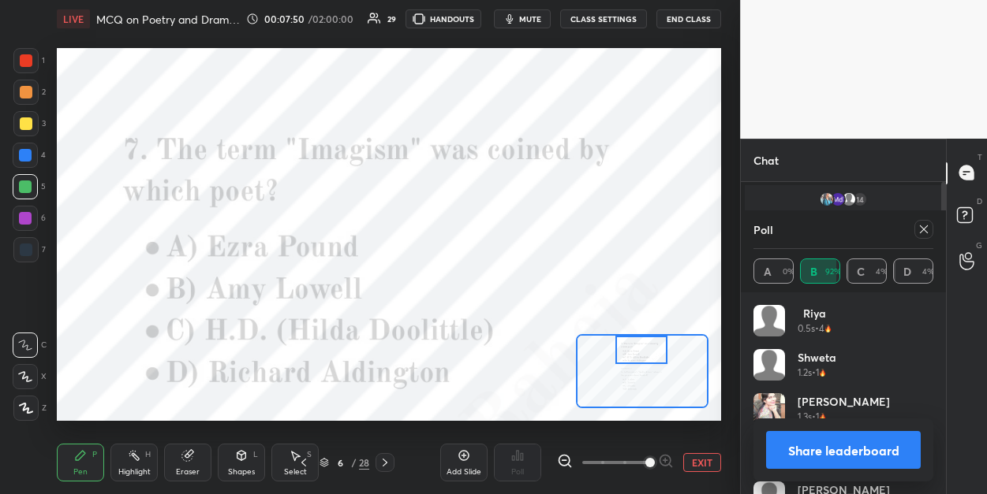
click at [643, 318] on div "Setting up your live class Poll for secs No correct answer Start poll" at bounding box center [389, 235] width 664 height 374
click at [918, 226] on icon at bounding box center [923, 229] width 13 height 13
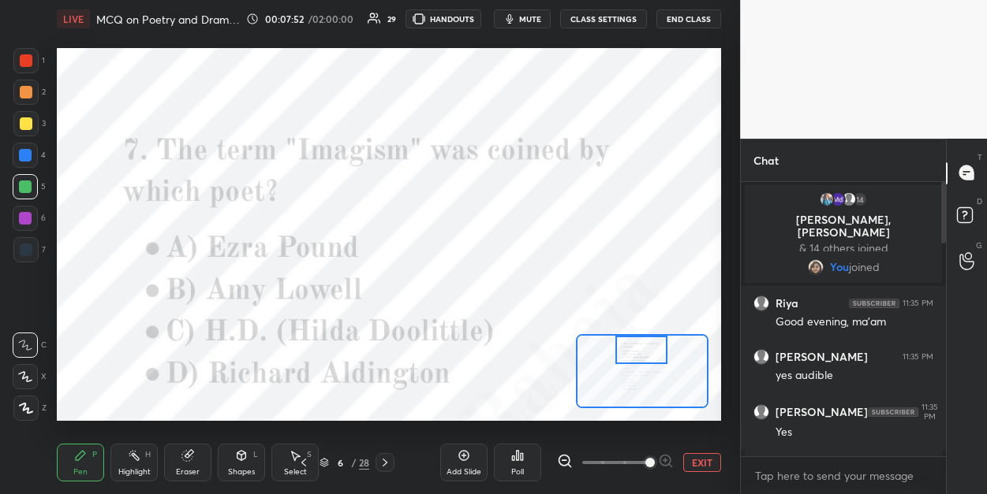
click at [520, 458] on icon at bounding box center [521, 456] width 2 height 7
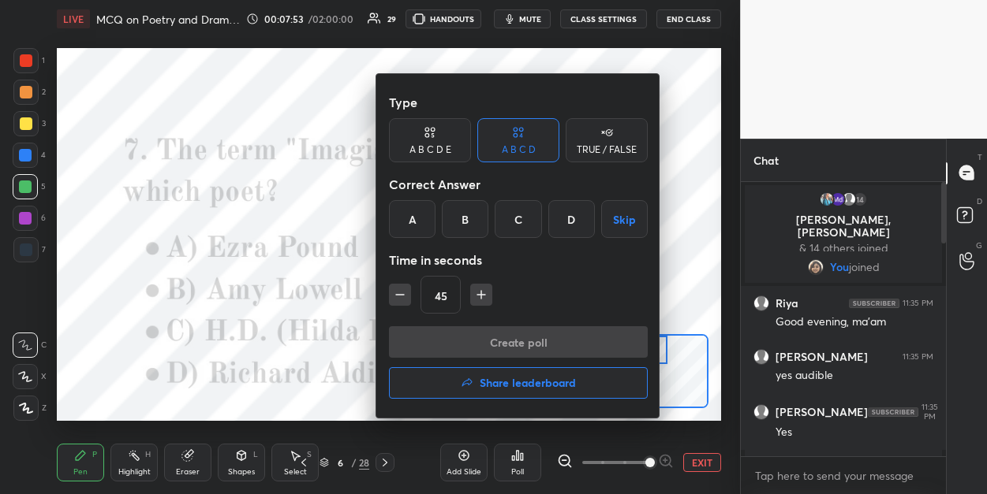
click at [421, 225] on div "A" at bounding box center [412, 219] width 47 height 38
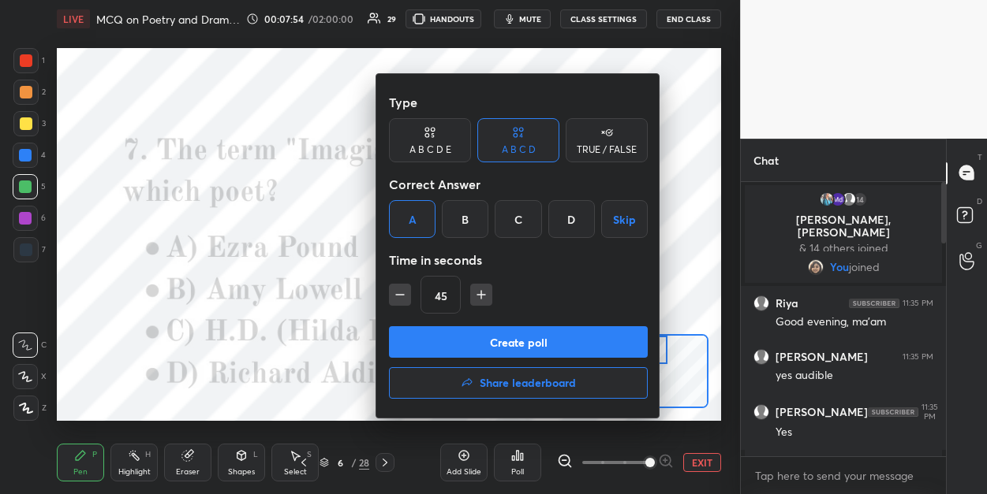
click at [433, 355] on button "Create poll" at bounding box center [518, 342] width 259 height 32
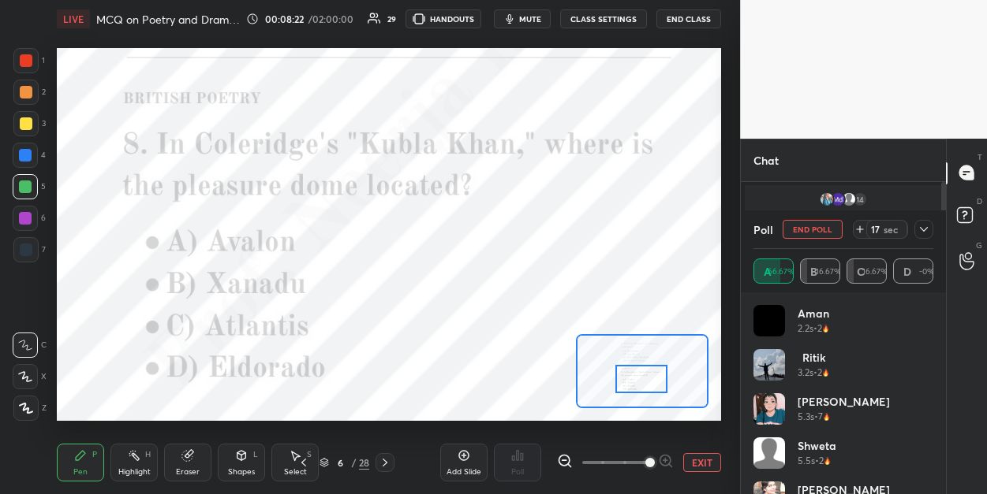
drag, startPoint x: 621, startPoint y: 349, endPoint x: 621, endPoint y: 378, distance: 29.2
click at [621, 378] on div at bounding box center [641, 379] width 52 height 28
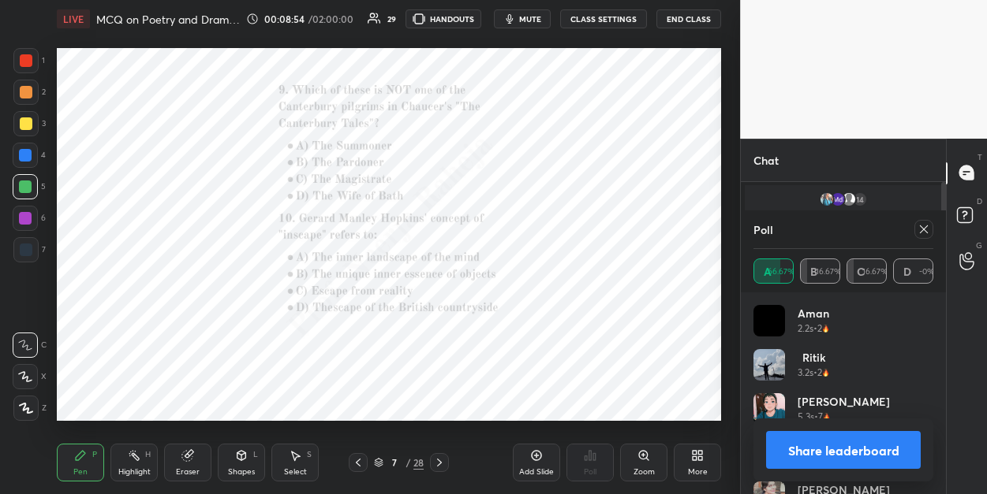
click at [643, 461] on icon at bounding box center [643, 456] width 13 height 13
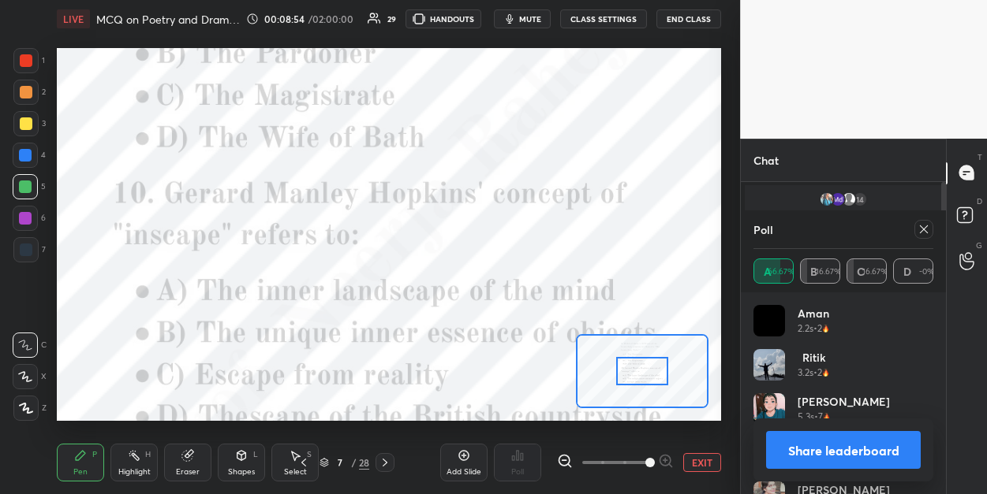
click at [645, 461] on span at bounding box center [649, 462] width 9 height 9
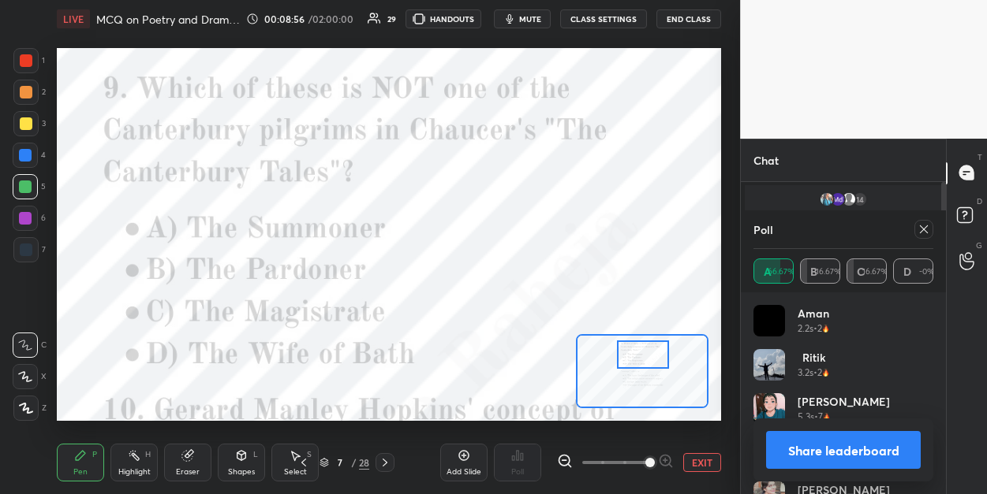
drag, startPoint x: 634, startPoint y: 379, endPoint x: 635, endPoint y: 362, distance: 16.6
click at [635, 362] on div at bounding box center [643, 355] width 52 height 28
click at [927, 230] on icon at bounding box center [923, 229] width 13 height 13
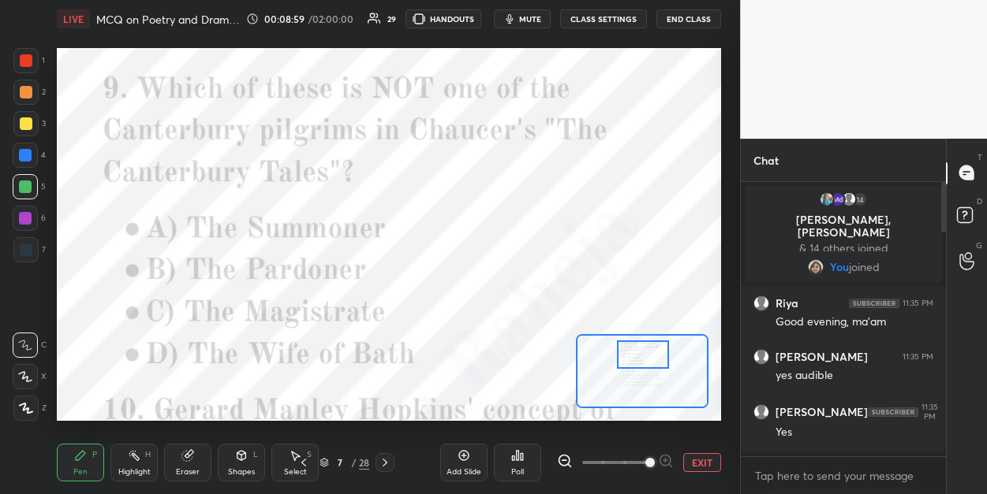
scroll to position [6, 5]
click at [528, 459] on div "Poll" at bounding box center [517, 463] width 47 height 38
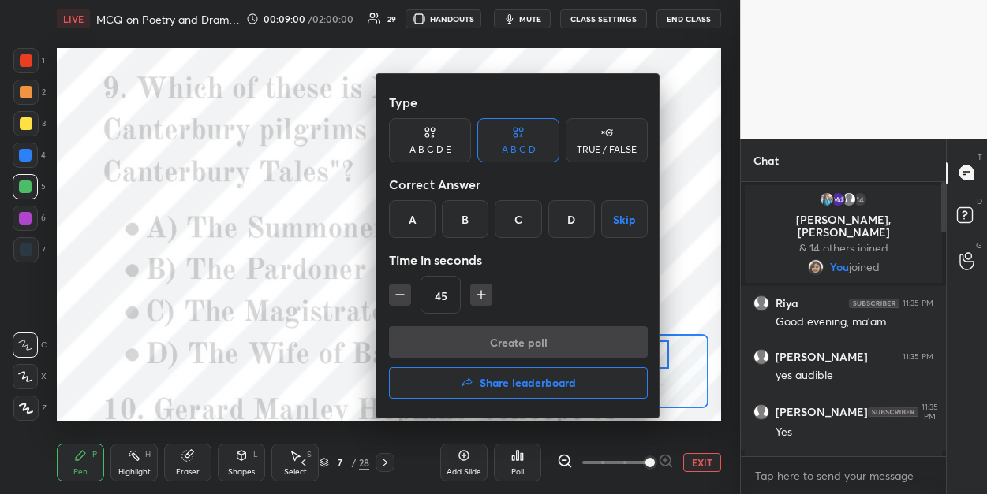
click at [533, 224] on div "C" at bounding box center [517, 219] width 47 height 38
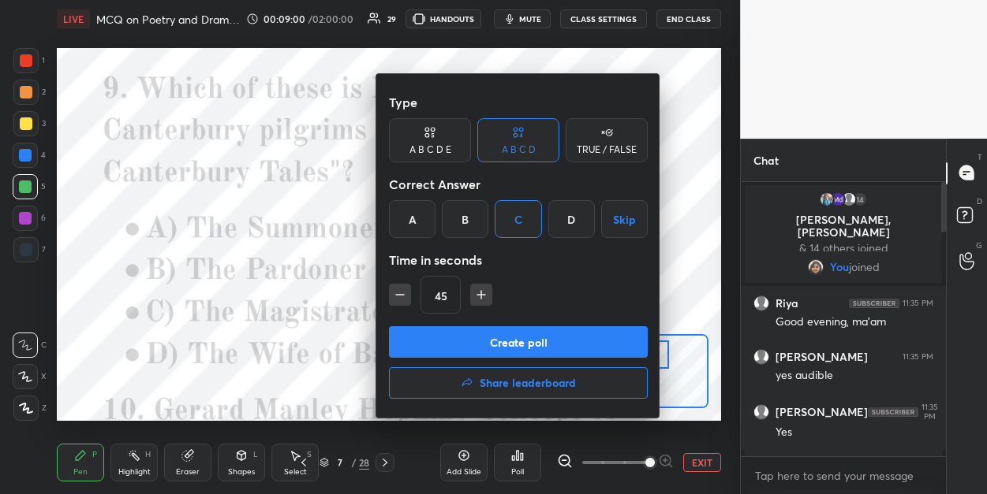
click at [516, 338] on button "Create poll" at bounding box center [518, 342] width 259 height 32
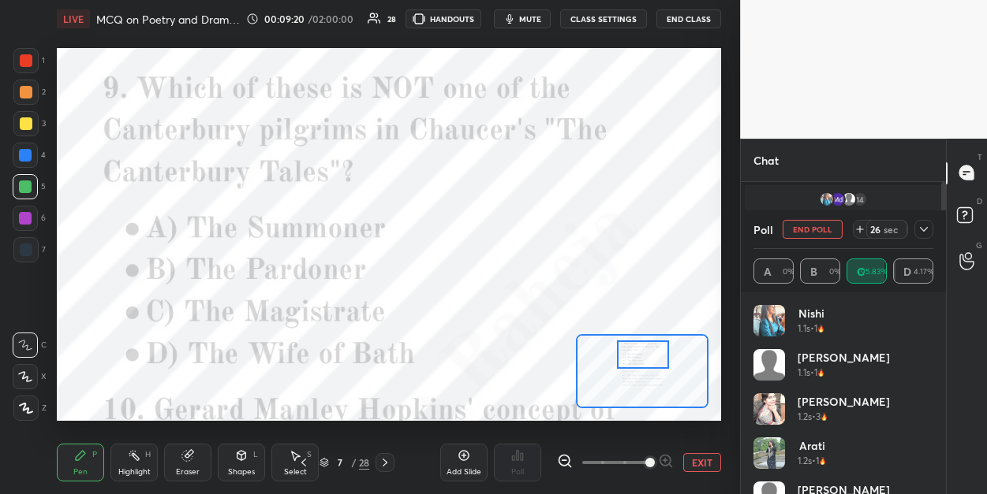
scroll to position [188, 200]
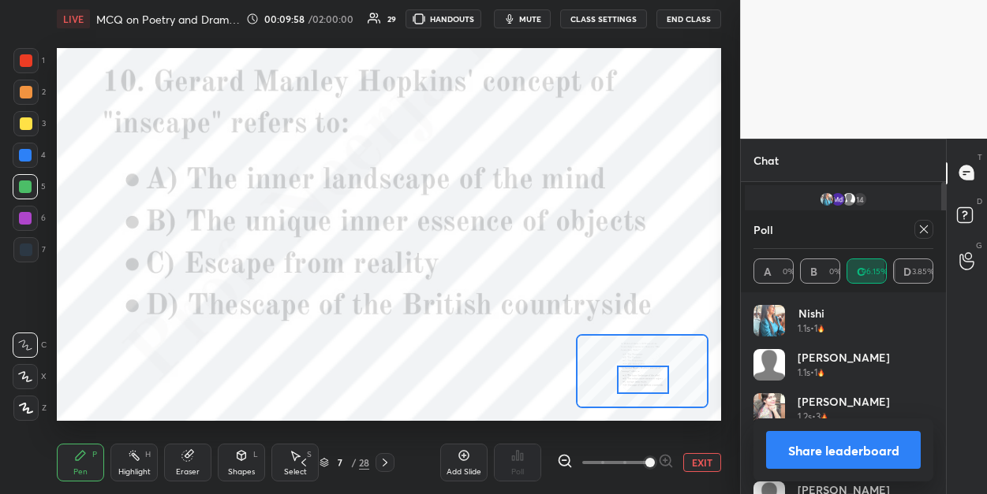
drag, startPoint x: 632, startPoint y: 361, endPoint x: 632, endPoint y: 386, distance: 24.4
click at [632, 386] on div at bounding box center [643, 380] width 52 height 28
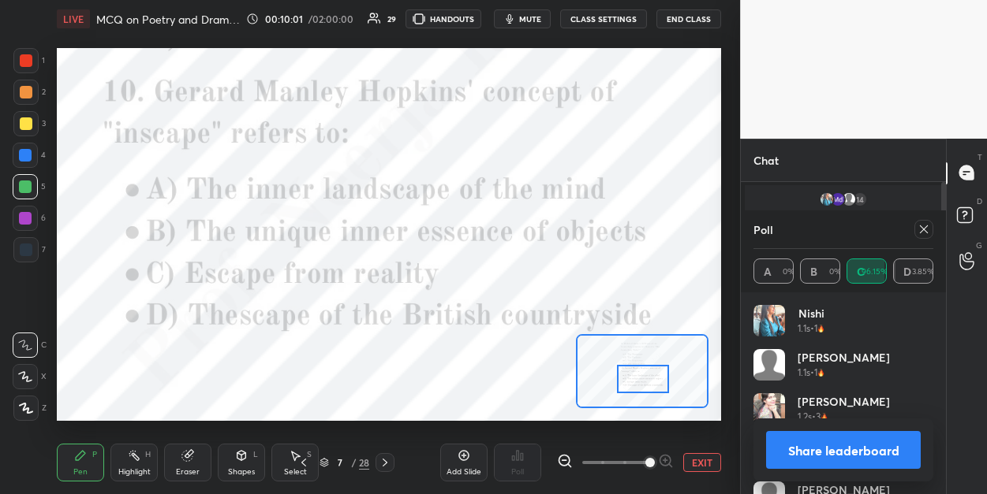
click at [923, 230] on icon at bounding box center [924, 230] width 8 height 8
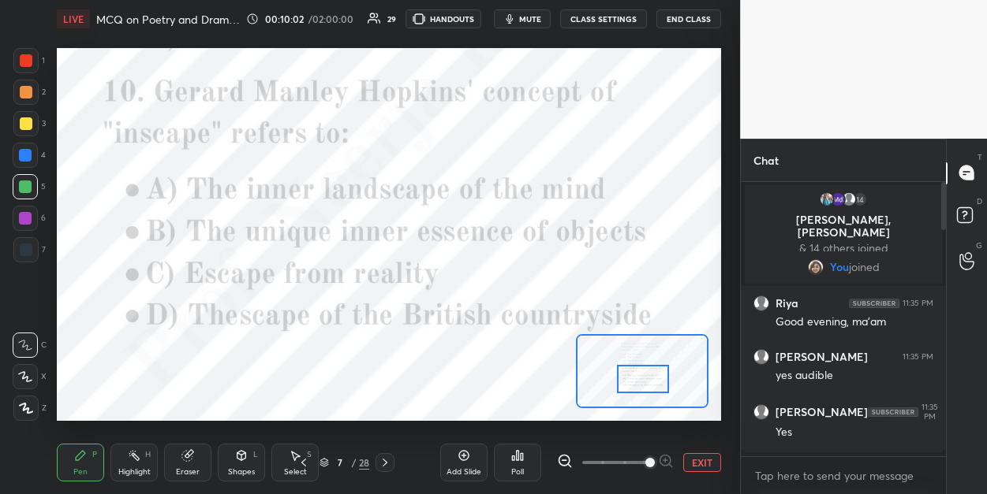
scroll to position [5, 5]
click at [517, 459] on icon at bounding box center [518, 455] width 2 height 9
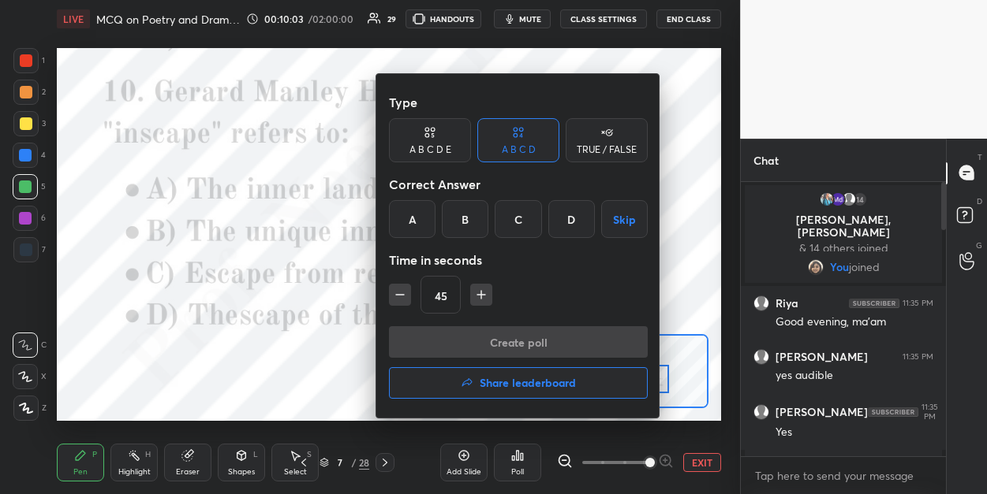
click at [457, 226] on div "B" at bounding box center [465, 219] width 47 height 38
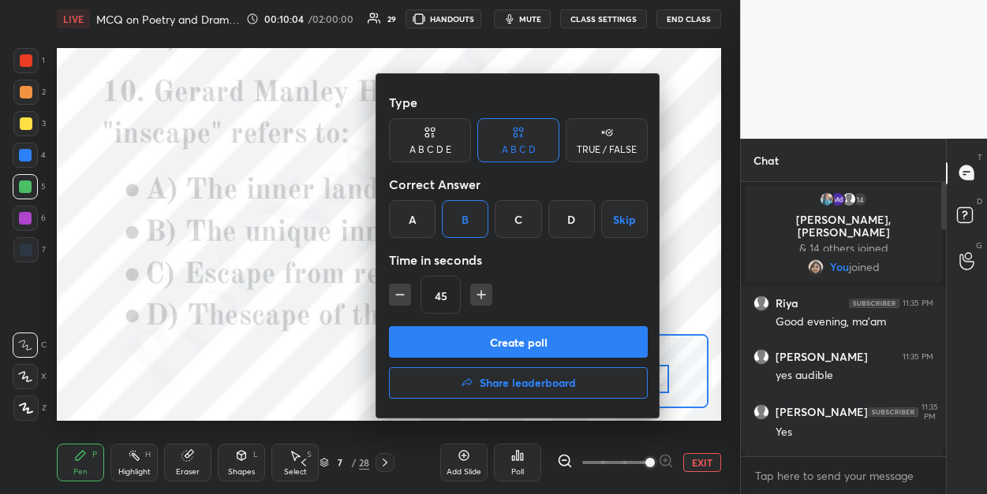
click at [453, 349] on button "Create poll" at bounding box center [518, 342] width 259 height 32
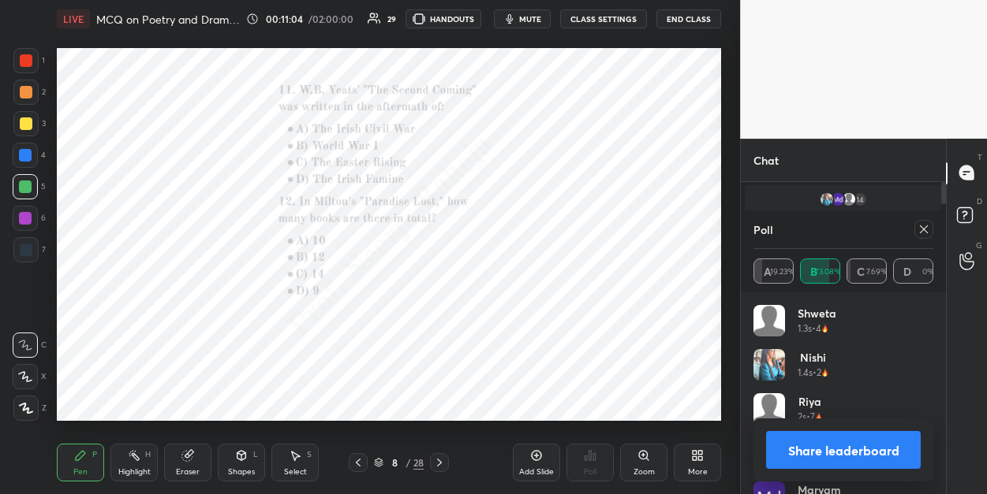
scroll to position [188, 200]
click at [645, 456] on icon at bounding box center [643, 455] width 9 height 9
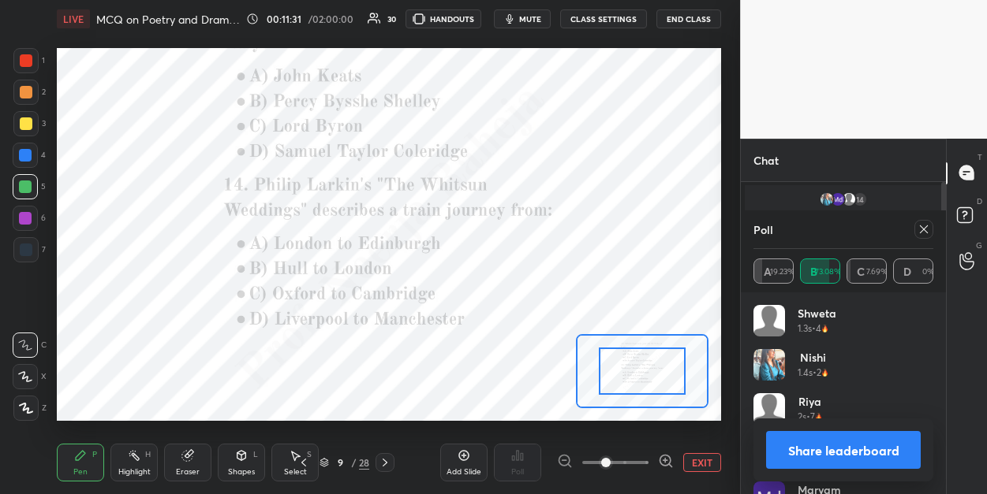
click at [645, 456] on span at bounding box center [615, 463] width 66 height 24
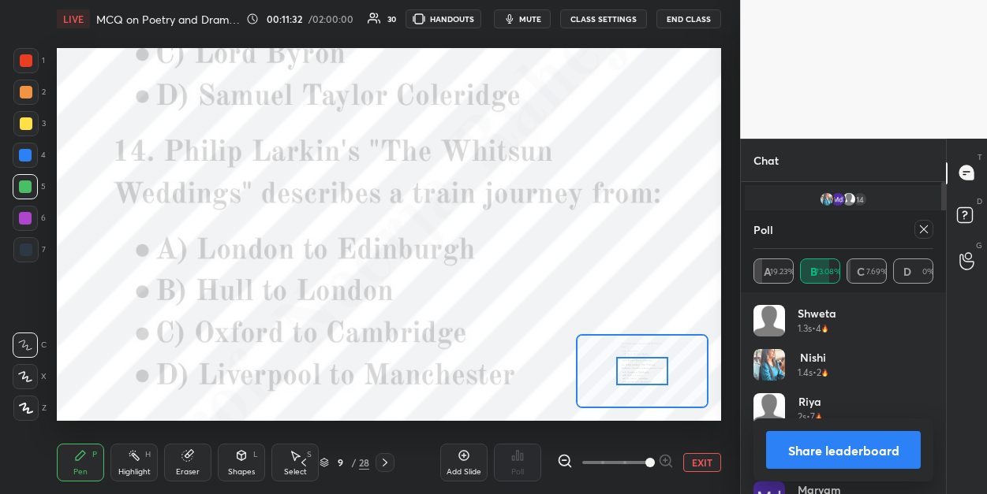
click at [645, 458] on span at bounding box center [649, 462] width 9 height 9
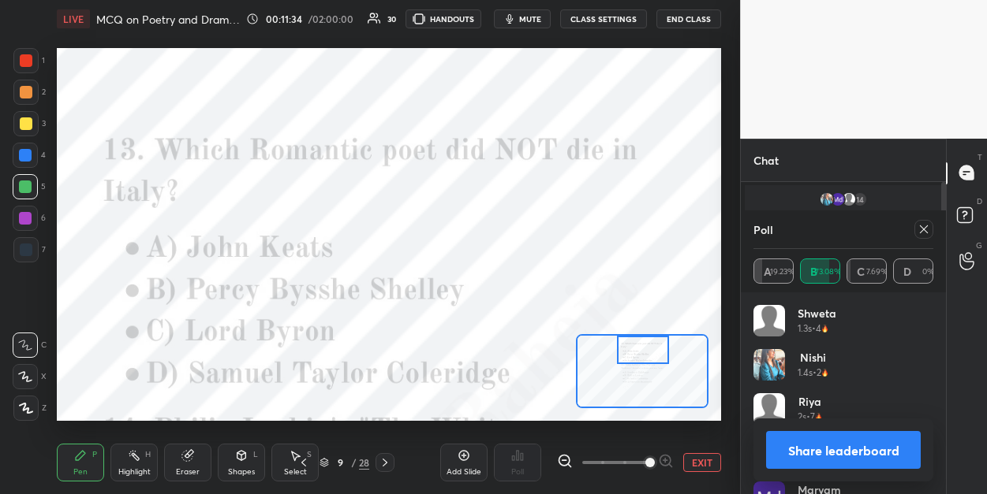
drag, startPoint x: 643, startPoint y: 382, endPoint x: 643, endPoint y: 360, distance: 21.3
click at [643, 360] on div at bounding box center [643, 350] width 52 height 28
click at [921, 226] on icon at bounding box center [923, 229] width 13 height 13
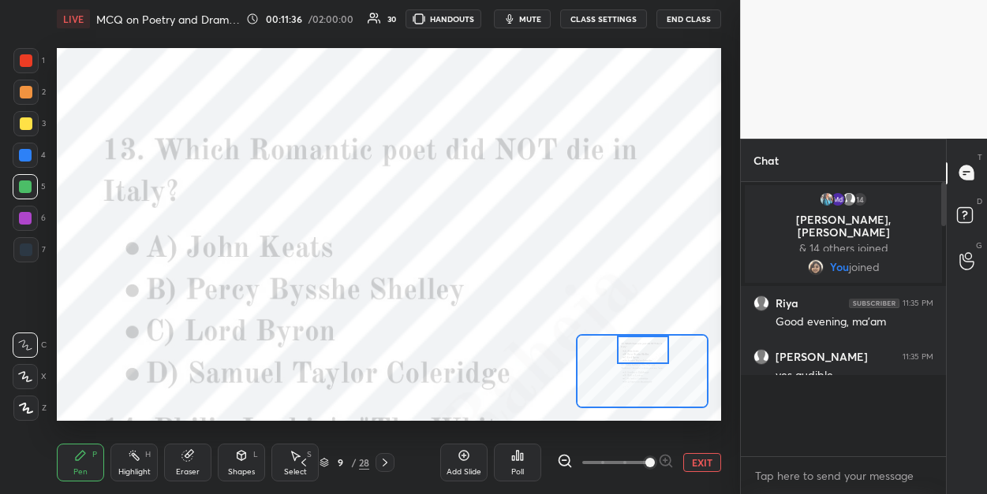
scroll to position [5, 5]
click at [521, 468] on div "Poll" at bounding box center [517, 472] width 13 height 8
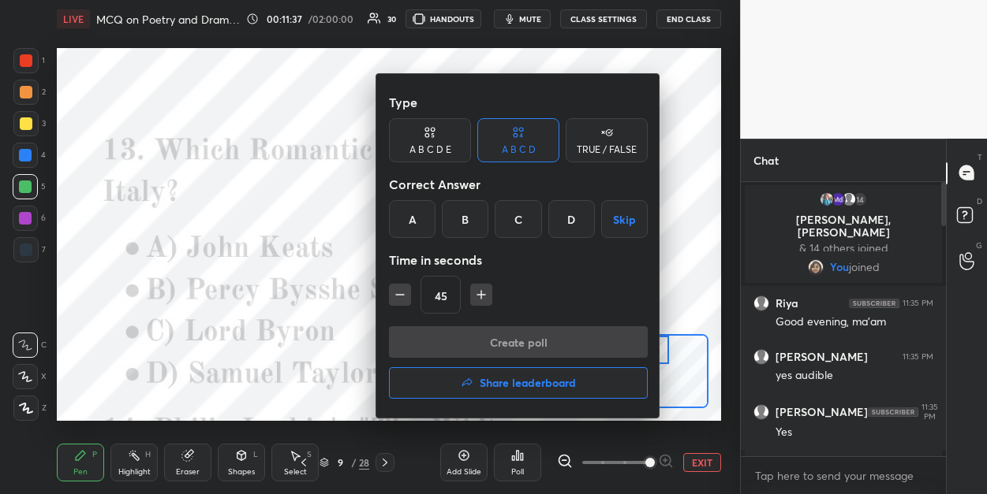
click at [581, 221] on div "D" at bounding box center [571, 219] width 47 height 38
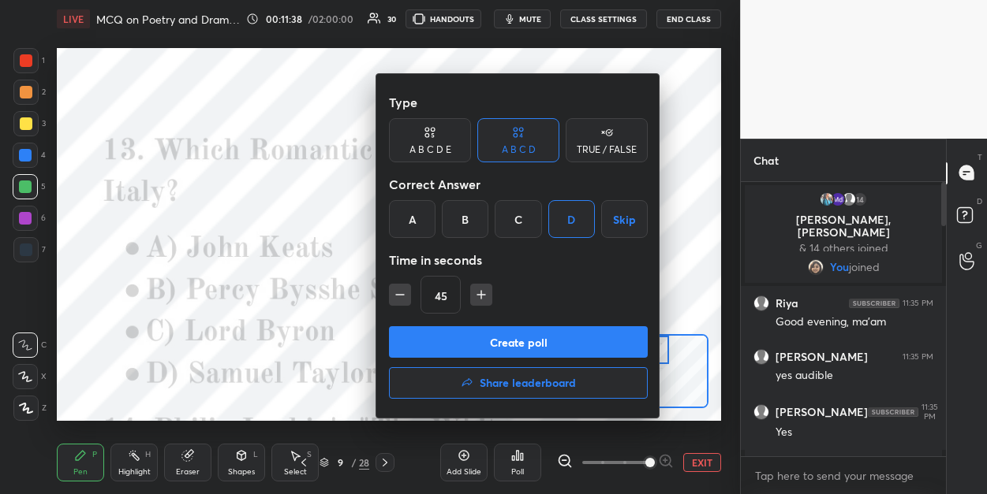
click at [525, 333] on button "Create poll" at bounding box center [518, 342] width 259 height 32
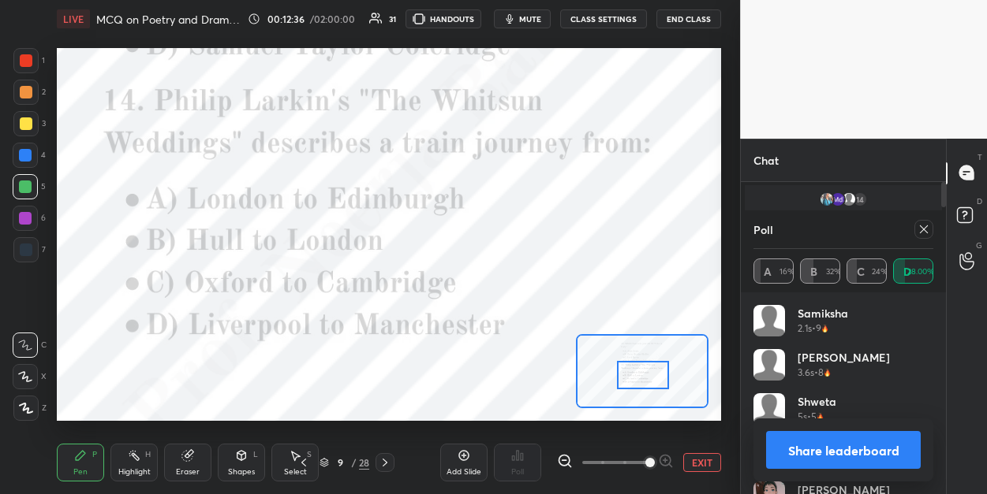
drag, startPoint x: 650, startPoint y: 352, endPoint x: 651, endPoint y: 376, distance: 24.5
click at [651, 376] on div at bounding box center [643, 375] width 52 height 28
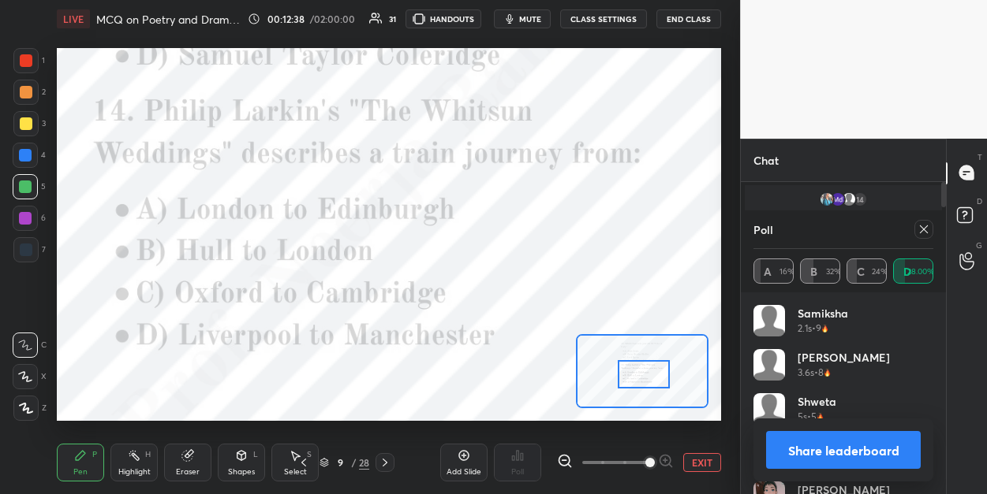
click at [923, 229] on icon at bounding box center [924, 230] width 8 height 8
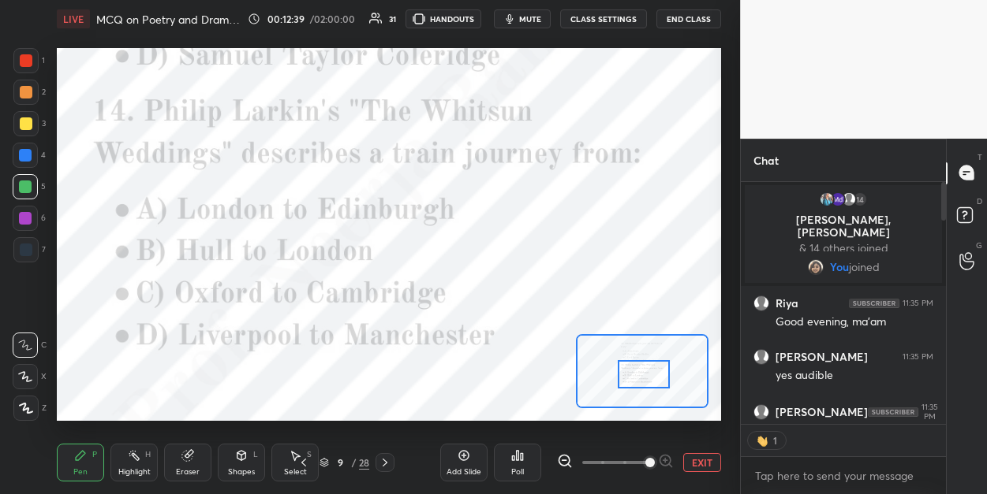
click at [514, 457] on icon at bounding box center [514, 459] width 2 height 4
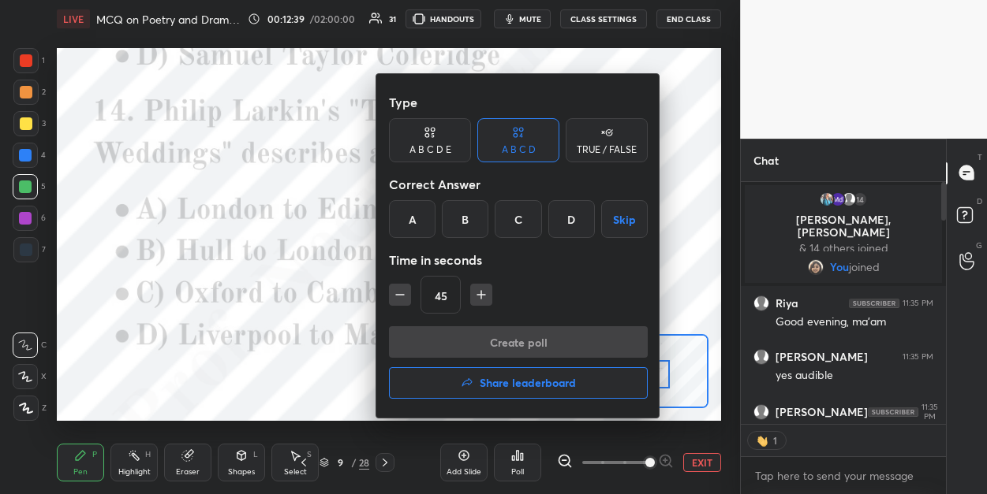
click at [461, 227] on div "B" at bounding box center [465, 219] width 47 height 38
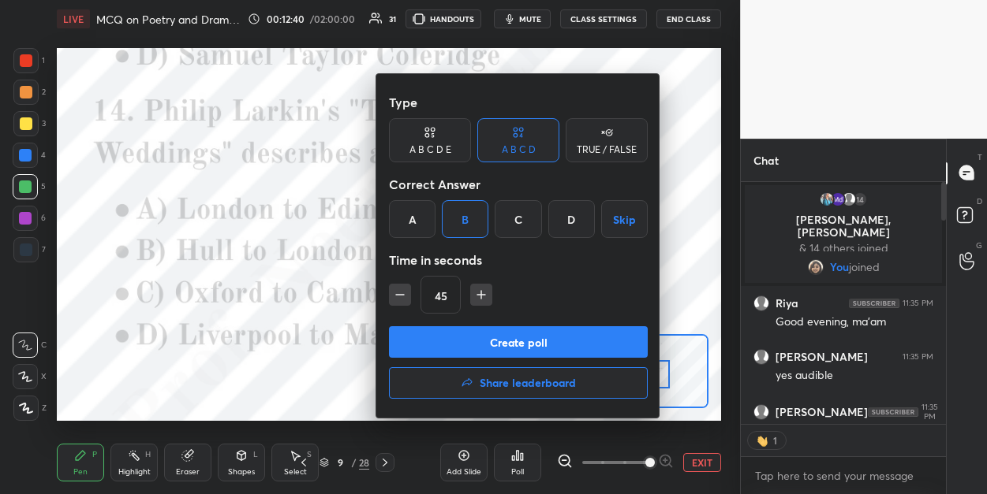
click at [452, 337] on button "Create poll" at bounding box center [518, 342] width 259 height 32
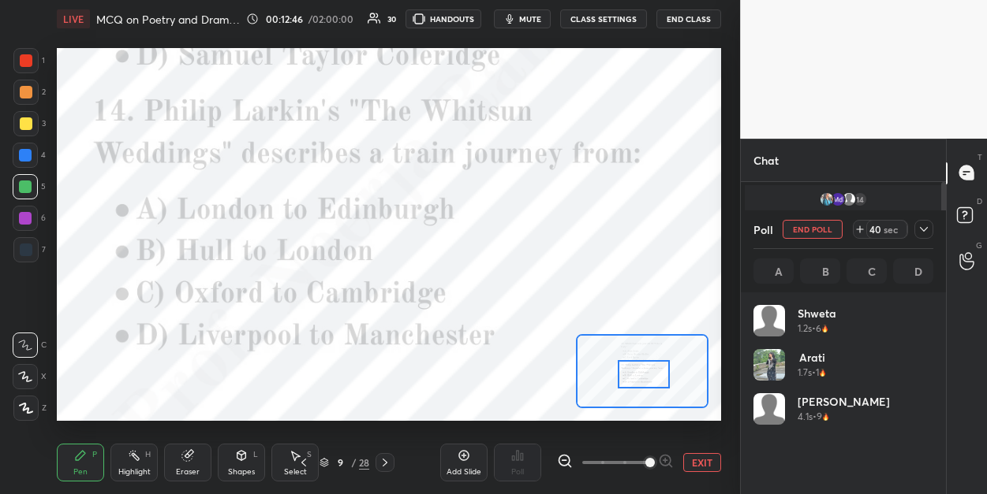
scroll to position [188, 200]
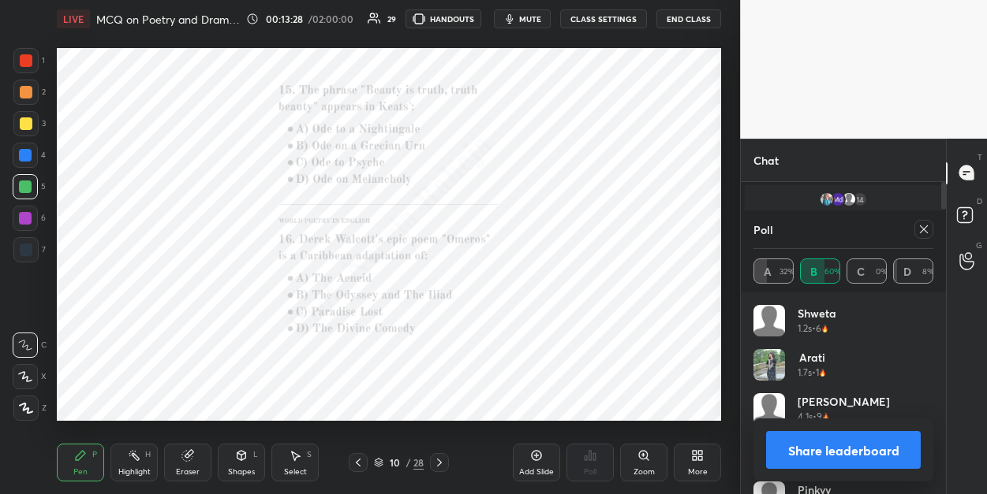
click at [643, 454] on icon at bounding box center [643, 454] width 0 height 3
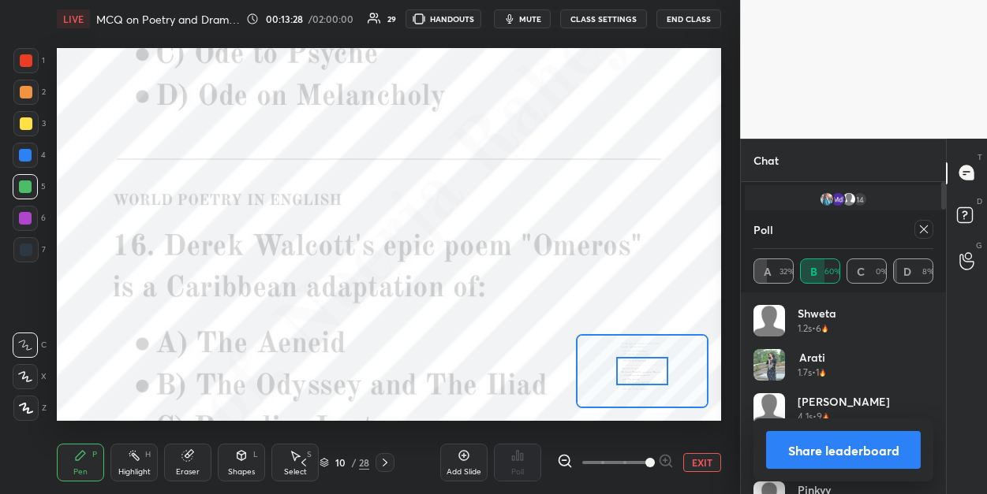
click at [643, 454] on span at bounding box center [615, 463] width 66 height 24
click at [645, 458] on span at bounding box center [649, 462] width 9 height 9
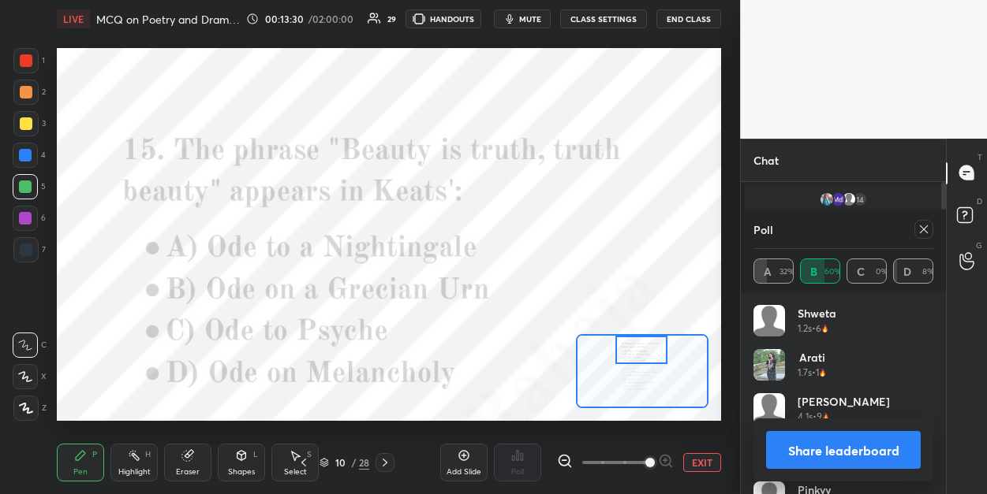
drag, startPoint x: 636, startPoint y: 371, endPoint x: 635, endPoint y: 351, distance: 20.5
click at [635, 351] on div at bounding box center [641, 350] width 52 height 28
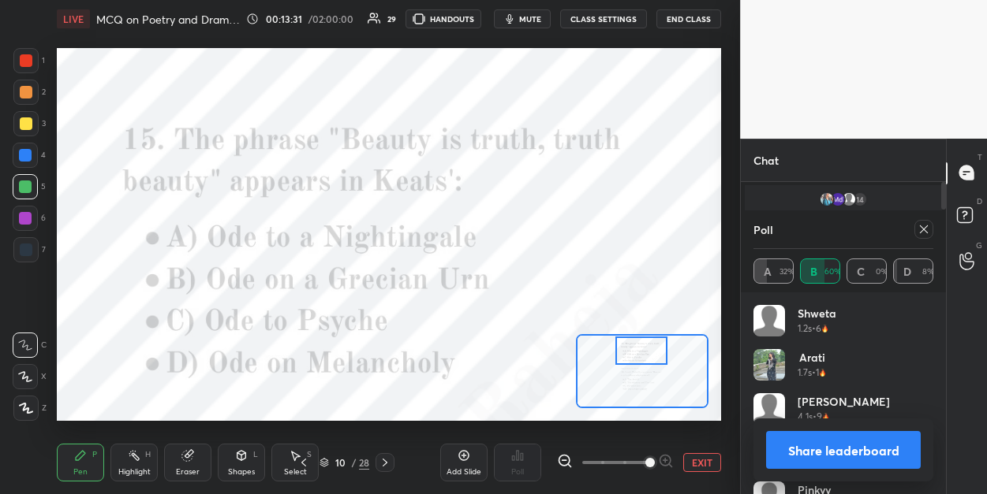
click at [917, 231] on icon at bounding box center [923, 229] width 13 height 13
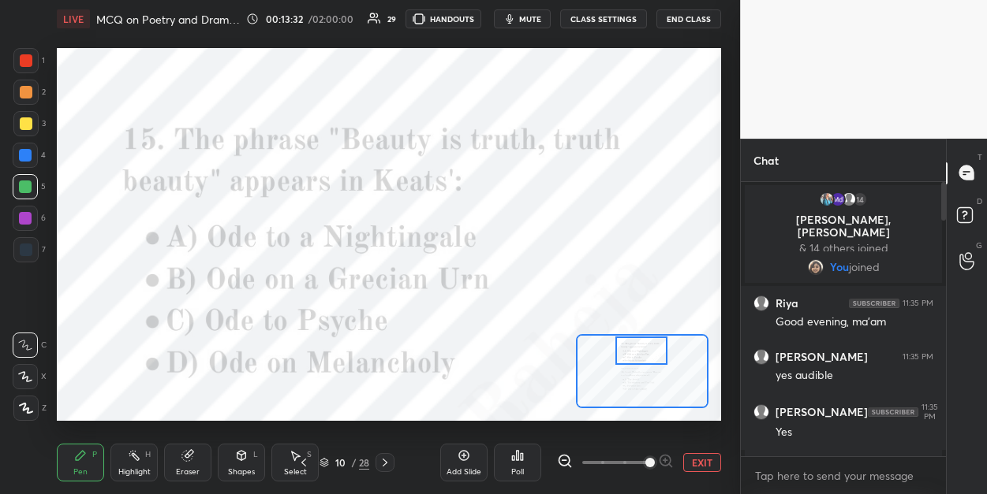
click at [506, 461] on div "Poll" at bounding box center [517, 463] width 47 height 38
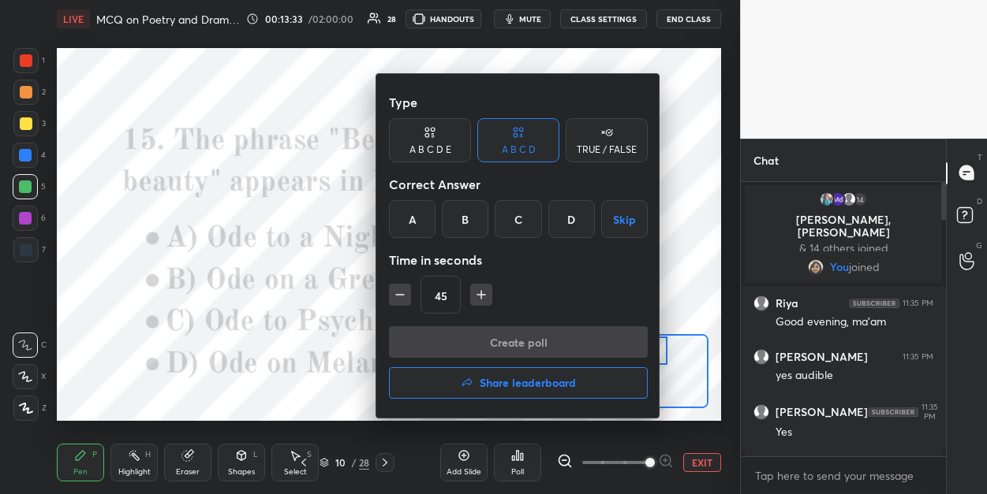
click at [460, 222] on div "B" at bounding box center [465, 219] width 47 height 38
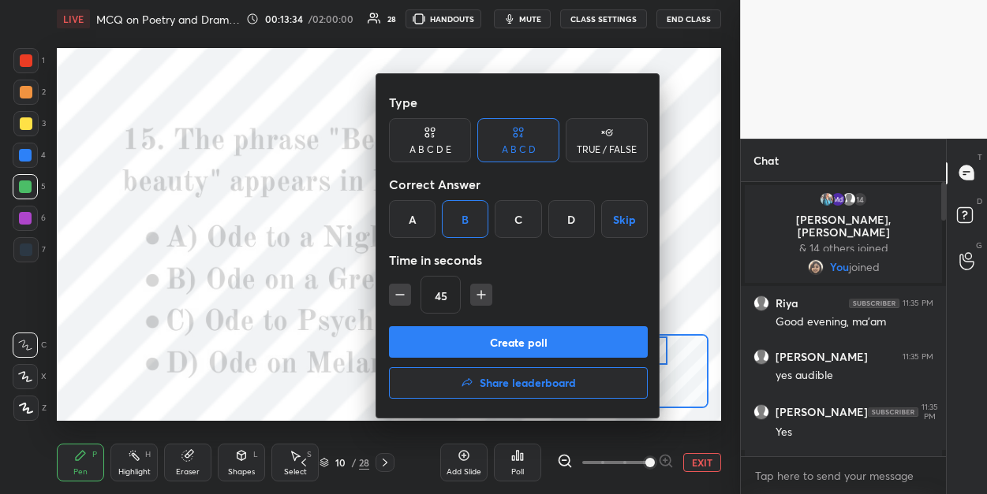
click at [450, 337] on button "Create poll" at bounding box center [518, 342] width 259 height 32
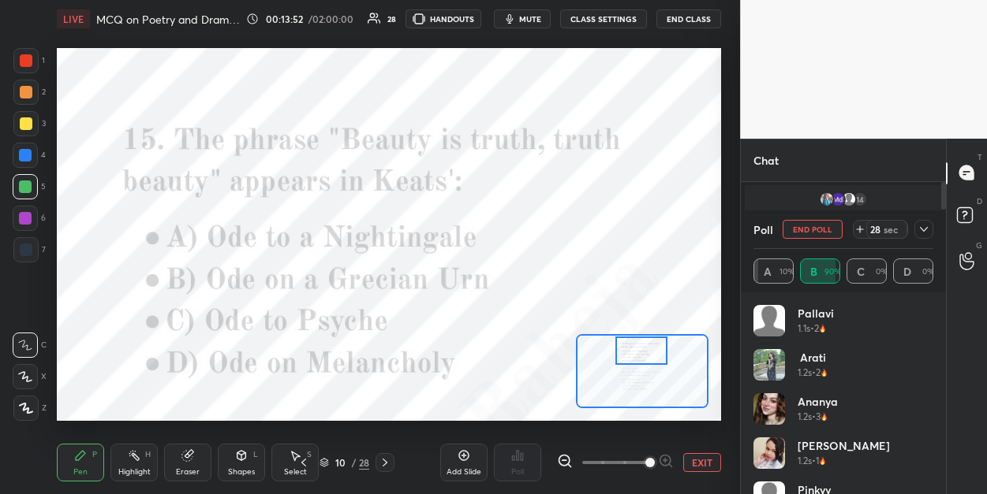
scroll to position [188, 200]
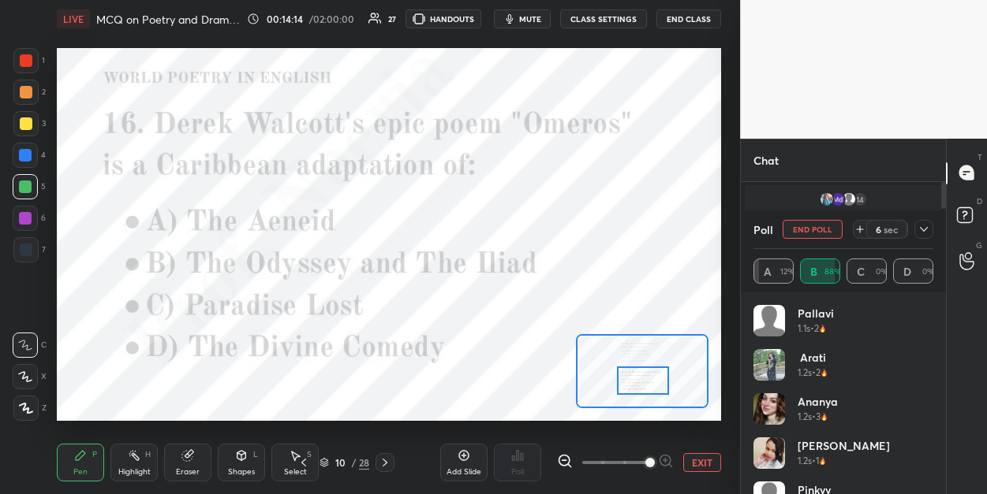
drag, startPoint x: 636, startPoint y: 350, endPoint x: 638, endPoint y: 380, distance: 30.0
click at [638, 380] on div at bounding box center [643, 381] width 52 height 28
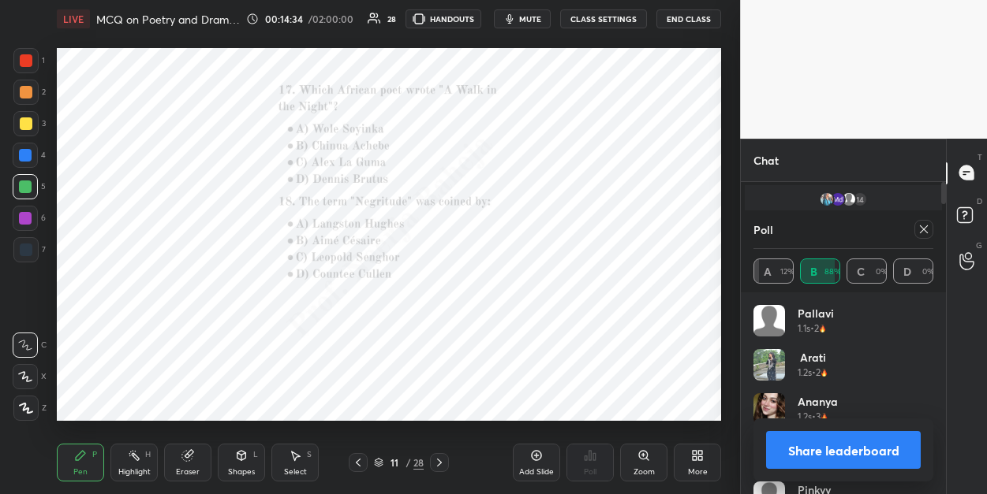
click at [917, 229] on icon at bounding box center [923, 229] width 13 height 13
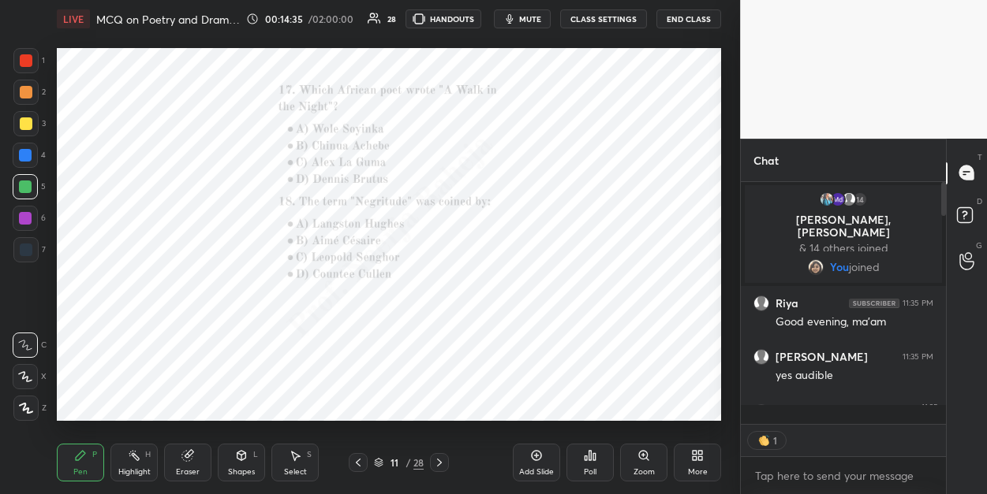
scroll to position [134, 200]
click at [643, 461] on icon at bounding box center [643, 456] width 13 height 13
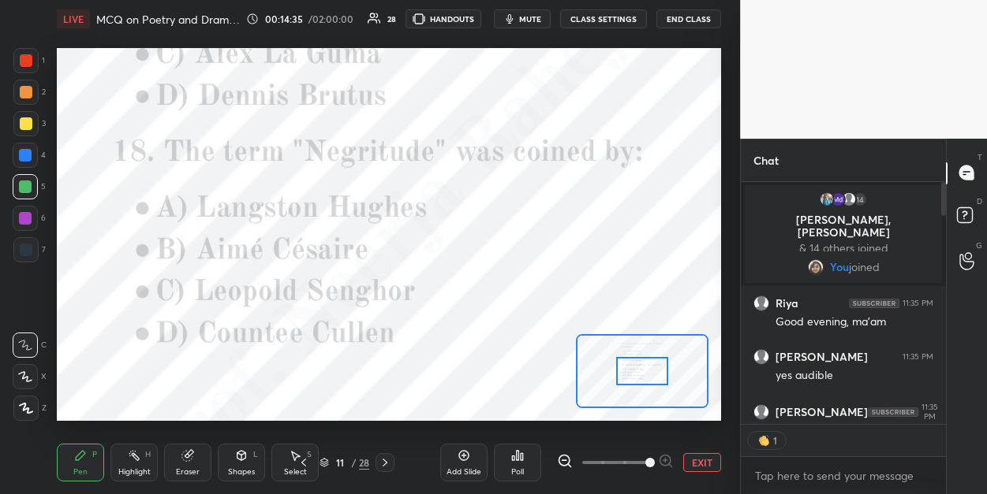
click at [643, 461] on span at bounding box center [615, 463] width 66 height 24
click at [645, 461] on span at bounding box center [649, 462] width 9 height 9
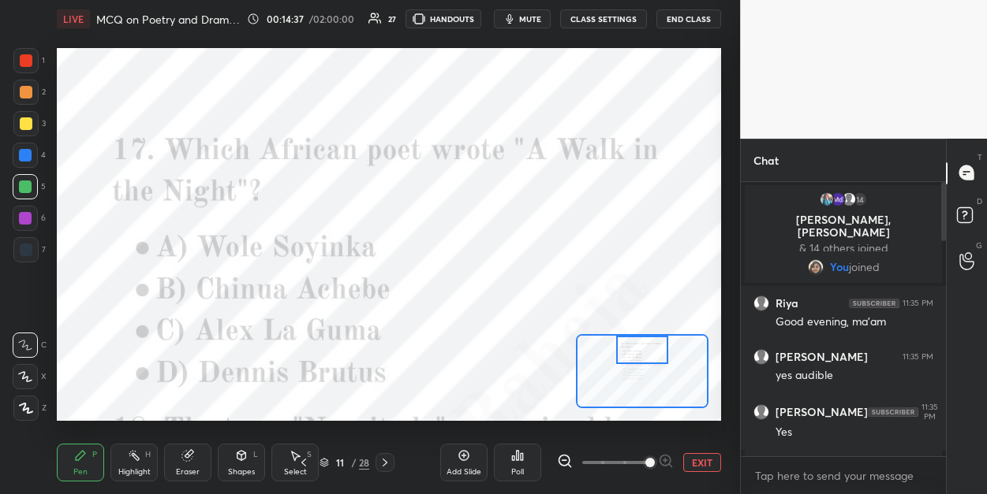
drag, startPoint x: 633, startPoint y: 377, endPoint x: 634, endPoint y: 352, distance: 25.2
click at [633, 351] on div at bounding box center [642, 350] width 52 height 28
click at [516, 468] on div "Poll" at bounding box center [517, 472] width 13 height 8
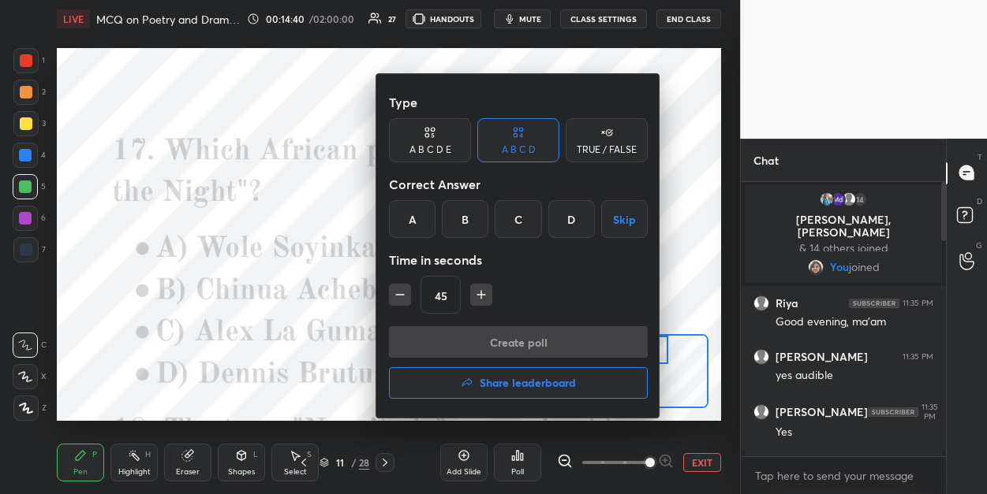
click at [523, 226] on div "C" at bounding box center [517, 219] width 47 height 38
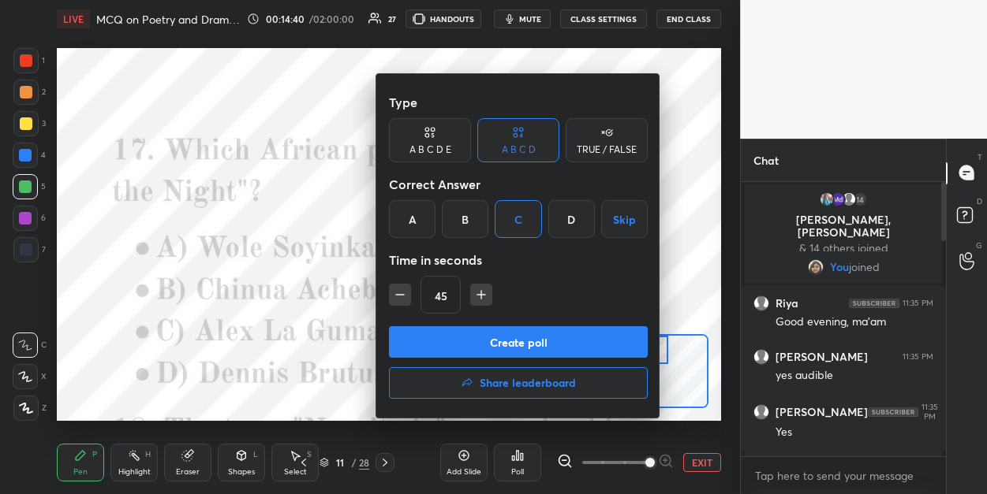
click at [494, 333] on button "Create poll" at bounding box center [518, 342] width 259 height 32
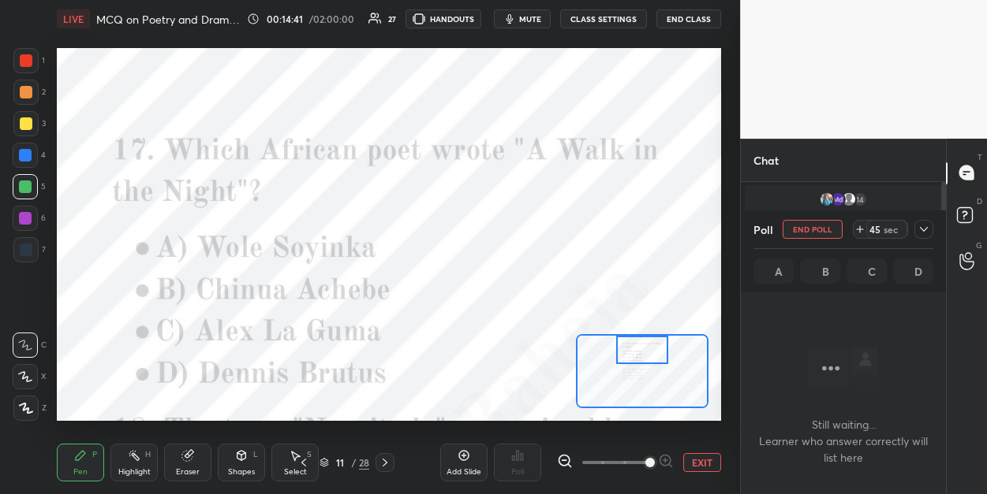
scroll to position [6, 5]
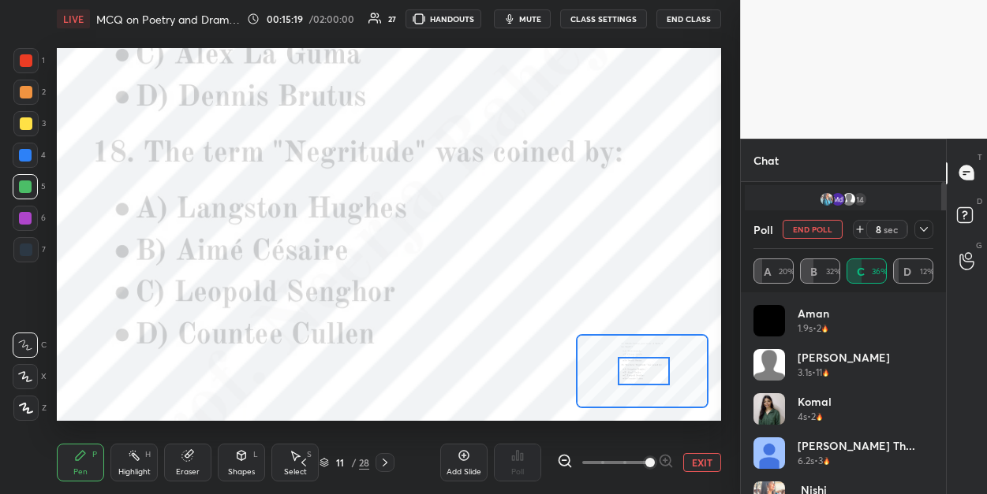
drag, startPoint x: 652, startPoint y: 350, endPoint x: 654, endPoint y: 371, distance: 21.4
click at [654, 371] on div at bounding box center [643, 371] width 52 height 28
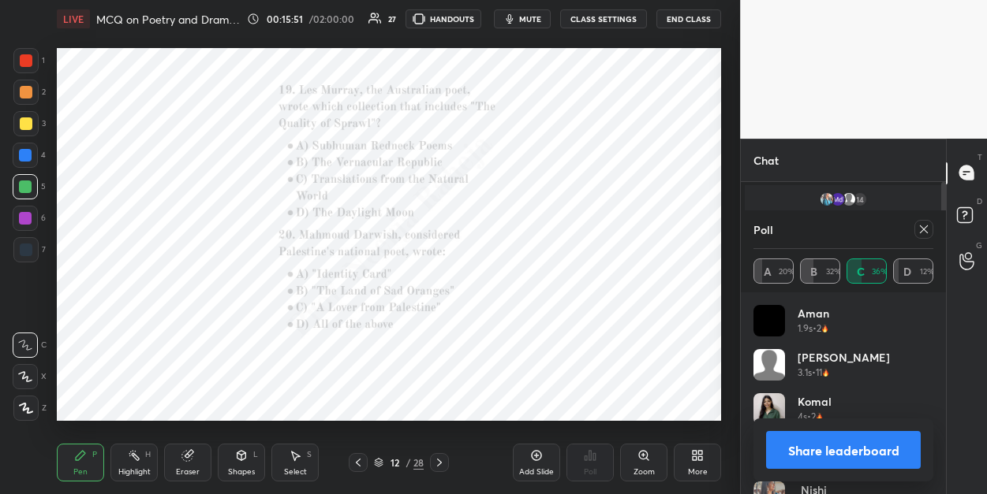
click at [640, 466] on div "Zoom" at bounding box center [643, 463] width 47 height 38
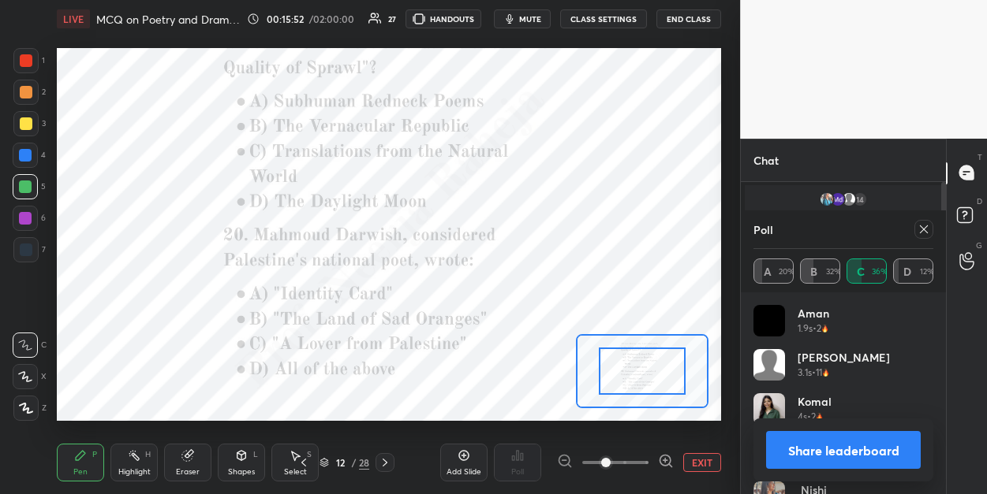
click at [640, 465] on span at bounding box center [615, 463] width 66 height 24
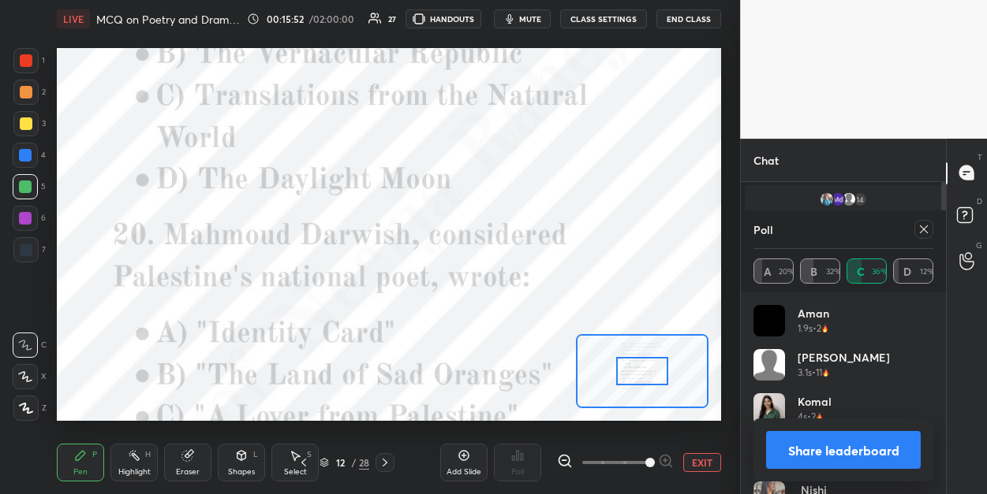
click at [645, 465] on span at bounding box center [649, 462] width 9 height 9
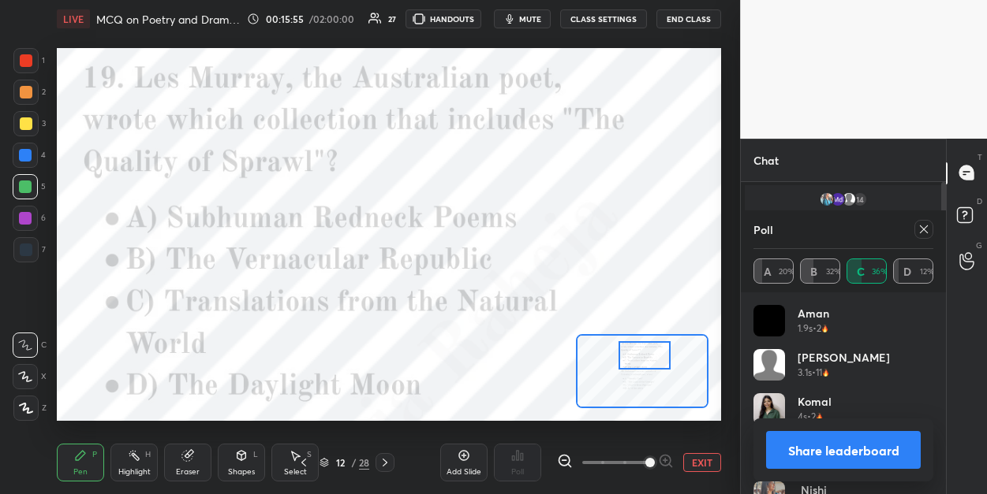
drag, startPoint x: 642, startPoint y: 378, endPoint x: 644, endPoint y: 362, distance: 15.9
click at [644, 362] on div at bounding box center [644, 355] width 52 height 28
click at [920, 229] on icon at bounding box center [923, 229] width 13 height 13
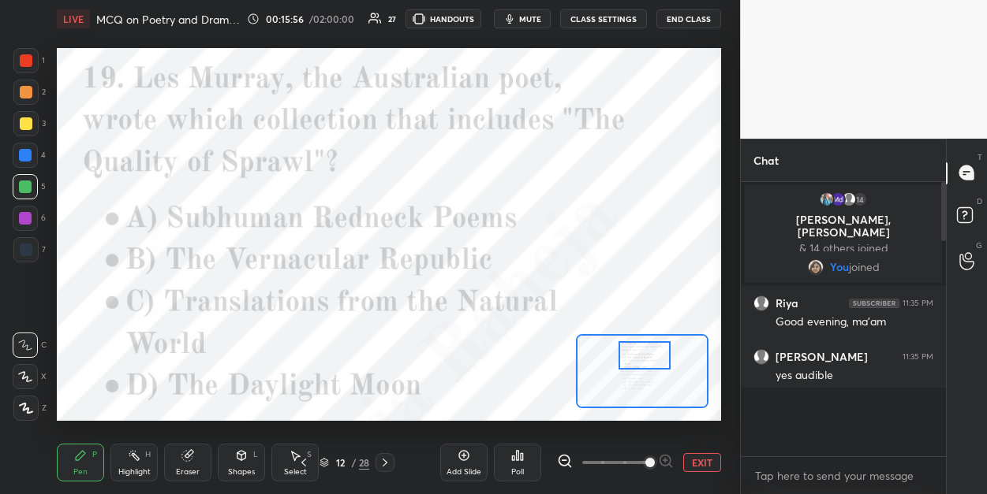
scroll to position [5, 5]
click at [514, 455] on icon at bounding box center [517, 456] width 13 height 13
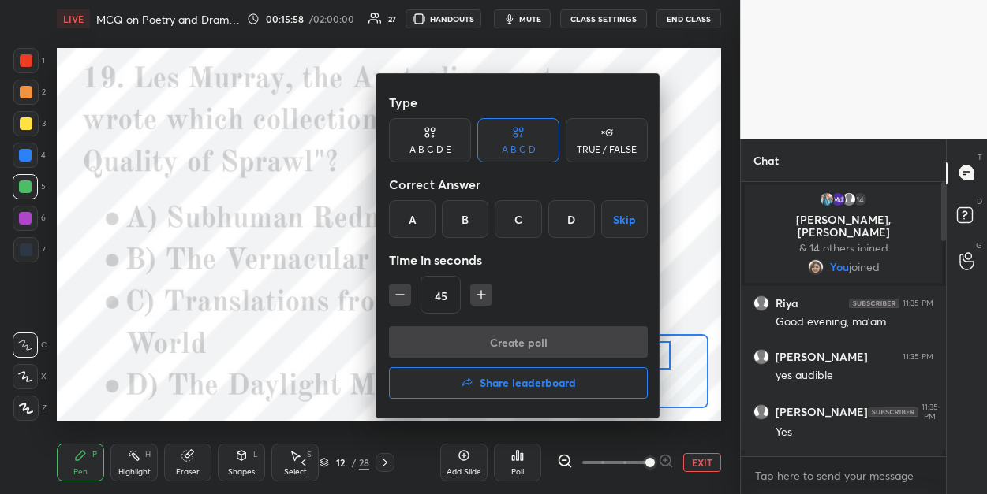
click at [463, 211] on div "B" at bounding box center [465, 219] width 47 height 38
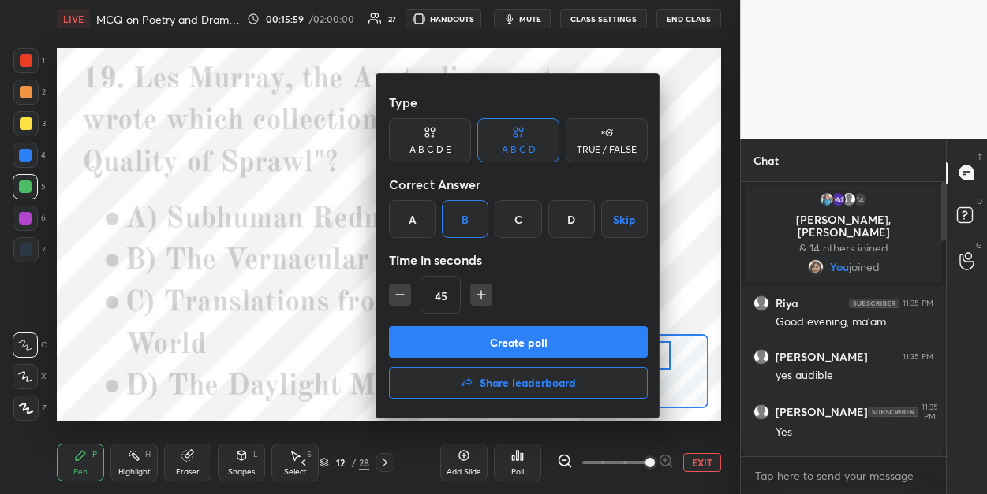
click at [447, 349] on button "Create poll" at bounding box center [518, 342] width 259 height 32
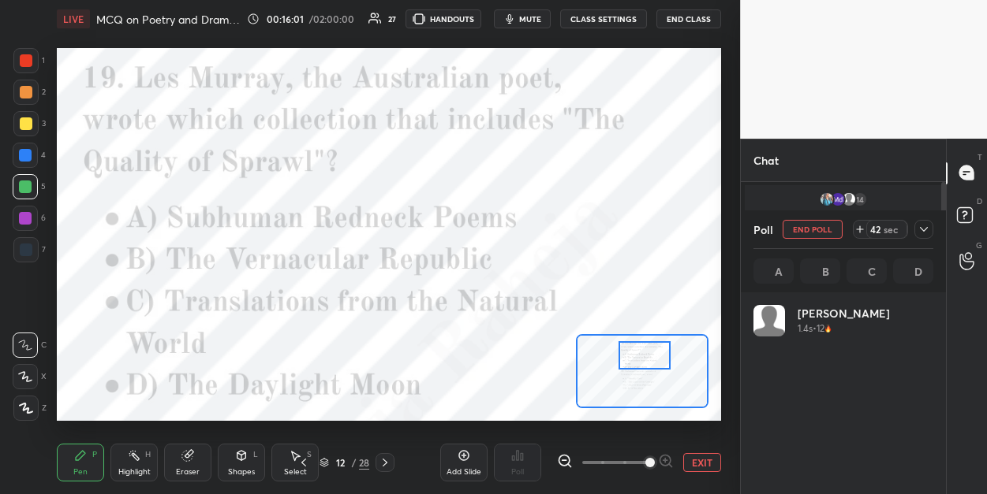
scroll to position [185, 174]
click at [18, 154] on div at bounding box center [25, 155] width 25 height 25
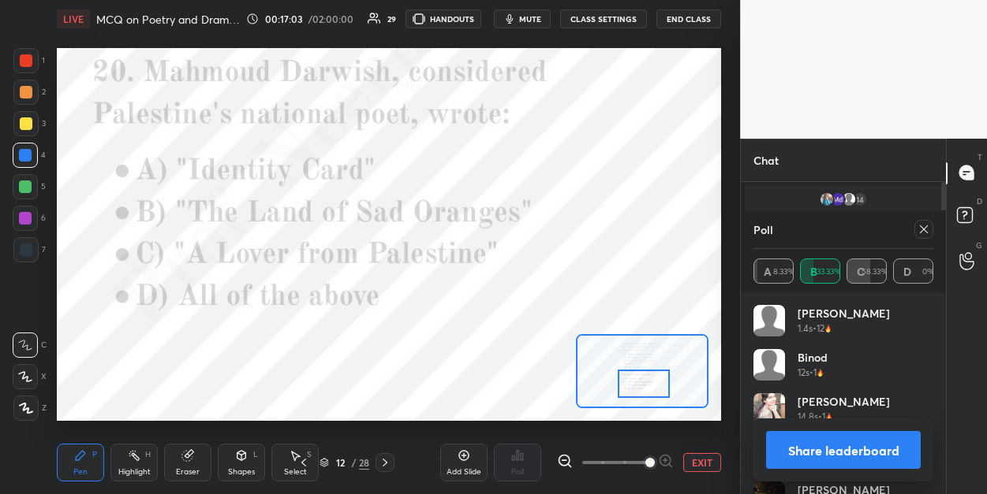
drag, startPoint x: 646, startPoint y: 361, endPoint x: 645, endPoint y: 390, distance: 28.4
click at [645, 390] on div at bounding box center [643, 384] width 52 height 28
click at [919, 234] on icon at bounding box center [923, 229] width 13 height 13
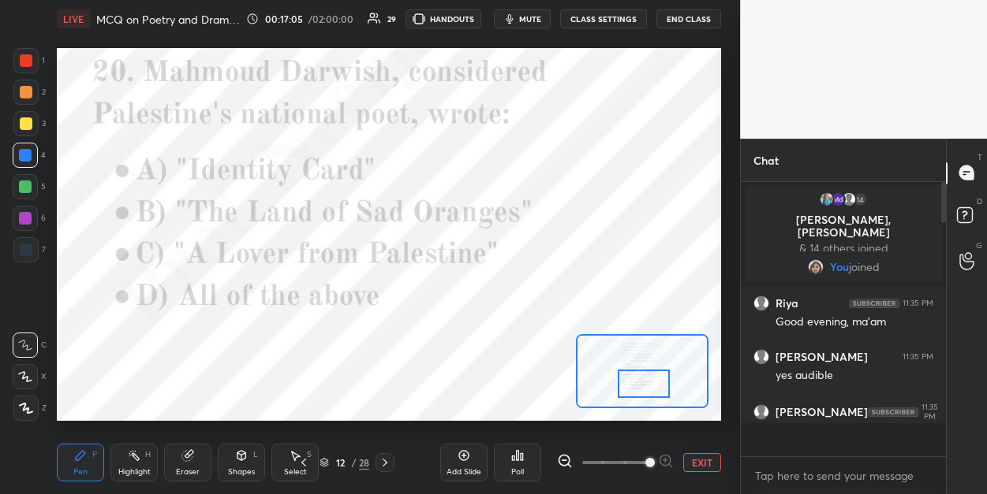
scroll to position [5, 5]
click at [529, 459] on div "Poll" at bounding box center [517, 463] width 47 height 38
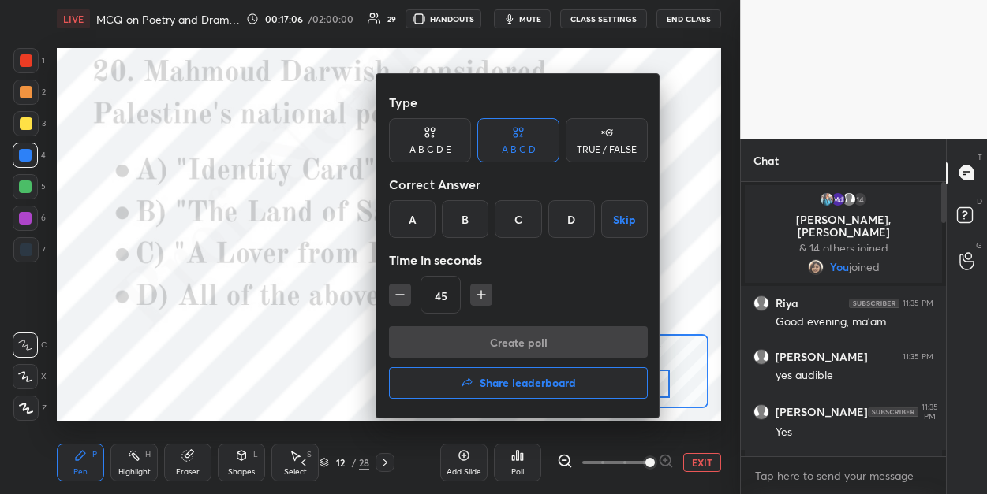
click at [567, 222] on div "D" at bounding box center [571, 219] width 47 height 38
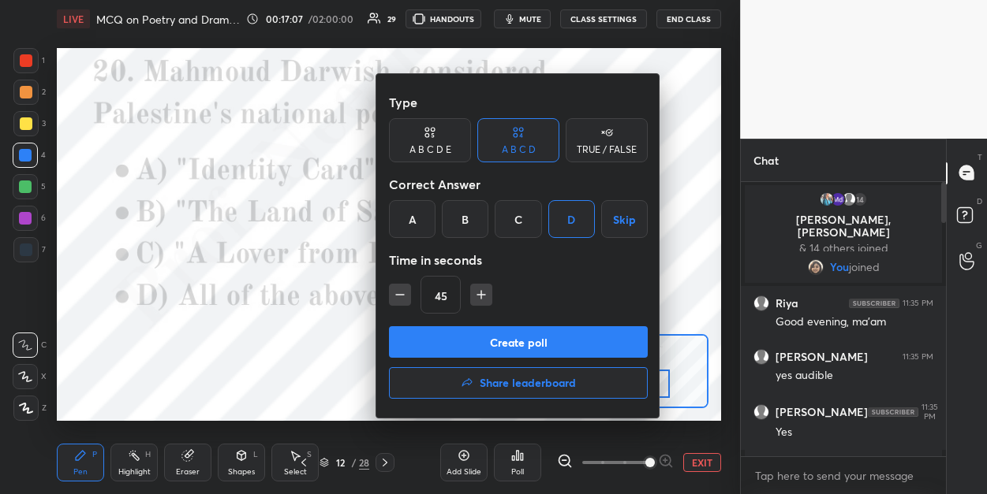
click at [471, 342] on button "Create poll" at bounding box center [518, 342] width 259 height 32
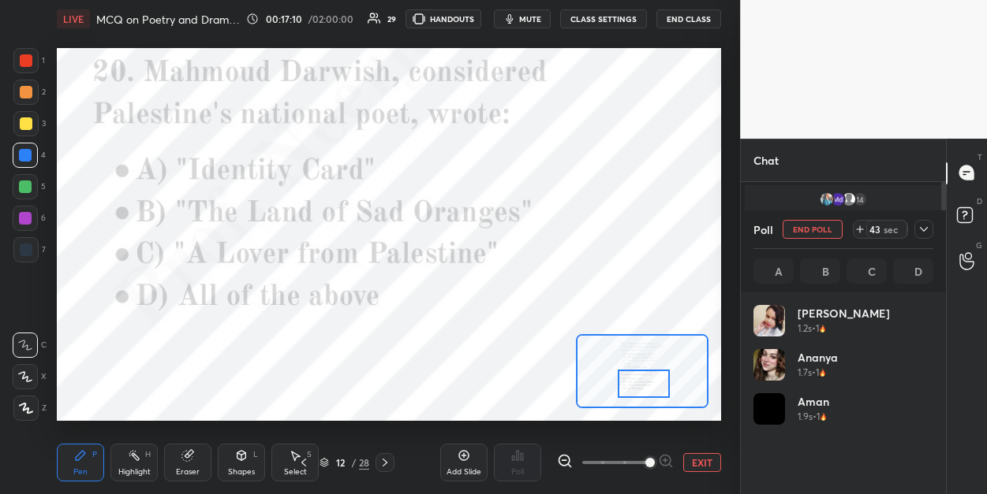
scroll to position [185, 174]
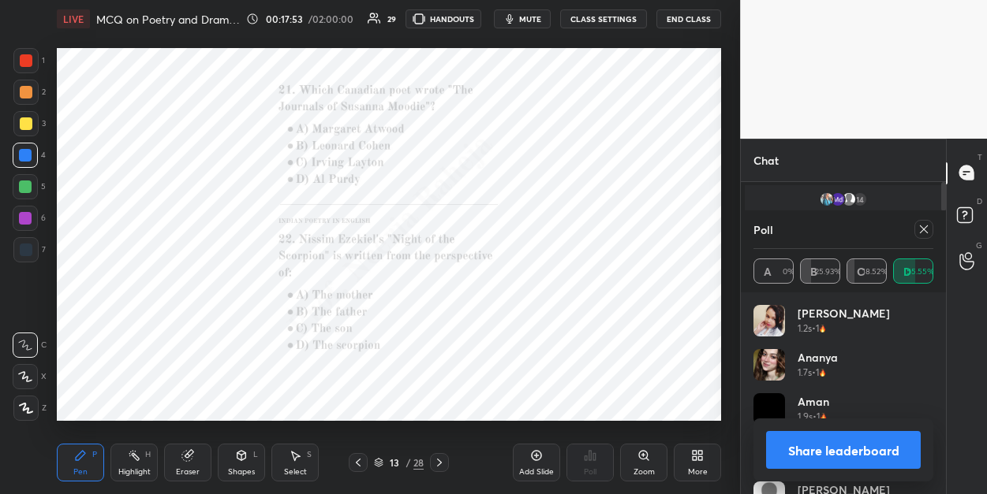
click at [641, 457] on icon at bounding box center [643, 455] width 9 height 9
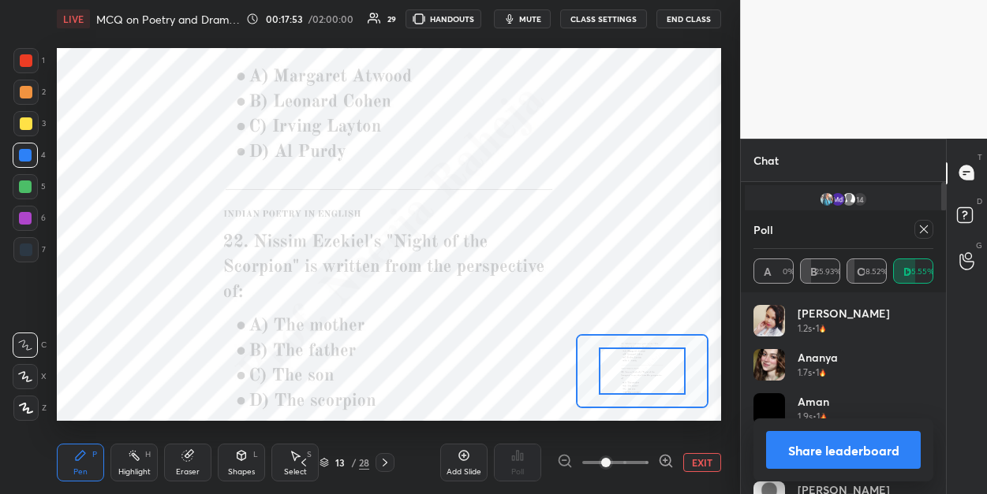
click at [641, 457] on span at bounding box center [615, 463] width 66 height 24
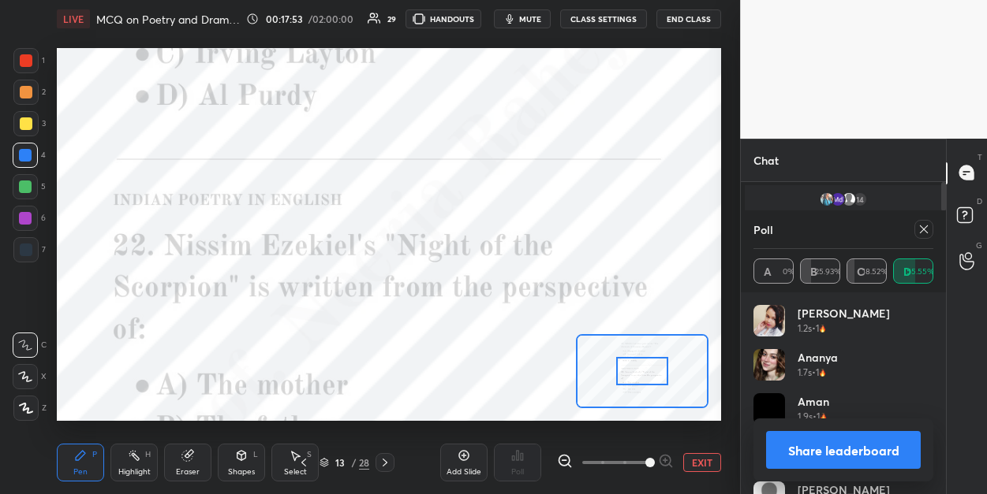
click at [645, 458] on span at bounding box center [649, 462] width 9 height 9
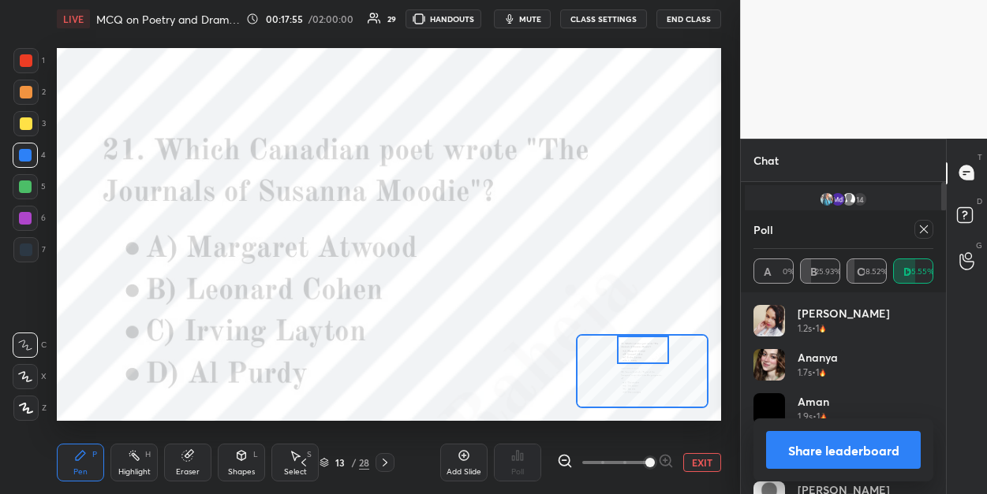
drag, startPoint x: 630, startPoint y: 377, endPoint x: 631, endPoint y: 348, distance: 29.2
click at [631, 348] on div at bounding box center [643, 350] width 52 height 28
click at [919, 232] on icon at bounding box center [923, 229] width 13 height 13
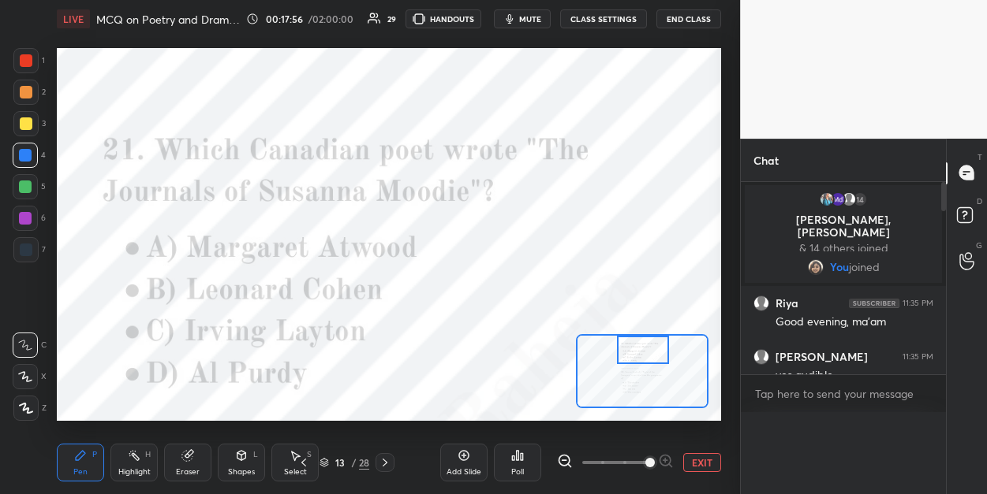
scroll to position [0, 0]
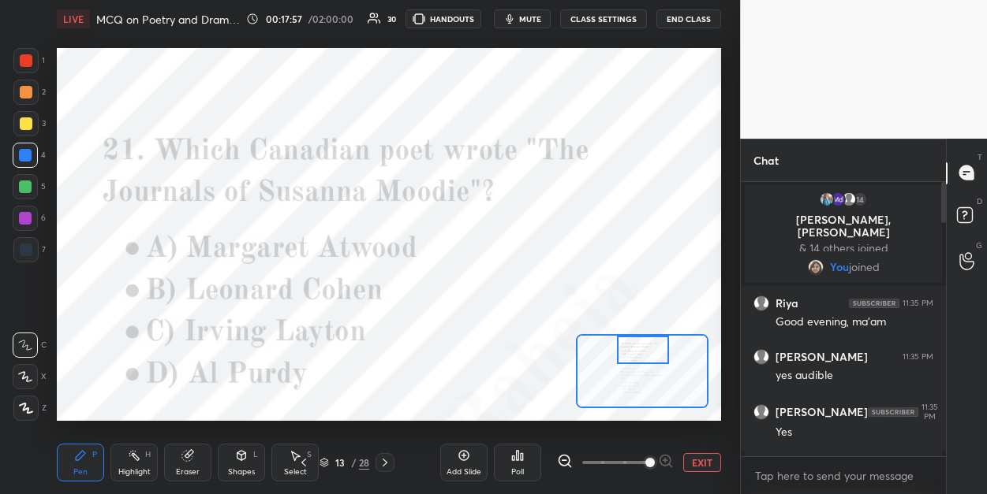
click at [523, 450] on icon at bounding box center [517, 456] width 13 height 13
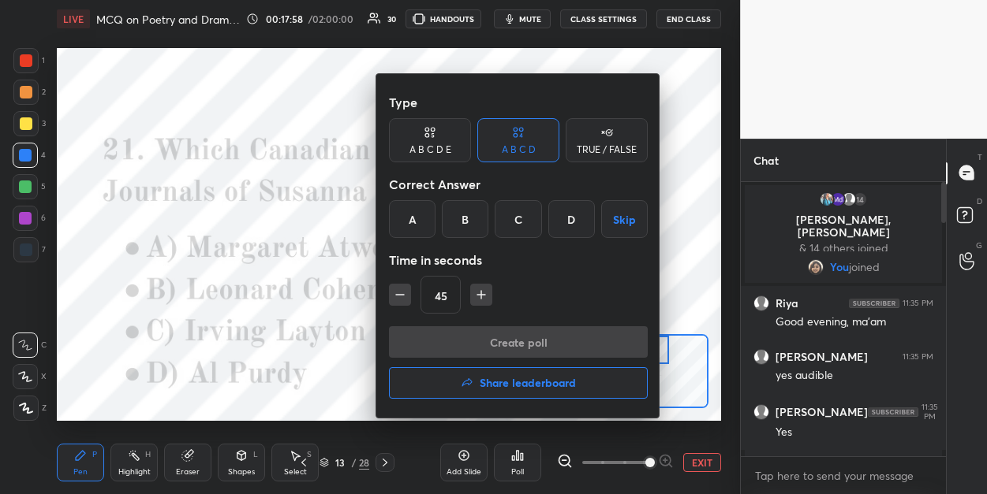
click at [423, 229] on div "A" at bounding box center [412, 219] width 47 height 38
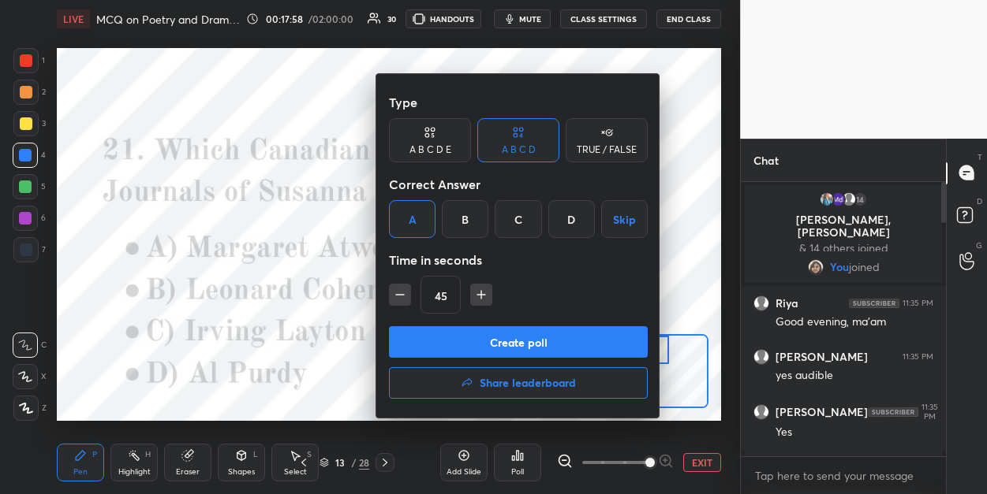
click at [428, 360] on div "Create poll Share leaderboard" at bounding box center [518, 365] width 259 height 79
click at [423, 349] on button "Create poll" at bounding box center [518, 342] width 259 height 32
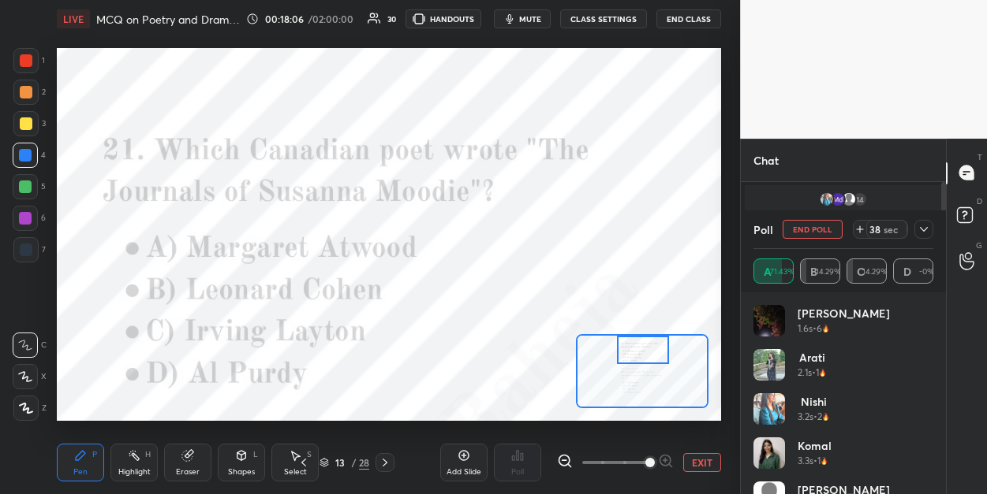
click at [24, 65] on div at bounding box center [26, 60] width 13 height 13
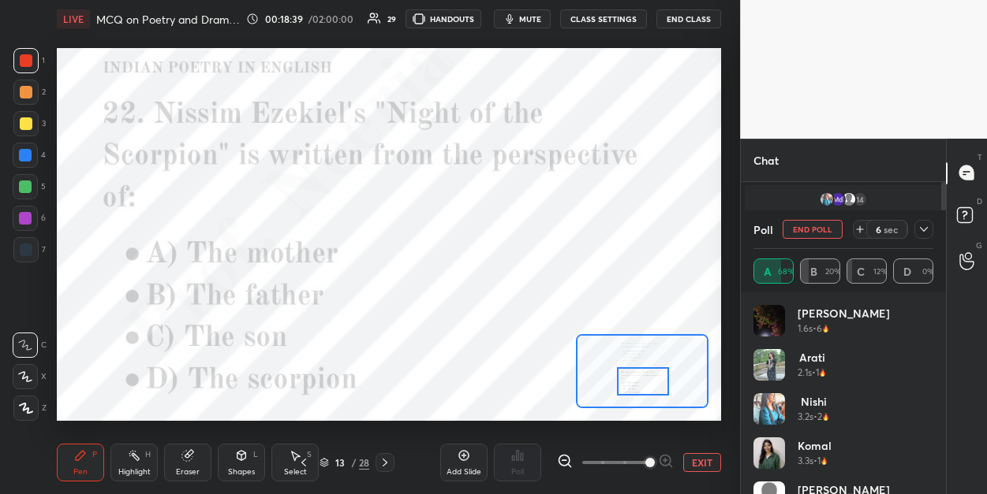
drag, startPoint x: 647, startPoint y: 350, endPoint x: 647, endPoint y: 382, distance: 31.5
click at [647, 382] on div at bounding box center [643, 381] width 52 height 28
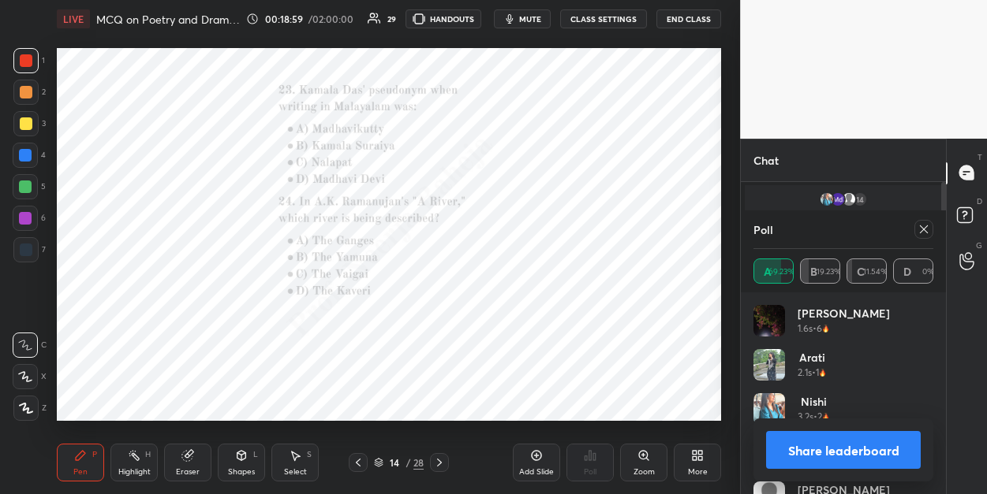
click at [649, 456] on icon at bounding box center [643, 456] width 13 height 13
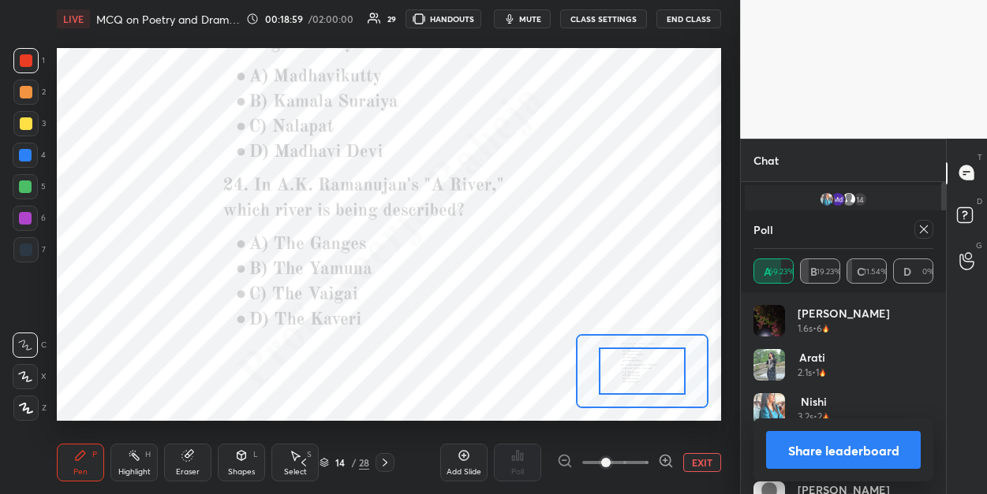
click at [649, 456] on div at bounding box center [615, 462] width 117 height 19
click at [665, 459] on icon at bounding box center [665, 461] width 0 height 4
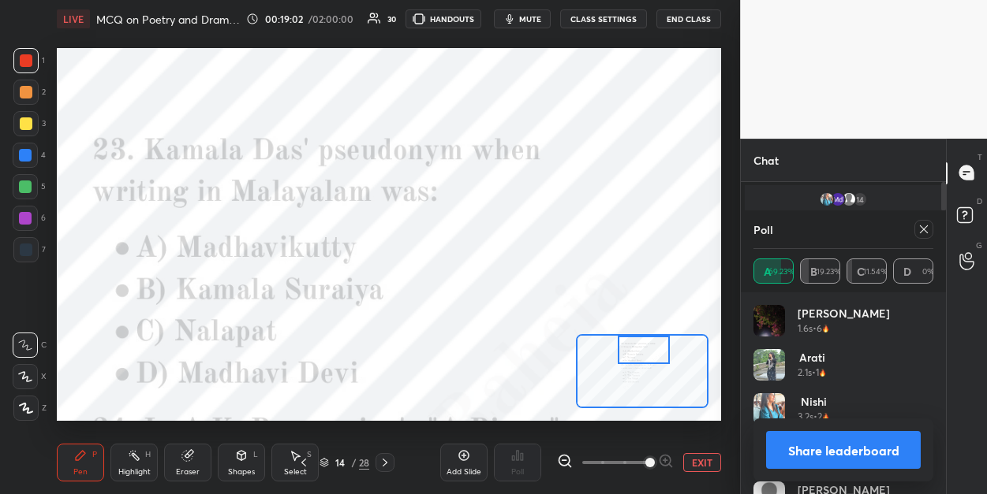
drag, startPoint x: 637, startPoint y: 382, endPoint x: 639, endPoint y: 362, distance: 19.8
click at [639, 362] on div at bounding box center [643, 350] width 52 height 28
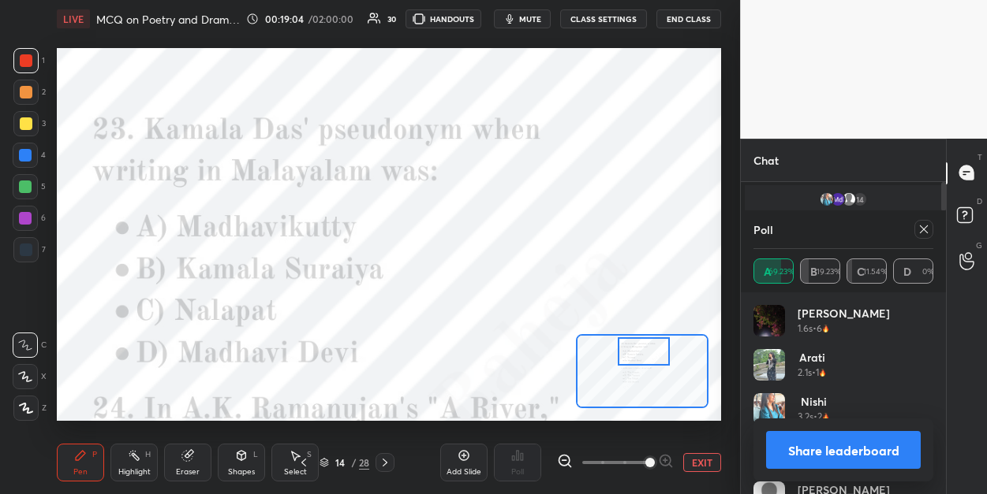
click at [918, 231] on icon at bounding box center [923, 229] width 13 height 13
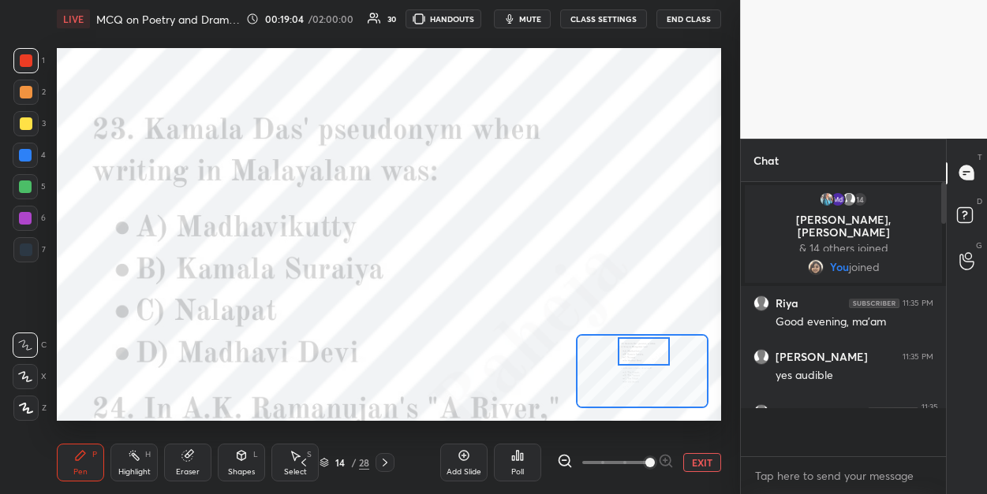
scroll to position [5, 5]
click at [517, 469] on div "Poll" at bounding box center [517, 472] width 13 height 8
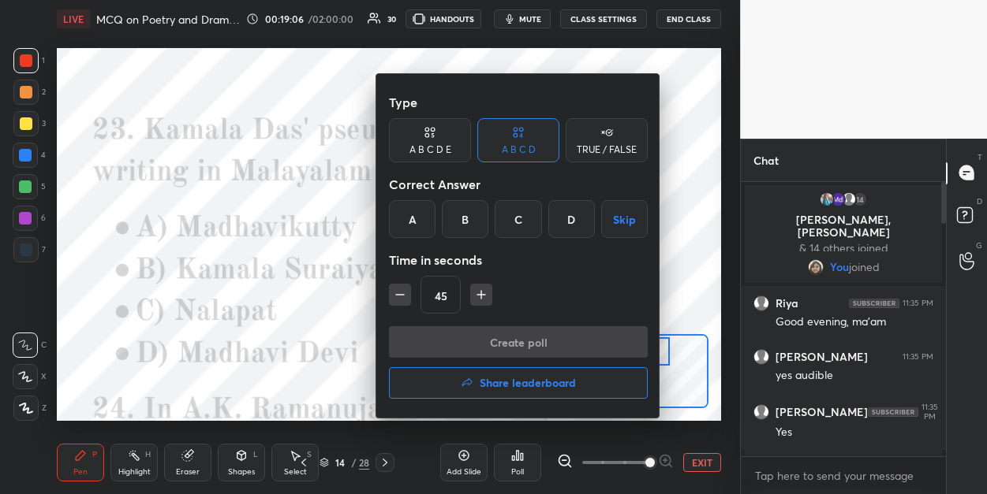
click at [417, 218] on div "A" at bounding box center [412, 219] width 47 height 38
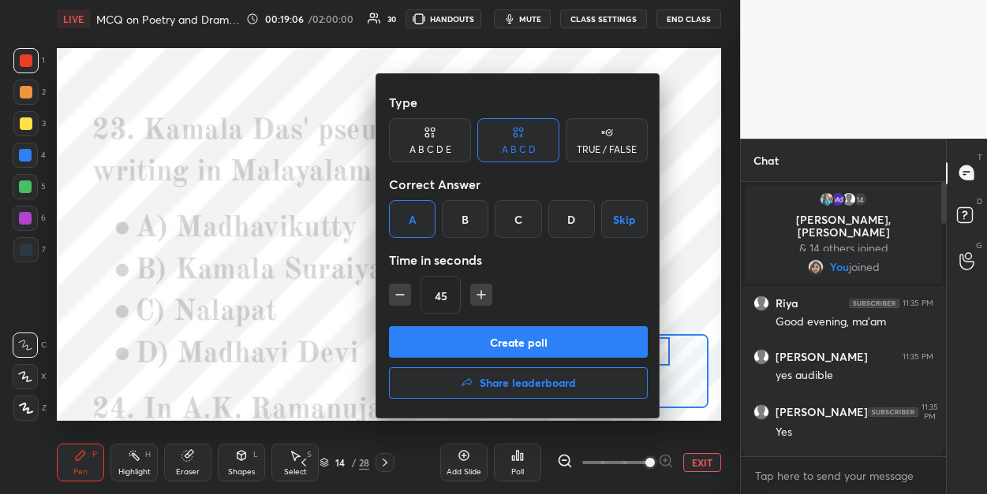
click at [442, 339] on button "Create poll" at bounding box center [518, 342] width 259 height 32
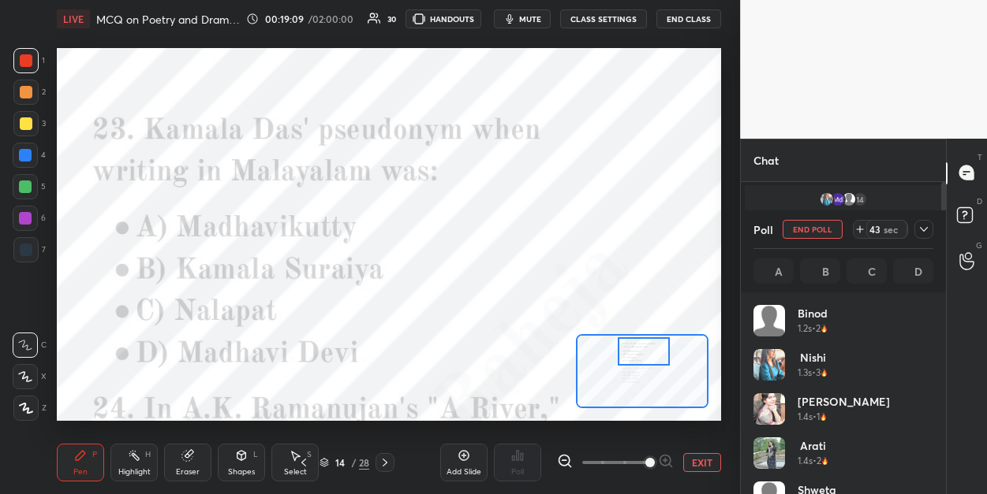
scroll to position [185, 174]
click at [25, 217] on div at bounding box center [25, 218] width 13 height 13
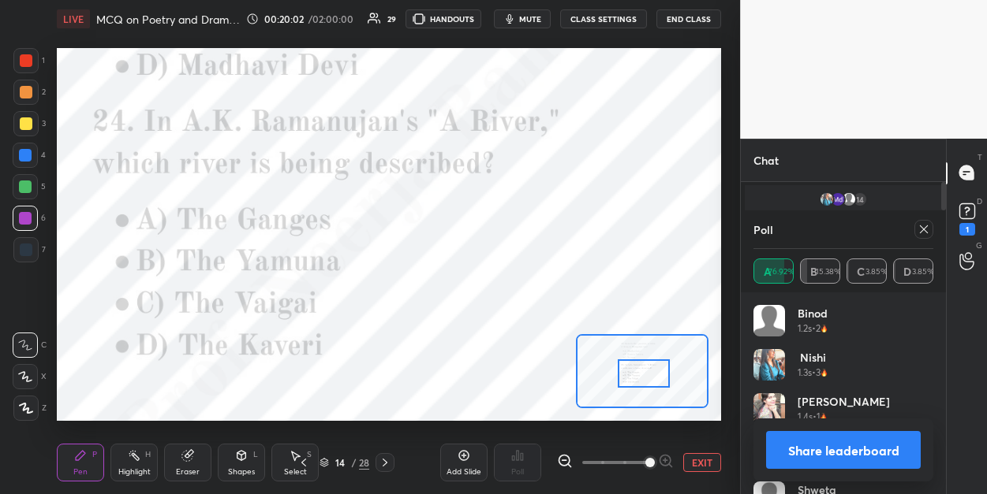
drag, startPoint x: 647, startPoint y: 353, endPoint x: 647, endPoint y: 375, distance: 22.1
click at [647, 375] on div at bounding box center [643, 374] width 52 height 28
click at [924, 230] on icon at bounding box center [924, 230] width 8 height 8
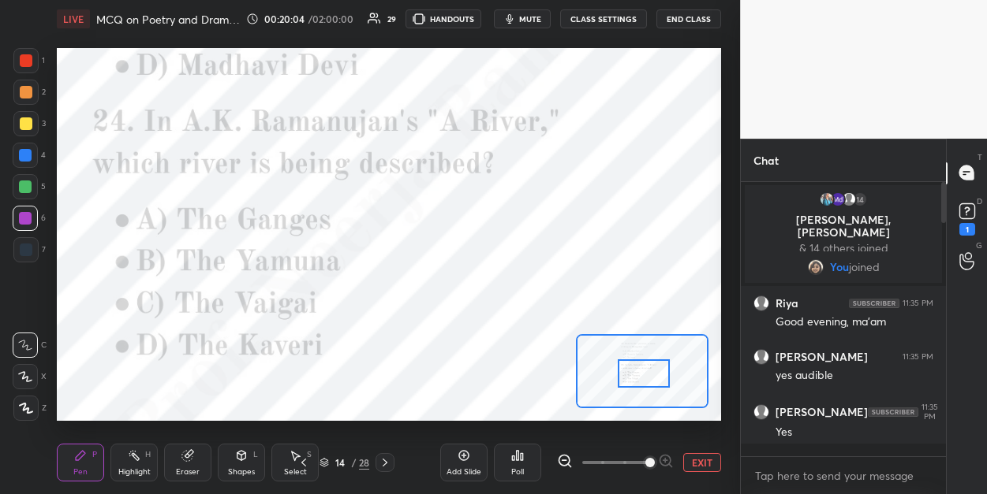
scroll to position [130, 200]
click at [528, 461] on div "Poll" at bounding box center [517, 463] width 47 height 38
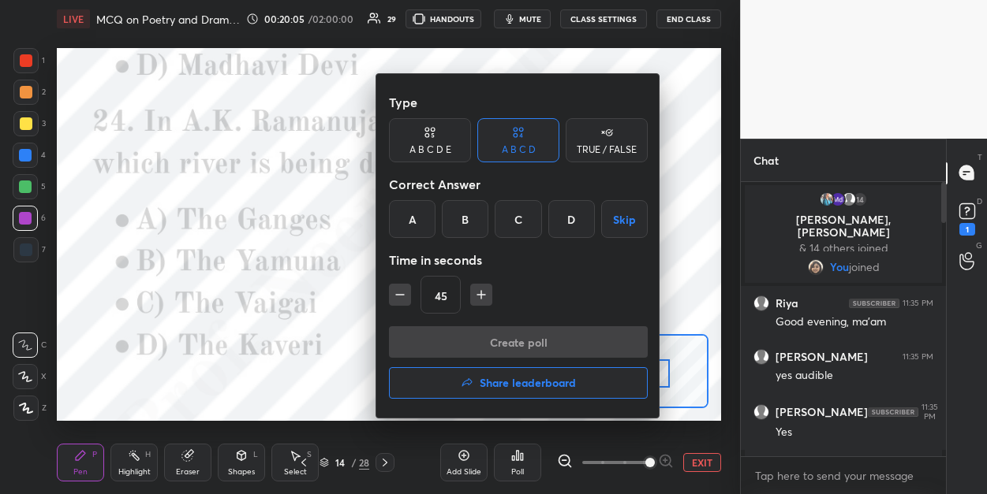
click at [524, 214] on div "C" at bounding box center [517, 219] width 47 height 38
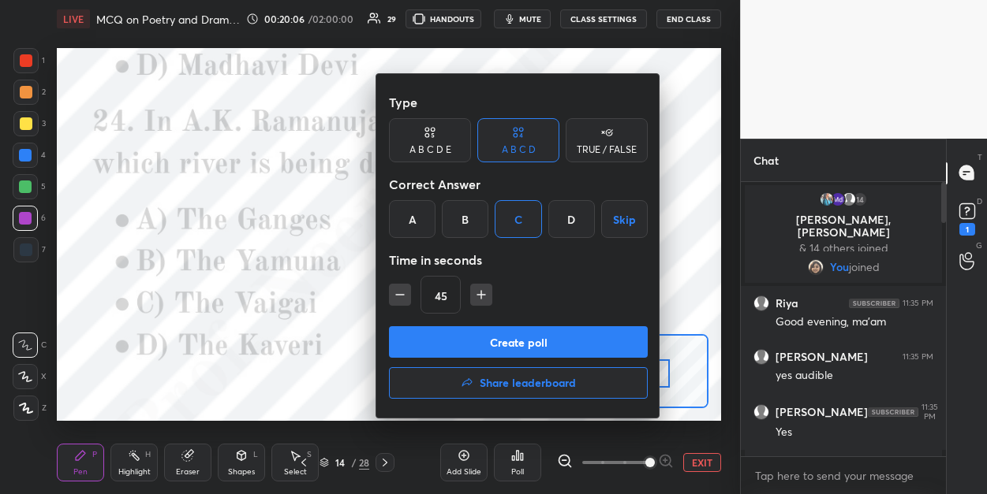
click at [486, 351] on button "Create poll" at bounding box center [518, 342] width 259 height 32
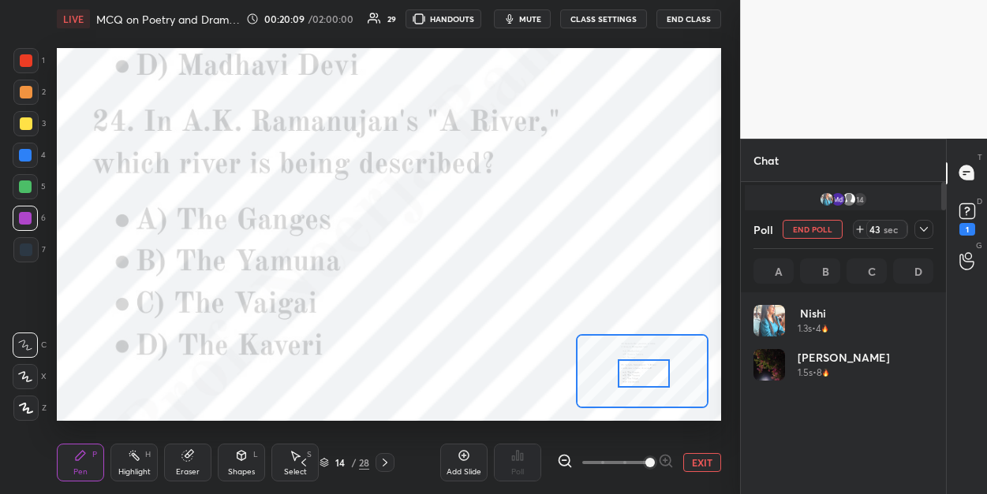
scroll to position [185, 174]
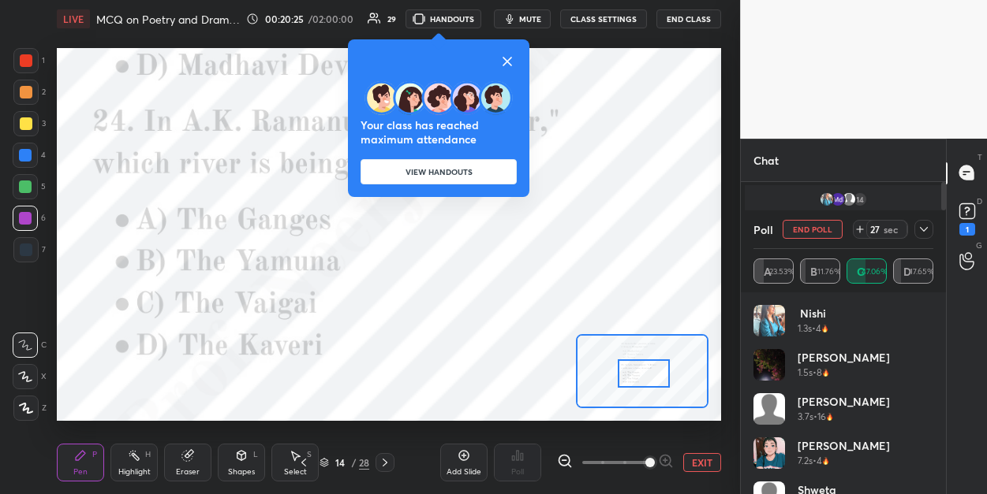
click at [456, 17] on button "HANDOUTS" at bounding box center [443, 18] width 76 height 19
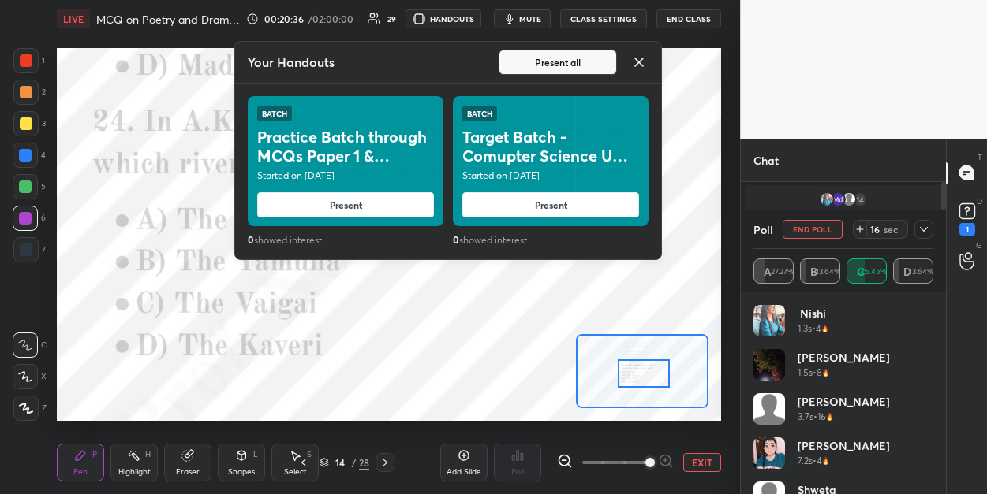
click at [647, 68] on icon at bounding box center [638, 62] width 19 height 19
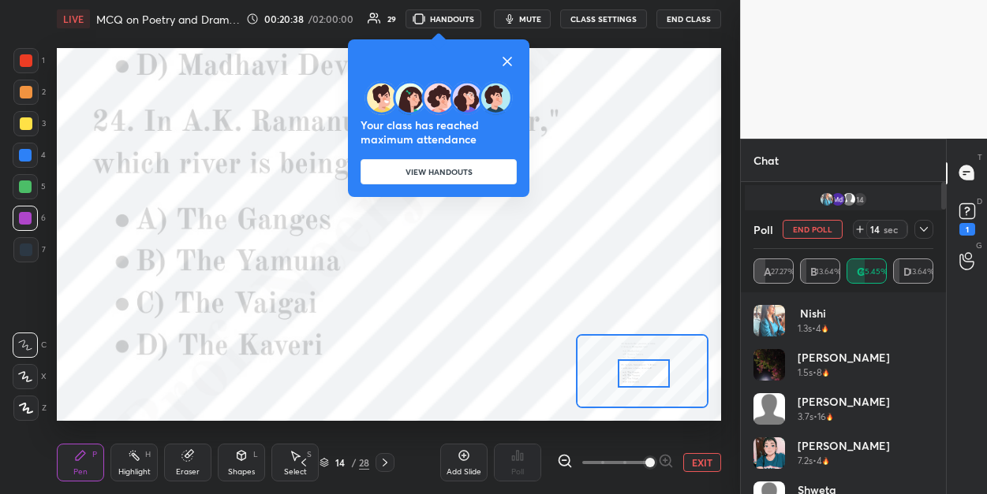
click at [512, 64] on icon at bounding box center [507, 61] width 19 height 19
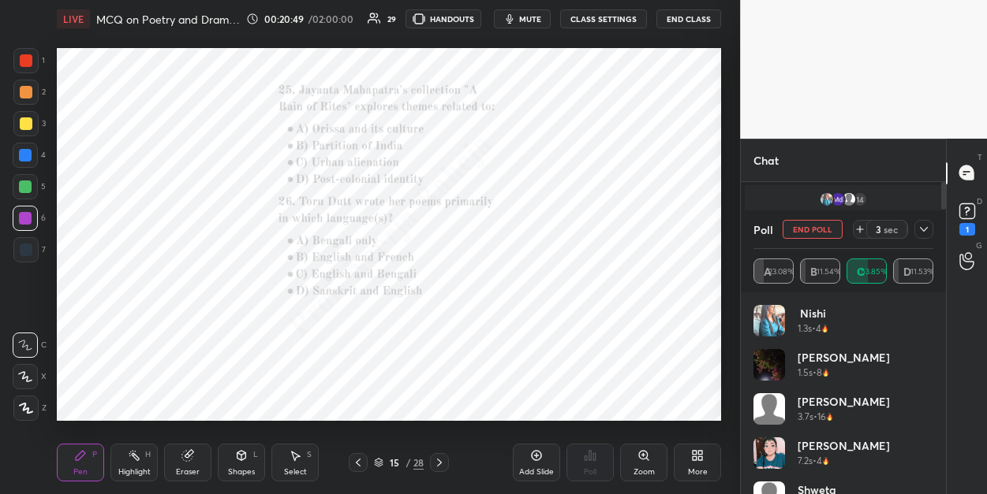
click at [641, 454] on icon at bounding box center [643, 455] width 9 height 9
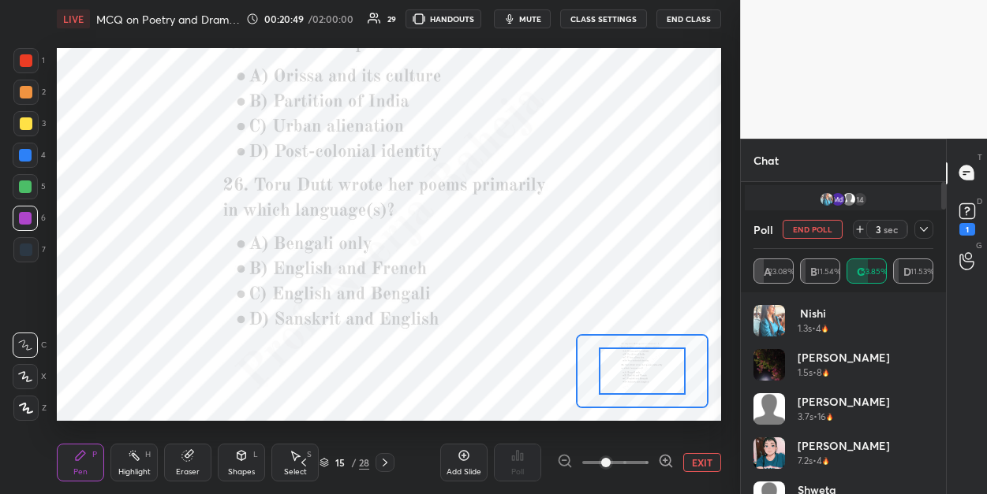
click at [640, 454] on span at bounding box center [615, 463] width 66 height 24
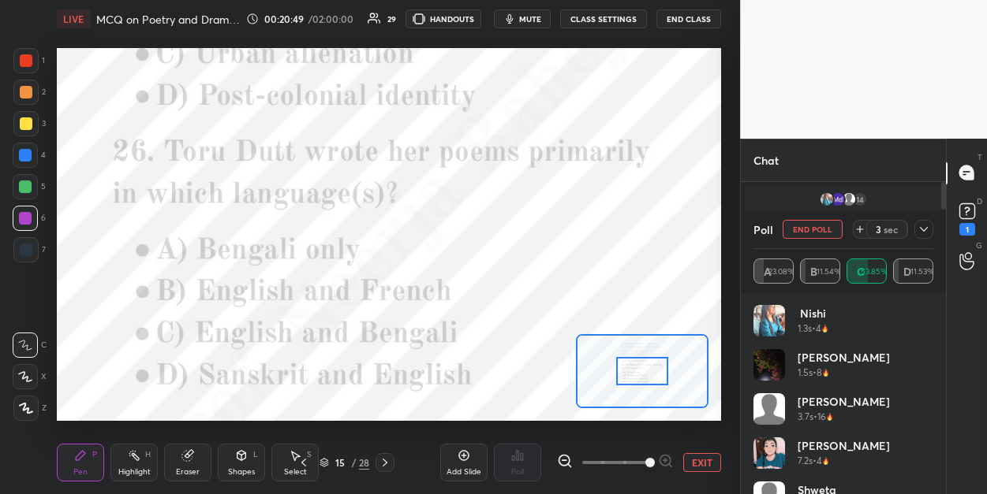
click at [645, 458] on span at bounding box center [649, 462] width 9 height 9
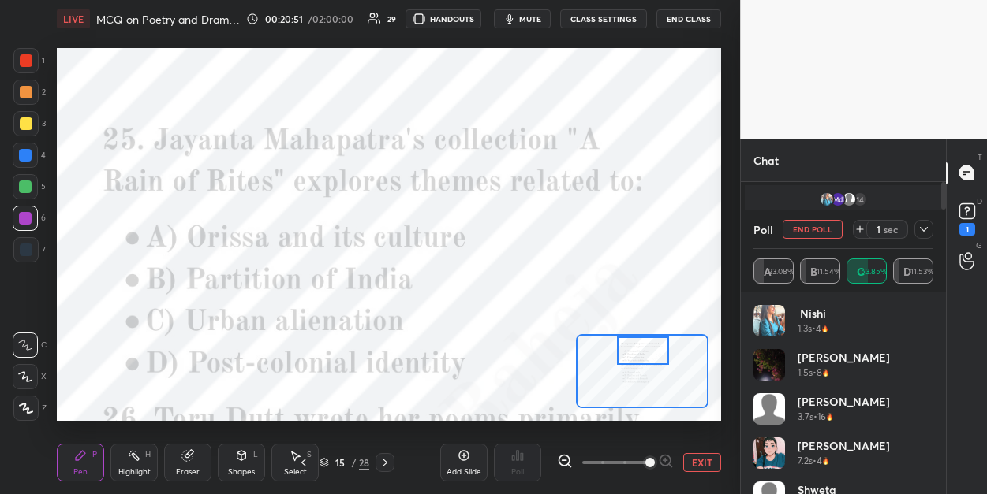
drag, startPoint x: 629, startPoint y: 375, endPoint x: 630, endPoint y: 355, distance: 20.5
click at [630, 355] on div at bounding box center [643, 351] width 52 height 28
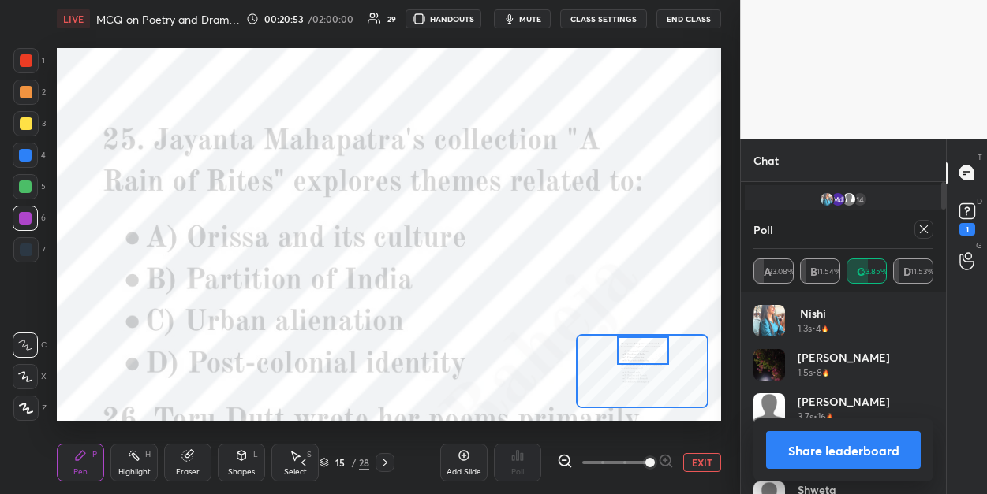
click at [924, 236] on div at bounding box center [923, 229] width 19 height 19
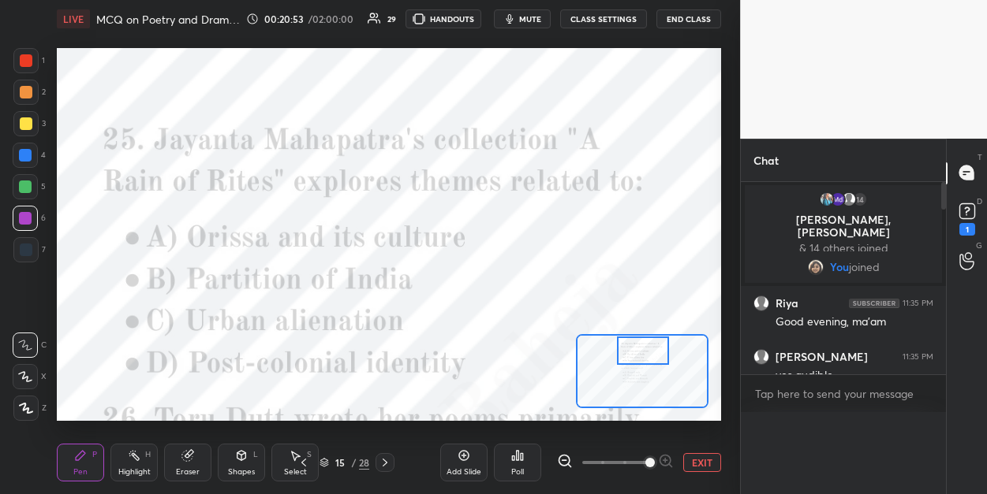
scroll to position [71, 174]
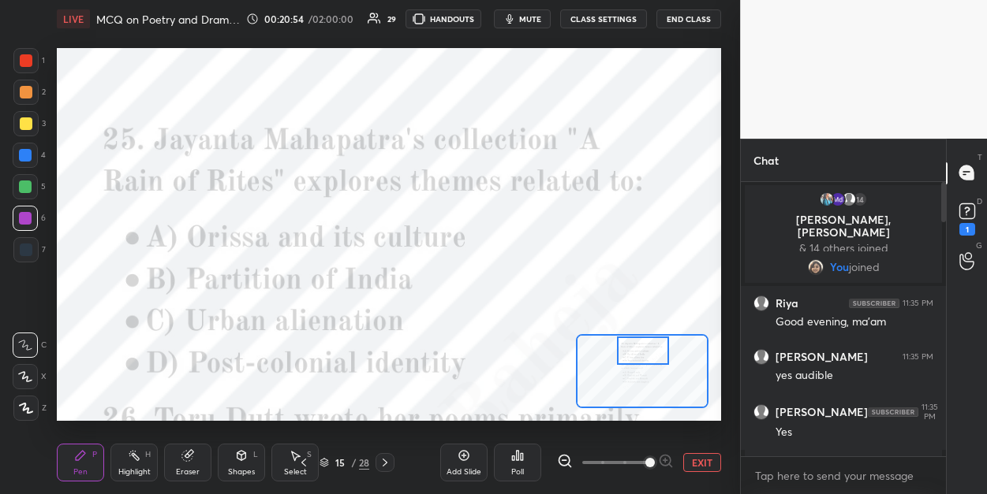
click at [531, 451] on div "Poll" at bounding box center [517, 463] width 47 height 38
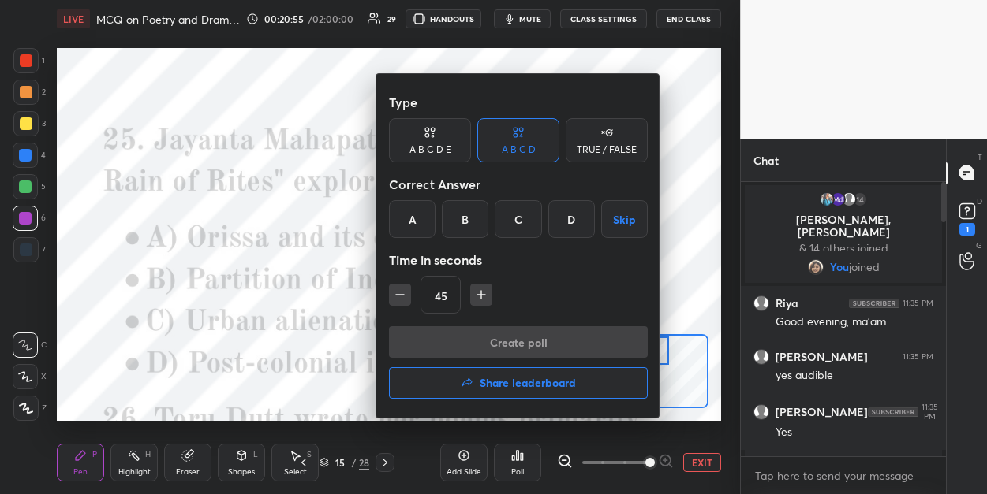
click at [416, 236] on div "A" at bounding box center [412, 219] width 47 height 38
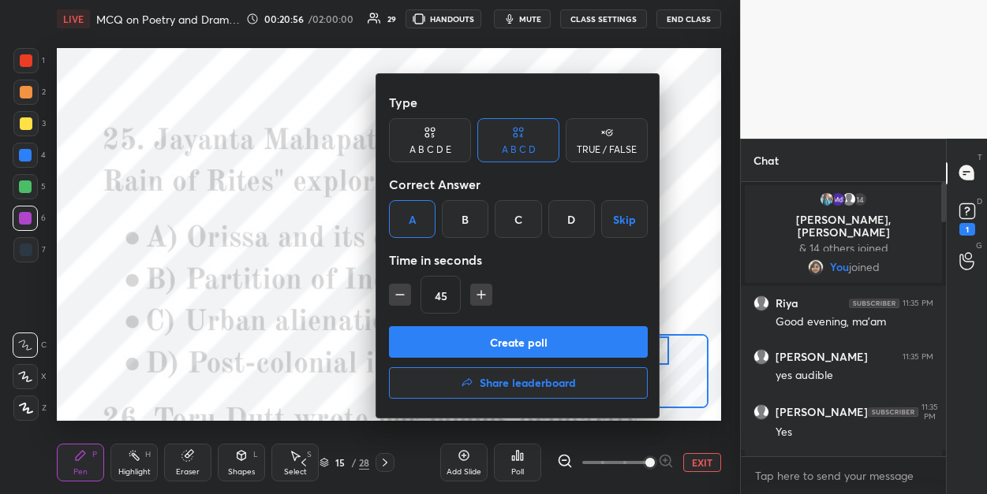
click at [426, 340] on button "Create poll" at bounding box center [518, 342] width 259 height 32
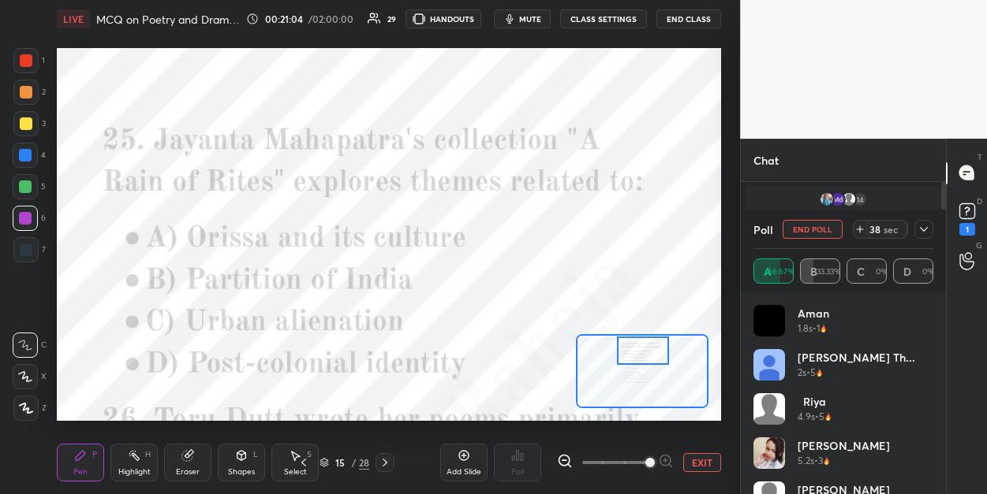
click at [25, 187] on div at bounding box center [25, 187] width 13 height 13
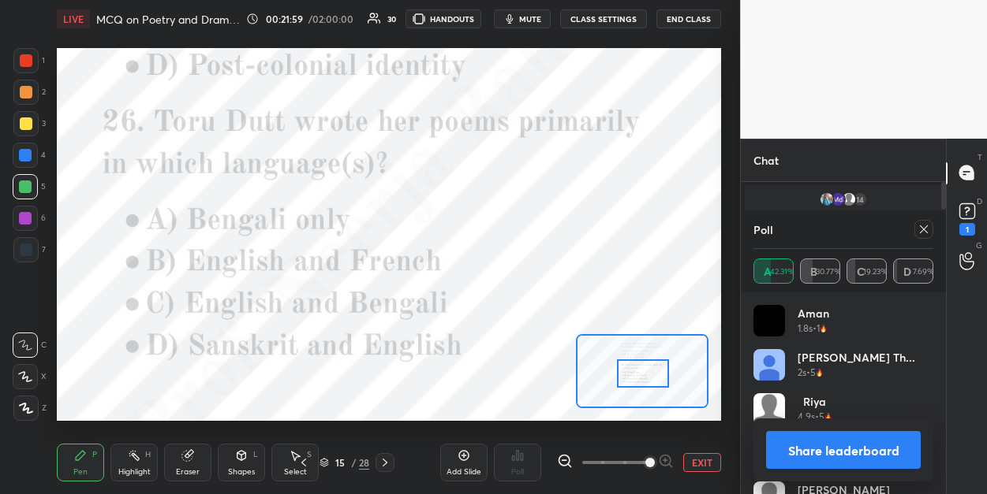
drag, startPoint x: 647, startPoint y: 353, endPoint x: 647, endPoint y: 375, distance: 22.1
click at [647, 375] on div at bounding box center [643, 374] width 52 height 28
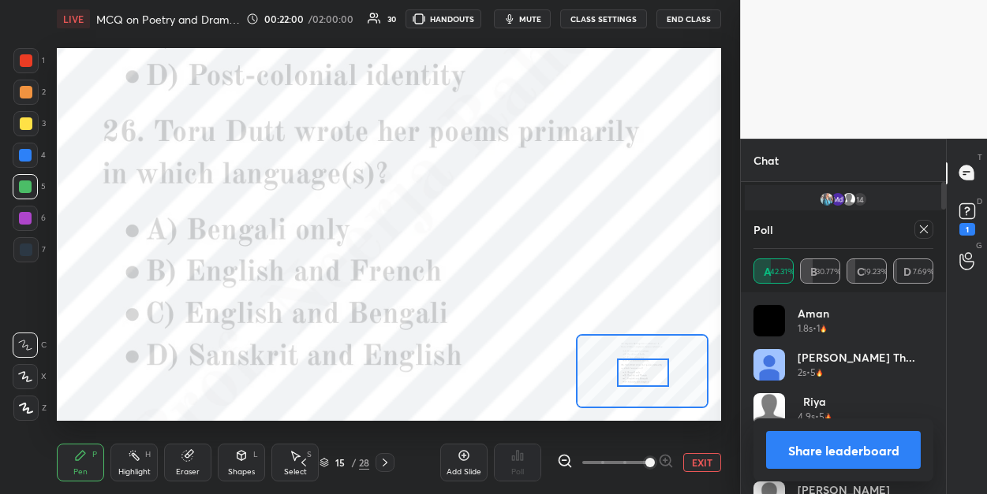
click at [928, 229] on icon at bounding box center [923, 229] width 13 height 13
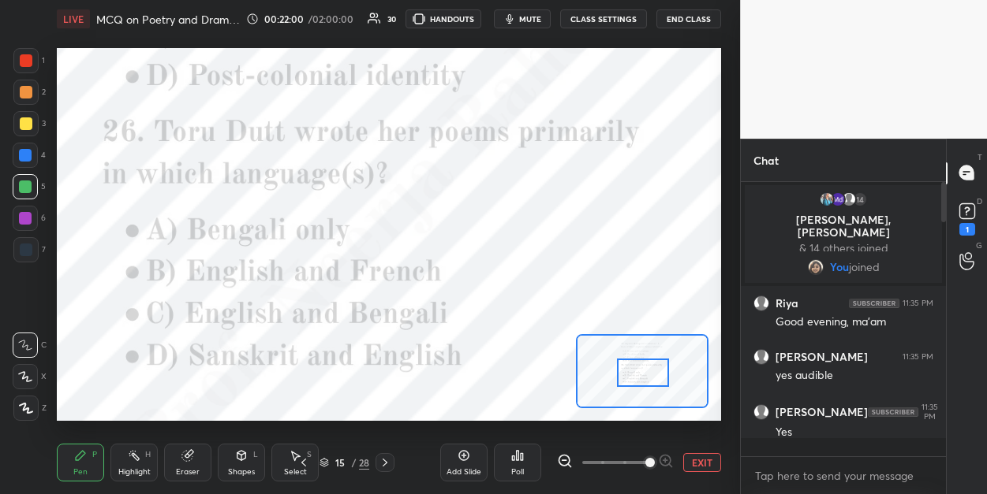
scroll to position [139, 200]
click at [519, 457] on icon at bounding box center [517, 456] width 13 height 13
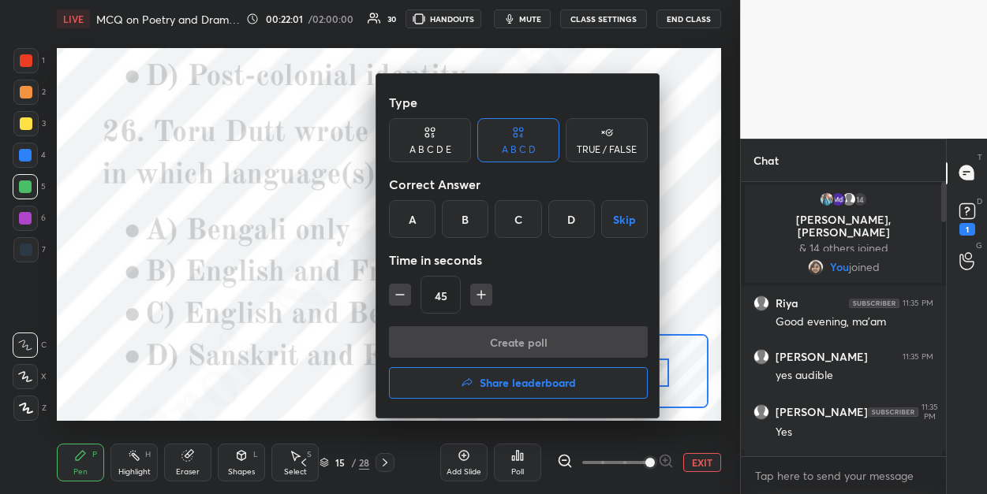
click at [466, 230] on div "B" at bounding box center [465, 219] width 47 height 38
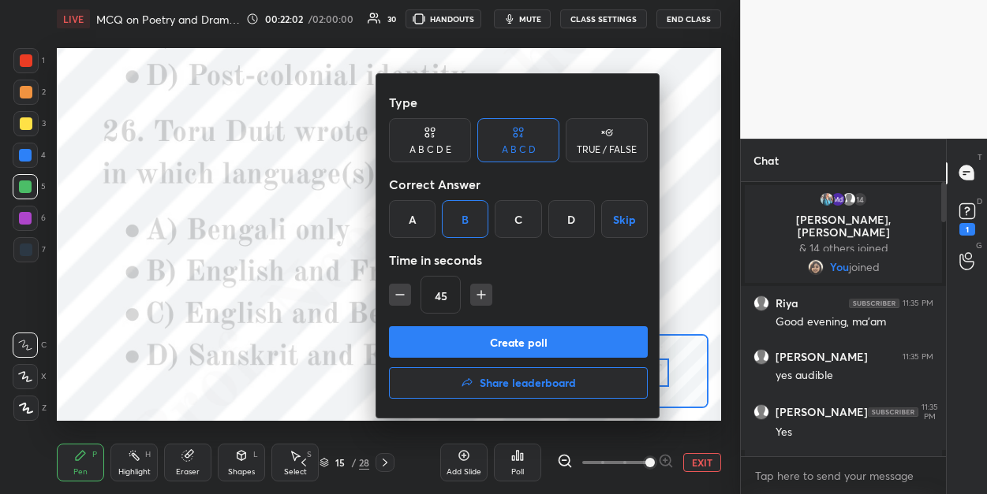
click at [451, 344] on button "Create poll" at bounding box center [518, 342] width 259 height 32
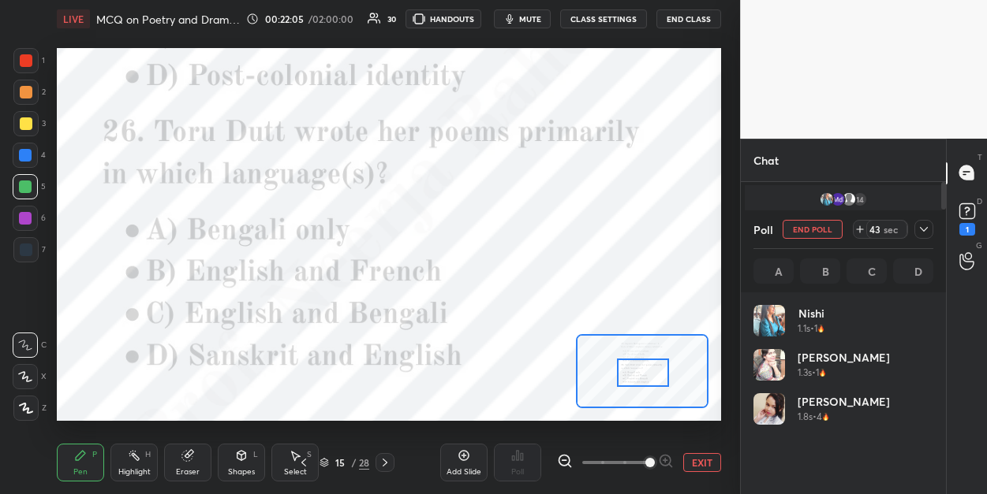
scroll to position [185, 174]
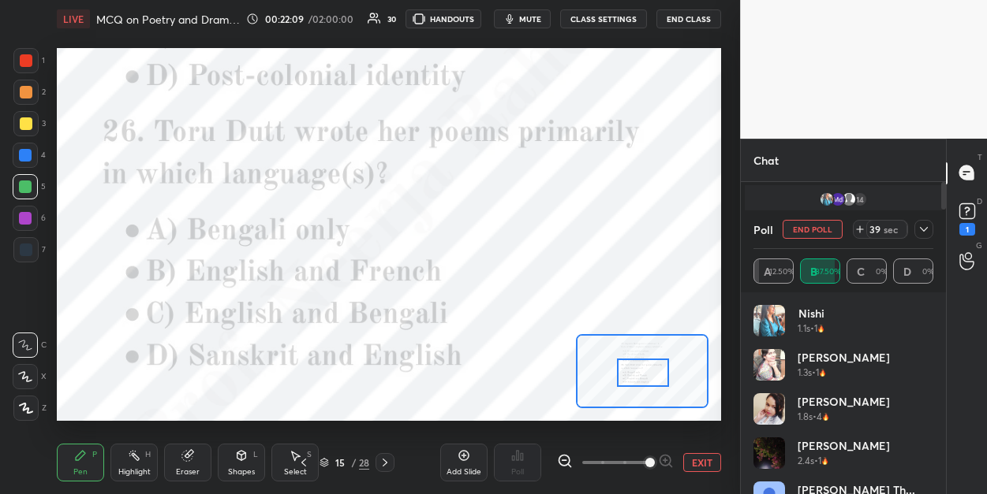
click at [17, 162] on div at bounding box center [25, 155] width 25 height 25
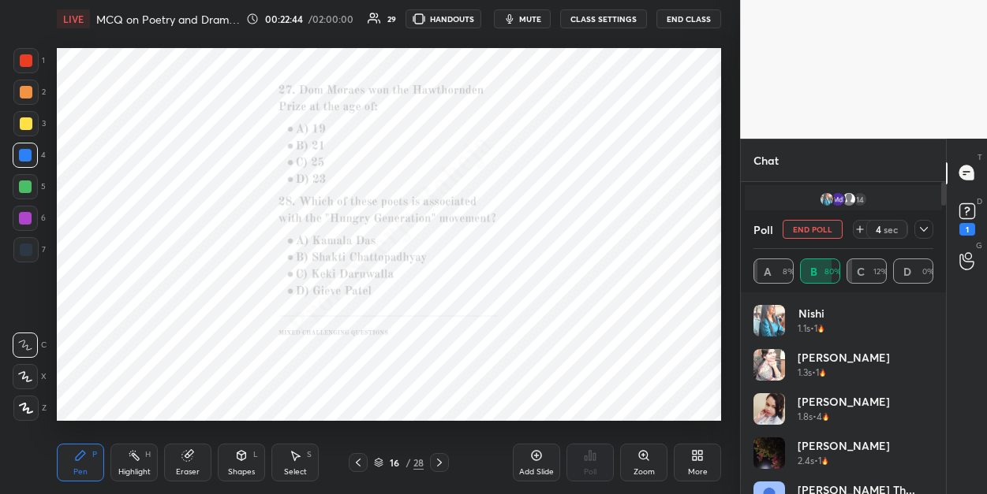
click at [640, 461] on icon at bounding box center [643, 456] width 13 height 13
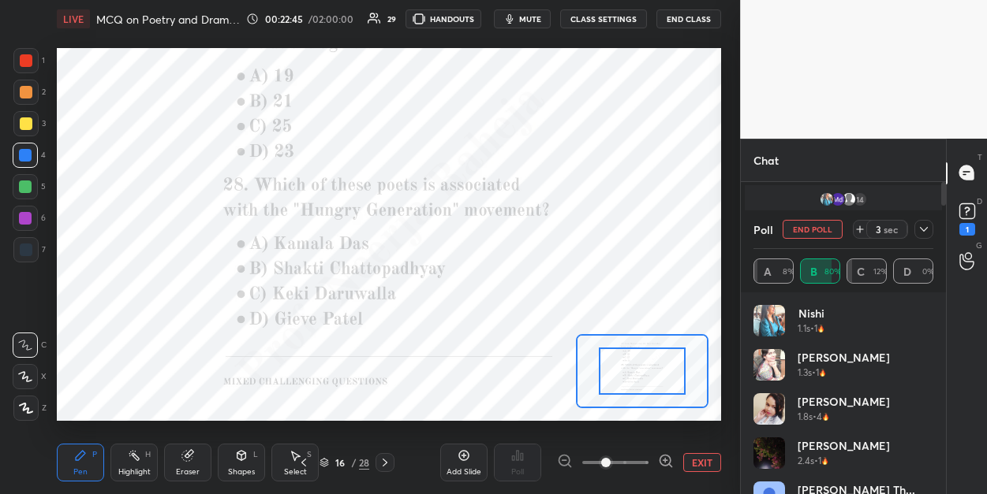
click at [640, 461] on span at bounding box center [615, 463] width 66 height 24
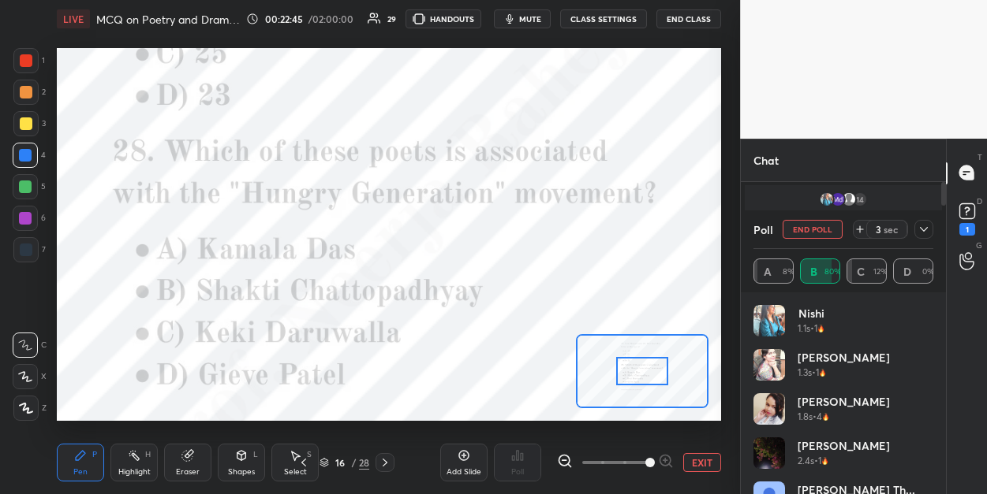
click at [645, 461] on span at bounding box center [649, 462] width 9 height 9
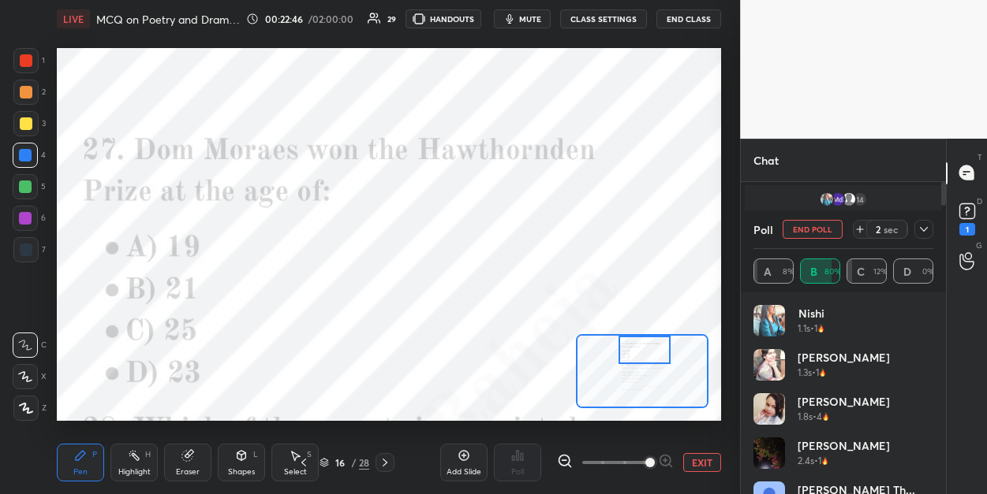
drag, startPoint x: 648, startPoint y: 382, endPoint x: 651, endPoint y: 361, distance: 21.4
click at [651, 361] on div at bounding box center [644, 350] width 52 height 28
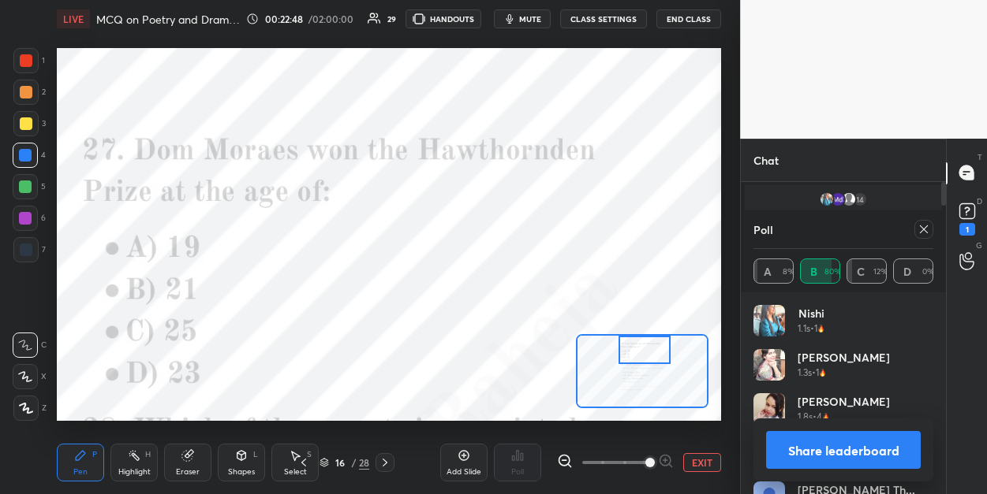
click at [921, 232] on icon at bounding box center [923, 229] width 13 height 13
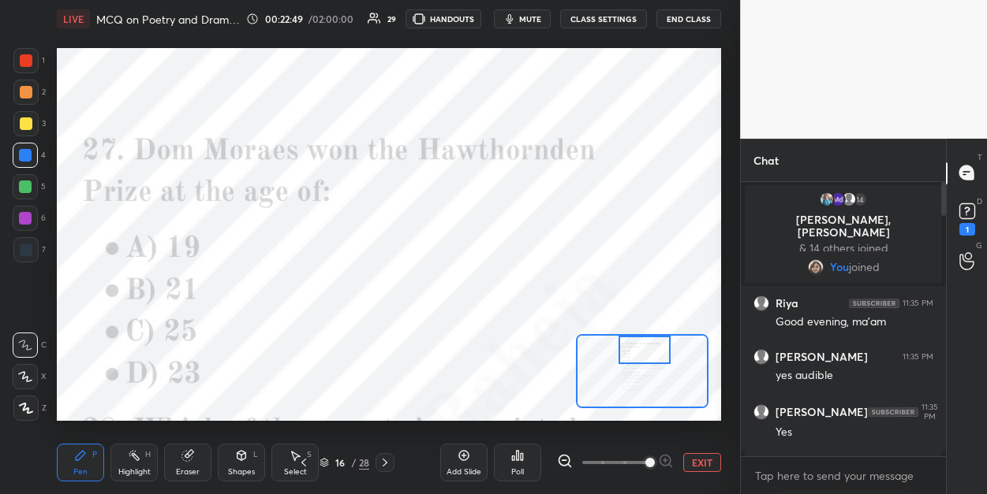
click at [519, 470] on div "Poll" at bounding box center [517, 472] width 13 height 8
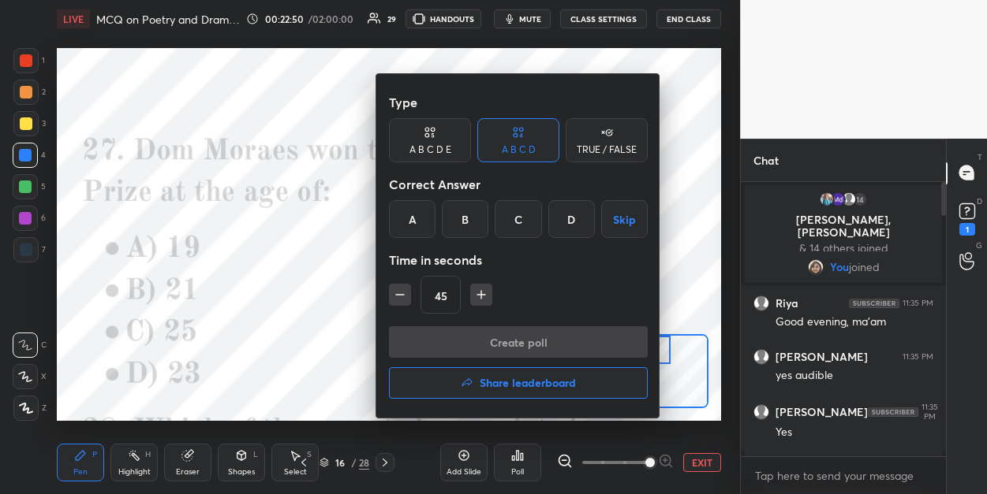
click at [416, 229] on div "A" at bounding box center [412, 219] width 47 height 38
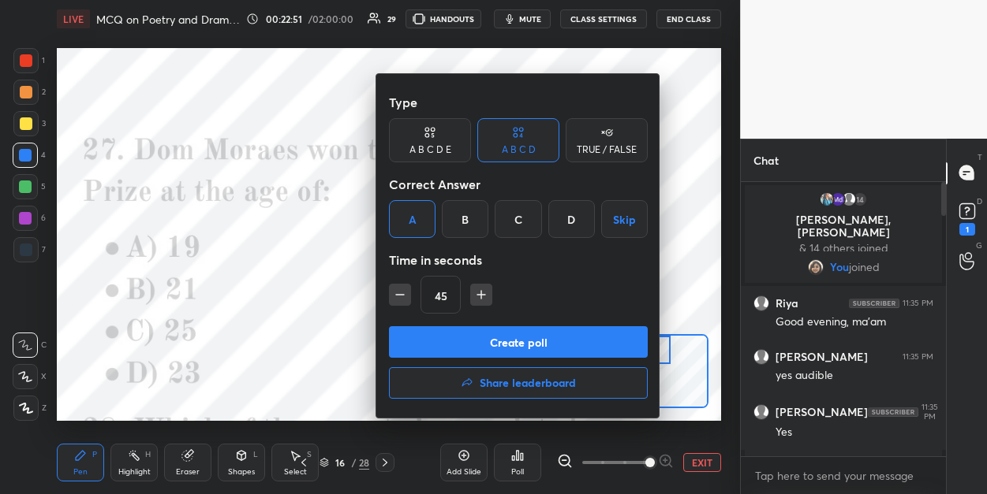
click at [414, 342] on button "Create poll" at bounding box center [518, 342] width 259 height 32
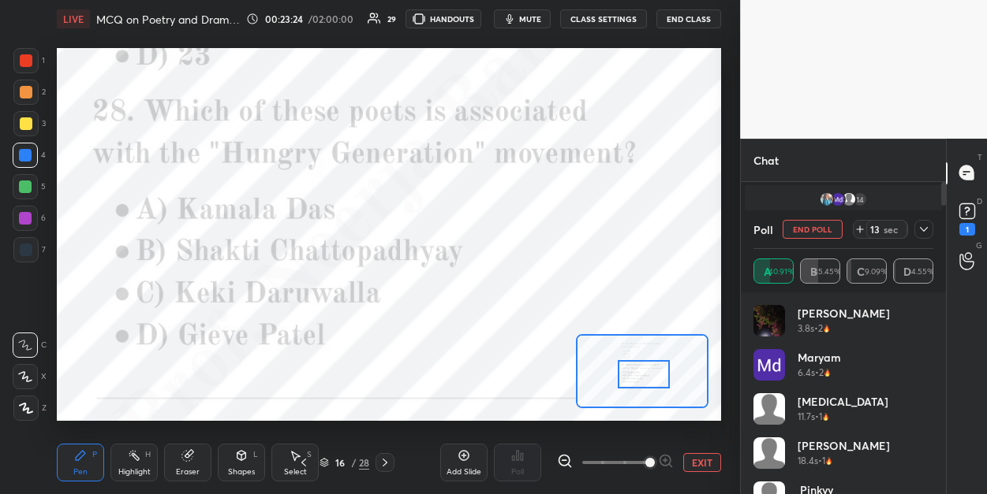
drag, startPoint x: 658, startPoint y: 347, endPoint x: 658, endPoint y: 372, distance: 25.2
click at [658, 372] on div at bounding box center [643, 374] width 52 height 28
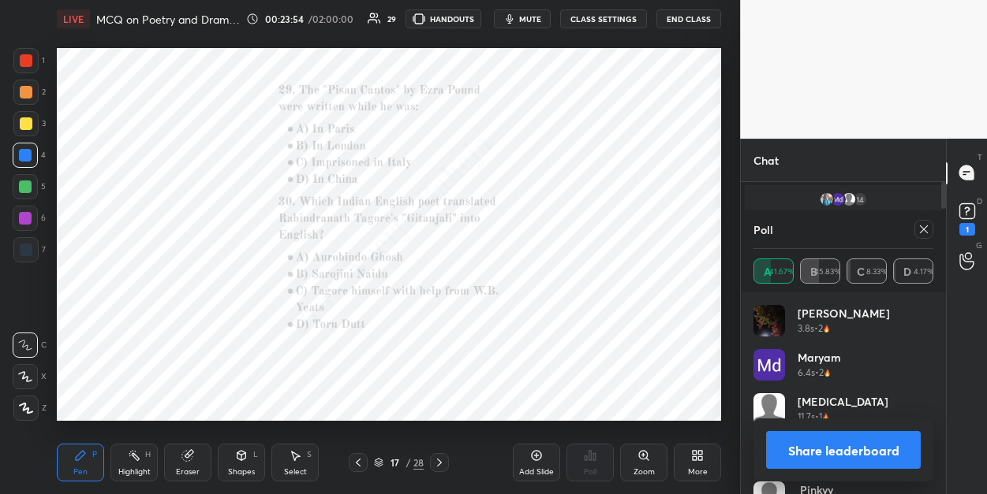
click at [646, 459] on icon at bounding box center [643, 456] width 13 height 13
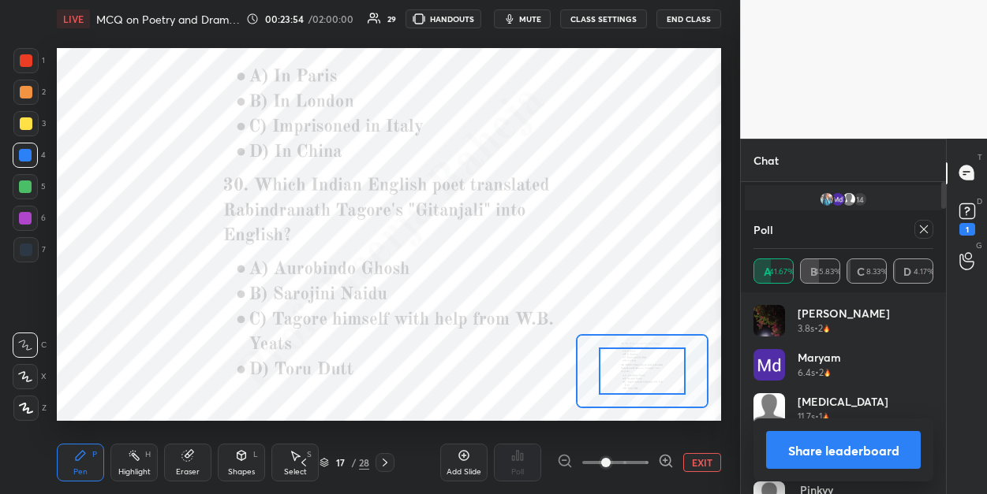
click at [646, 458] on span at bounding box center [615, 463] width 66 height 24
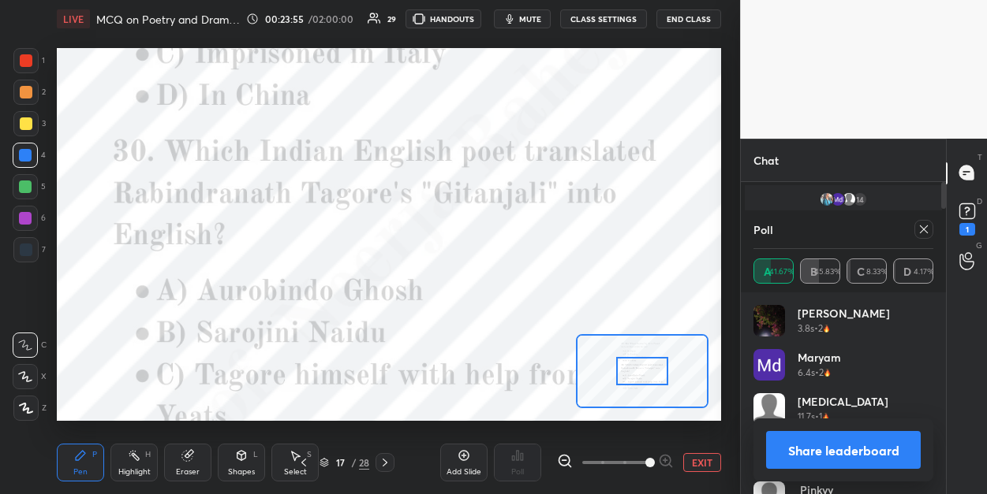
click at [646, 458] on span at bounding box center [649, 462] width 9 height 9
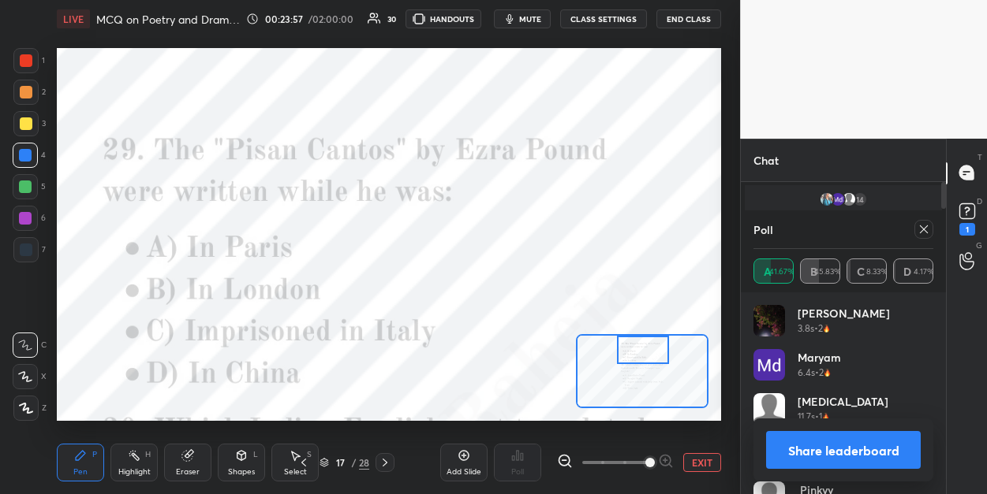
drag, startPoint x: 632, startPoint y: 375, endPoint x: 632, endPoint y: 342, distance: 33.1
click at [632, 342] on div at bounding box center [643, 350] width 52 height 28
click at [917, 237] on div at bounding box center [923, 229] width 19 height 19
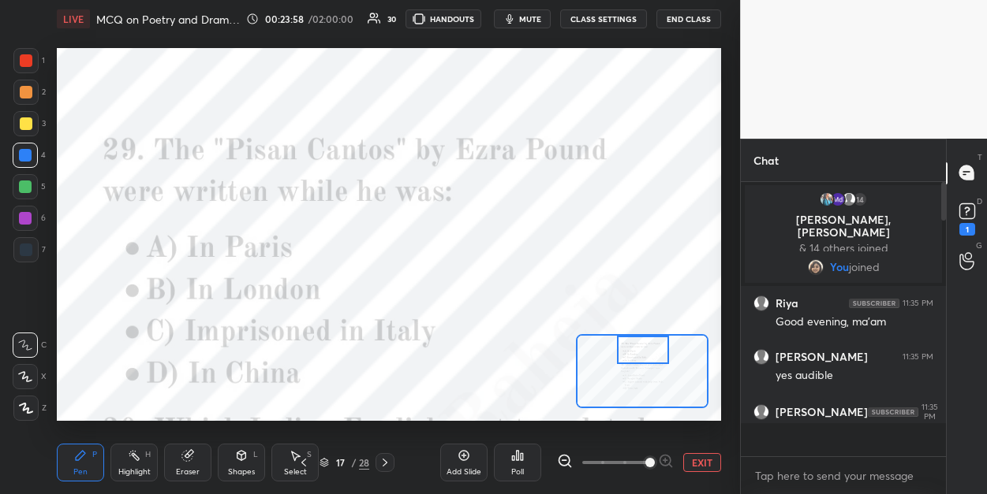
scroll to position [125, 200]
click at [520, 469] on div "Poll" at bounding box center [517, 472] width 13 height 8
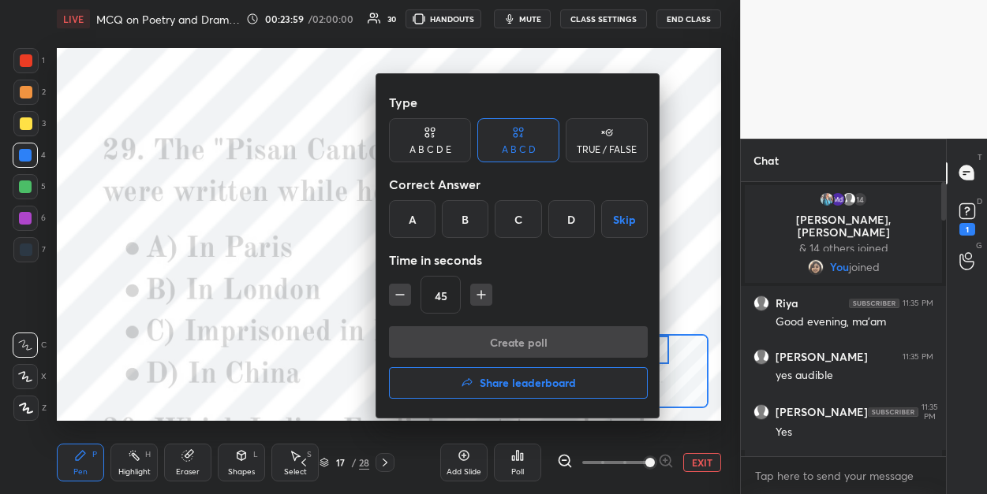
click at [519, 227] on div "C" at bounding box center [517, 219] width 47 height 38
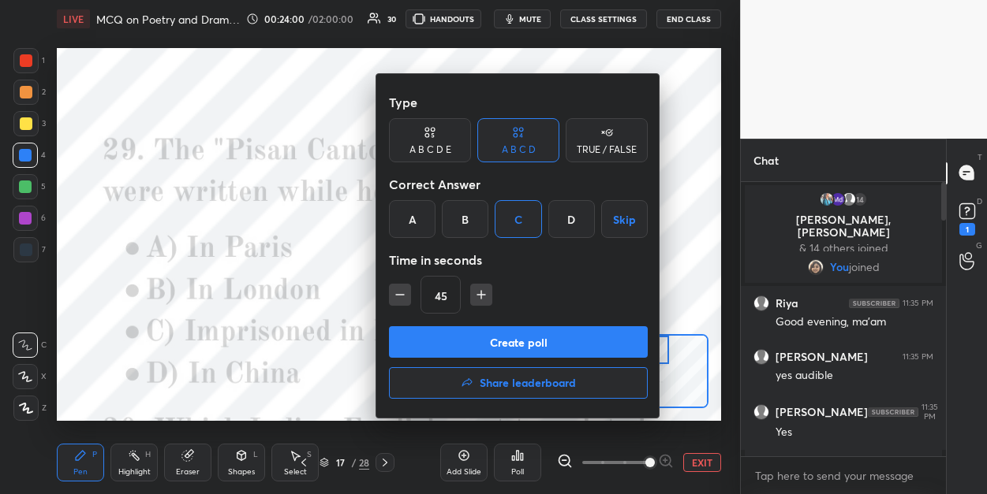
click at [500, 343] on button "Create poll" at bounding box center [518, 342] width 259 height 32
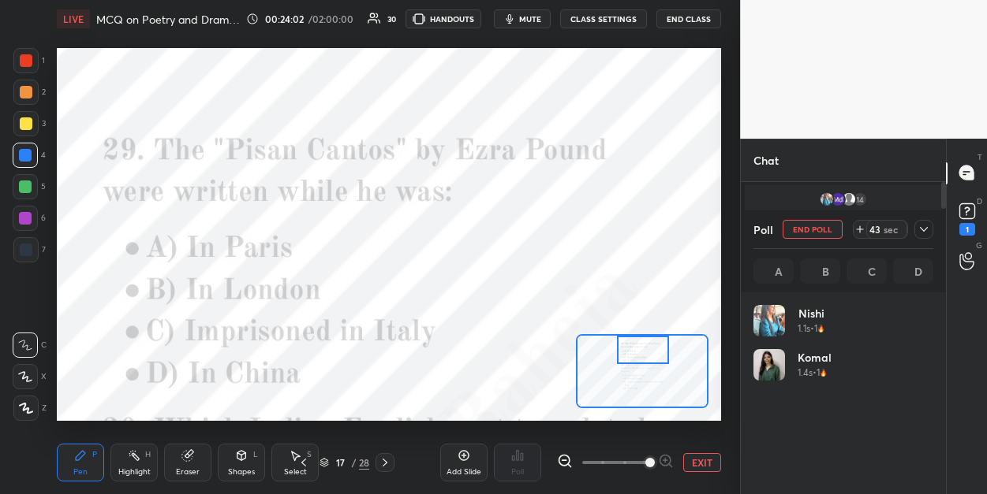
scroll to position [185, 174]
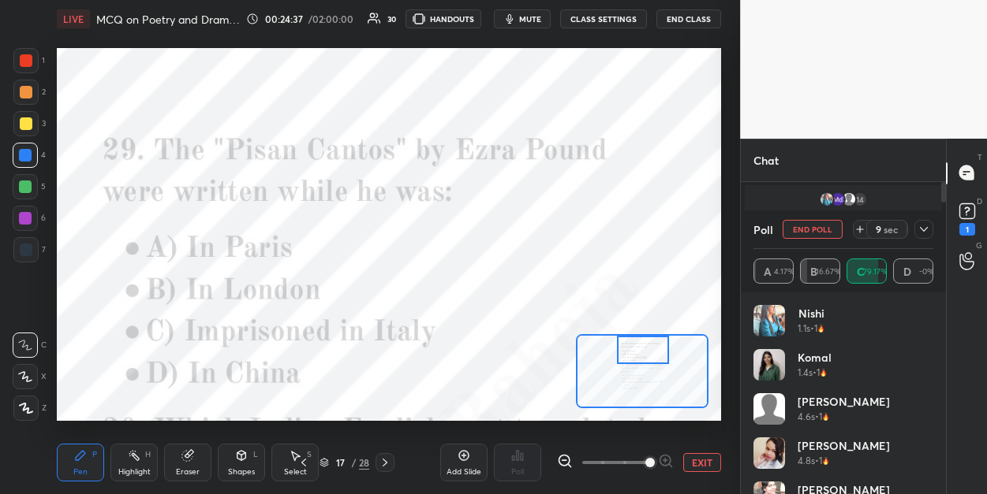
click at [632, 344] on div at bounding box center [643, 350] width 52 height 28
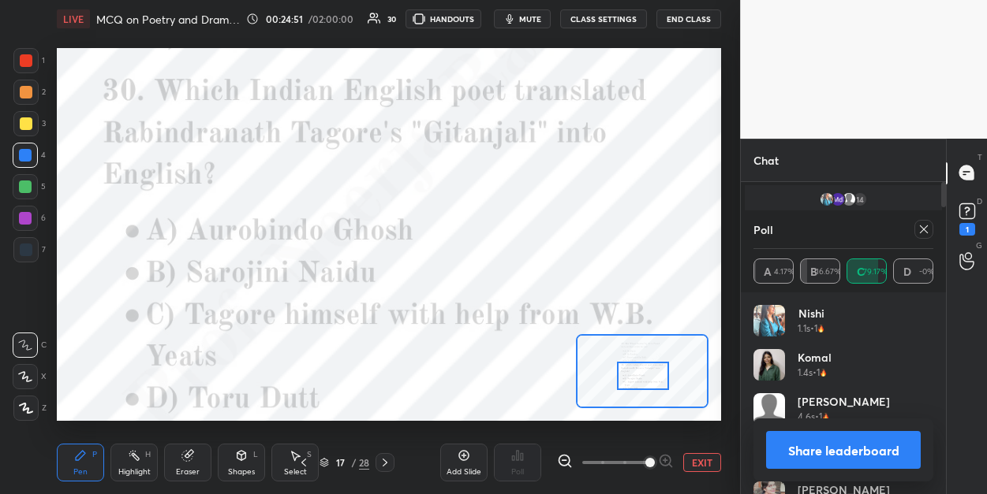
drag, startPoint x: 632, startPoint y: 346, endPoint x: 632, endPoint y: 372, distance: 26.0
click at [632, 372] on div at bounding box center [643, 376] width 52 height 28
click at [917, 226] on icon at bounding box center [923, 229] width 13 height 13
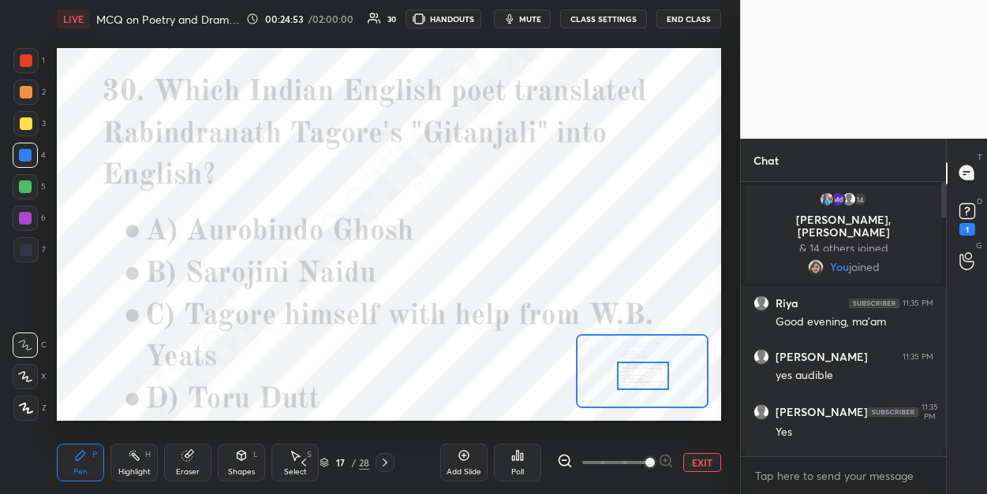
click at [507, 450] on div "Poll" at bounding box center [517, 463] width 47 height 38
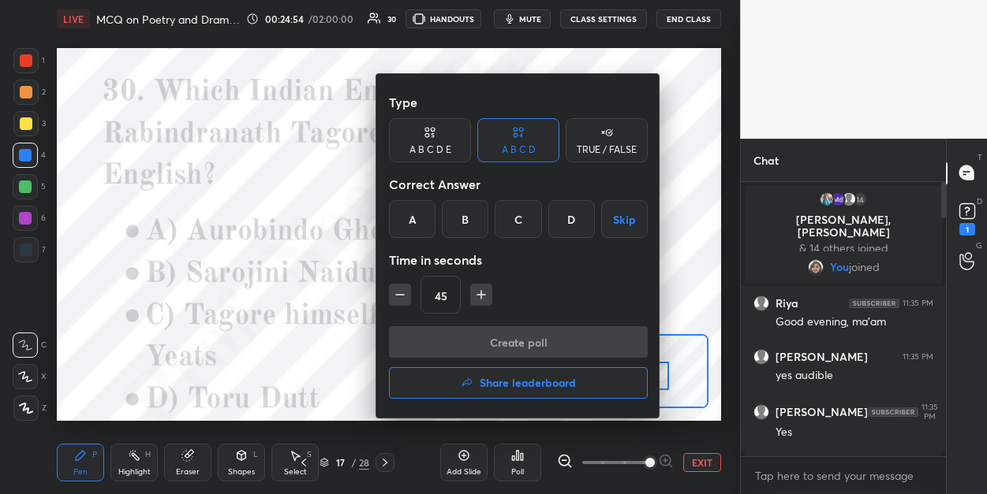
click at [524, 222] on div "C" at bounding box center [517, 219] width 47 height 38
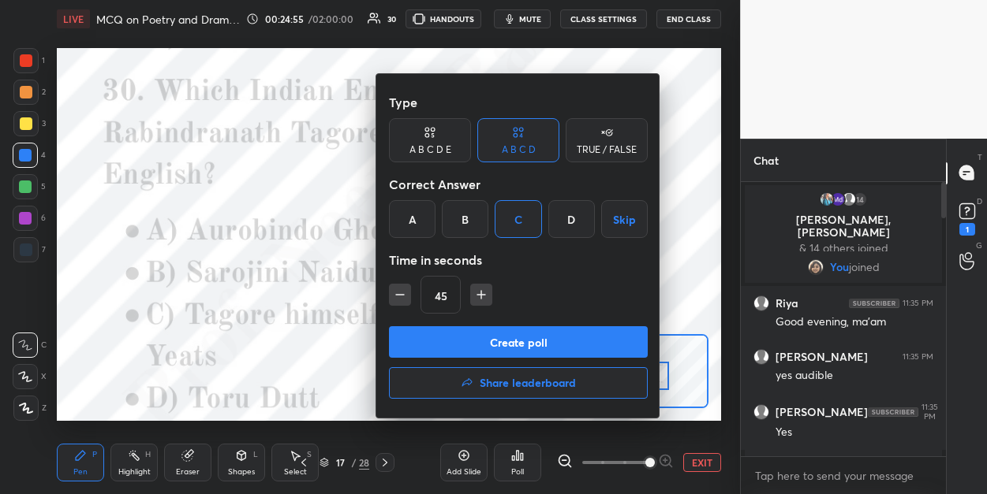
click at [503, 339] on button "Create poll" at bounding box center [518, 342] width 259 height 32
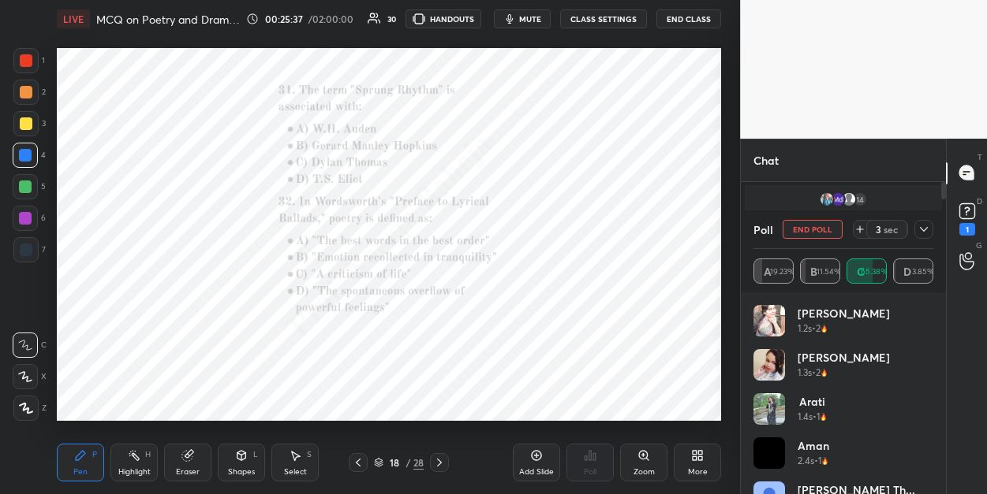
click at [653, 457] on div "Zoom" at bounding box center [643, 463] width 47 height 38
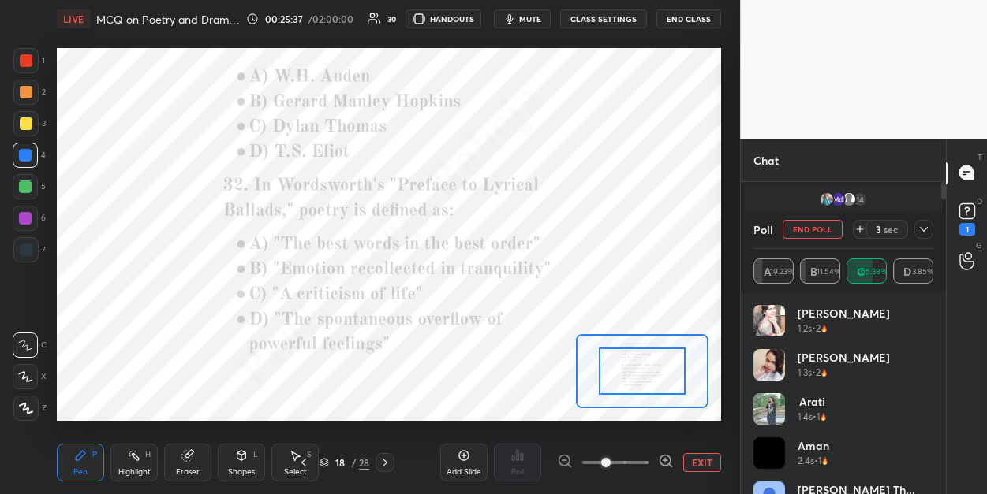
click at [653, 457] on div at bounding box center [615, 462] width 117 height 19
click at [667, 460] on icon at bounding box center [666, 461] width 16 height 16
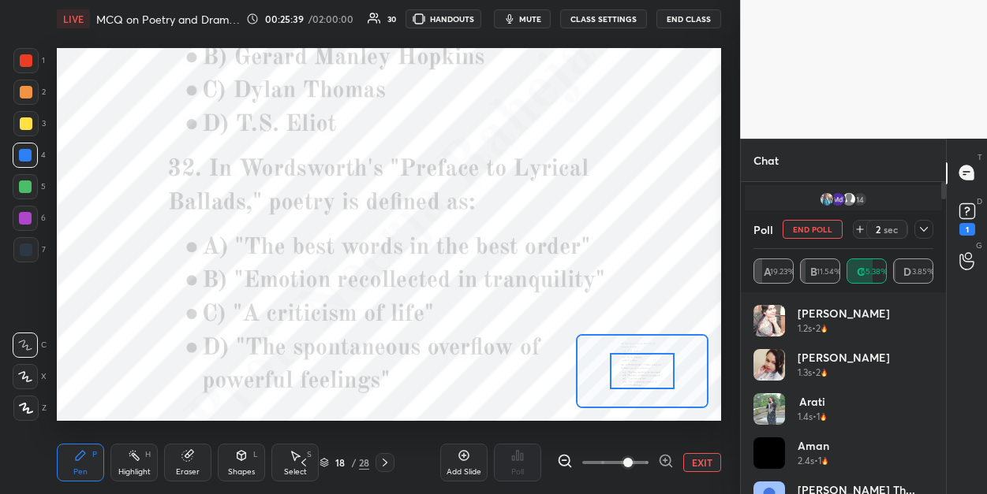
click at [667, 460] on icon at bounding box center [666, 461] width 16 height 16
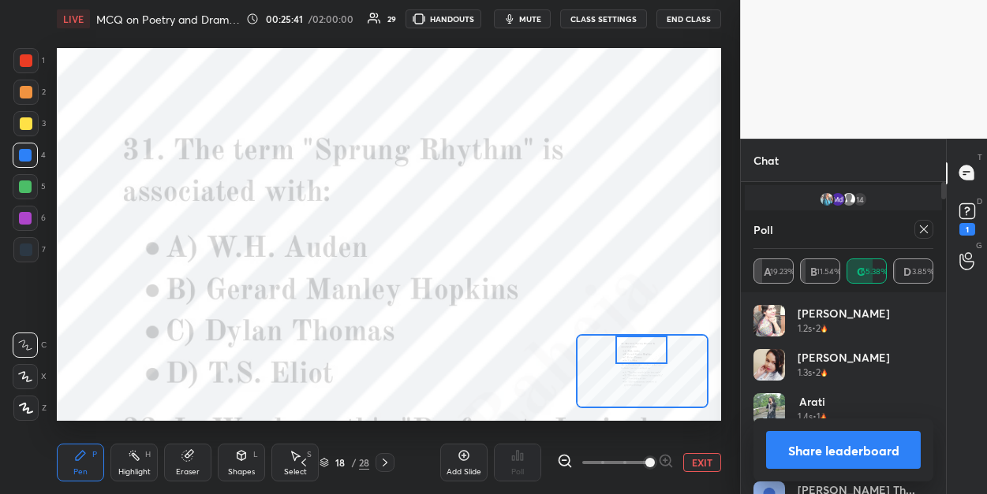
drag, startPoint x: 635, startPoint y: 382, endPoint x: 634, endPoint y: 353, distance: 29.2
click at [634, 353] on div at bounding box center [641, 350] width 52 height 28
click at [920, 233] on icon at bounding box center [924, 230] width 8 height 8
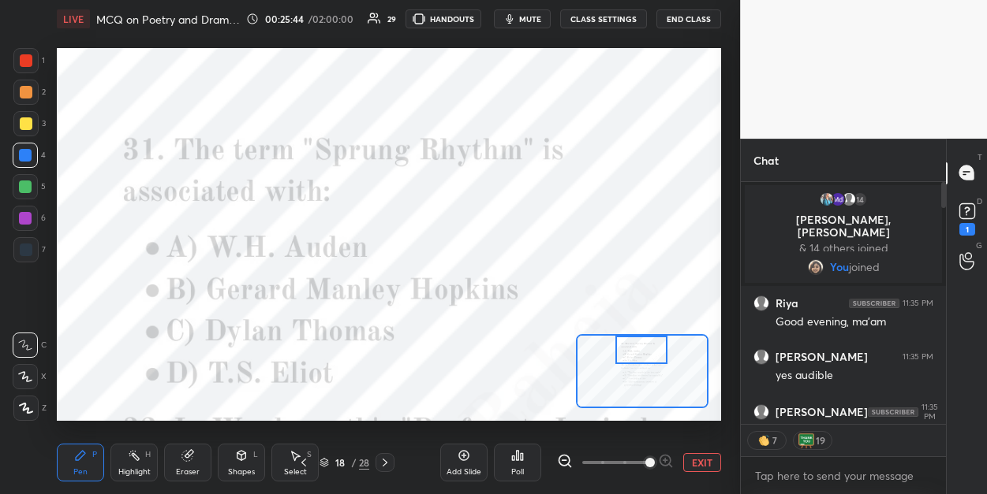
click at [520, 464] on div "Poll" at bounding box center [517, 463] width 47 height 38
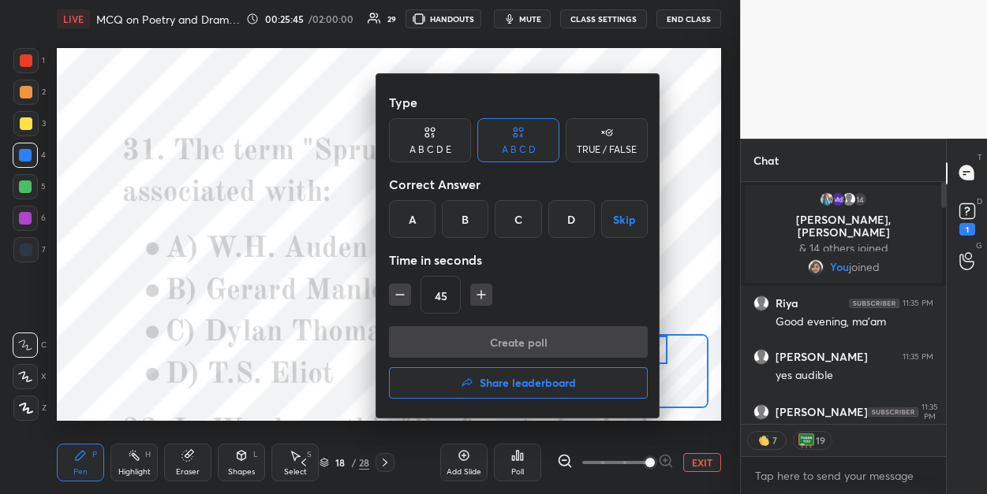
click at [461, 229] on div "B" at bounding box center [465, 219] width 47 height 38
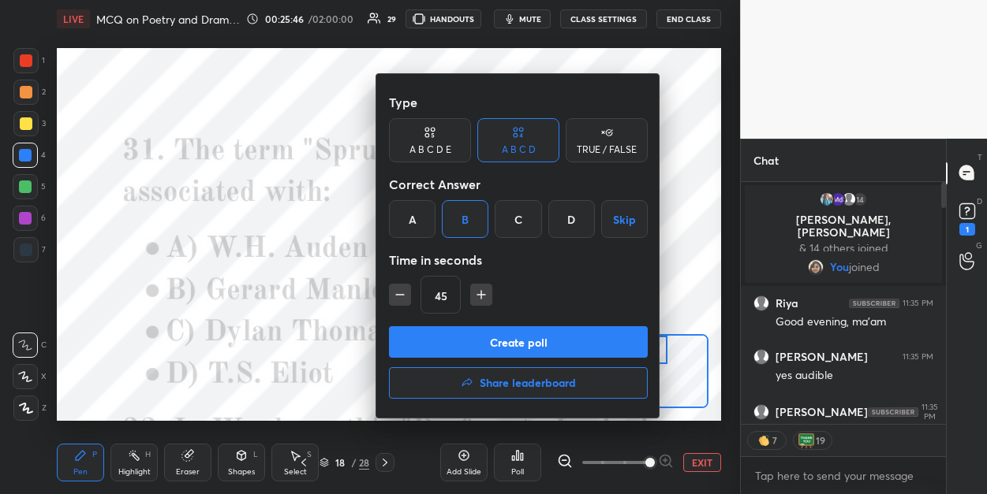
click at [457, 353] on button "Create poll" at bounding box center [518, 342] width 259 height 32
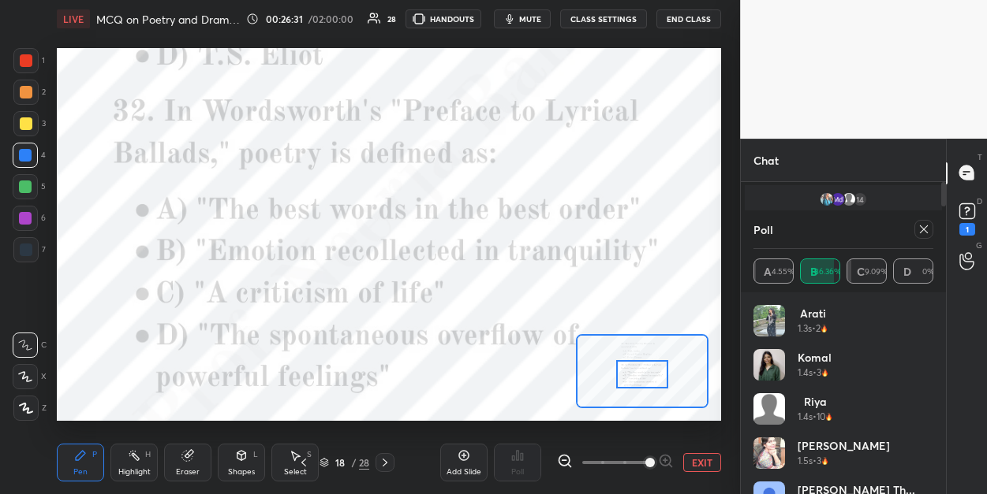
drag, startPoint x: 628, startPoint y: 354, endPoint x: 629, endPoint y: 379, distance: 24.5
click at [629, 379] on div at bounding box center [642, 374] width 52 height 28
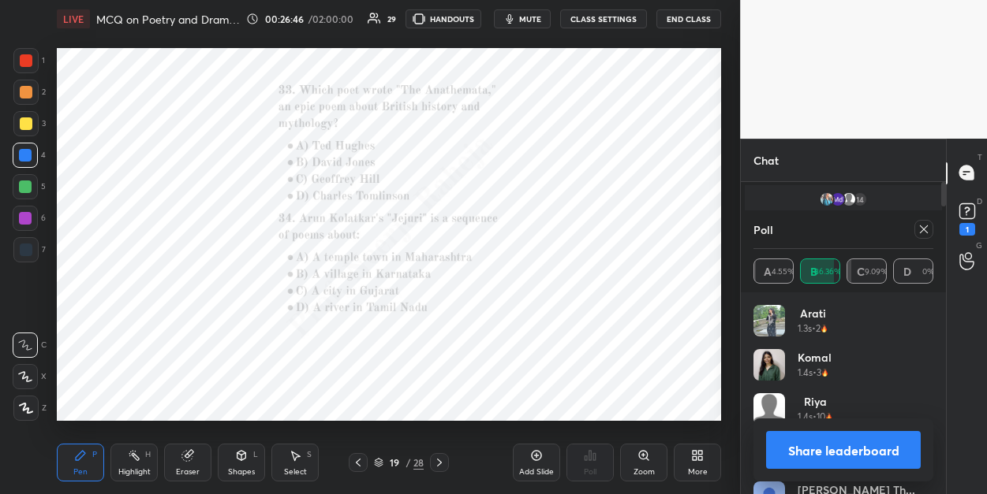
click at [649, 460] on icon at bounding box center [643, 456] width 13 height 13
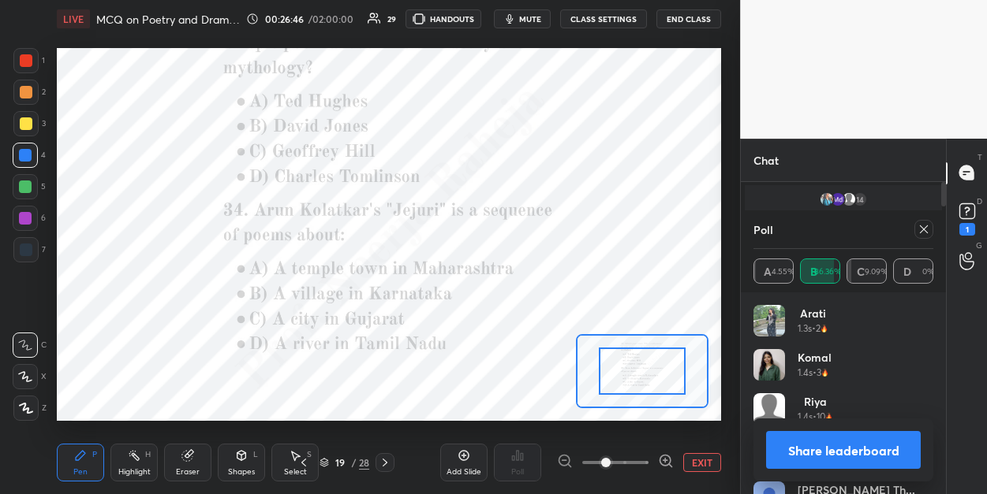
click at [649, 460] on div at bounding box center [615, 462] width 117 height 19
click at [664, 462] on icon at bounding box center [666, 461] width 16 height 16
click at [664, 461] on icon at bounding box center [666, 461] width 16 height 16
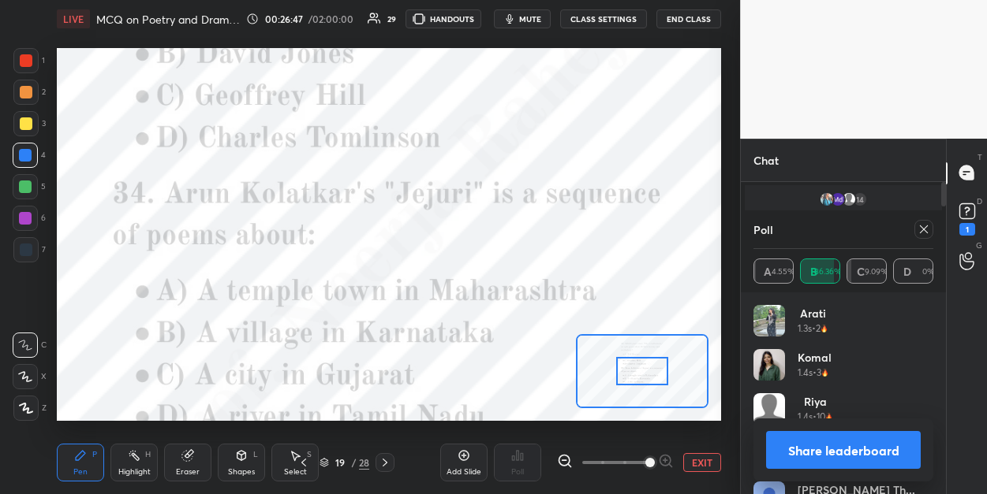
click at [655, 461] on span at bounding box center [649, 462] width 9 height 9
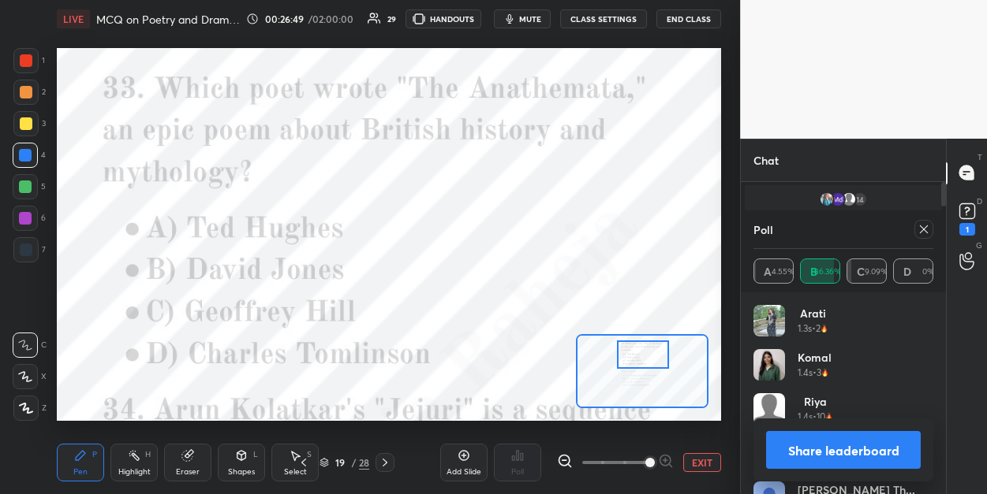
drag, startPoint x: 637, startPoint y: 375, endPoint x: 638, endPoint y: 358, distance: 16.6
click at [638, 358] on div at bounding box center [643, 355] width 52 height 28
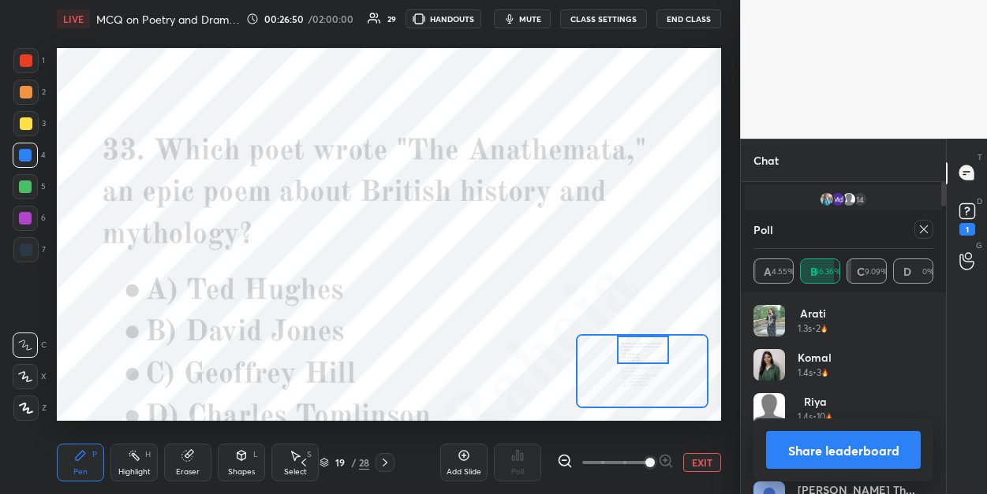
click at [638, 352] on div at bounding box center [643, 350] width 52 height 28
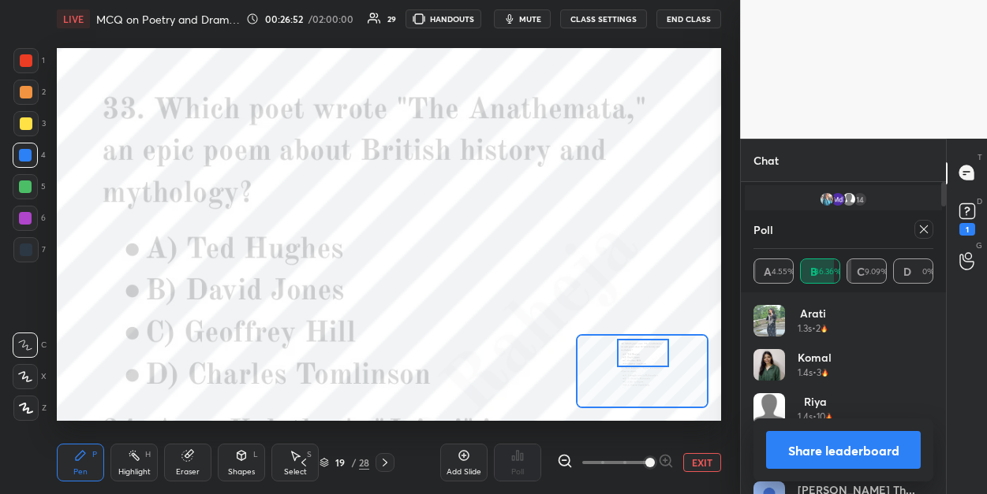
click at [638, 355] on div at bounding box center [643, 353] width 52 height 28
click at [926, 233] on icon at bounding box center [924, 230] width 8 height 8
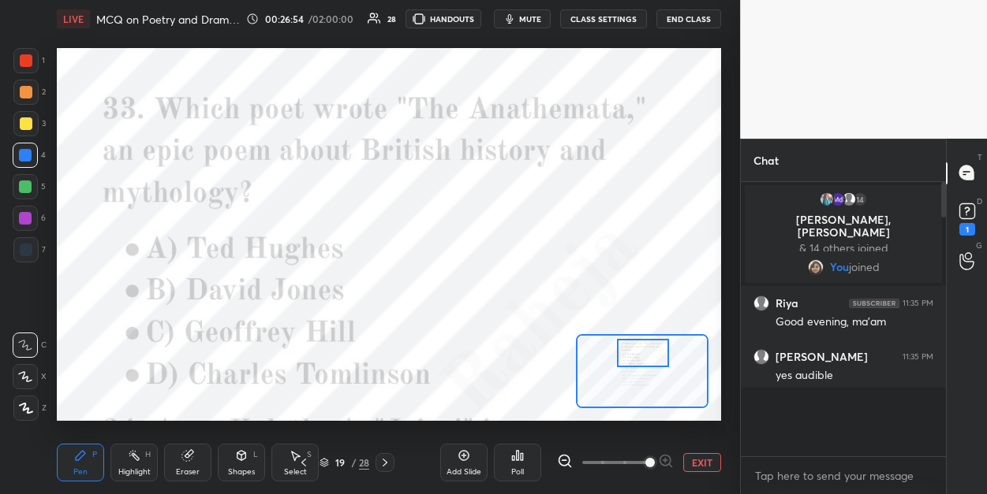
scroll to position [130, 200]
click at [514, 446] on div "Poll" at bounding box center [517, 463] width 47 height 38
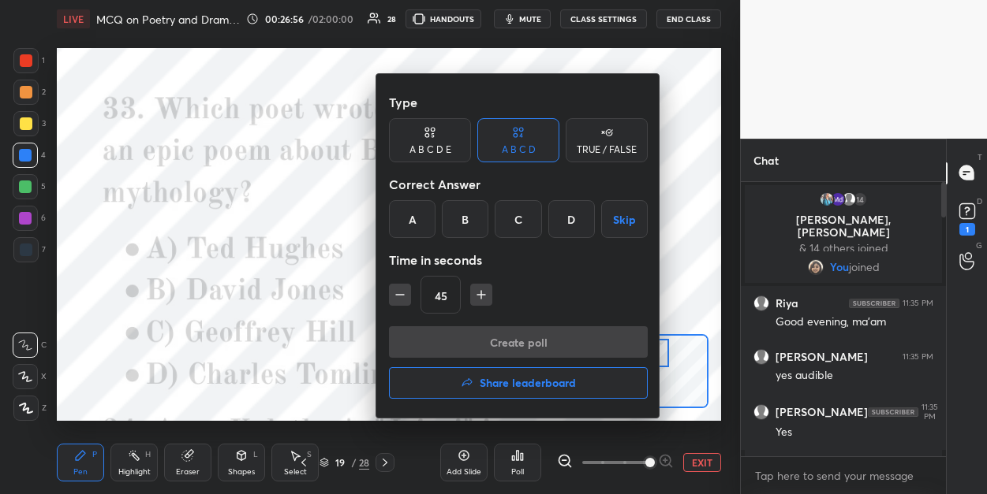
click at [461, 222] on div "B" at bounding box center [465, 219] width 47 height 38
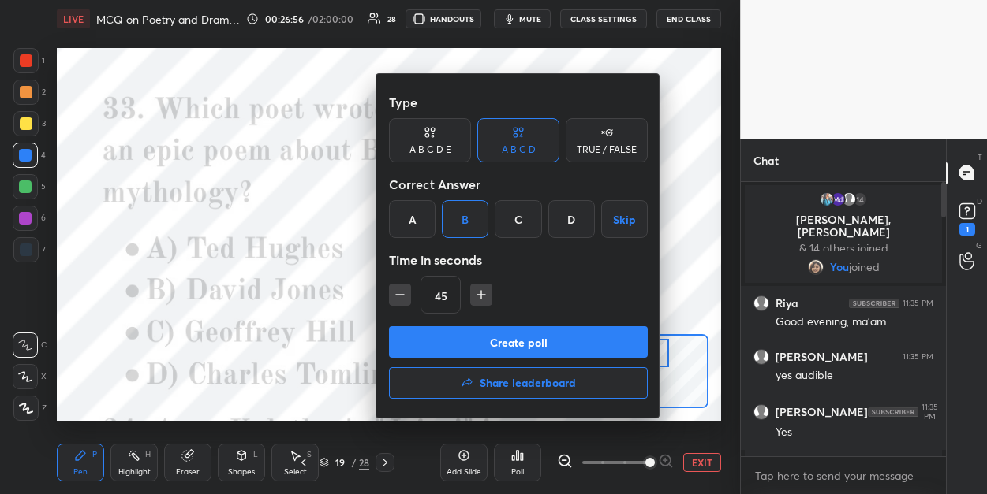
click at [452, 331] on button "Create poll" at bounding box center [518, 342] width 259 height 32
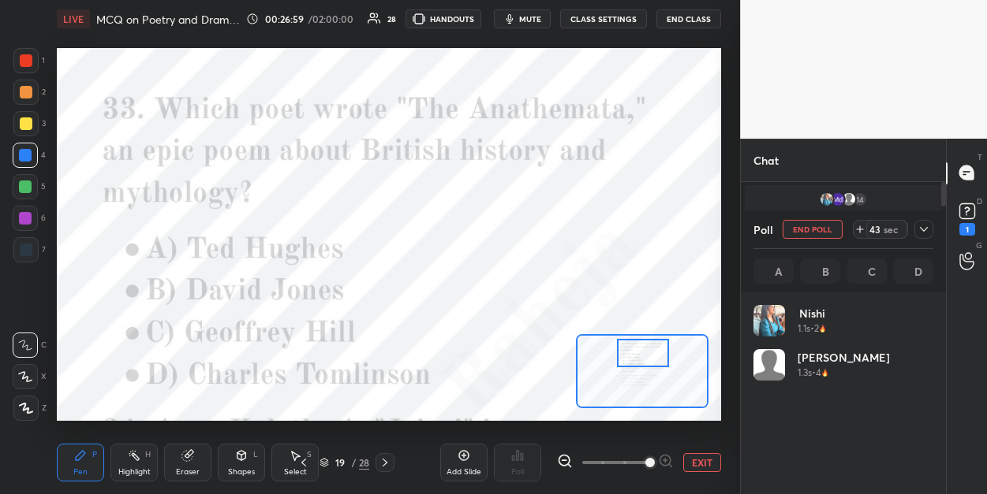
scroll to position [5, 6]
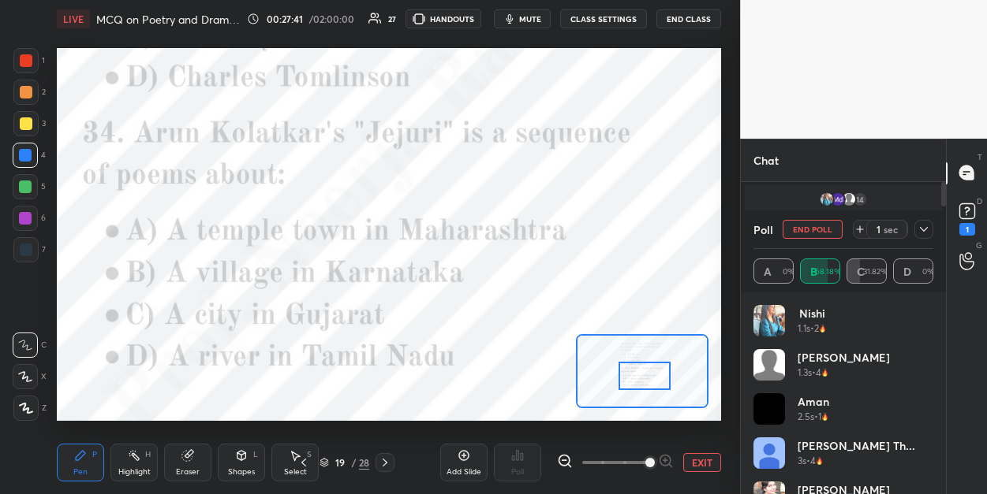
drag, startPoint x: 640, startPoint y: 359, endPoint x: 642, endPoint y: 382, distance: 22.9
click at [642, 382] on div at bounding box center [644, 376] width 52 height 28
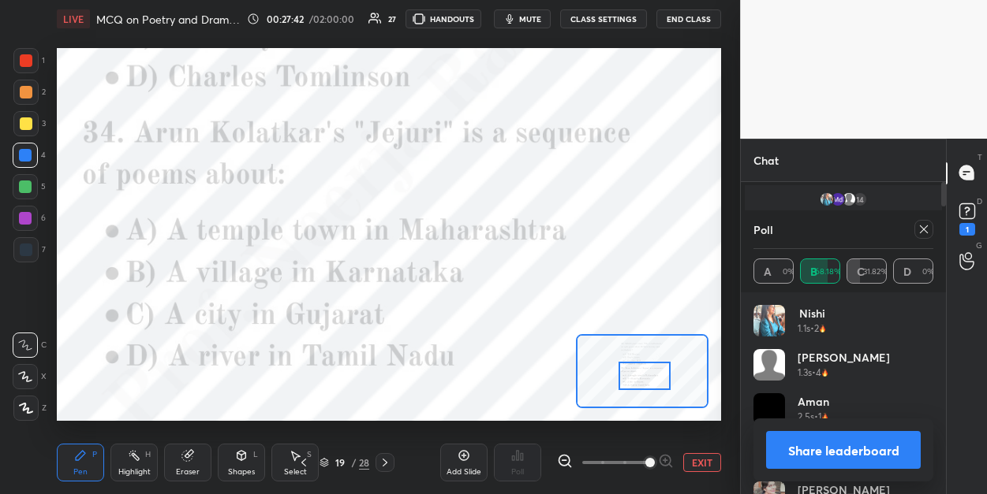
click at [921, 227] on icon at bounding box center [924, 230] width 8 height 8
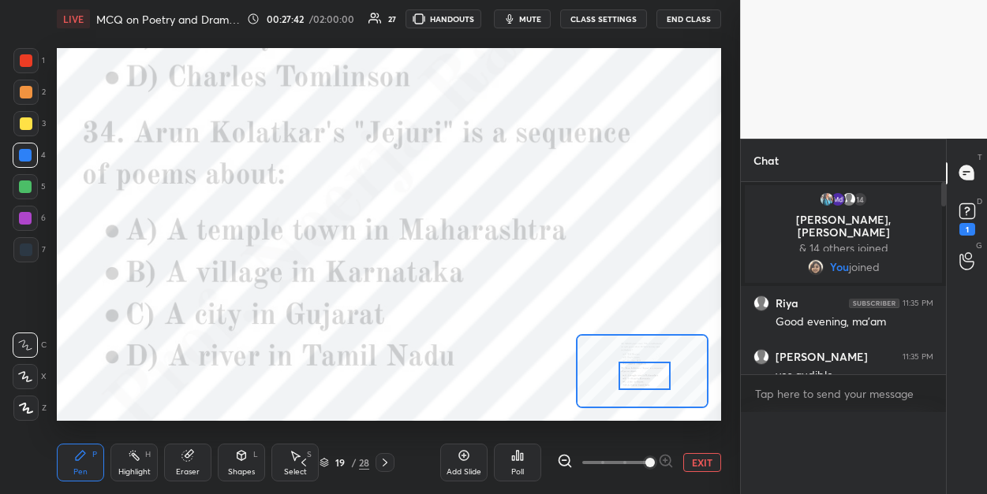
scroll to position [119, 174]
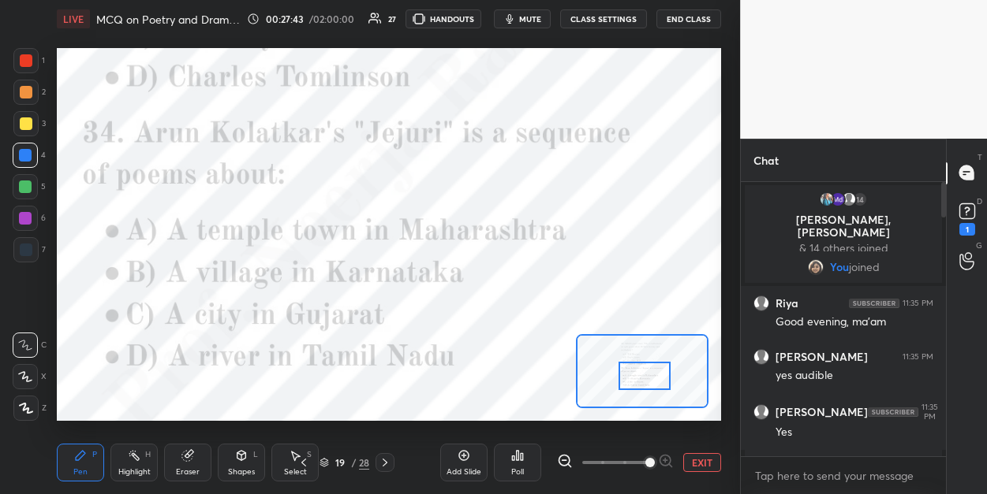
click at [521, 464] on div "Poll" at bounding box center [517, 463] width 47 height 38
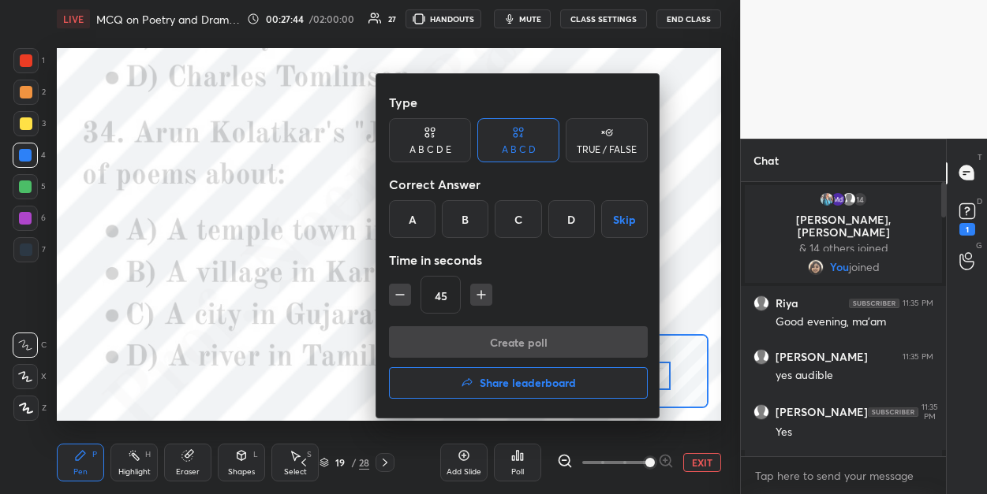
click at [409, 205] on div "A" at bounding box center [412, 219] width 47 height 38
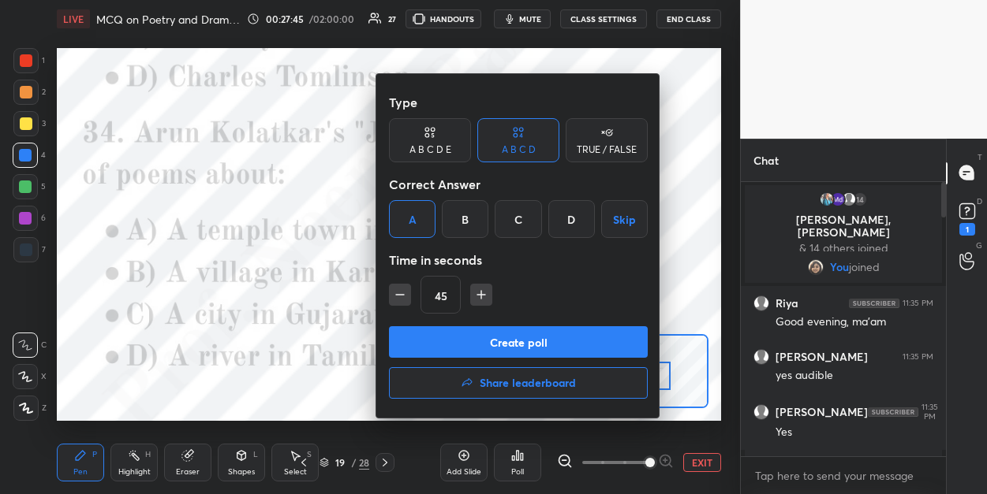
click at [421, 338] on button "Create poll" at bounding box center [518, 342] width 259 height 32
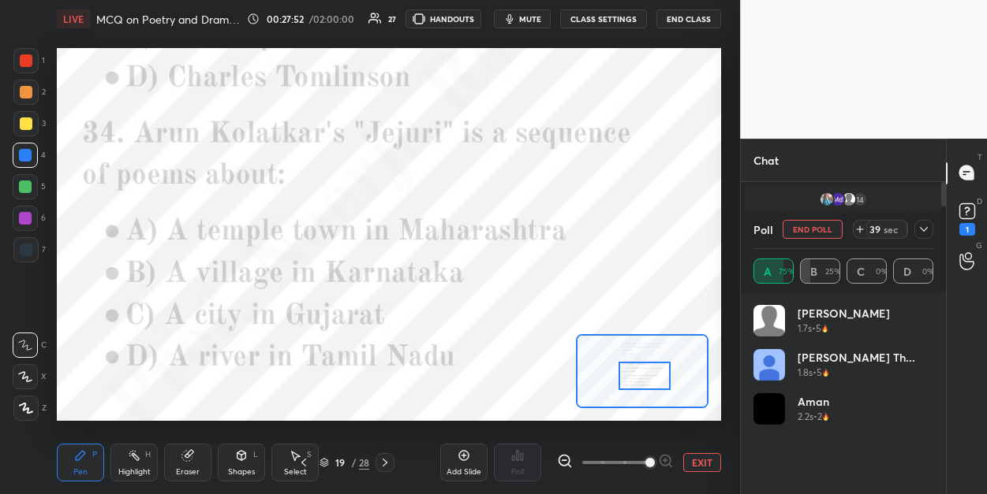
click at [24, 189] on div at bounding box center [25, 187] width 13 height 13
click at [20, 67] on div at bounding box center [25, 60] width 25 height 25
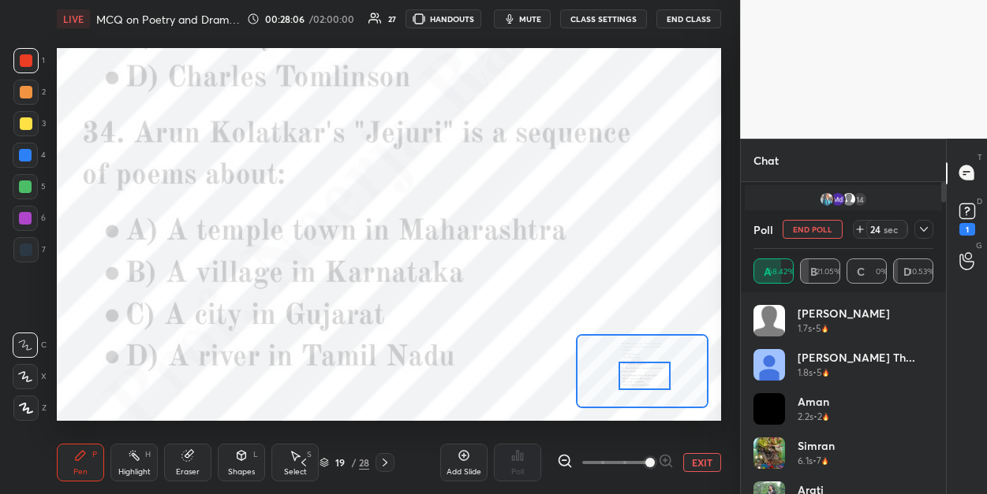
scroll to position [188, 200]
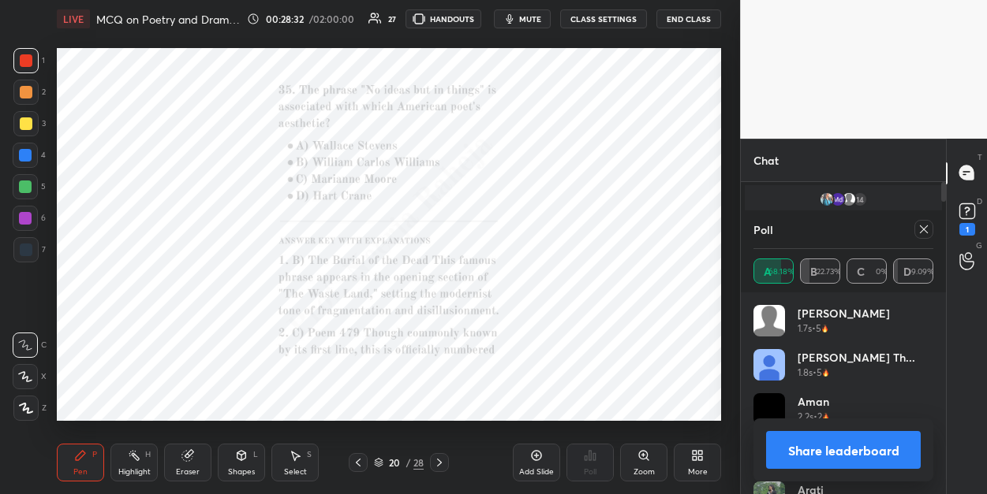
click at [641, 459] on icon at bounding box center [643, 455] width 9 height 9
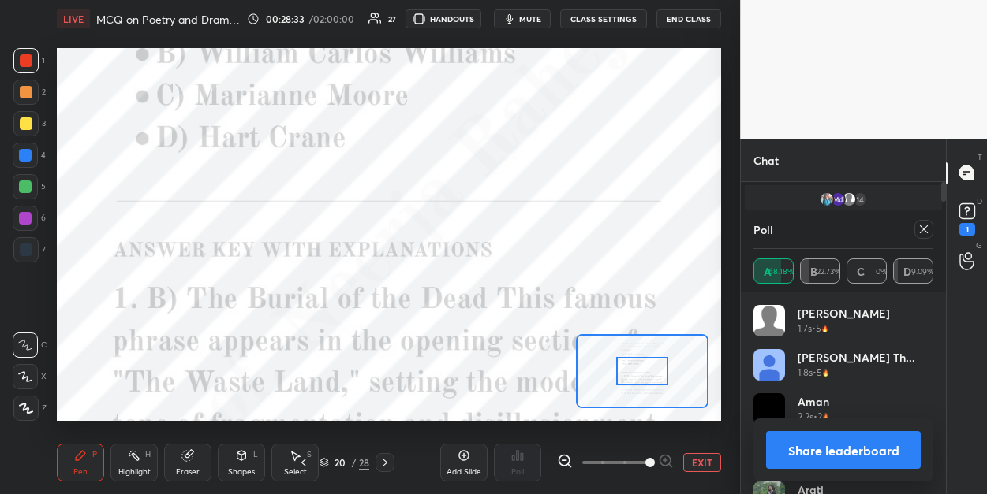
click at [645, 458] on span at bounding box center [649, 462] width 9 height 9
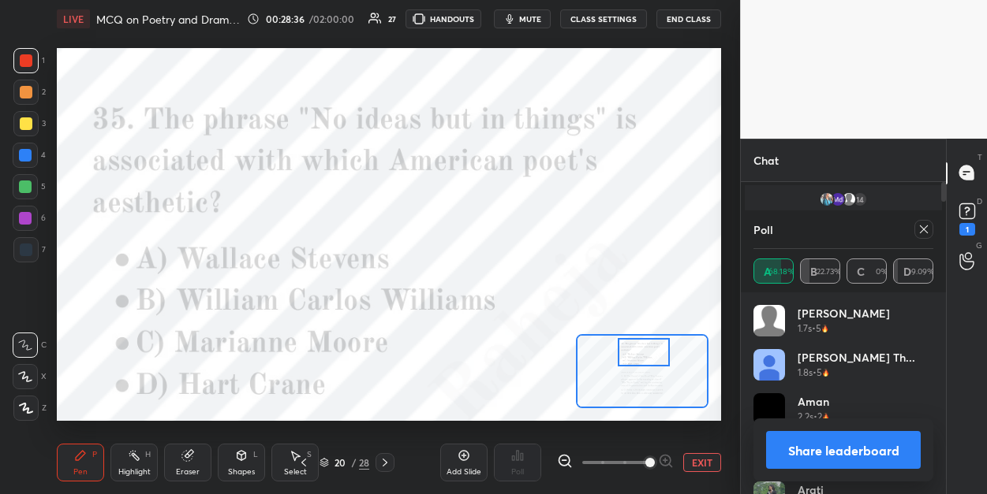
drag, startPoint x: 635, startPoint y: 372, endPoint x: 636, endPoint y: 353, distance: 19.0
click at [636, 353] on div at bounding box center [643, 352] width 52 height 28
click at [920, 232] on icon at bounding box center [924, 230] width 8 height 8
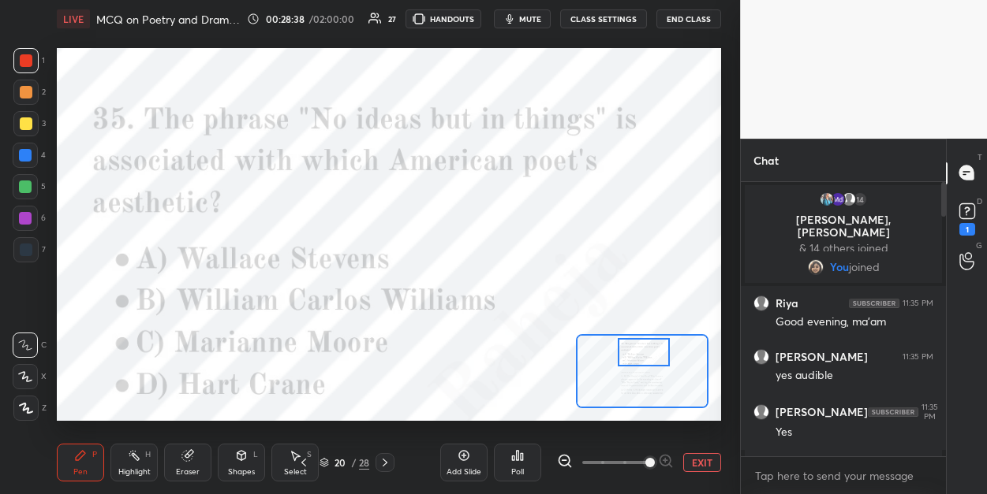
click at [516, 468] on div "Poll" at bounding box center [517, 472] width 13 height 8
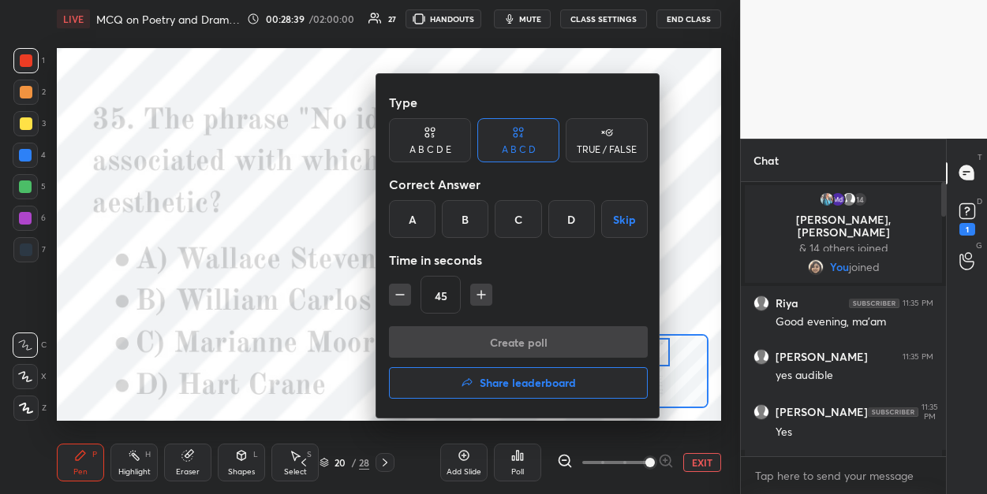
click at [453, 224] on div "B" at bounding box center [465, 219] width 47 height 38
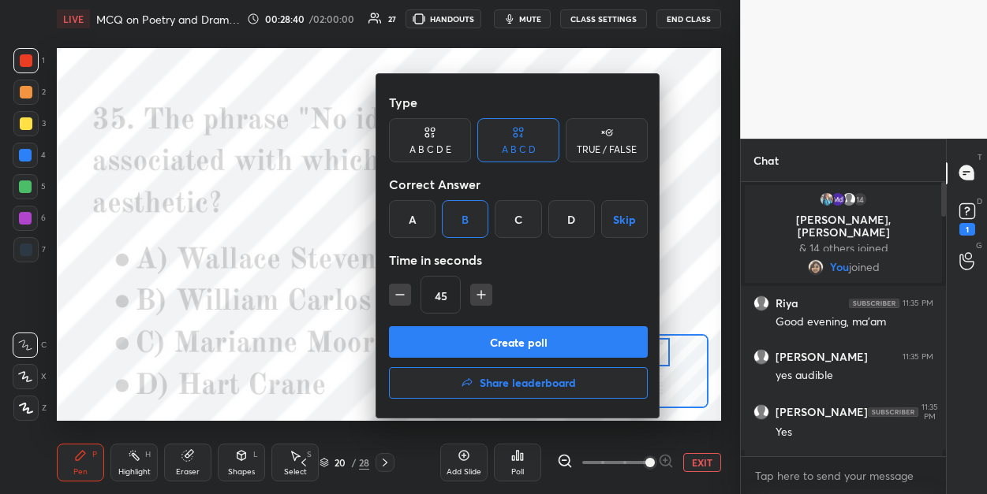
click at [446, 342] on button "Create poll" at bounding box center [518, 342] width 259 height 32
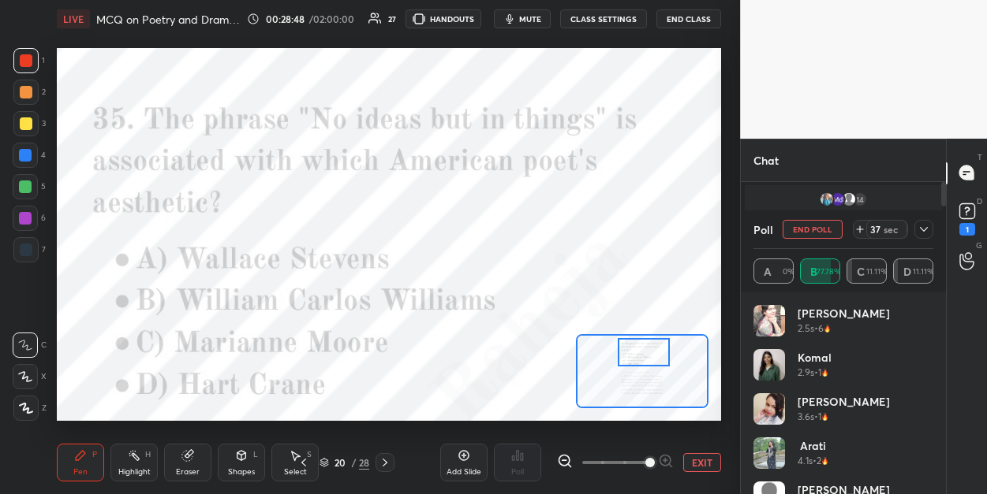
click at [29, 159] on div at bounding box center [25, 155] width 13 height 13
click at [922, 227] on icon at bounding box center [923, 229] width 13 height 13
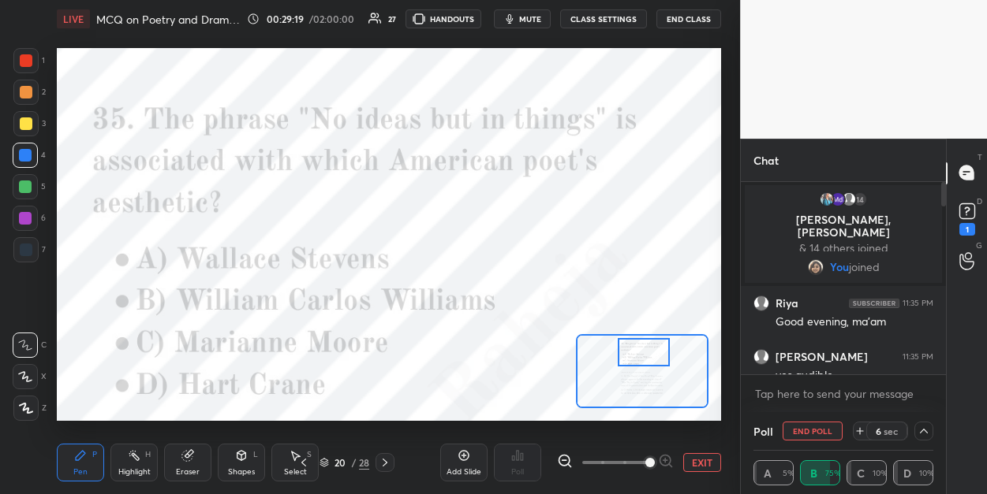
scroll to position [0, 6]
click at [962, 225] on div "1" at bounding box center [967, 229] width 16 height 13
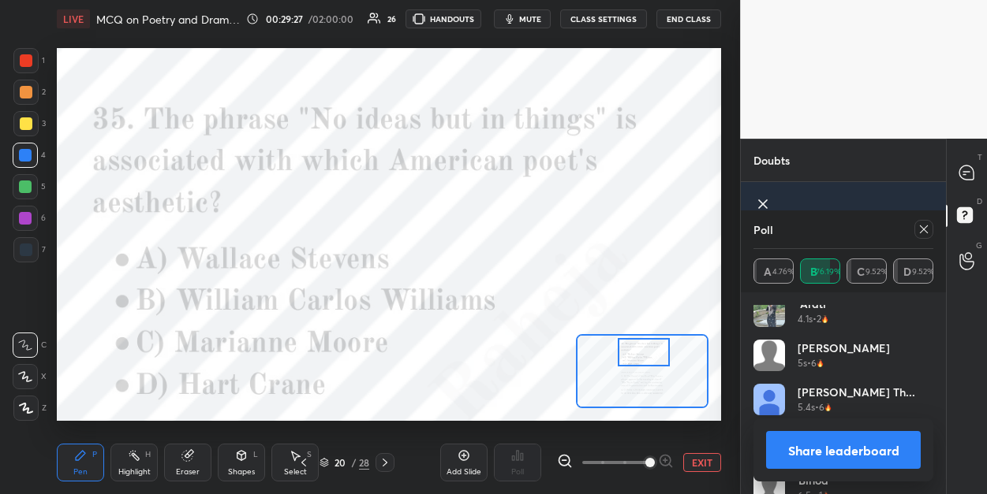
click at [920, 229] on icon at bounding box center [923, 229] width 13 height 13
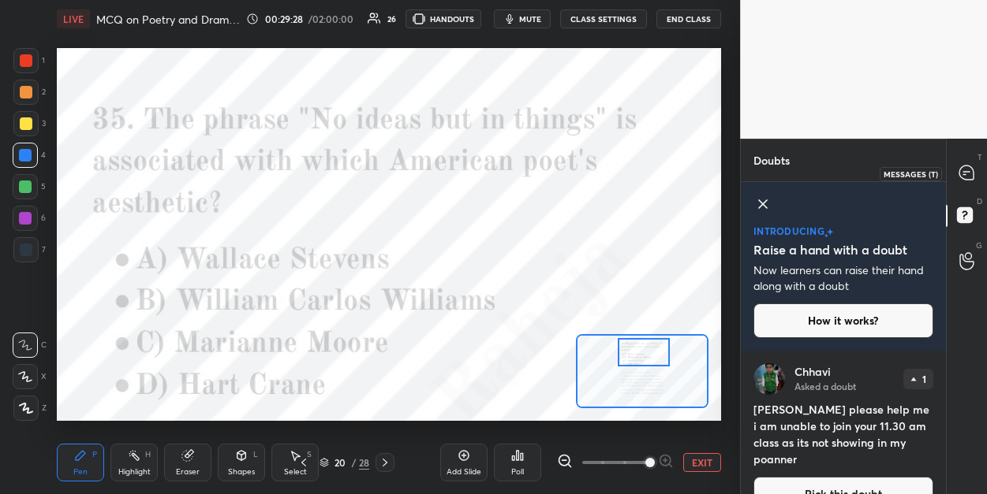
click at [958, 164] on div at bounding box center [967, 173] width 32 height 28
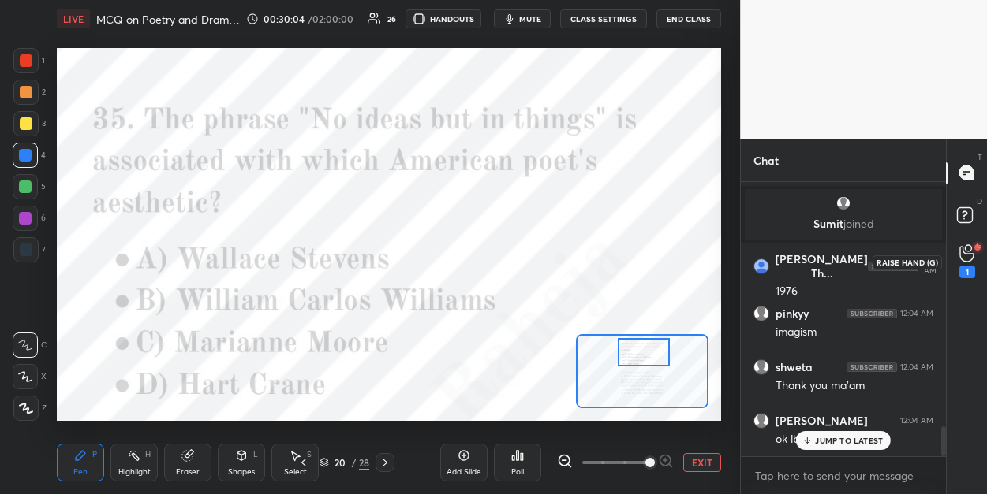
click at [972, 254] on icon at bounding box center [966, 255] width 14 height 16
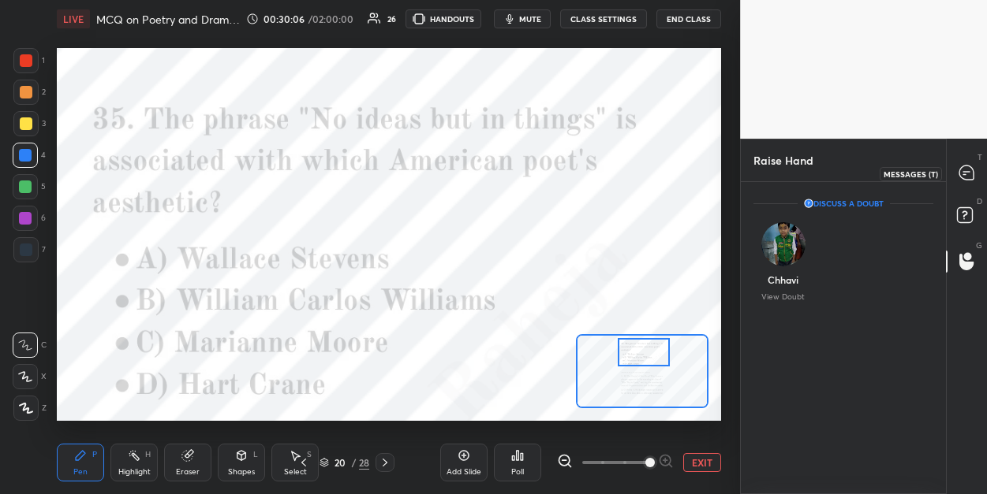
click at [963, 170] on icon at bounding box center [966, 173] width 14 height 14
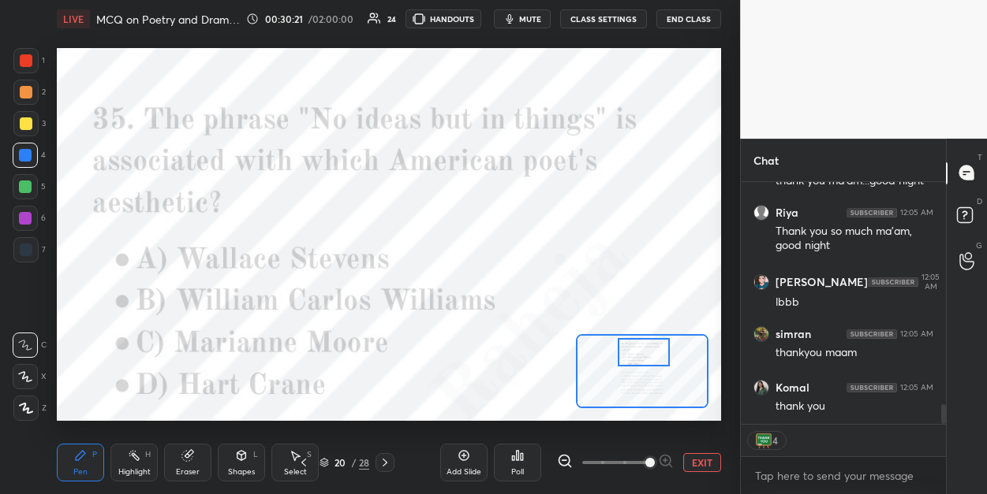
click at [519, 461] on icon at bounding box center [517, 456] width 13 height 13
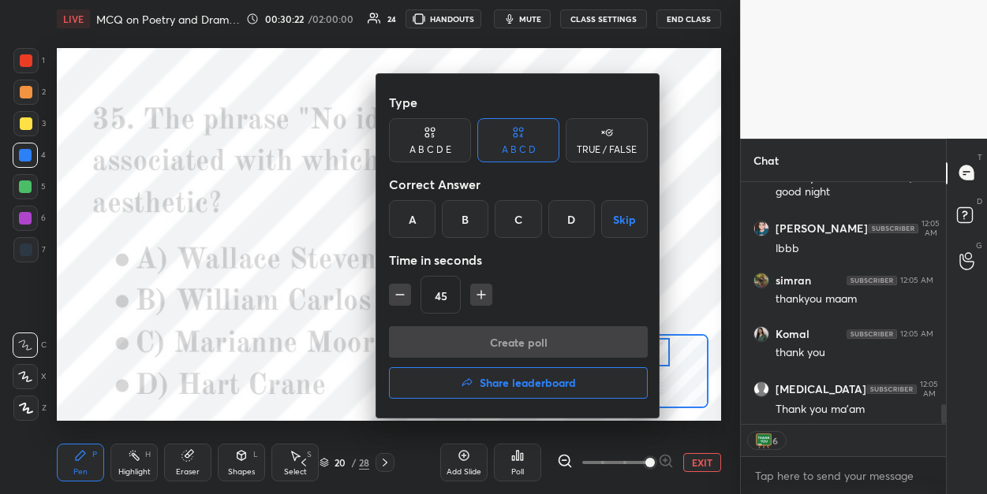
click at [484, 378] on h4 "Share leaderboard" at bounding box center [527, 383] width 96 height 11
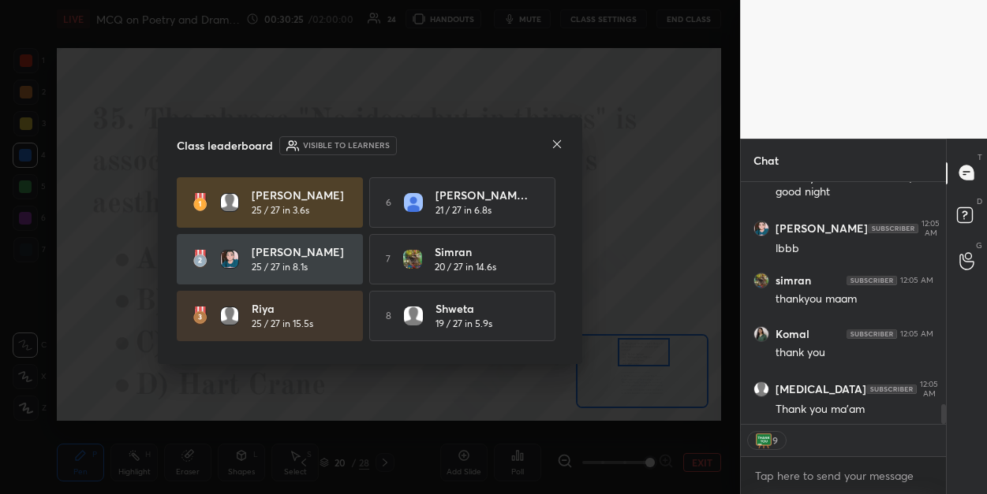
click at [555, 139] on icon at bounding box center [556, 144] width 13 height 13
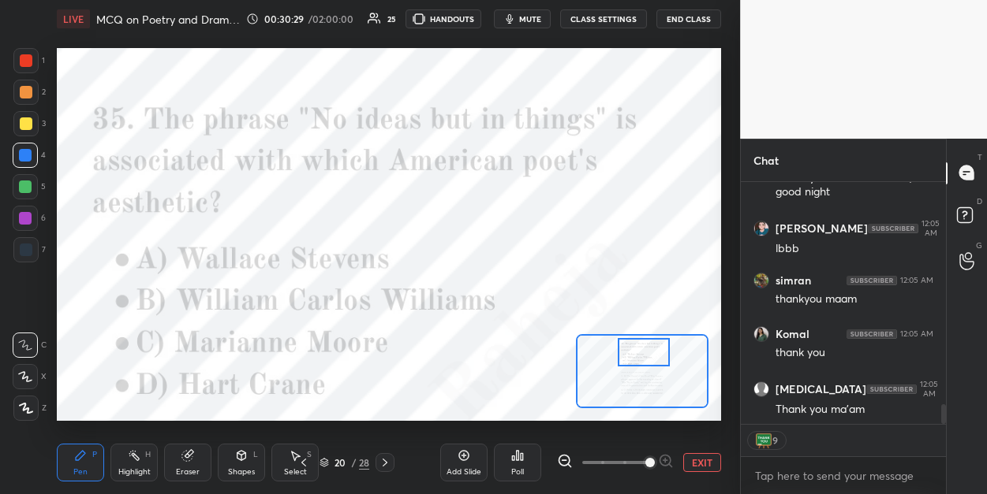
click at [335, 461] on div "20" at bounding box center [340, 462] width 16 height 9
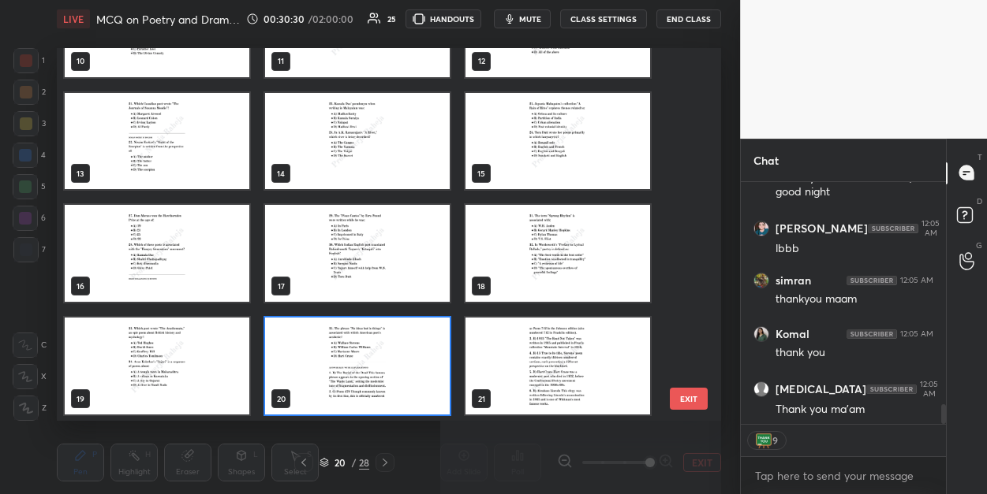
scroll to position [0, 0]
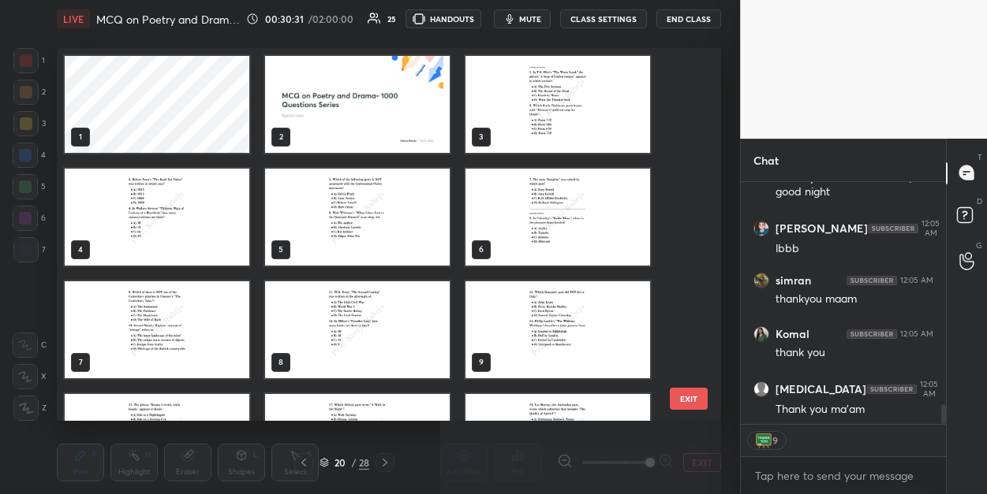
click at [369, 137] on img "grid" at bounding box center [357, 104] width 185 height 97
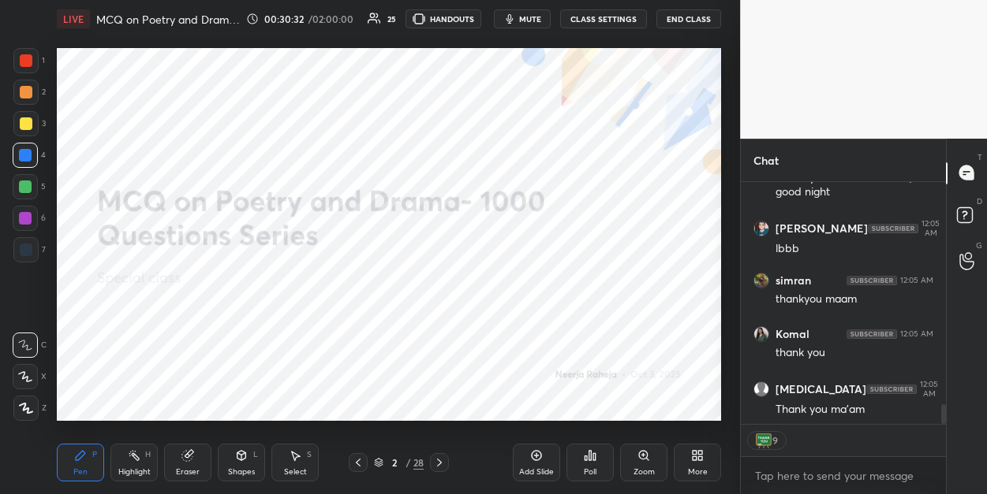
click at [369, 137] on img "grid" at bounding box center [357, 104] width 185 height 97
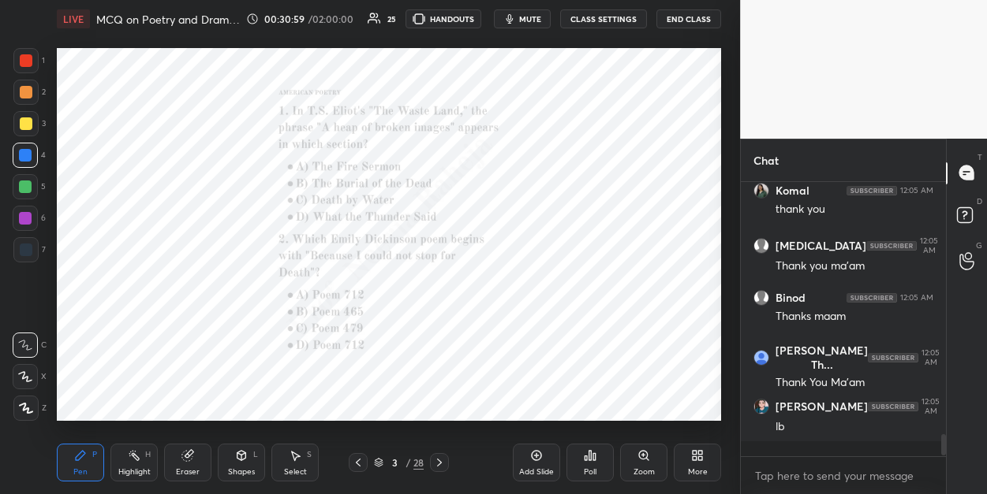
scroll to position [2914, 0]
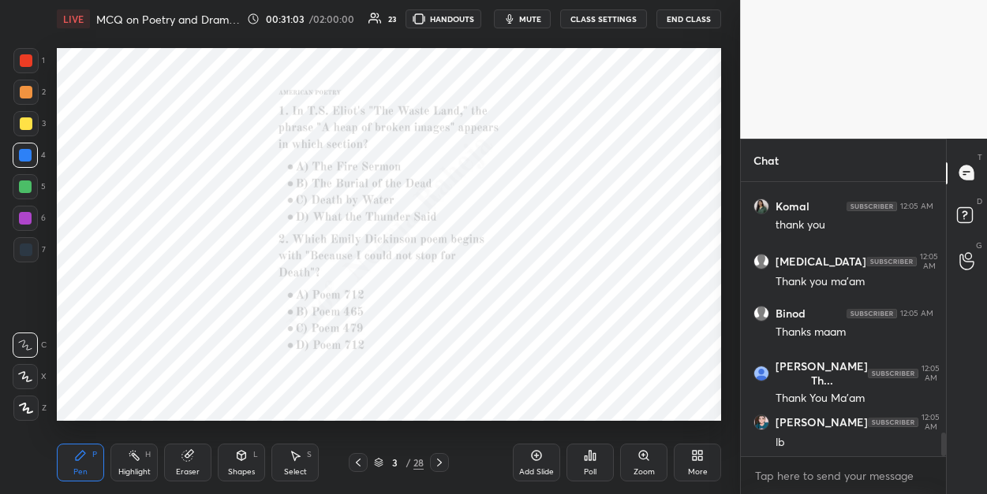
click at [697, 22] on button "End Class" at bounding box center [688, 18] width 65 height 19
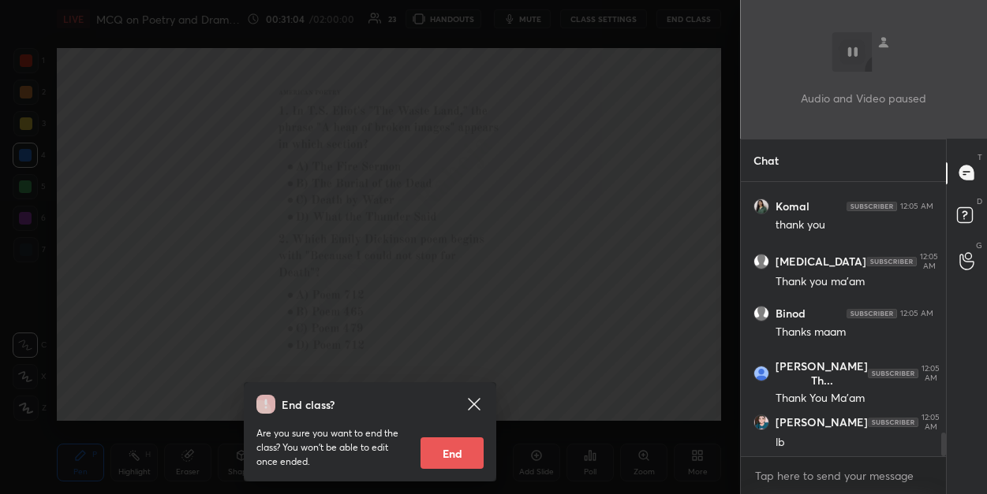
click at [443, 447] on button "End" at bounding box center [451, 454] width 63 height 32
type textarea "x"
